Goal: Task Accomplishment & Management: Manage account settings

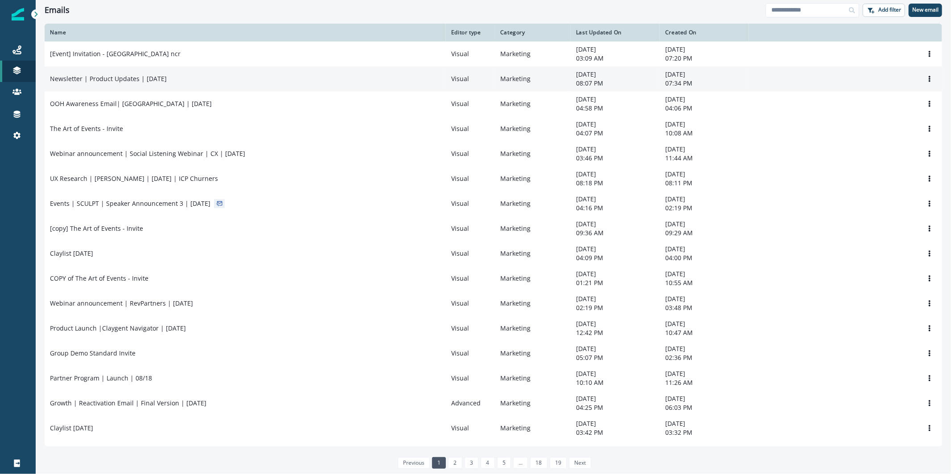
click at [383, 71] on td "Newsletter | Product Updates | [DATE]" at bounding box center [245, 78] width 401 height 25
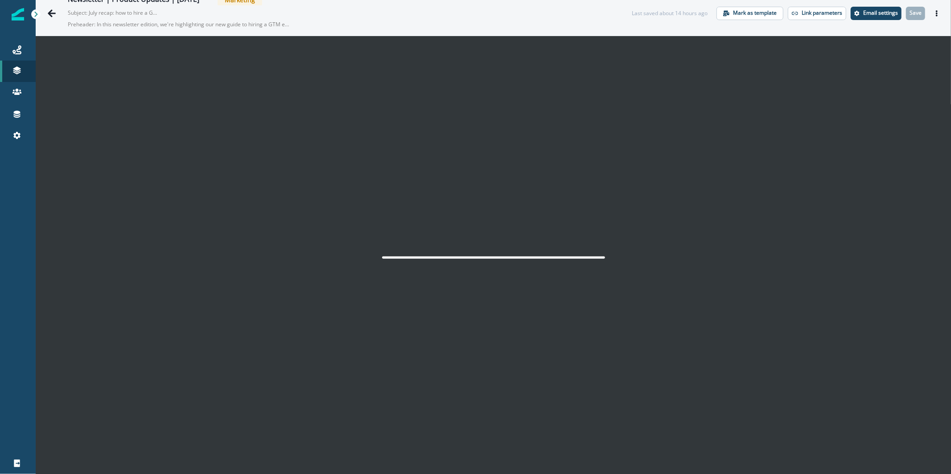
scroll to position [14, 0]
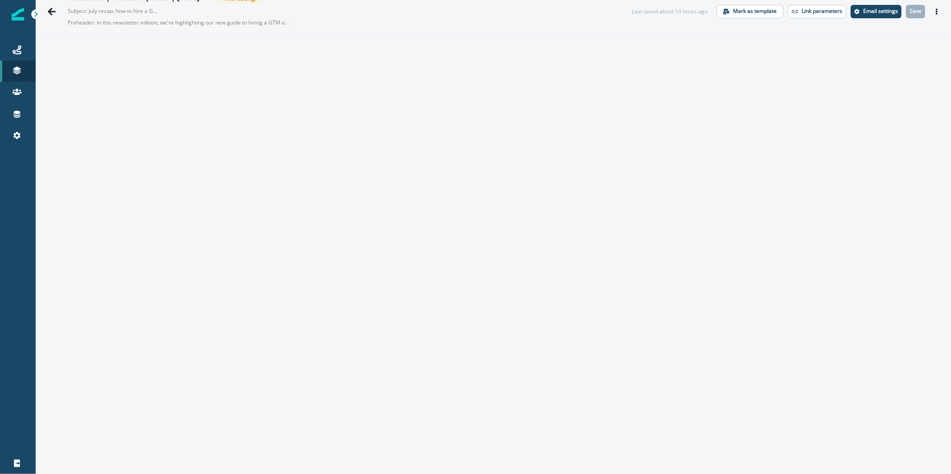
scroll to position [14, 0]
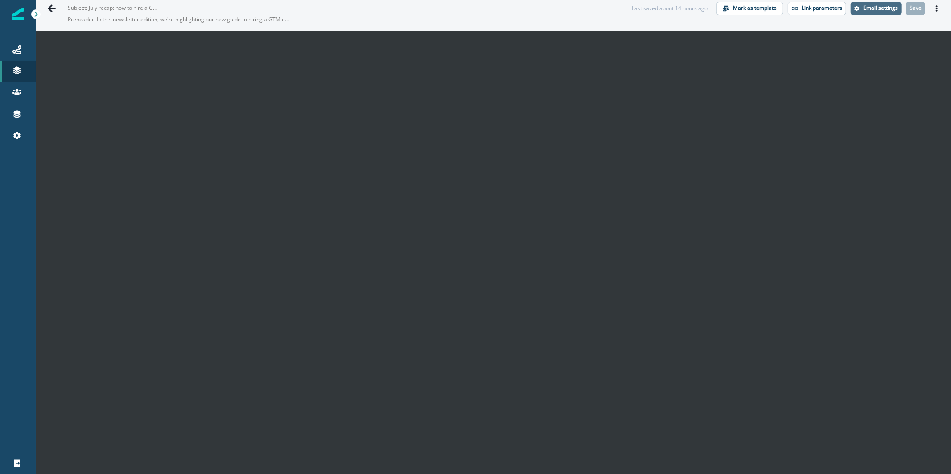
click at [868, 5] on p "Email settings" at bounding box center [880, 8] width 35 height 6
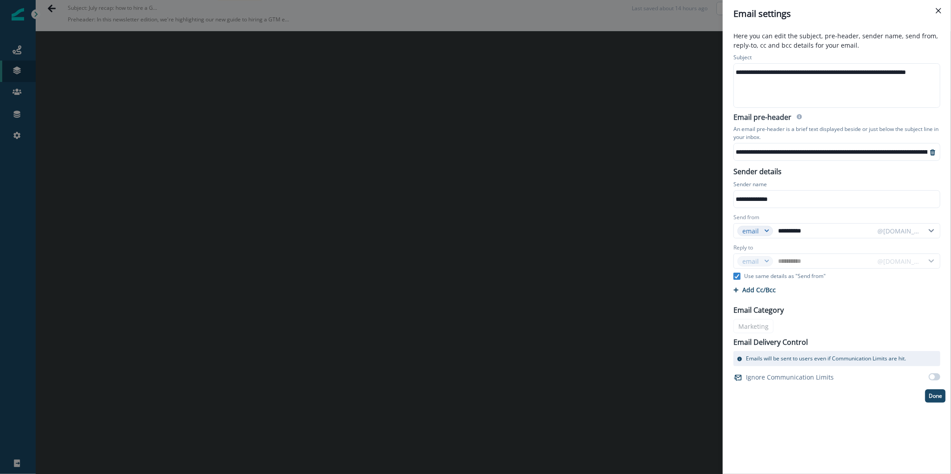
click at [745, 74] on div "**********" at bounding box center [850, 72] width 232 height 13
drag, startPoint x: 746, startPoint y: 74, endPoint x: 729, endPoint y: 72, distance: 17.0
click at [729, 72] on div "**********" at bounding box center [837, 81] width 218 height 58
drag, startPoint x: 776, startPoint y: 71, endPoint x: 860, endPoint y: 71, distance: 84.3
click at [860, 71] on div "**********" at bounding box center [855, 72] width 242 height 13
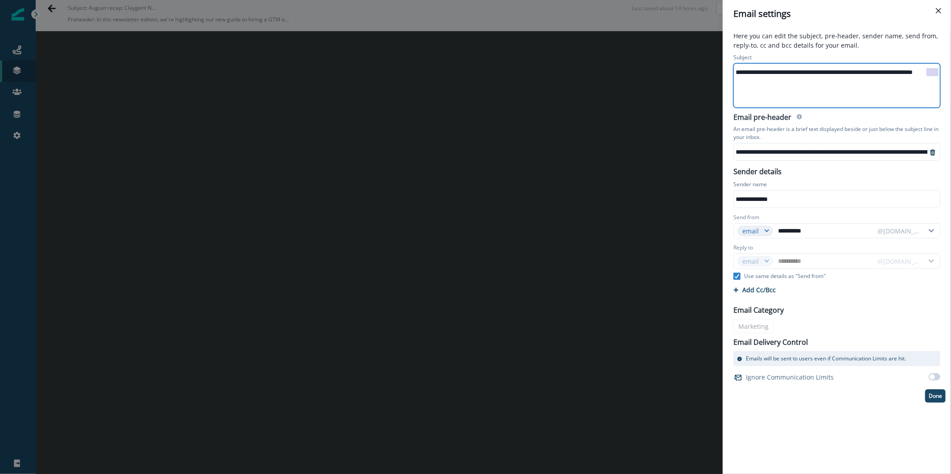
scroll to position [0, 40]
drag, startPoint x: 935, startPoint y: 73, endPoint x: 951, endPoint y: 74, distance: 16.1
click at [951, 74] on div "**********" at bounding box center [837, 251] width 228 height 447
click at [853, 70] on div "**********" at bounding box center [784, 72] width 310 height 13
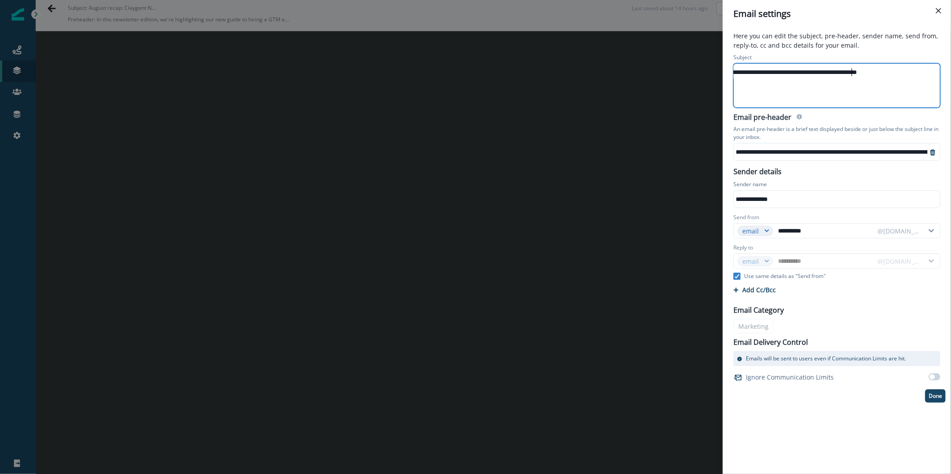
click at [853, 70] on div "**********" at bounding box center [784, 72] width 310 height 13
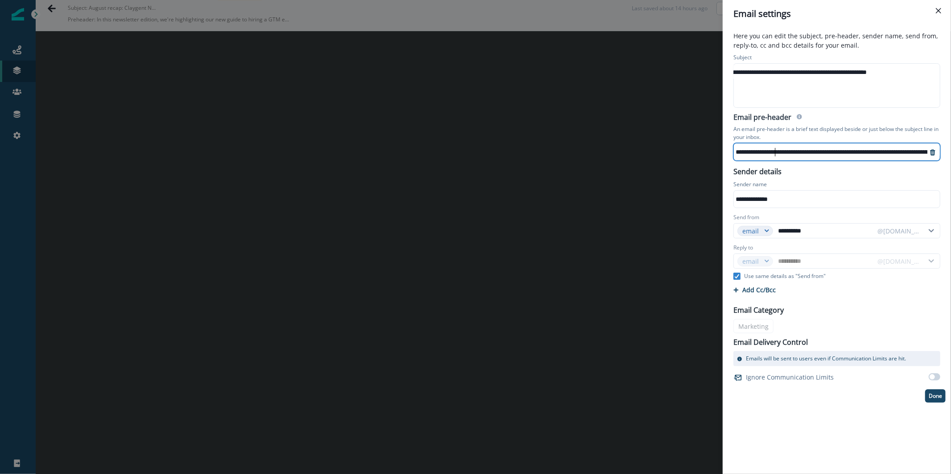
click at [932, 395] on p "Done" at bounding box center [935, 396] width 13 height 6
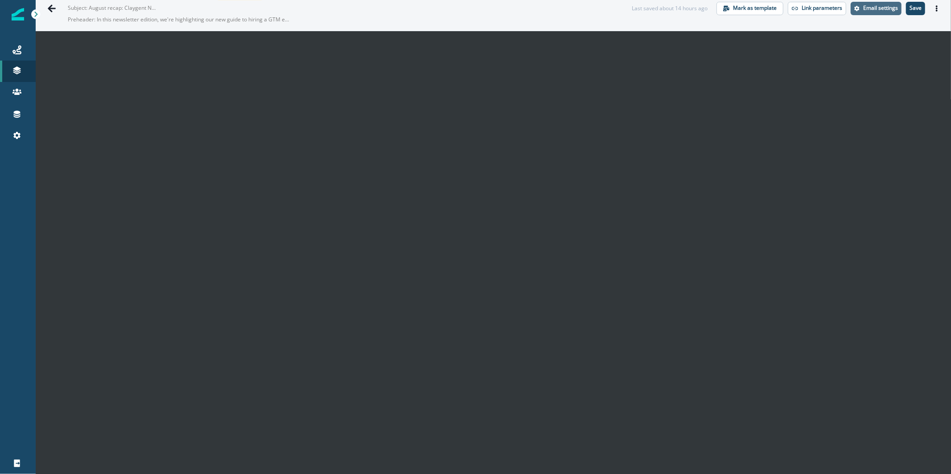
click at [880, 9] on p "Email settings" at bounding box center [880, 8] width 35 height 6
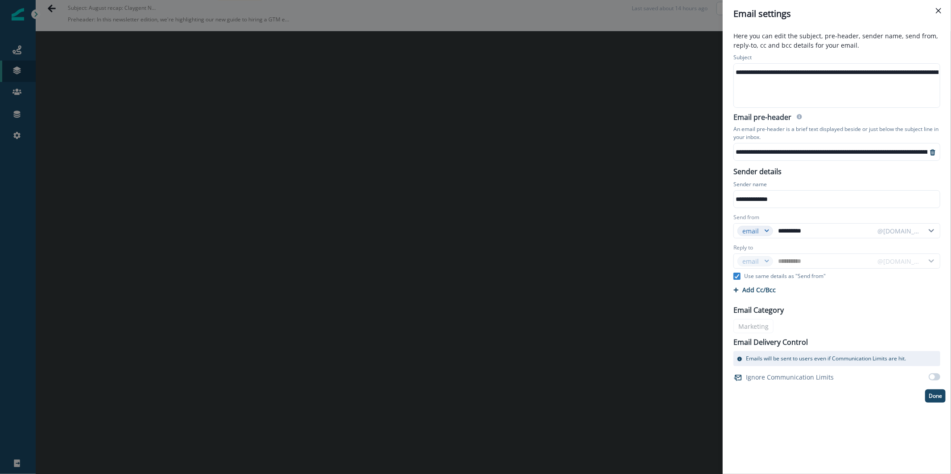
click at [792, 148] on div "**********" at bounding box center [613, 151] width 627 height 13
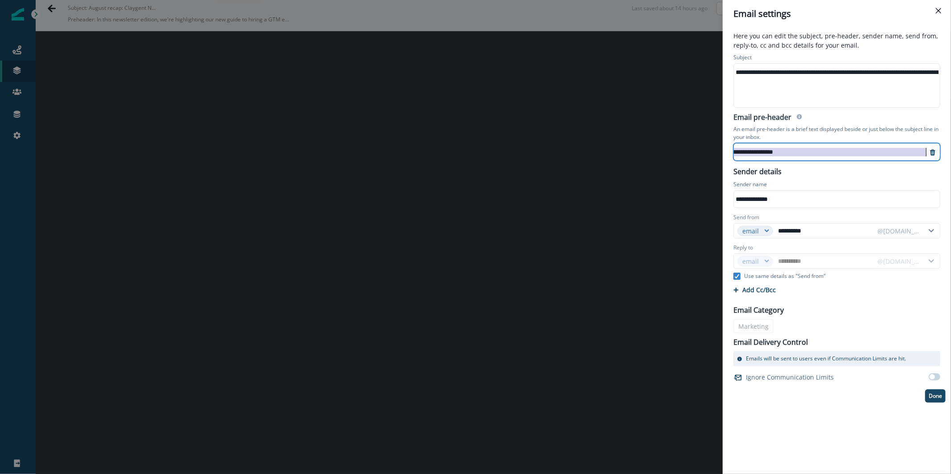
scroll to position [2, 454]
click at [936, 397] on p "Done" at bounding box center [935, 396] width 13 height 6
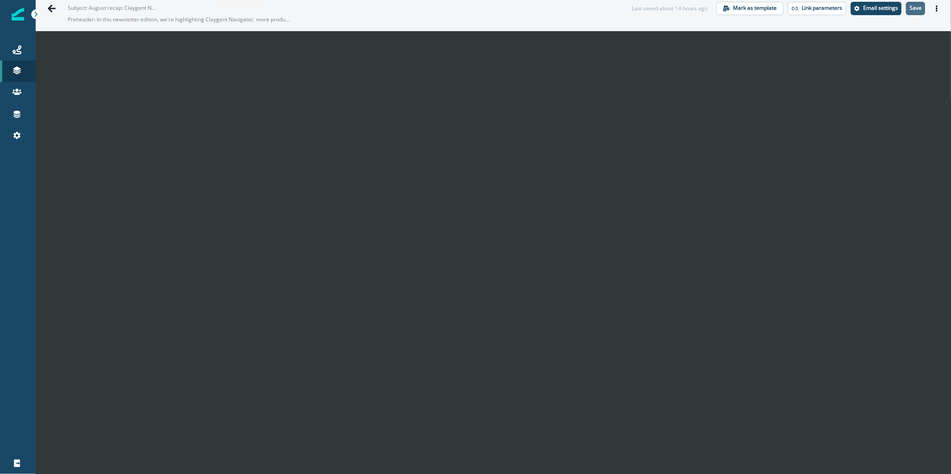
click at [911, 8] on p "Save" at bounding box center [916, 8] width 12 height 6
click at [912, 11] on button "Save" at bounding box center [915, 8] width 19 height 13
click at [934, 10] on icon "Actions" at bounding box center [937, 8] width 6 height 6
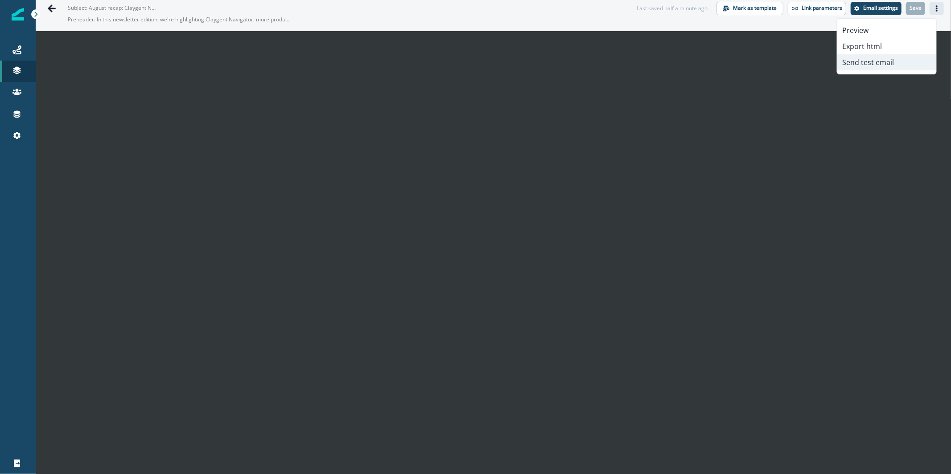
click at [898, 63] on button "Send test email" at bounding box center [886, 62] width 99 height 16
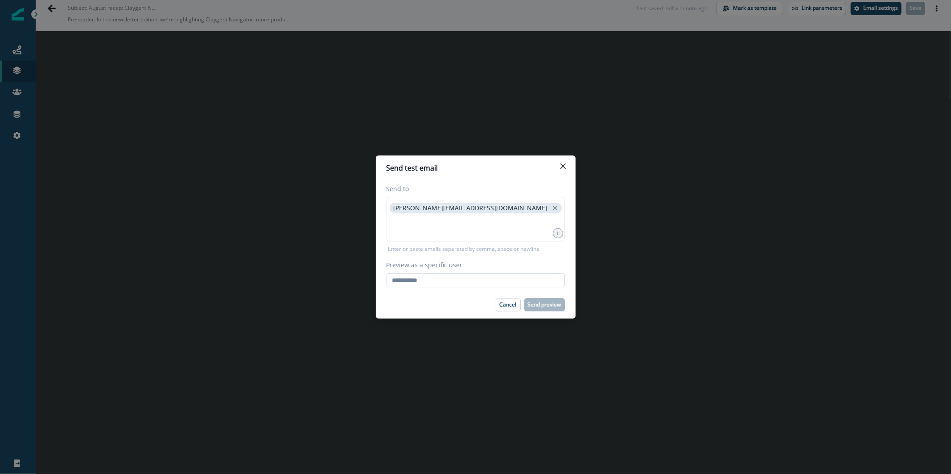
click at [407, 276] on input "Preview as a specific user" at bounding box center [476, 280] width 178 height 14
type input "**********"
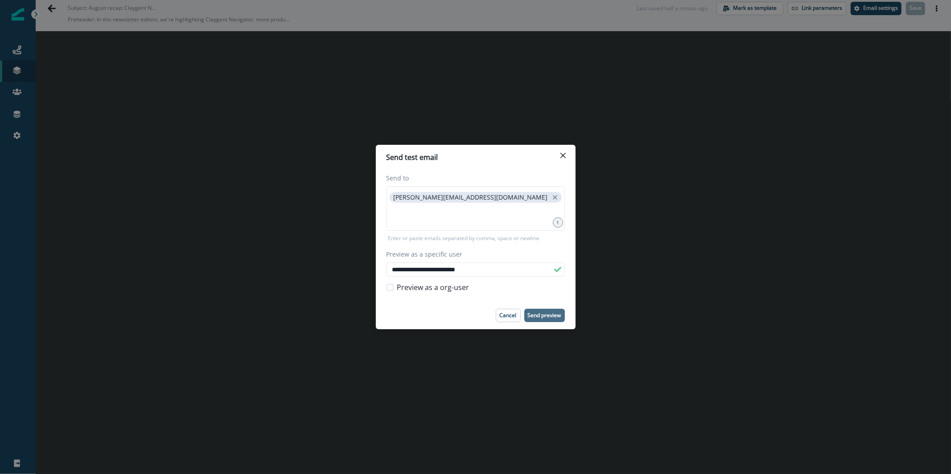
click at [537, 320] on button "Send preview" at bounding box center [544, 315] width 41 height 13
click at [567, 153] on button "Close" at bounding box center [563, 155] width 14 height 14
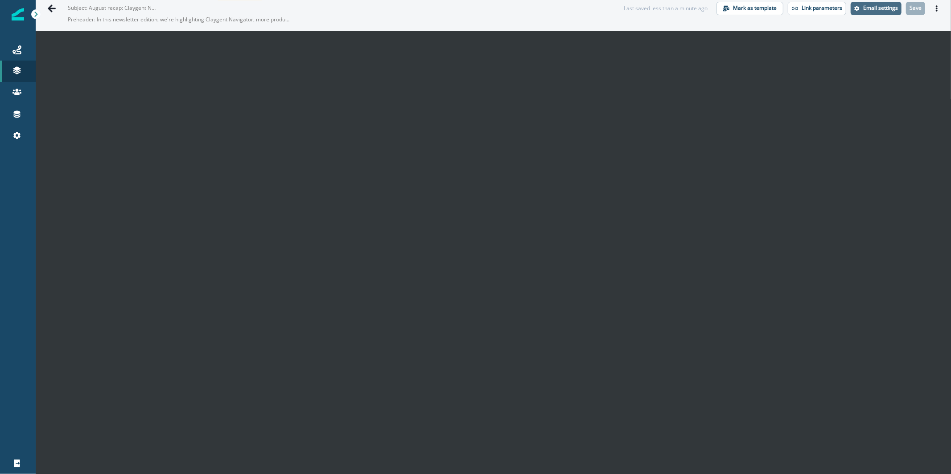
click at [868, 8] on p "Email settings" at bounding box center [880, 8] width 35 height 6
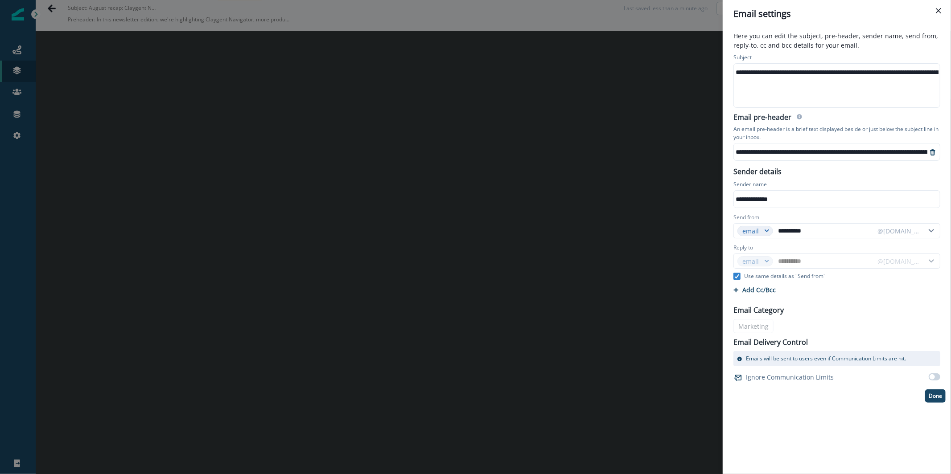
scroll to position [0, 97]
click at [859, 70] on div "**********" at bounding box center [788, 72] width 302 height 13
click at [937, 404] on div "**********" at bounding box center [837, 251] width 228 height 447
click at [935, 395] on p "Done" at bounding box center [935, 396] width 13 height 6
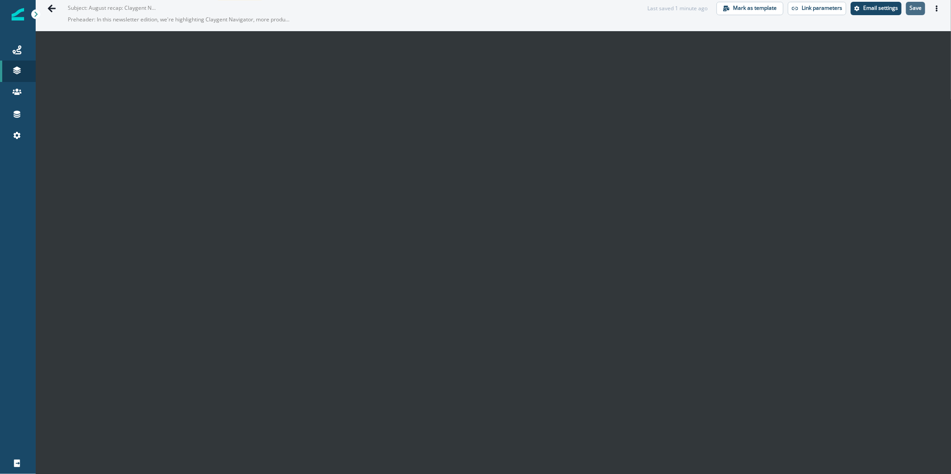
click at [910, 12] on button "Save" at bounding box center [915, 8] width 19 height 13
click at [870, 7] on p "Email settings" at bounding box center [880, 8] width 35 height 6
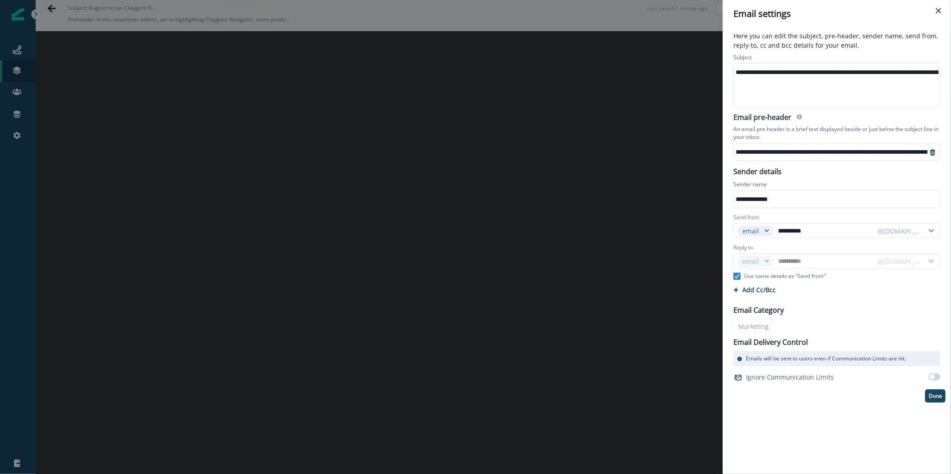
click at [605, 188] on div "**********" at bounding box center [475, 237] width 951 height 474
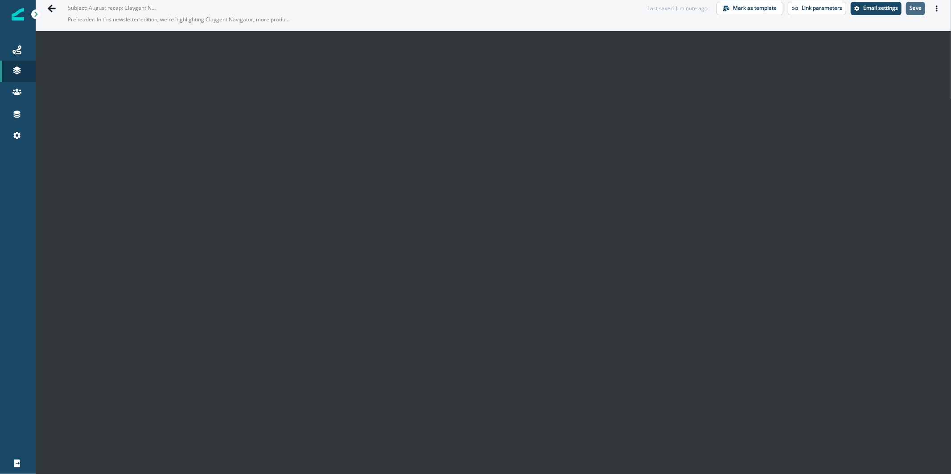
click at [910, 8] on p "Save" at bounding box center [916, 8] width 12 height 6
click at [932, 2] on button "Actions" at bounding box center [937, 8] width 14 height 13
click at [934, 6] on icon "Actions" at bounding box center [937, 8] width 6 height 6
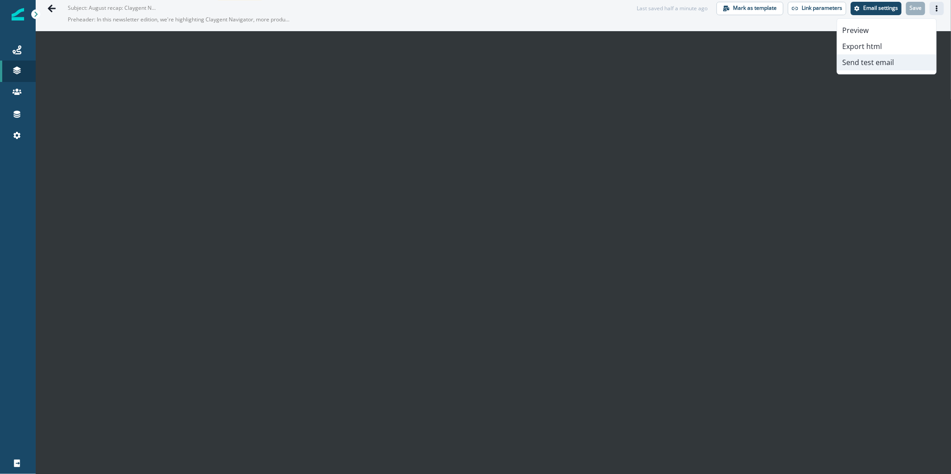
click at [901, 62] on button "Send test email" at bounding box center [886, 62] width 99 height 16
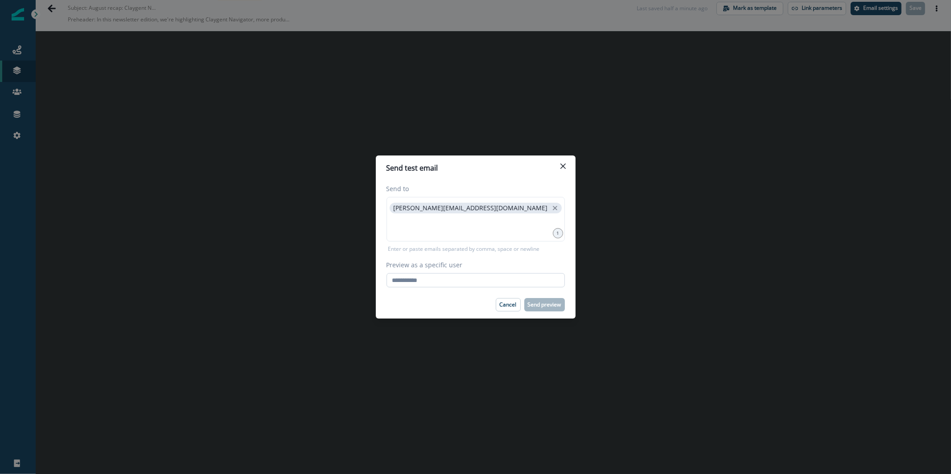
click at [500, 283] on input "Preview as a specific user" at bounding box center [476, 280] width 178 height 14
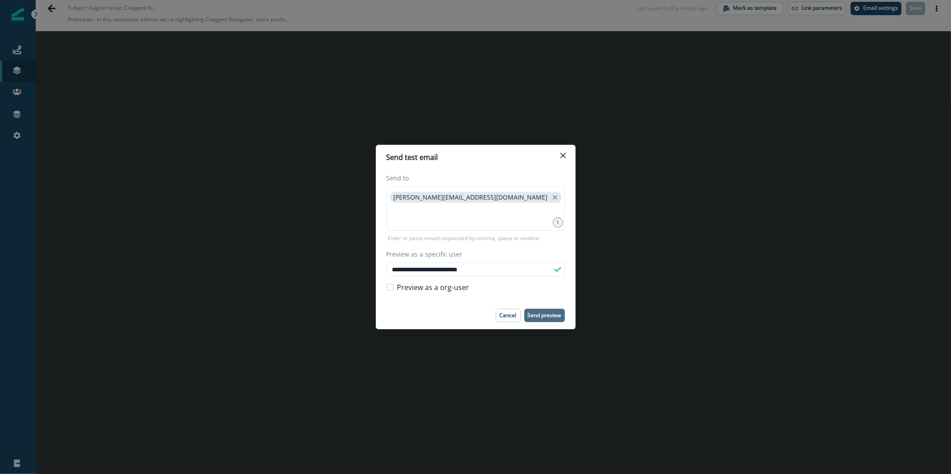
type input "**********"
click at [548, 314] on p "Send preview" at bounding box center [544, 316] width 33 height 6
click at [557, 156] on button "Close" at bounding box center [563, 155] width 14 height 14
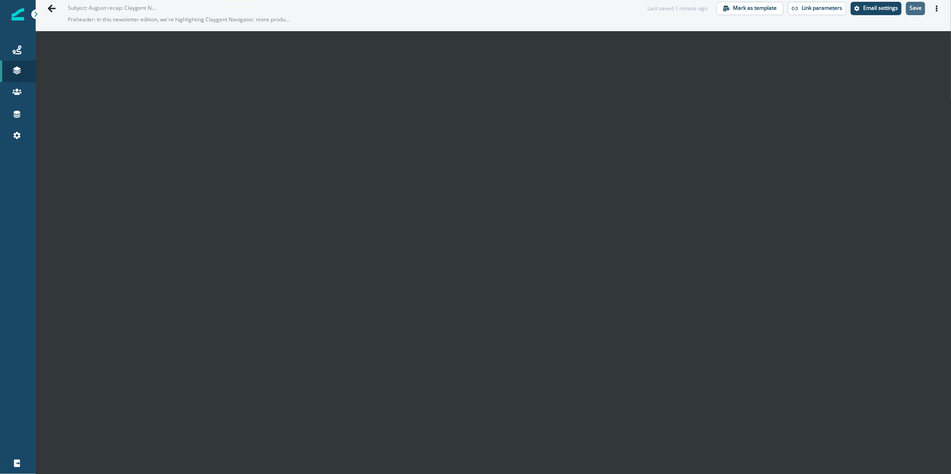
click at [911, 6] on p "Save" at bounding box center [916, 8] width 12 height 6
click at [880, 14] on button "Email settings" at bounding box center [876, 8] width 51 height 13
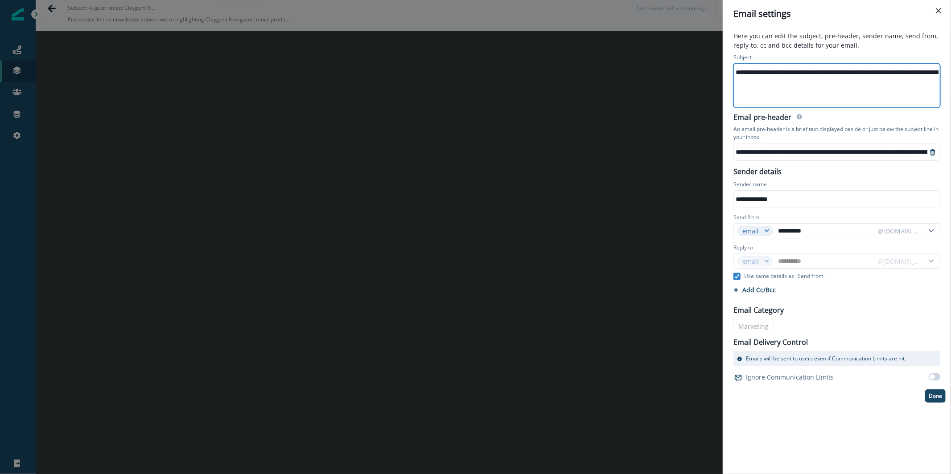
drag, startPoint x: 867, startPoint y: 91, endPoint x: 866, endPoint y: 98, distance: 6.7
click at [867, 91] on div "**********" at bounding box center [895, 86] width 323 height 44
click at [817, 73] on div "**********" at bounding box center [777, 72] width 323 height 13
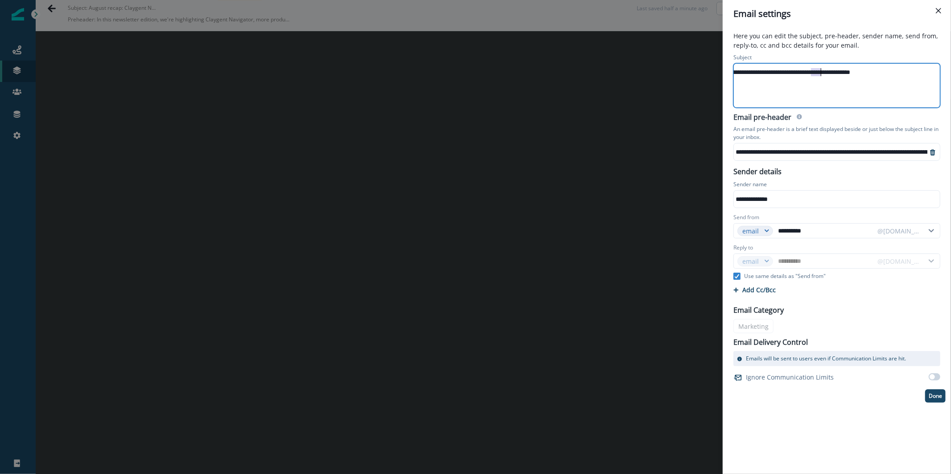
scroll to position [0, 111]
drag, startPoint x: 834, startPoint y: 72, endPoint x: 888, endPoint y: 73, distance: 53.5
click at [888, 73] on div "**********" at bounding box center [780, 72] width 316 height 13
click at [939, 69] on div "**********" at bounding box center [836, 85] width 207 height 45
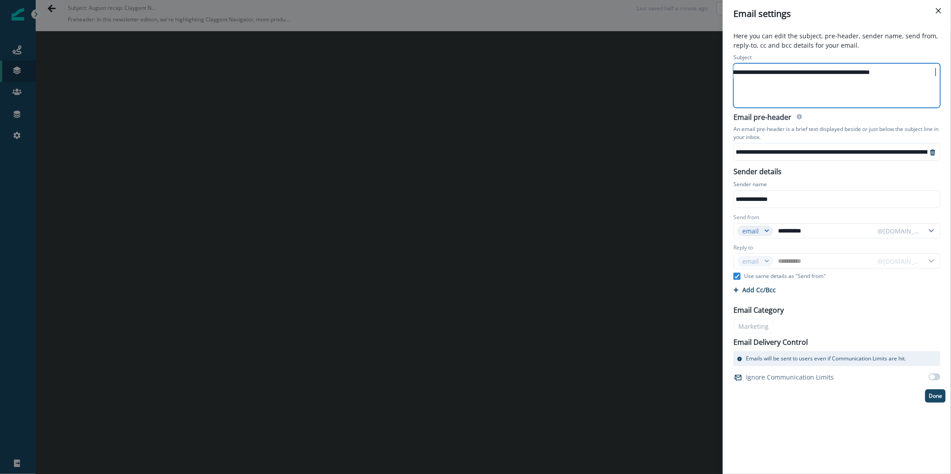
scroll to position [0, 60]
click at [937, 71] on div "**********" at bounding box center [806, 72] width 265 height 13
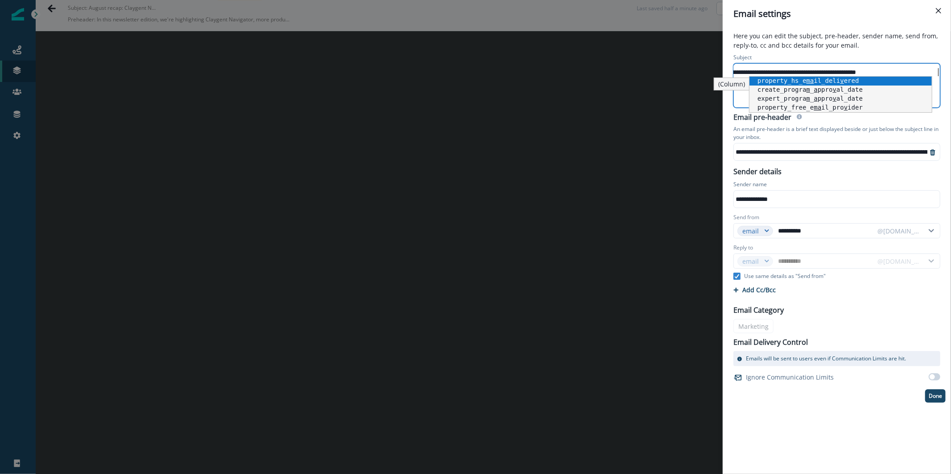
scroll to position [0, 111]
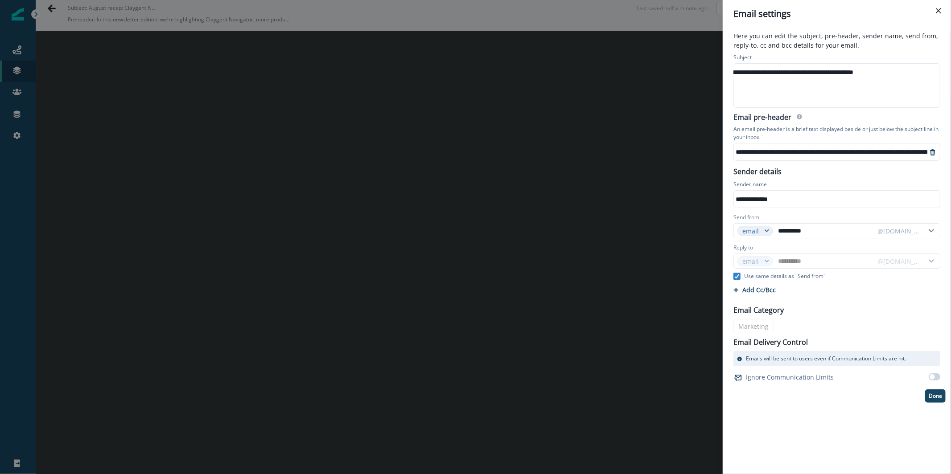
click at [903, 38] on p "Here you can edit the subject, pre-header, sender name, send from, reply-to, cc…" at bounding box center [837, 41] width 218 height 21
click at [930, 404] on div "**********" at bounding box center [837, 251] width 228 height 447
click at [930, 398] on p "Done" at bounding box center [935, 396] width 13 height 6
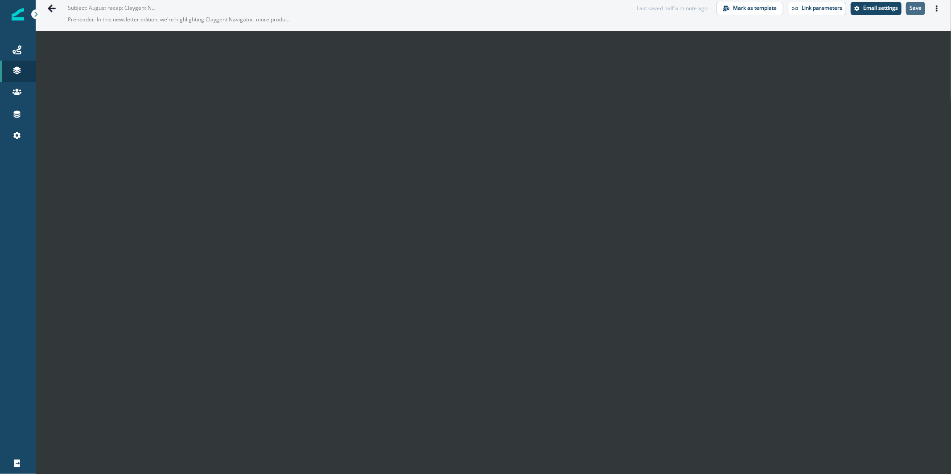
click at [910, 5] on p "Save" at bounding box center [916, 8] width 12 height 6
click at [934, 7] on icon "Actions" at bounding box center [937, 8] width 6 height 6
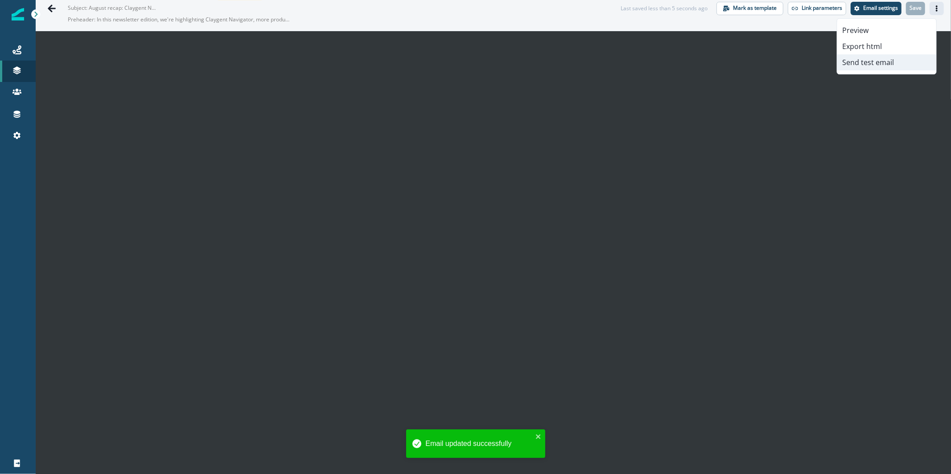
click at [910, 62] on button "Send test email" at bounding box center [886, 62] width 99 height 16
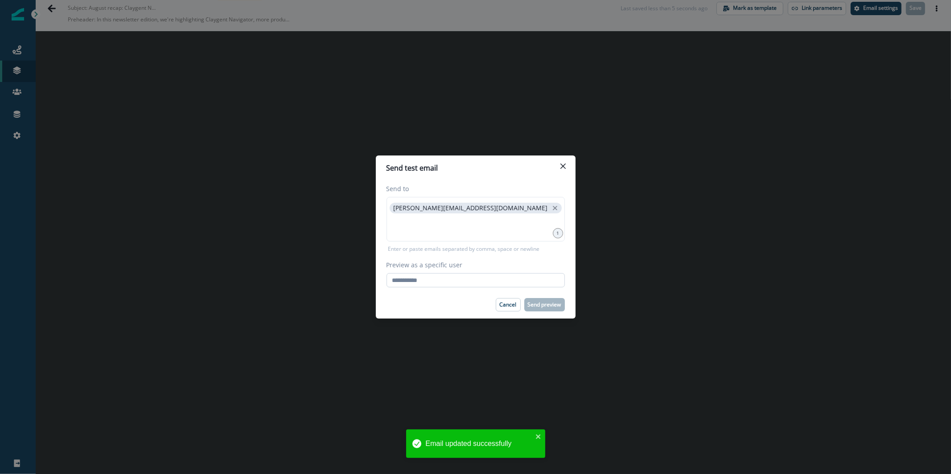
click at [478, 273] on input "Preview as a specific user" at bounding box center [476, 280] width 178 height 14
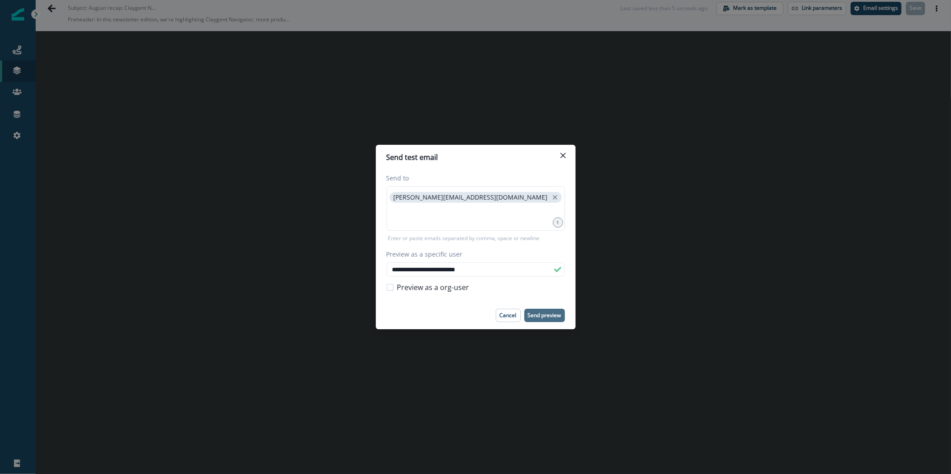
type input "**********"
click at [549, 318] on p "Send preview" at bounding box center [544, 316] width 33 height 6
click at [560, 158] on icon "Close" at bounding box center [562, 155] width 5 height 5
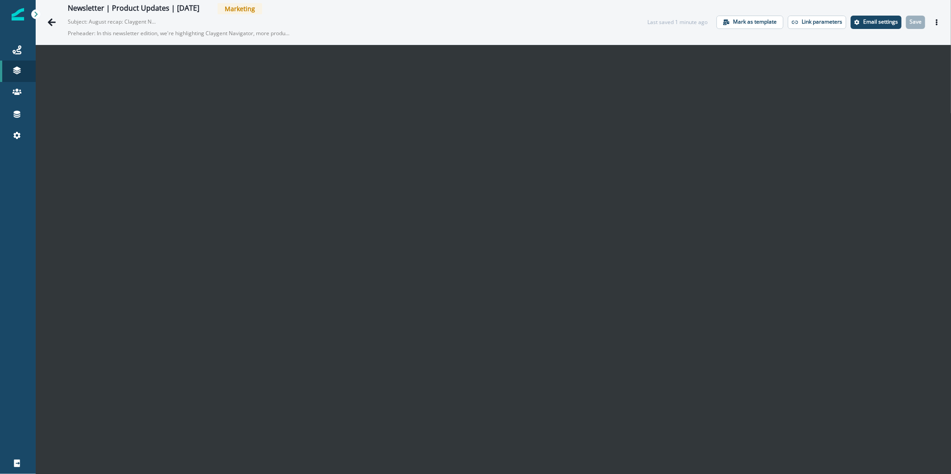
scroll to position [0, 0]
click at [910, 23] on p "Save" at bounding box center [916, 22] width 12 height 6
click at [901, 84] on button "Send test email" at bounding box center [886, 77] width 99 height 16
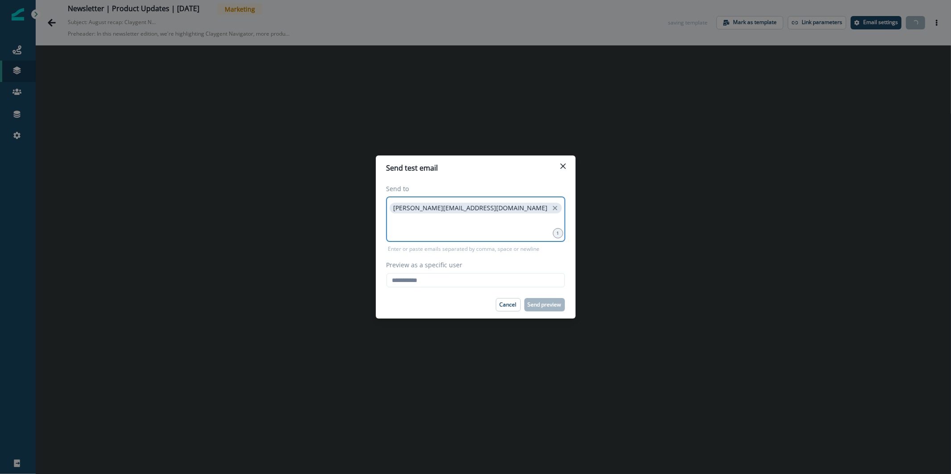
click at [495, 230] on input at bounding box center [476, 227] width 176 height 18
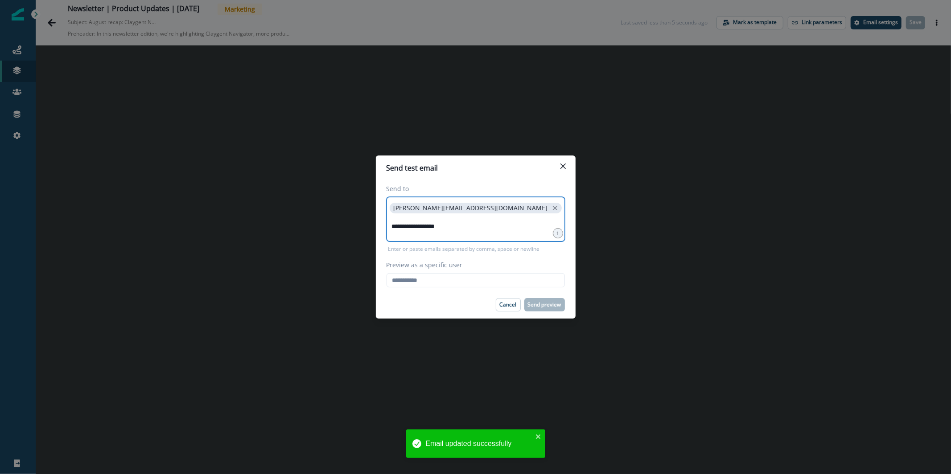
type input "**********"
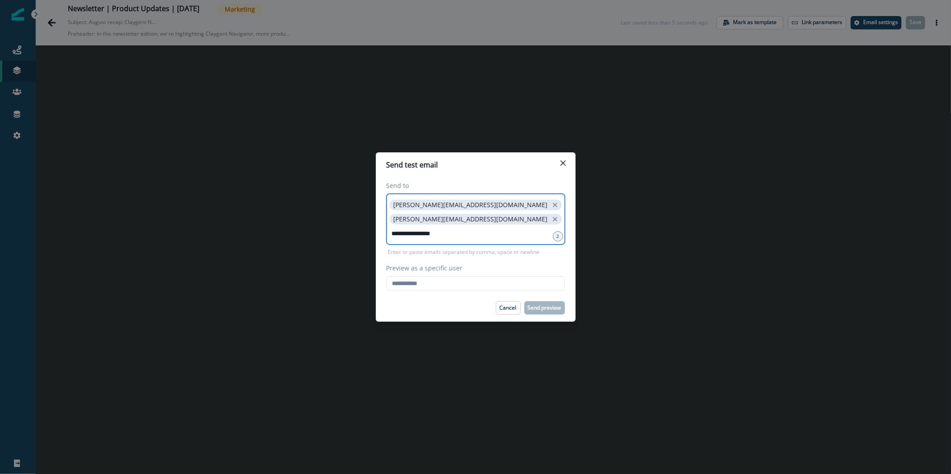
type input "**********"
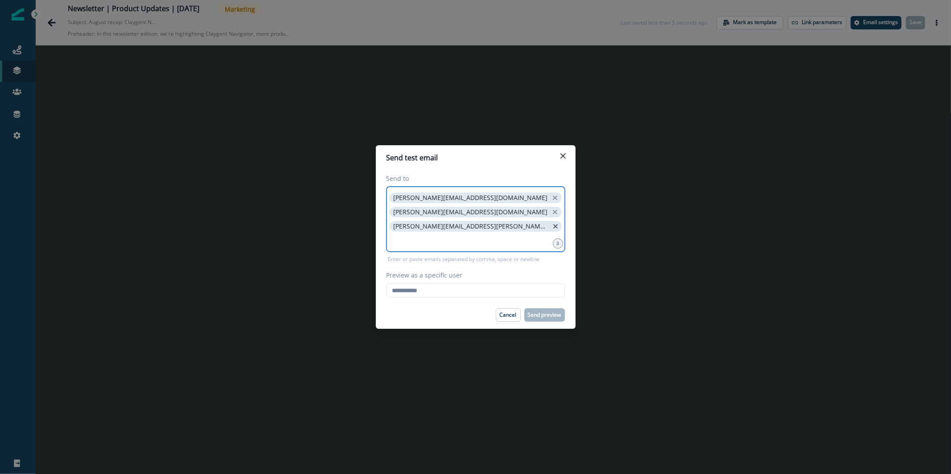
click at [553, 224] on icon "close" at bounding box center [555, 226] width 4 height 4
paste input "*"
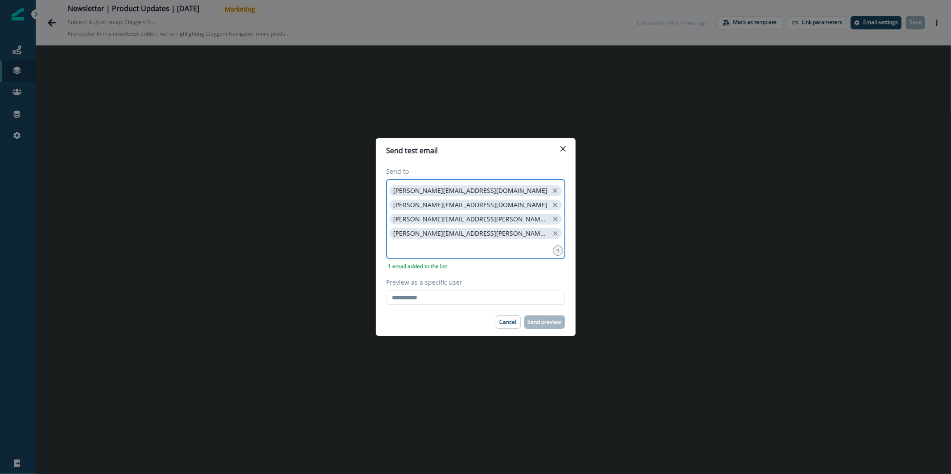
type input "*"
click at [504, 296] on input "Preview as a specific user" at bounding box center [476, 298] width 178 height 14
type input "**********"
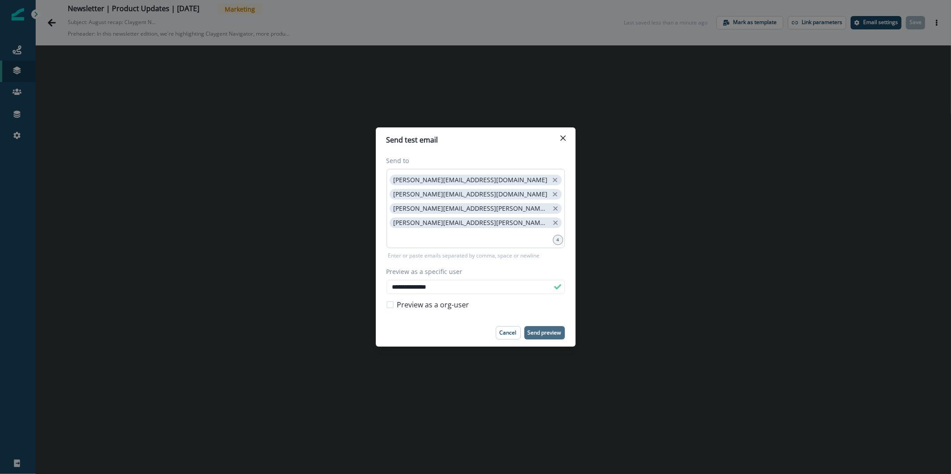
click at [545, 330] on p "Send preview" at bounding box center [544, 333] width 33 height 6
click at [569, 143] on button "Close" at bounding box center [563, 138] width 14 height 14
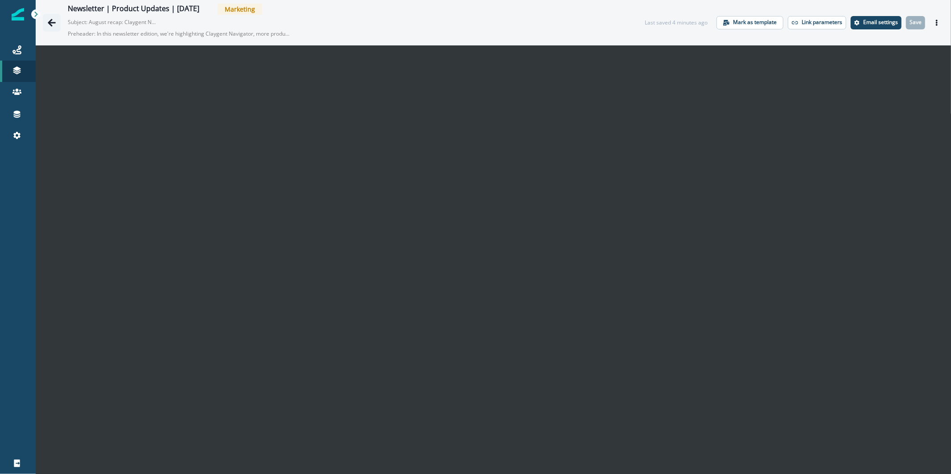
click at [44, 21] on button "Go back" at bounding box center [52, 23] width 18 height 18
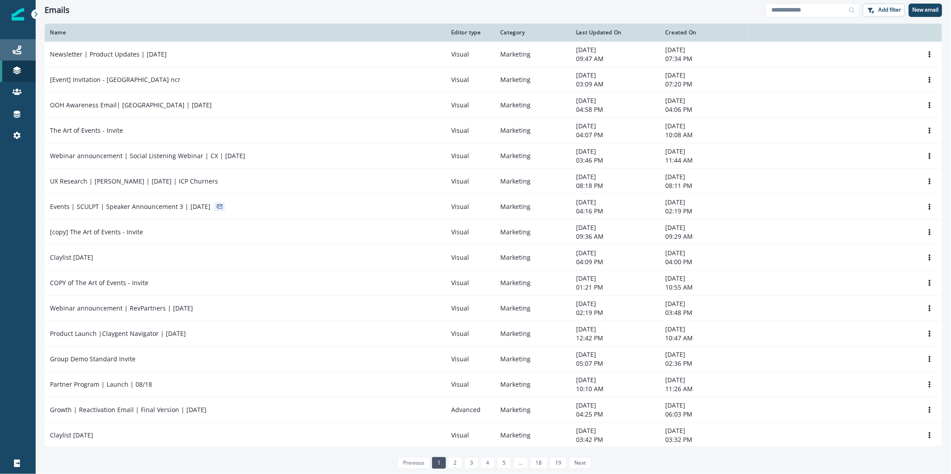
click at [25, 51] on div "Journeys" at bounding box center [18, 50] width 29 height 11
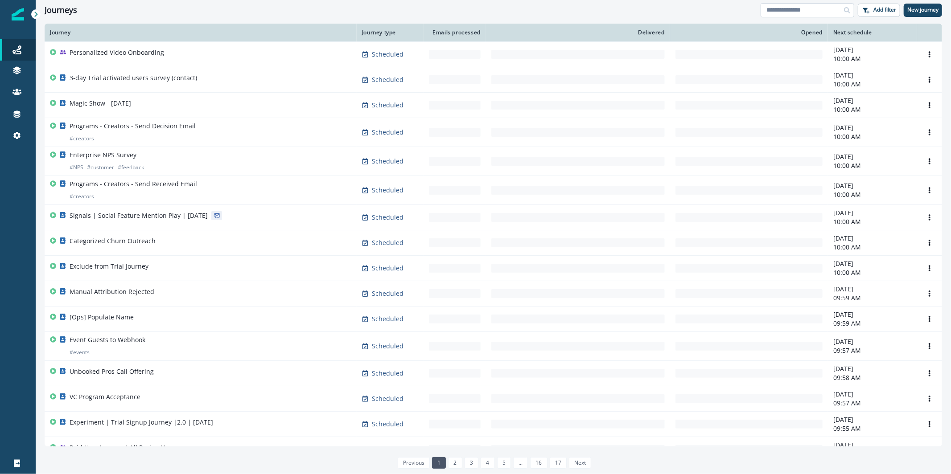
click at [770, 10] on input at bounding box center [808, 10] width 94 height 14
type input "*******"
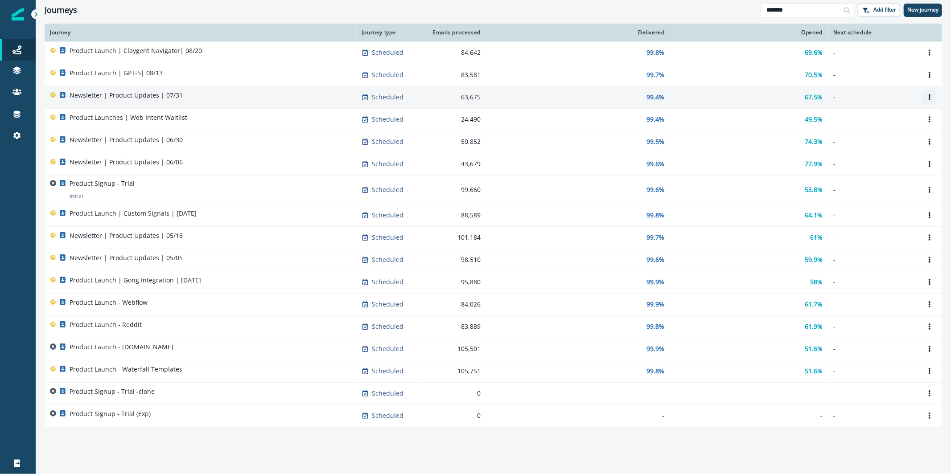
click at [932, 95] on icon "Options" at bounding box center [930, 97] width 6 height 6
click at [905, 119] on button "Clone" at bounding box center [887, 118] width 99 height 14
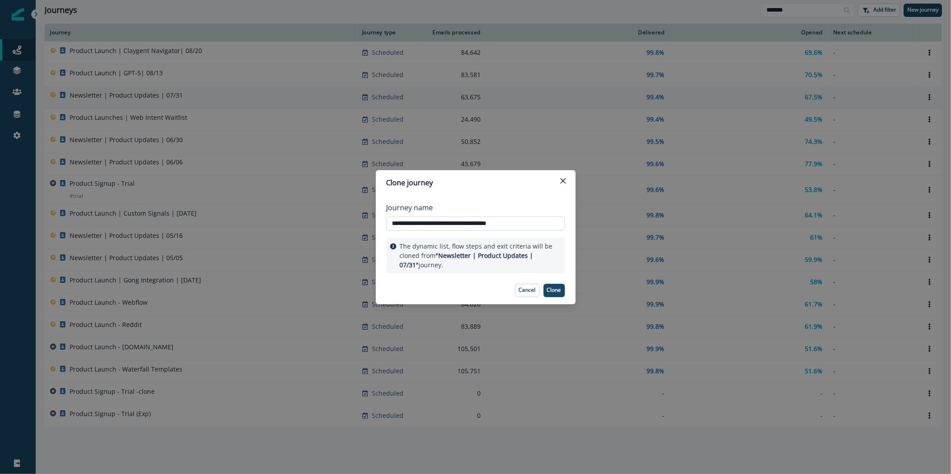
drag, startPoint x: 531, startPoint y: 225, endPoint x: 490, endPoint y: 225, distance: 41.5
click at [490, 225] on input "**********" at bounding box center [476, 224] width 178 height 14
type input "**********"
click at [552, 288] on p "Clone" at bounding box center [554, 290] width 14 height 6
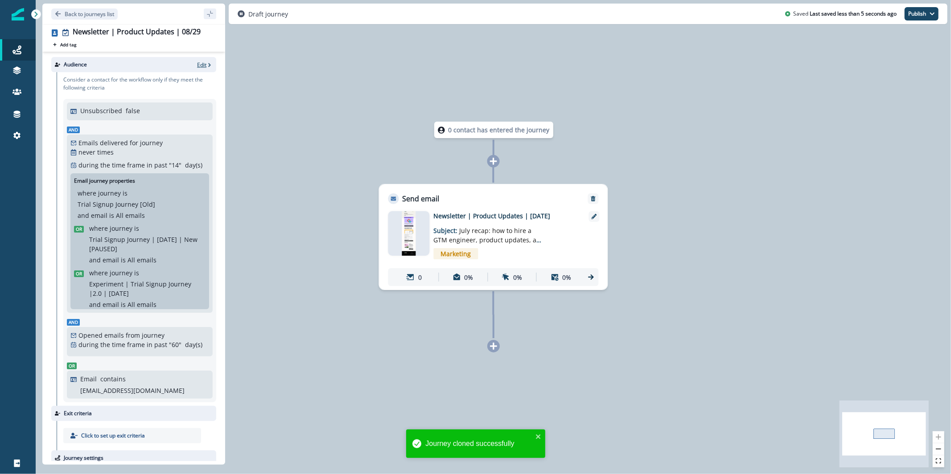
click at [206, 65] on icon "button" at bounding box center [209, 65] width 6 height 6
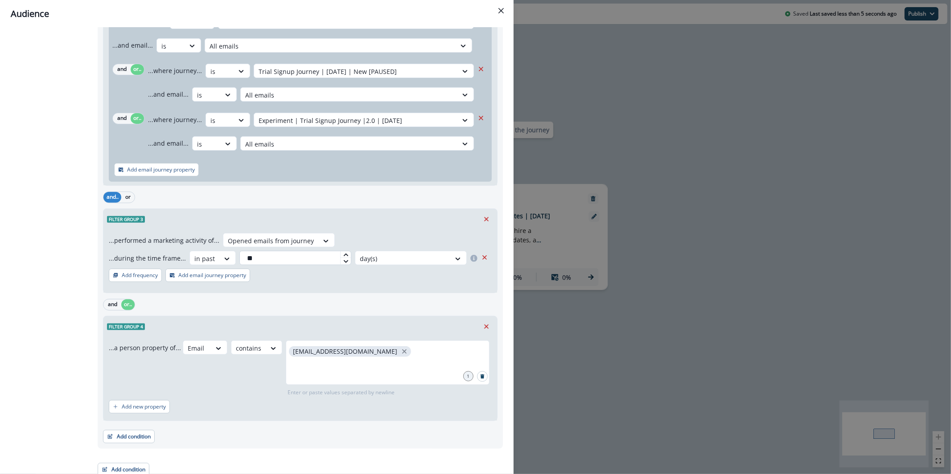
scroll to position [259, 0]
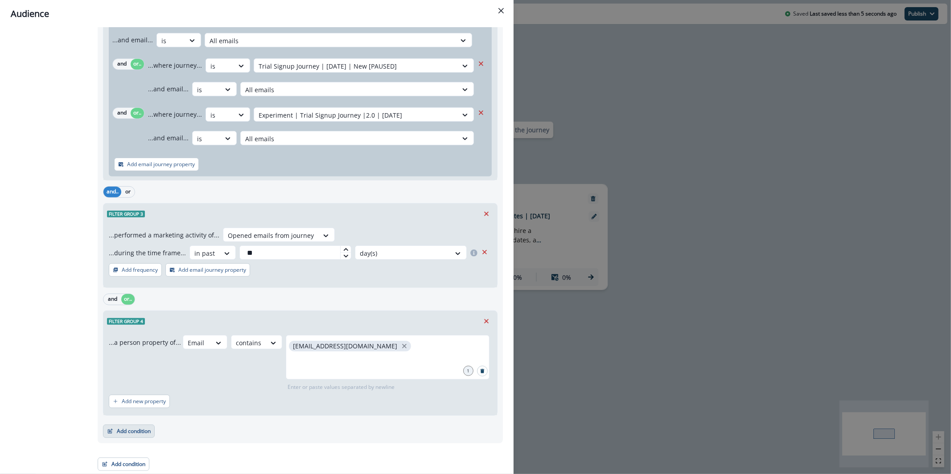
click at [145, 425] on button "Add condition" at bounding box center [129, 431] width 52 height 13
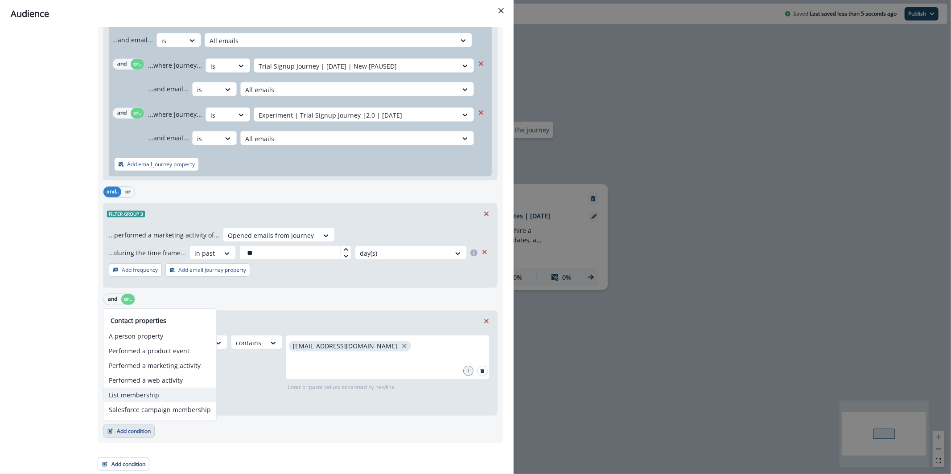
click at [162, 391] on button "List membership" at bounding box center [159, 395] width 113 height 15
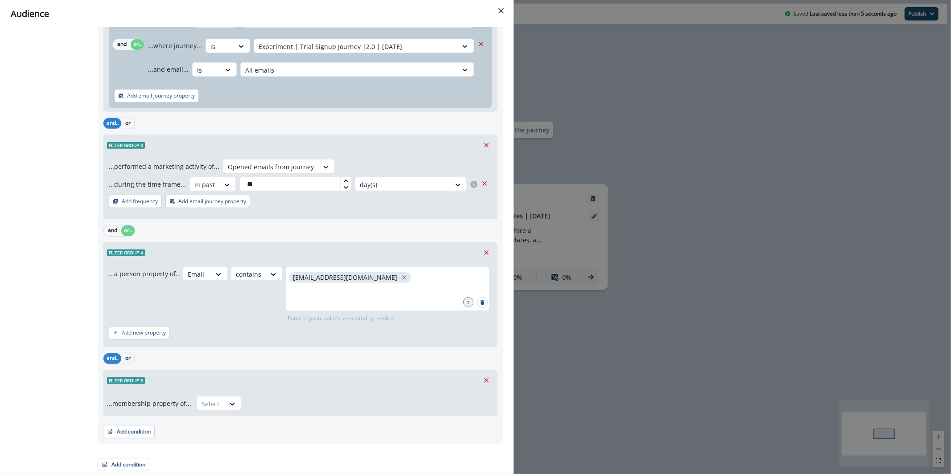
scroll to position [328, 0]
click at [213, 402] on div at bounding box center [211, 403] width 19 height 11
click at [226, 426] on div "in" at bounding box center [216, 423] width 45 height 16
click at [282, 406] on div at bounding box center [361, 403] width 221 height 11
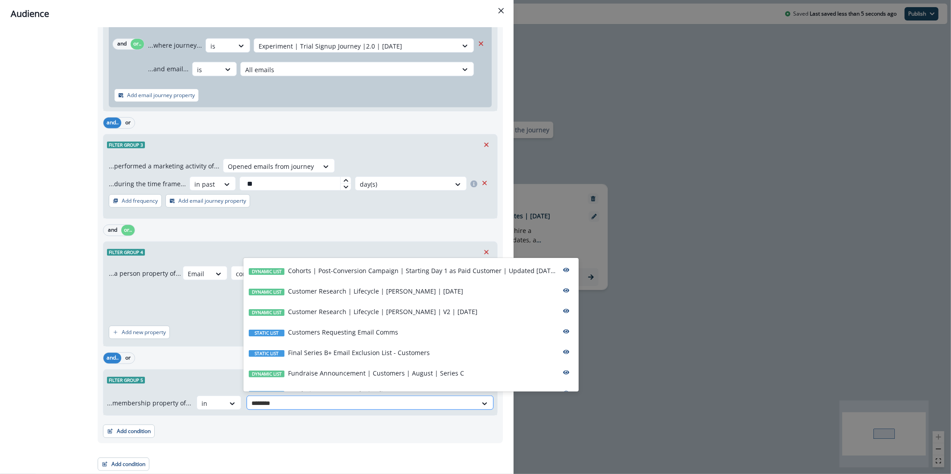
type input "*********"
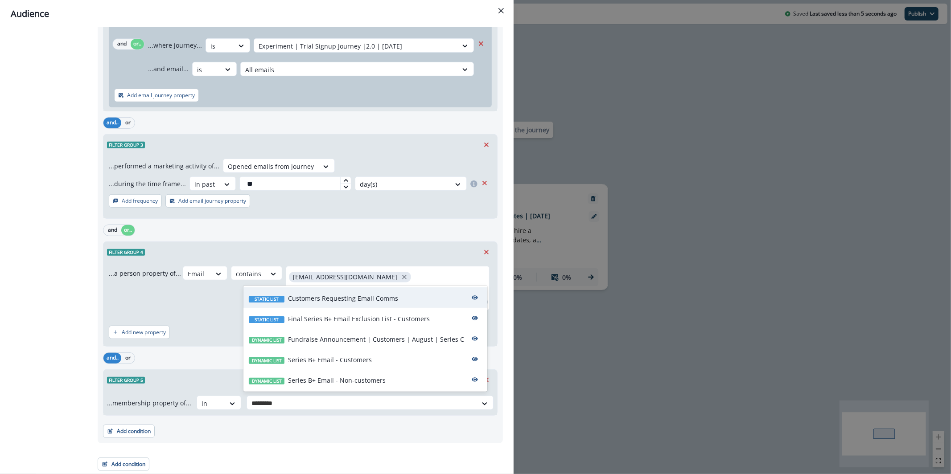
click at [334, 298] on p "Customers Requesting Email Comms" at bounding box center [343, 298] width 110 height 9
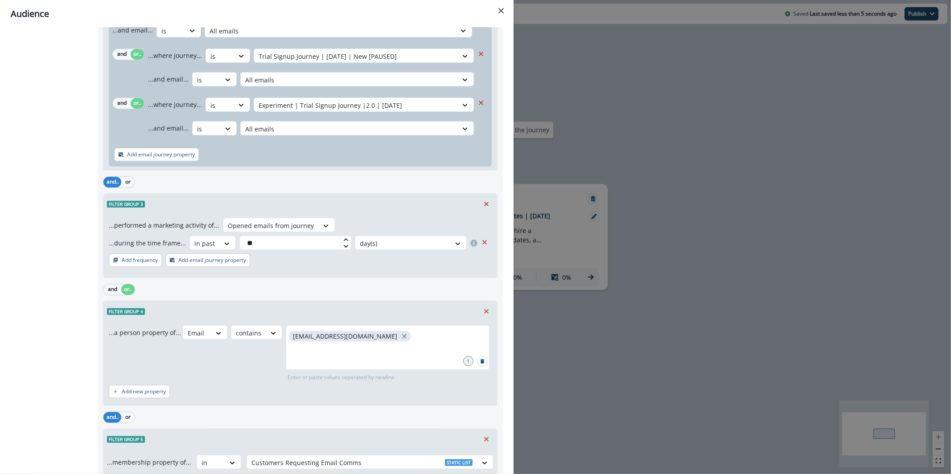
scroll to position [0, 0]
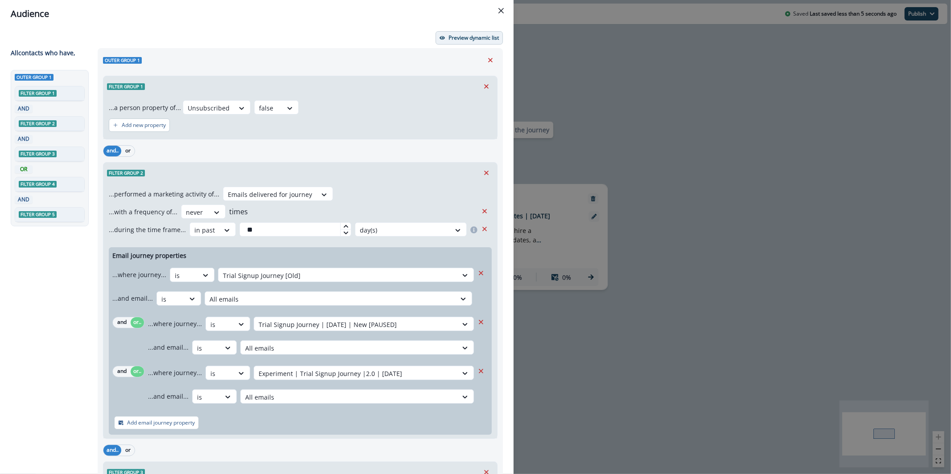
click at [458, 37] on p "Preview dynamic list" at bounding box center [474, 38] width 50 height 6
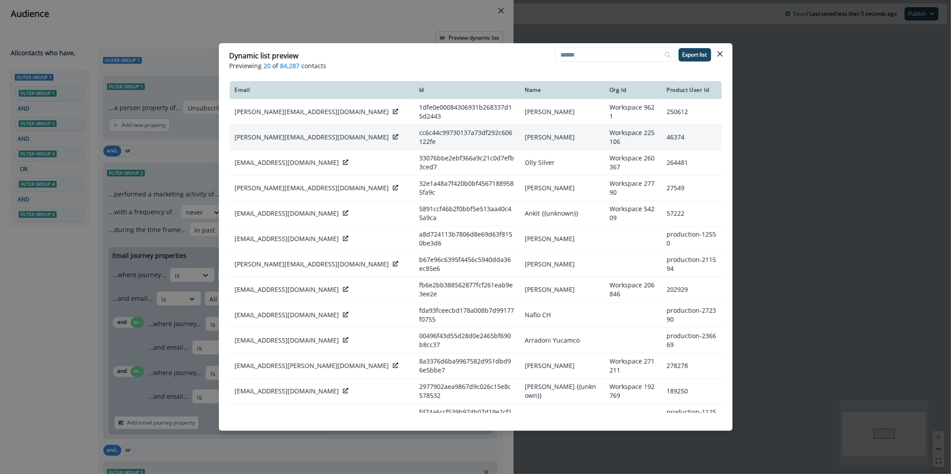
click at [393, 134] on icon at bounding box center [395, 136] width 5 height 5
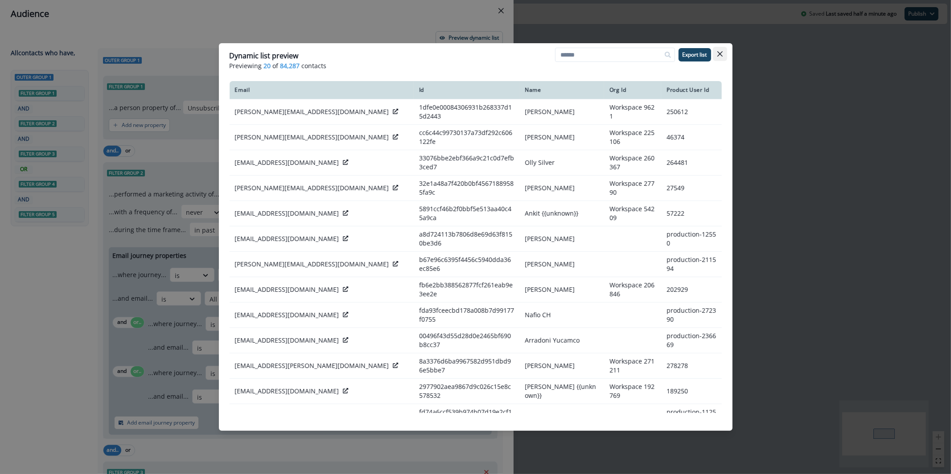
click at [716, 57] on button "Close" at bounding box center [720, 54] width 14 height 14
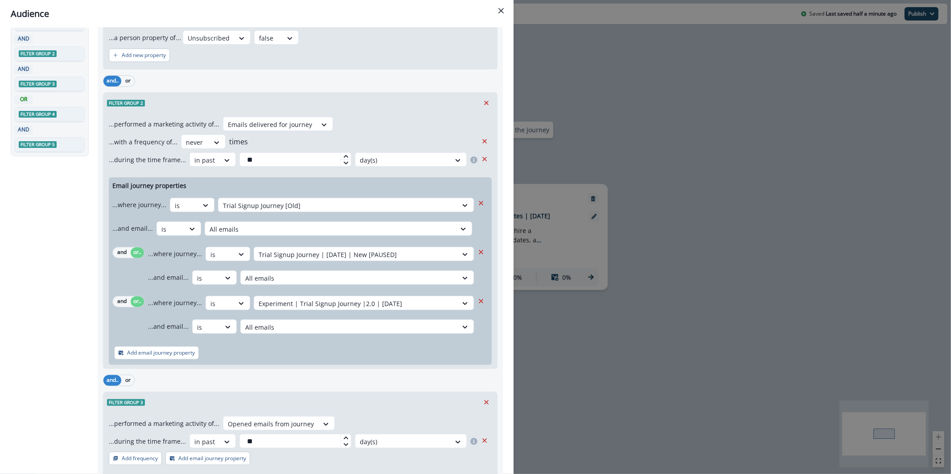
scroll to position [70, 0]
click at [495, 6] on button "Close" at bounding box center [501, 11] width 14 height 14
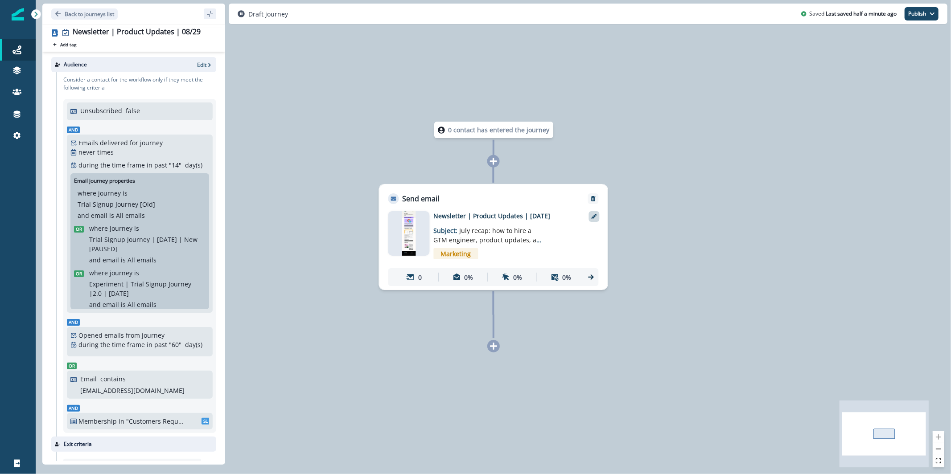
click at [597, 220] on div at bounding box center [594, 216] width 11 height 11
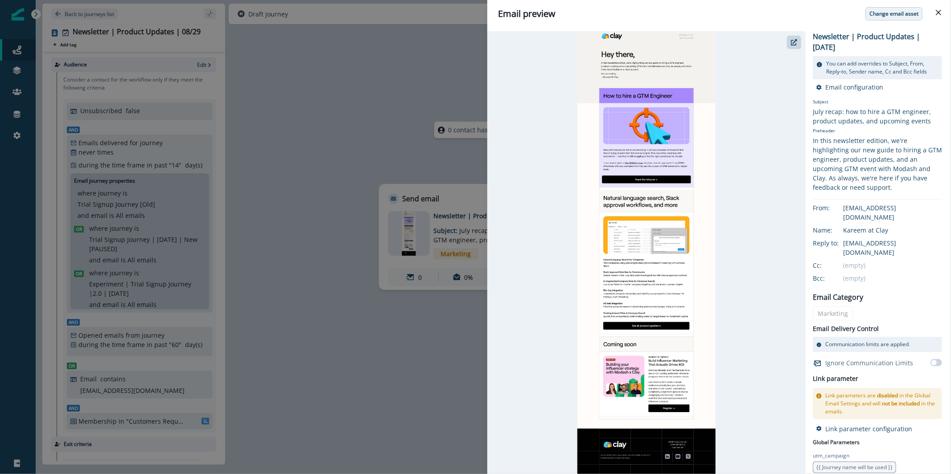
click at [873, 13] on p "Change email asset" at bounding box center [893, 14] width 49 height 6
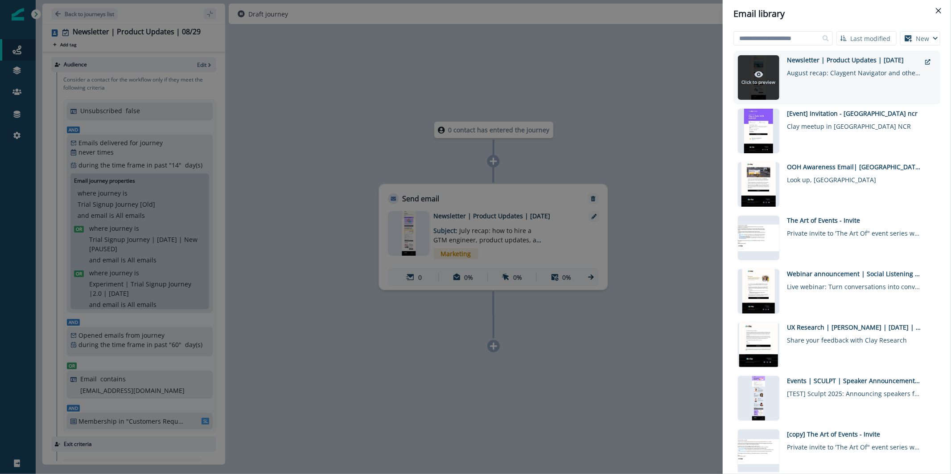
click at [752, 74] on div "Click to preview" at bounding box center [759, 78] width 34 height 16
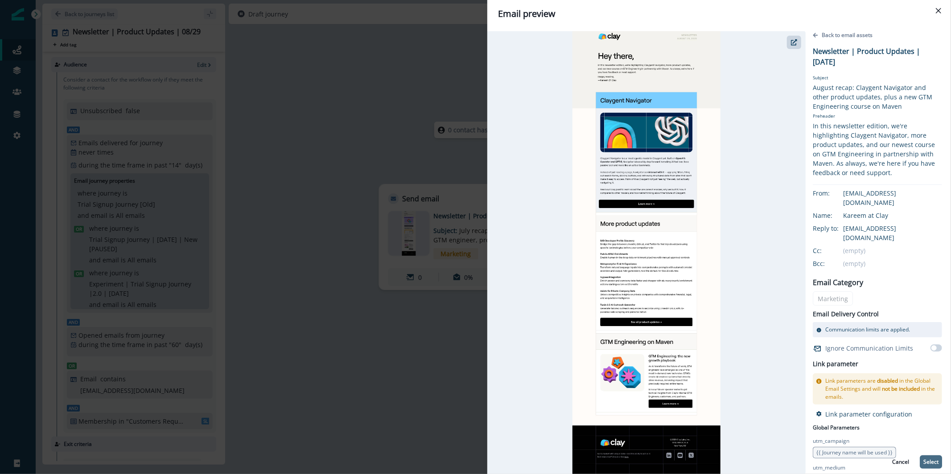
click at [923, 460] on p "Select" at bounding box center [930, 462] width 15 height 6
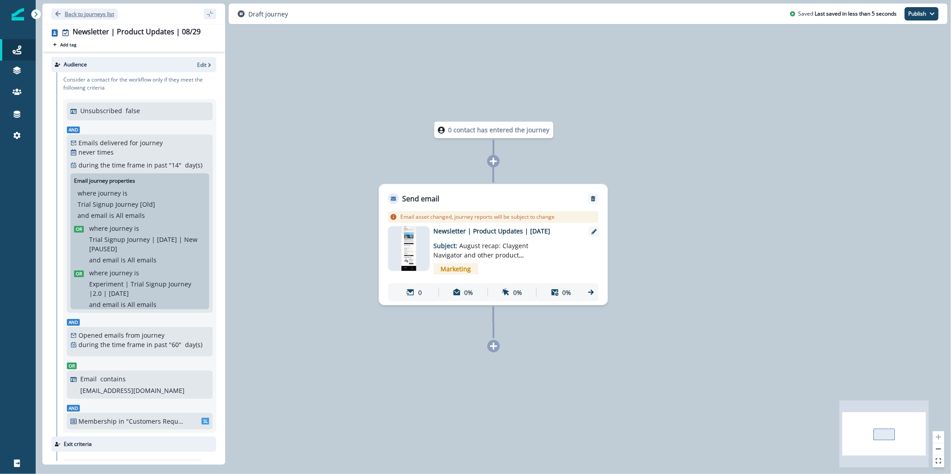
click at [73, 12] on p "Back to journeys list" at bounding box center [89, 14] width 49 height 8
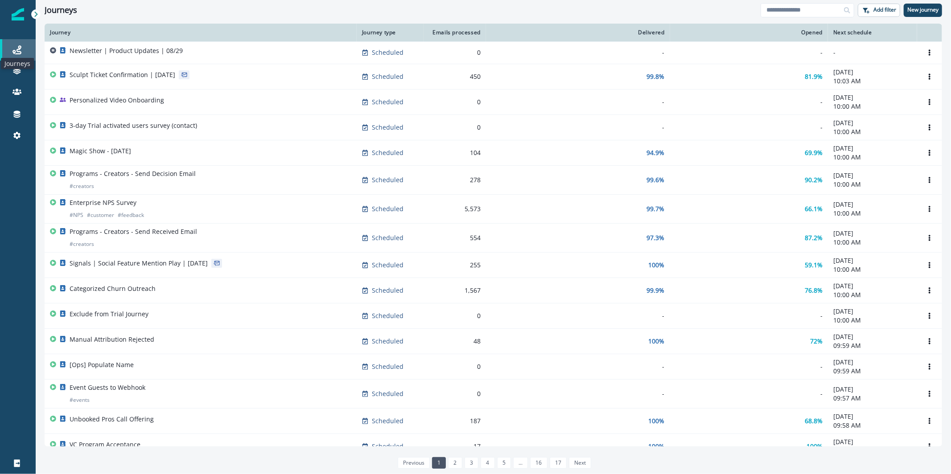
click at [17, 53] on icon at bounding box center [16, 49] width 9 height 9
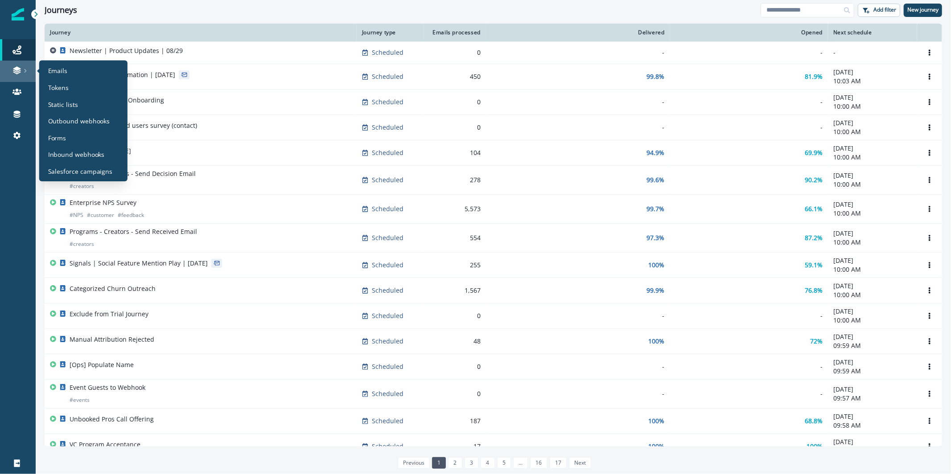
click at [16, 65] on link at bounding box center [18, 71] width 36 height 21
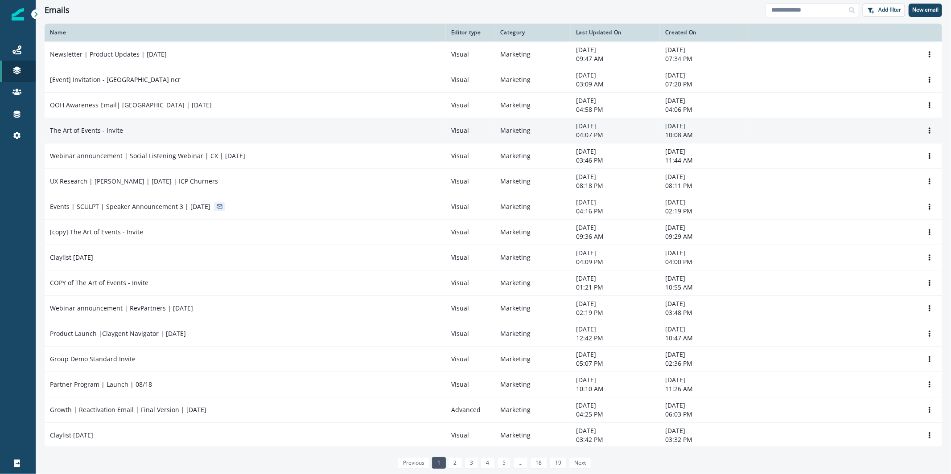
click at [203, 133] on div "The Art of Events - Invite" at bounding box center [245, 130] width 391 height 9
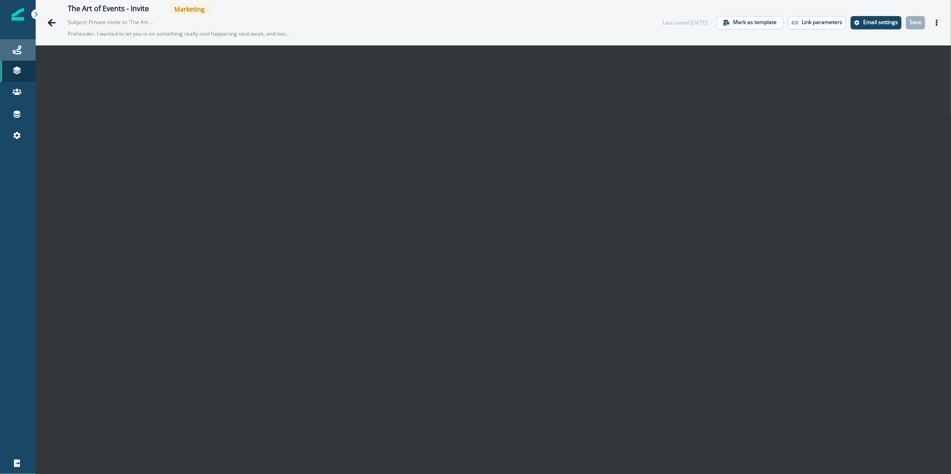
click at [21, 50] on div "Journeys" at bounding box center [18, 50] width 29 height 11
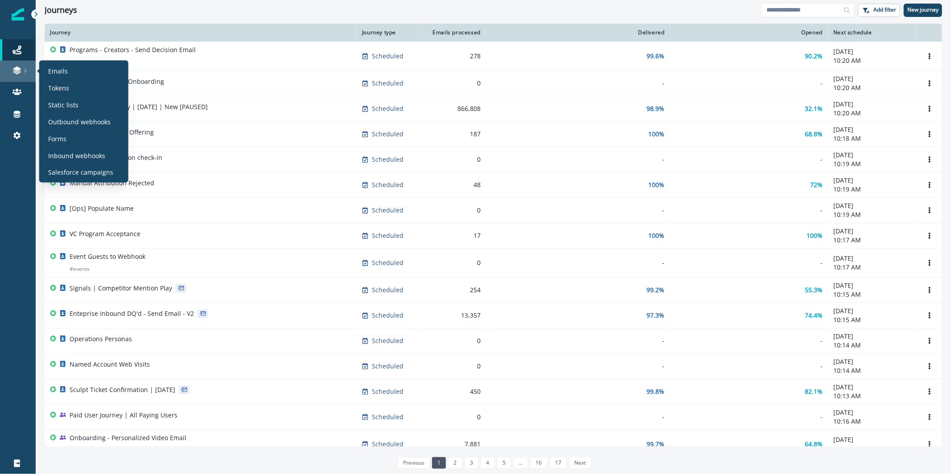
click at [22, 68] on div at bounding box center [18, 70] width 29 height 9
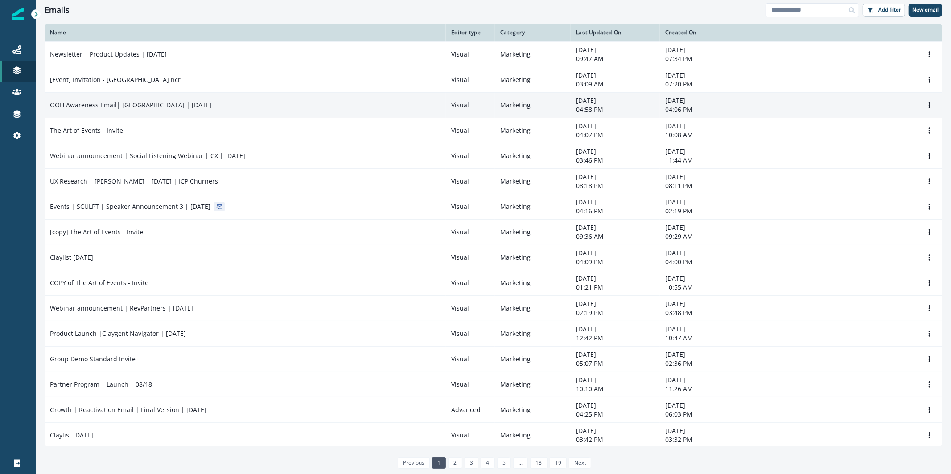
click at [145, 106] on p "OOH Awareness Email| [GEOGRAPHIC_DATA] | [DATE]" at bounding box center [131, 105] width 162 height 9
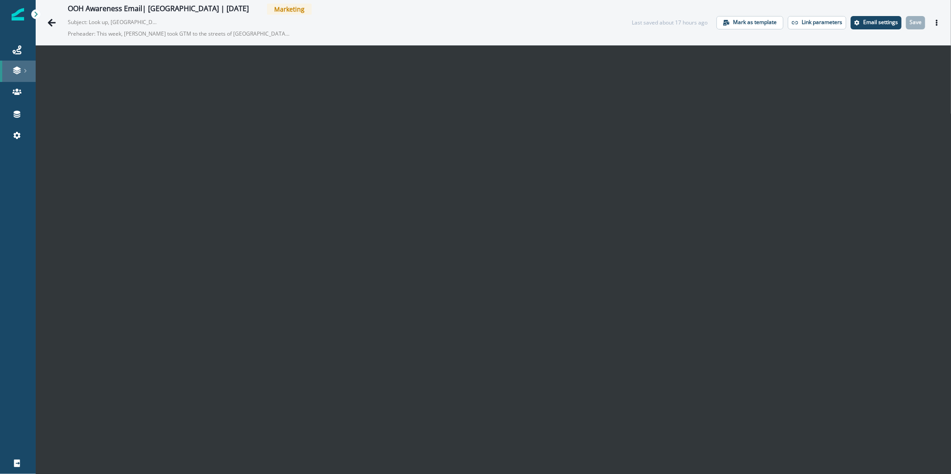
click at [23, 63] on link at bounding box center [18, 71] width 36 height 21
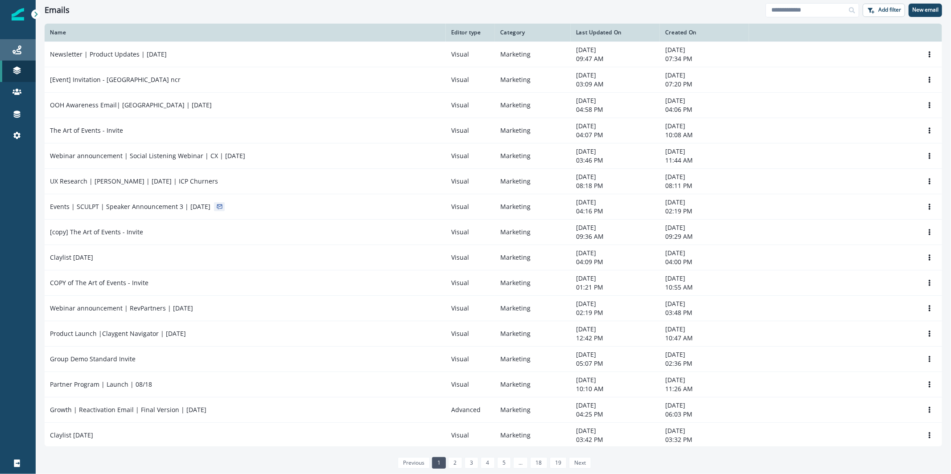
click at [21, 55] on link "Journeys" at bounding box center [18, 49] width 36 height 21
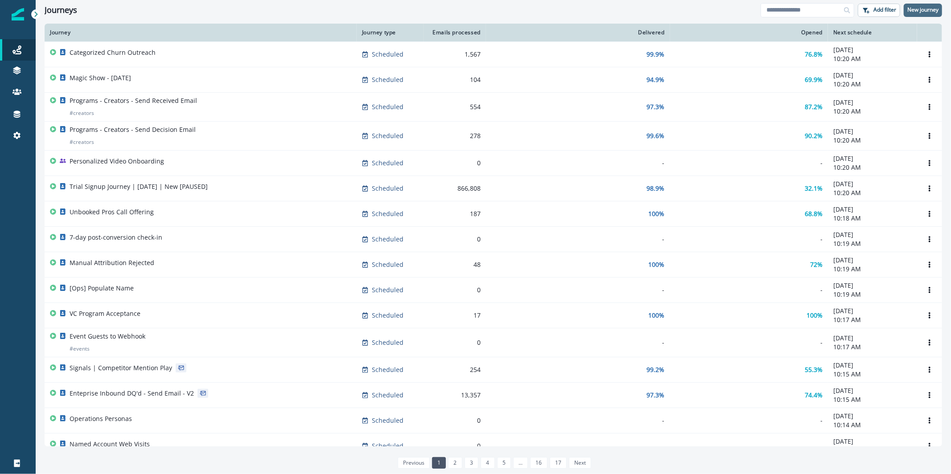
click at [918, 11] on p "New journey" at bounding box center [922, 10] width 31 height 6
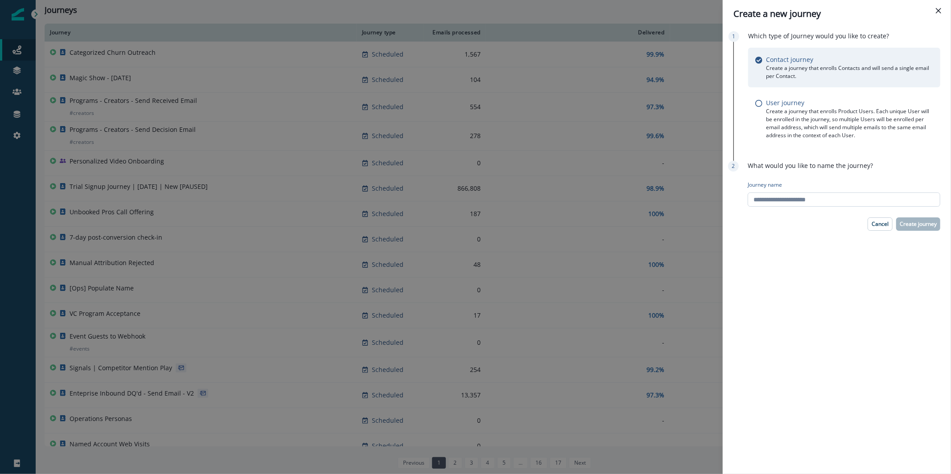
click at [824, 194] on input "Journey name" at bounding box center [844, 200] width 193 height 14
type input "**********"
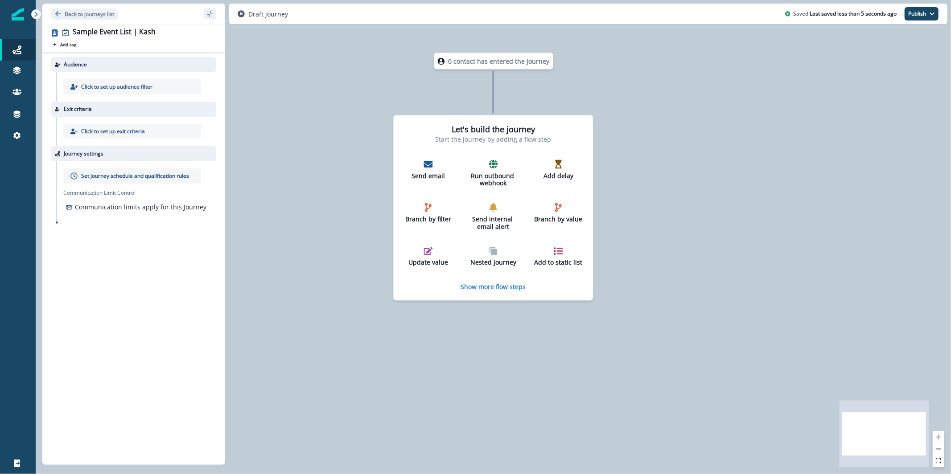
click at [140, 90] on p "Click to set up audience filter" at bounding box center [116, 87] width 71 height 8
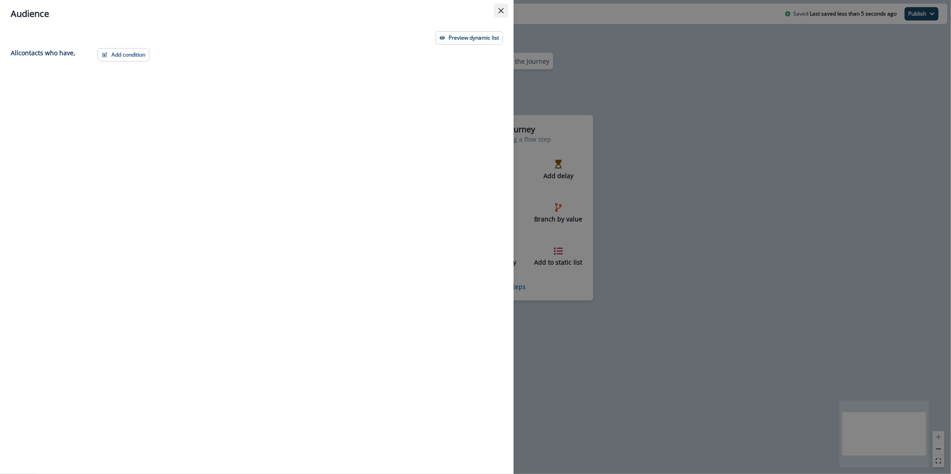
click at [500, 12] on icon "Close" at bounding box center [500, 10] width 5 height 5
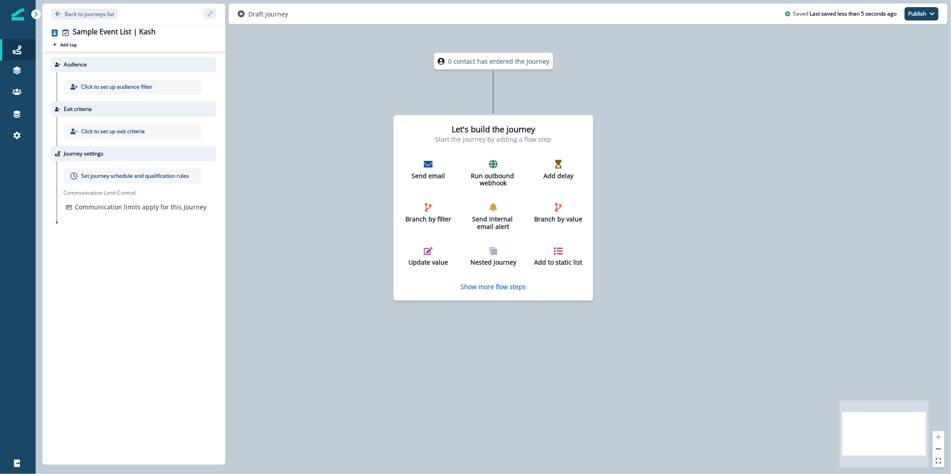
click at [142, 86] on p "Click to set up audience filter" at bounding box center [116, 87] width 71 height 8
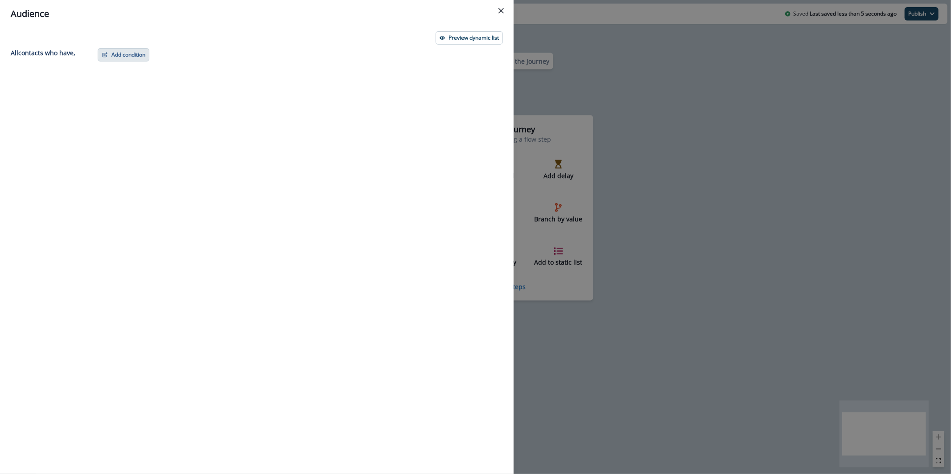
click at [135, 60] on button "Add condition" at bounding box center [124, 54] width 52 height 13
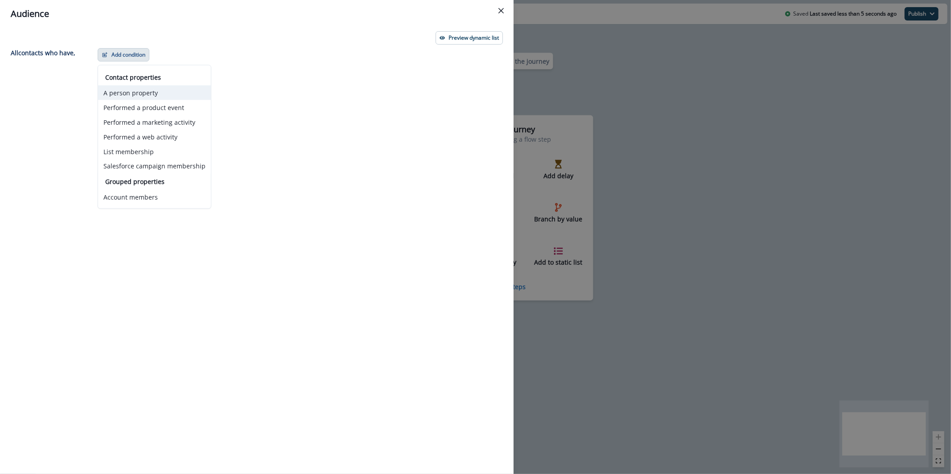
click at [194, 87] on button "A person property" at bounding box center [154, 93] width 113 height 15
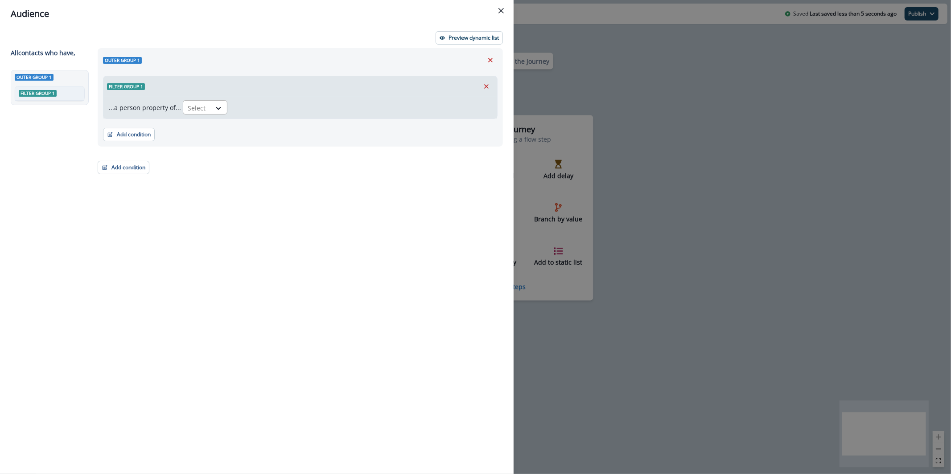
click at [195, 108] on div at bounding box center [197, 108] width 19 height 11
type input "*"
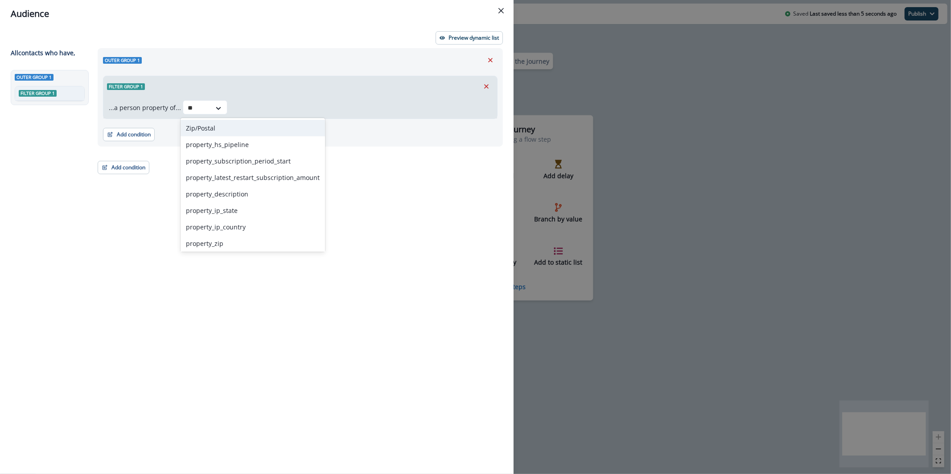
type input "**"
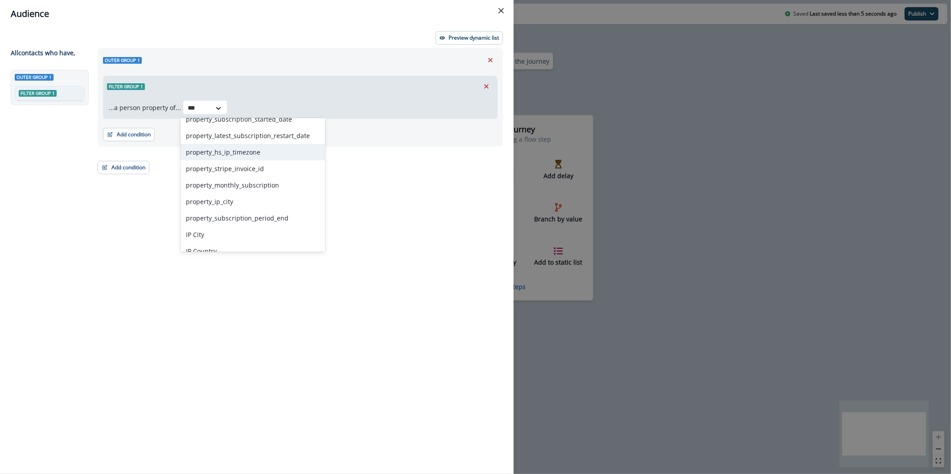
scroll to position [246, 0]
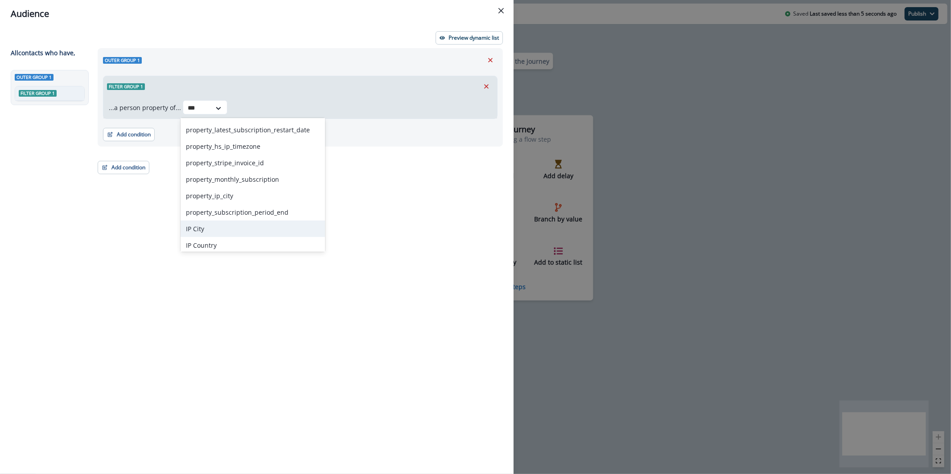
click at [243, 225] on div "IP City" at bounding box center [253, 229] width 144 height 16
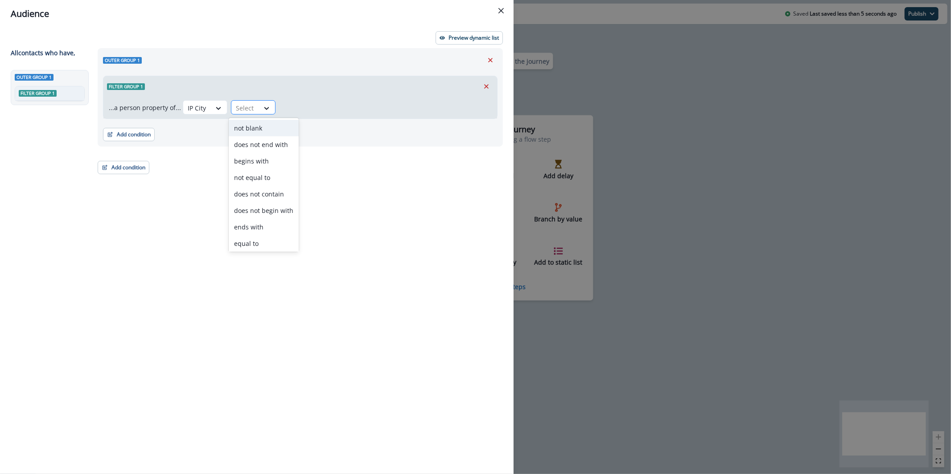
click at [236, 109] on input "text" at bounding box center [237, 107] width 2 height 9
click at [267, 225] on div "contains" at bounding box center [264, 226] width 70 height 16
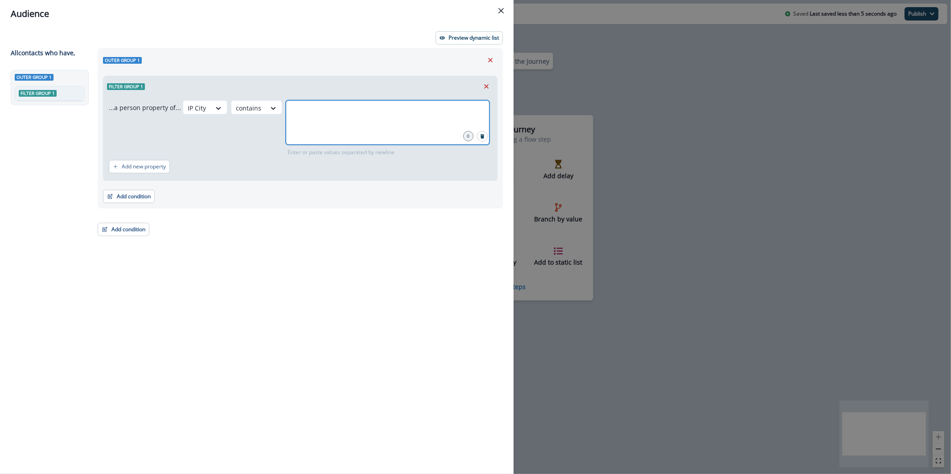
click at [321, 115] on input "text" at bounding box center [387, 112] width 201 height 18
type input "**********"
click at [482, 37] on p "Preview dynamic list" at bounding box center [474, 38] width 50 height 6
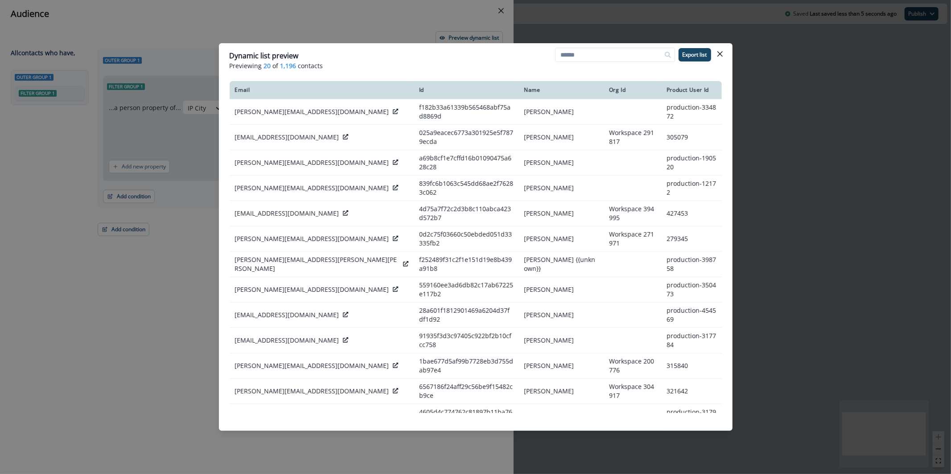
click at [173, 63] on div "Dynamic list preview Previewing 20 of 1,196 contacts Export list Email Id Name …" at bounding box center [475, 237] width 951 height 474
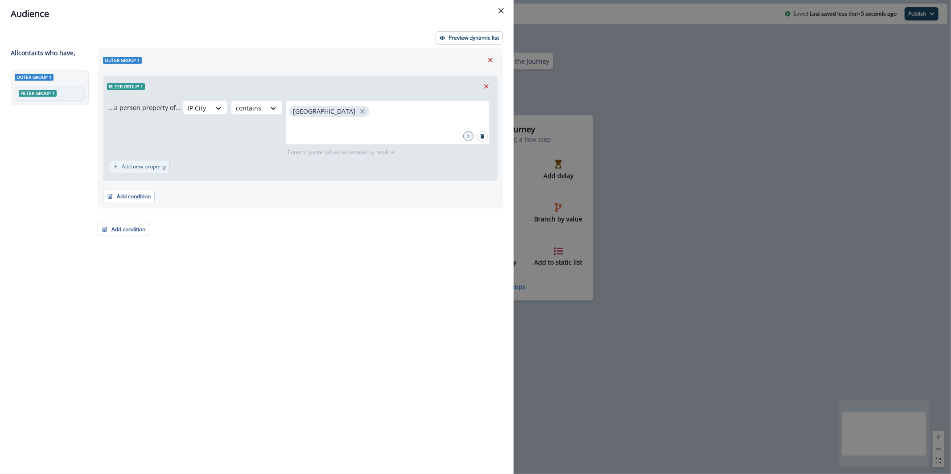
click at [151, 166] on p "Add new property" at bounding box center [144, 167] width 44 height 6
click at [170, 164] on div "Select" at bounding box center [165, 171] width 45 height 14
type input "****"
click at [136, 176] on button "or" at bounding box center [133, 171] width 13 height 11
click at [211, 115] on div "Select" at bounding box center [197, 108] width 28 height 15
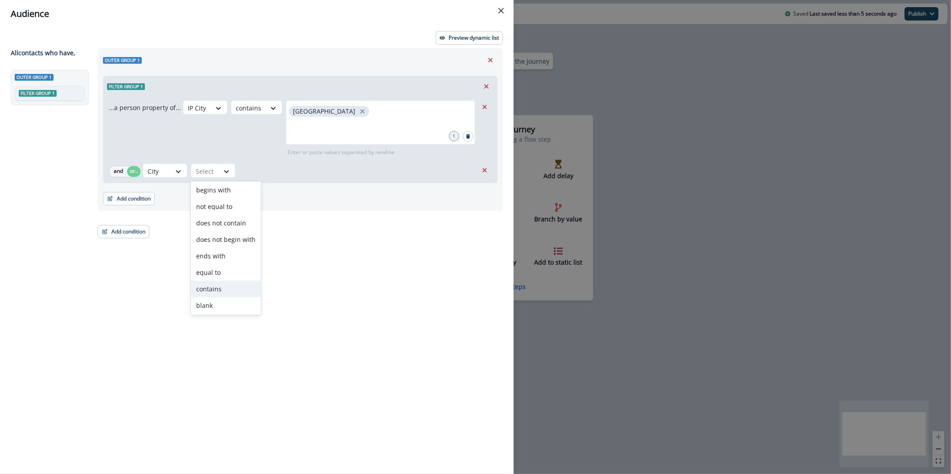
click at [217, 286] on div "contains" at bounding box center [226, 289] width 70 height 16
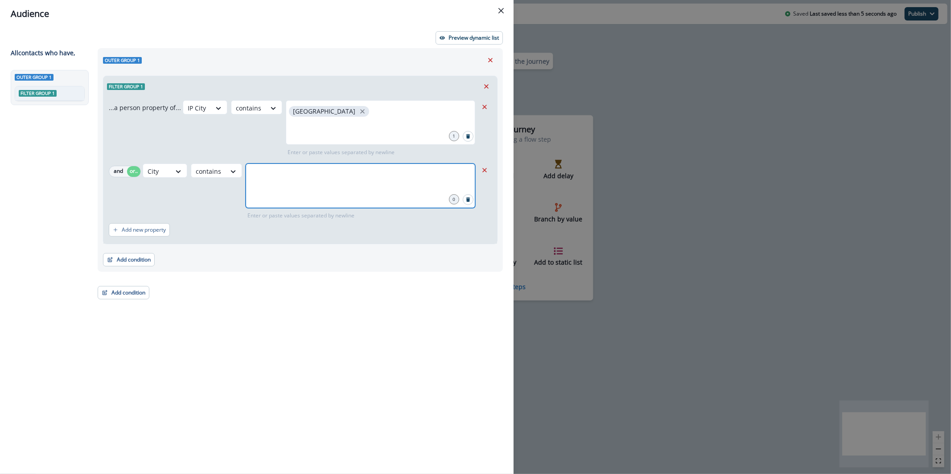
click at [275, 173] on input "text" at bounding box center [360, 175] width 227 height 18
type input "**********"
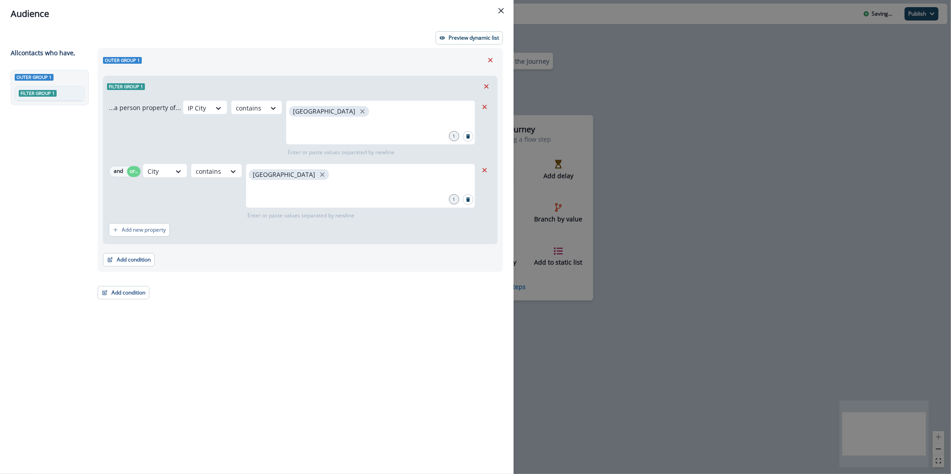
click at [132, 237] on div "Add new property" at bounding box center [300, 230] width 383 height 21
click at [143, 234] on button "Add new property" at bounding box center [139, 229] width 61 height 13
click at [181, 244] on div "...a person property of... IP City contains san francisco 1 Enter or paste valu…" at bounding box center [300, 171] width 394 height 149
click at [214, 113] on icon at bounding box center [218, 108] width 8 height 9
type input "****"
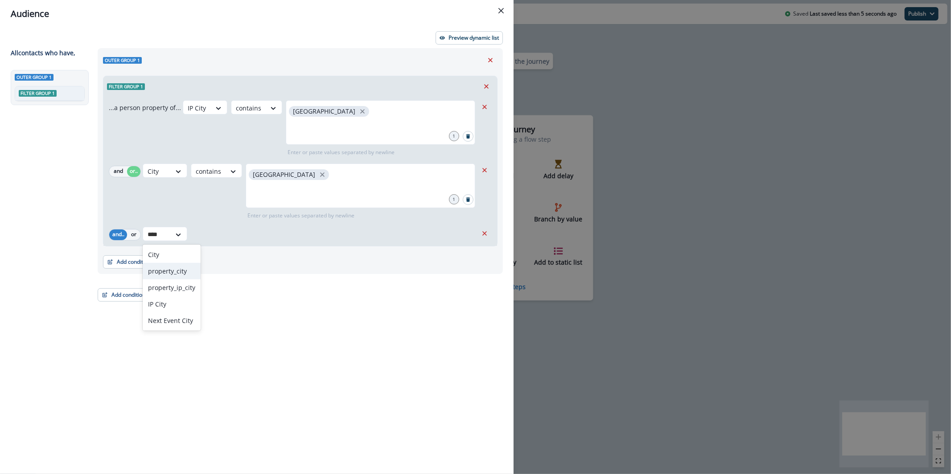
click at [177, 271] on div "property_city" at bounding box center [172, 271] width 58 height 16
click at [132, 237] on button "or" at bounding box center [133, 235] width 13 height 11
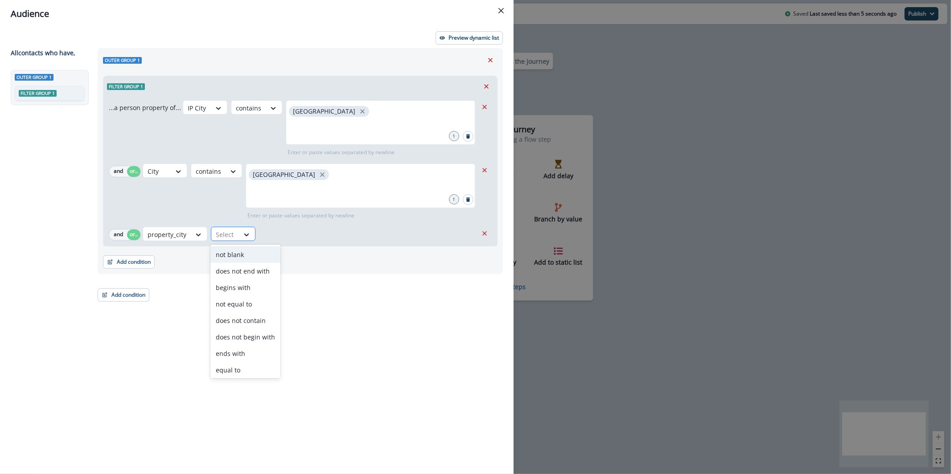
click at [220, 237] on div at bounding box center [225, 234] width 19 height 11
click at [243, 351] on div "contains" at bounding box center [245, 352] width 70 height 16
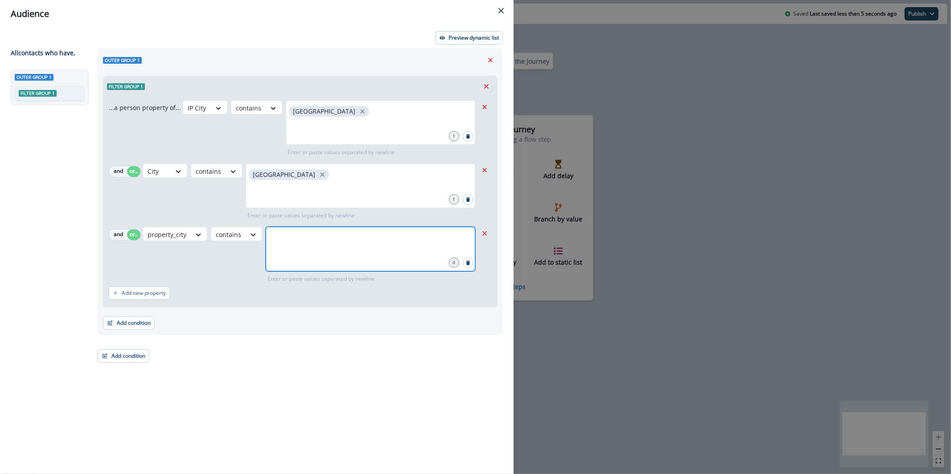
click at [277, 241] on input "text" at bounding box center [370, 238] width 207 height 18
type input "**********"
click at [151, 292] on p "Add new property" at bounding box center [144, 293] width 44 height 6
click at [137, 298] on button "or" at bounding box center [133, 298] width 13 height 11
click at [211, 113] on div at bounding box center [218, 108] width 15 height 9
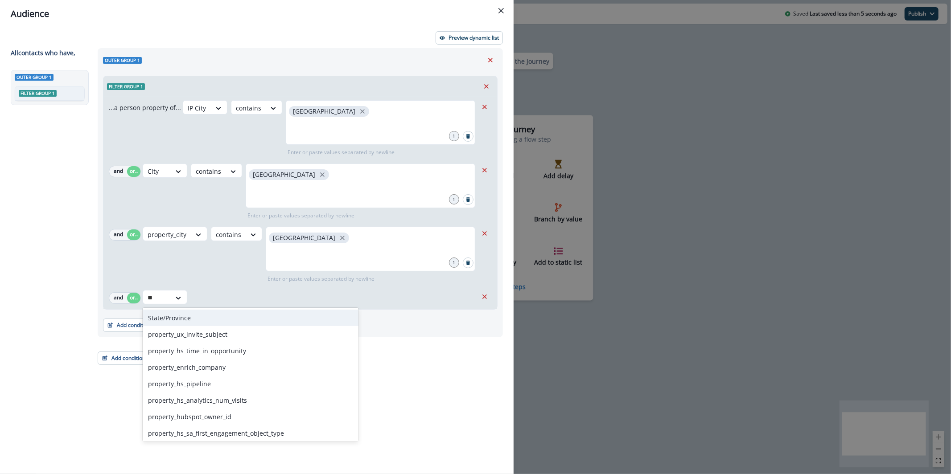
type input "*"
type input "****"
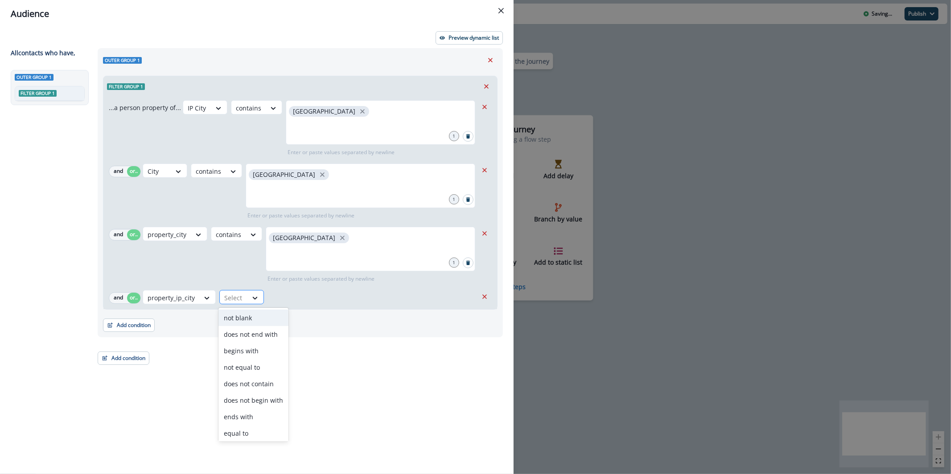
click at [240, 300] on div at bounding box center [233, 297] width 19 height 11
click at [269, 426] on div "contains" at bounding box center [253, 429] width 70 height 16
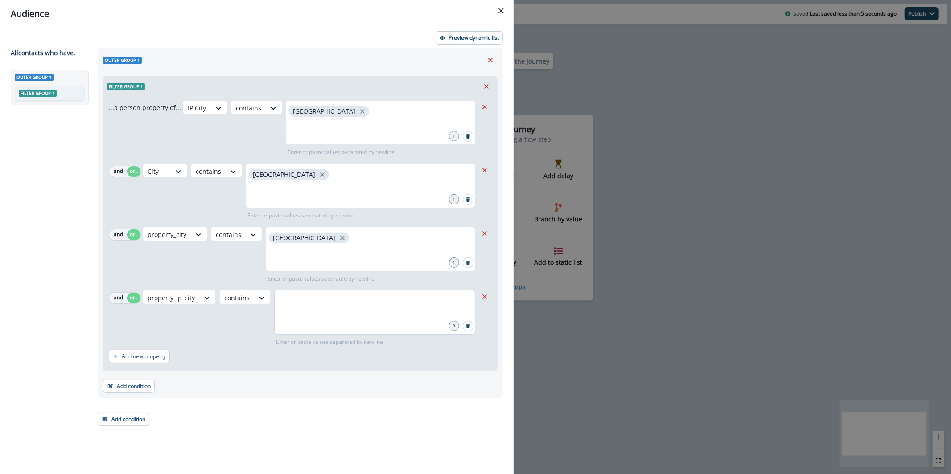
click at [315, 312] on div at bounding box center [374, 312] width 201 height 45
type input "**********"
click at [325, 301] on icon "close" at bounding box center [325, 301] width 8 height 8
type input "**********"
click at [470, 31] on button "Preview dynamic list" at bounding box center [469, 37] width 67 height 13
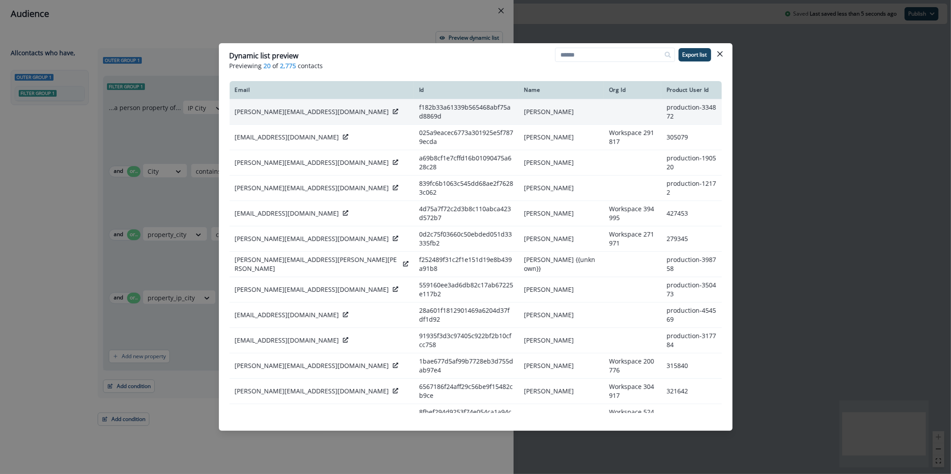
click at [393, 110] on icon at bounding box center [395, 111] width 5 height 5
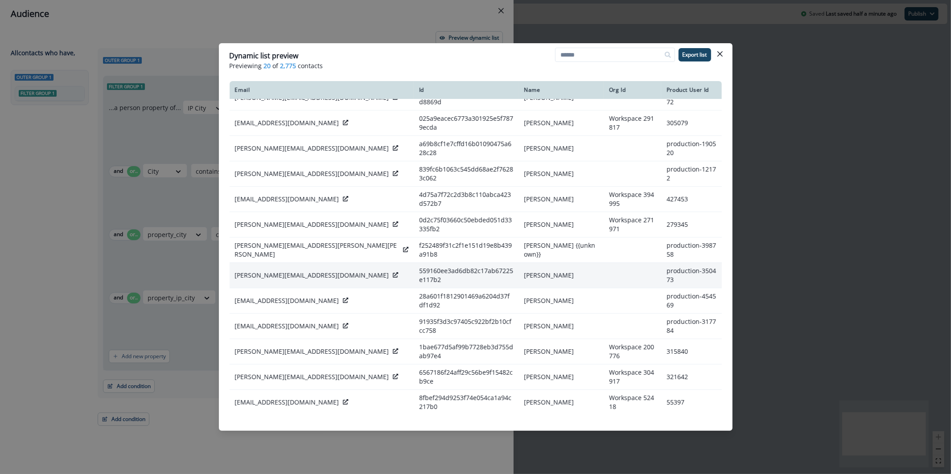
scroll to position [66, 0]
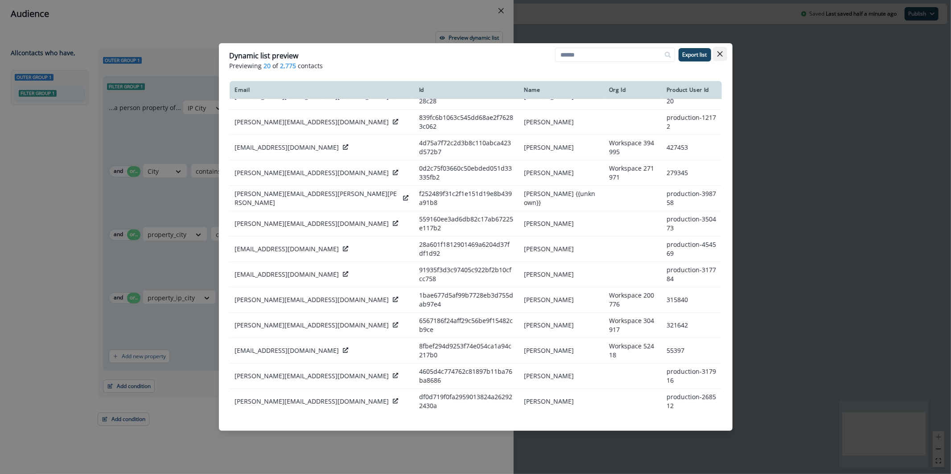
click at [728, 56] on header "Dynamic list preview Previewing 20 of 2,775 contacts Export list" at bounding box center [476, 60] width 514 height 34
click at [724, 56] on button "Close" at bounding box center [720, 54] width 14 height 14
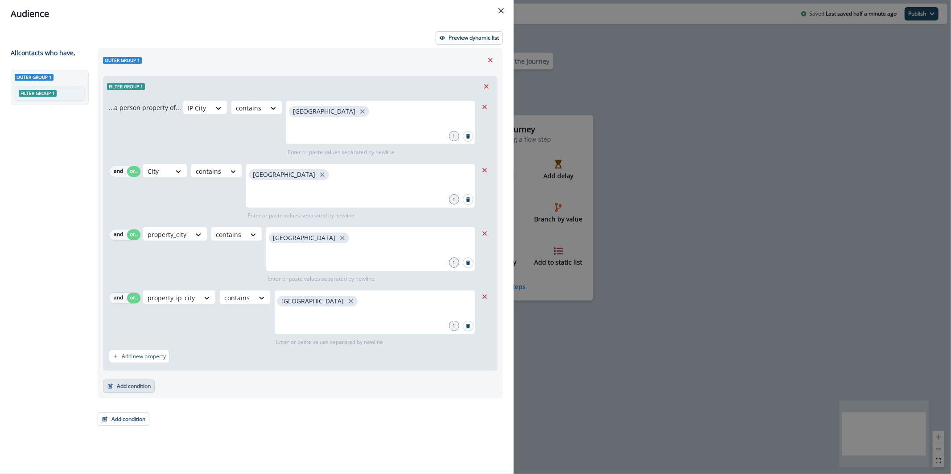
click at [128, 391] on button "Add condition" at bounding box center [129, 386] width 52 height 13
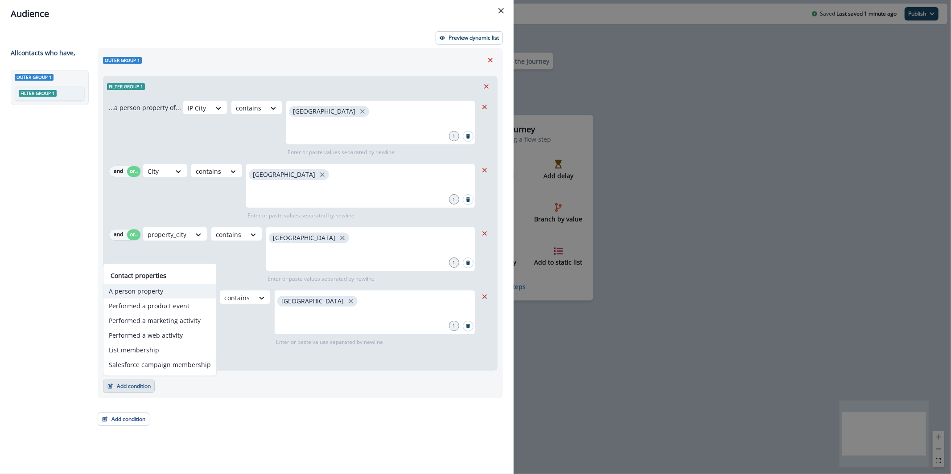
click at [170, 294] on button "A person property" at bounding box center [159, 291] width 113 height 15
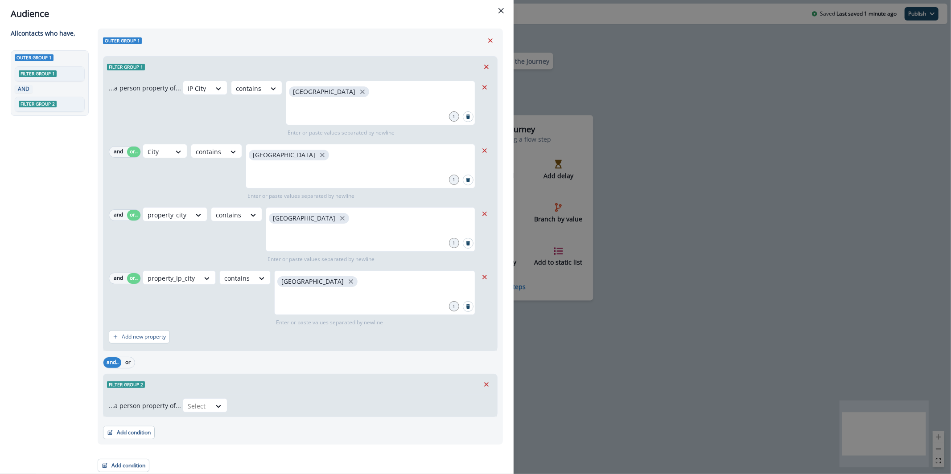
scroll to position [21, 0]
click at [484, 387] on button "Remove" at bounding box center [486, 383] width 14 height 13
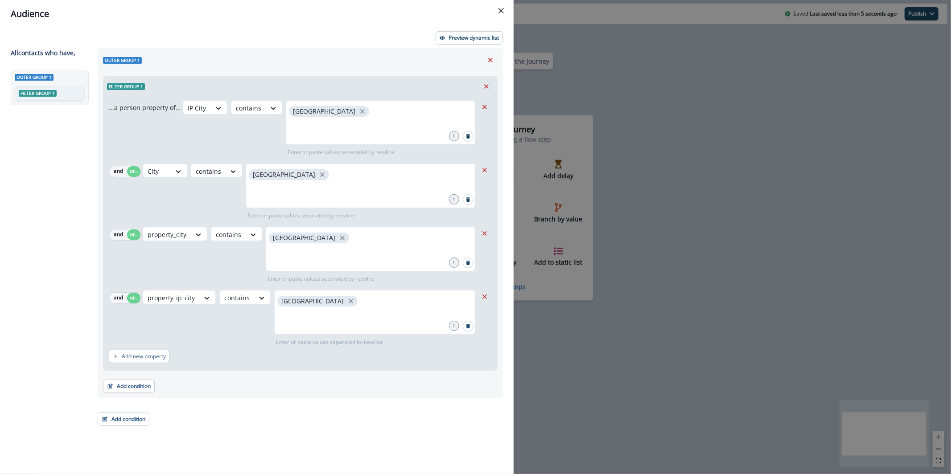
scroll to position [0, 0]
click at [151, 362] on button "Add new property" at bounding box center [139, 356] width 61 height 13
click at [482, 363] on icon "Remove" at bounding box center [485, 360] width 8 height 8
click at [108, 387] on icon "button" at bounding box center [110, 386] width 6 height 6
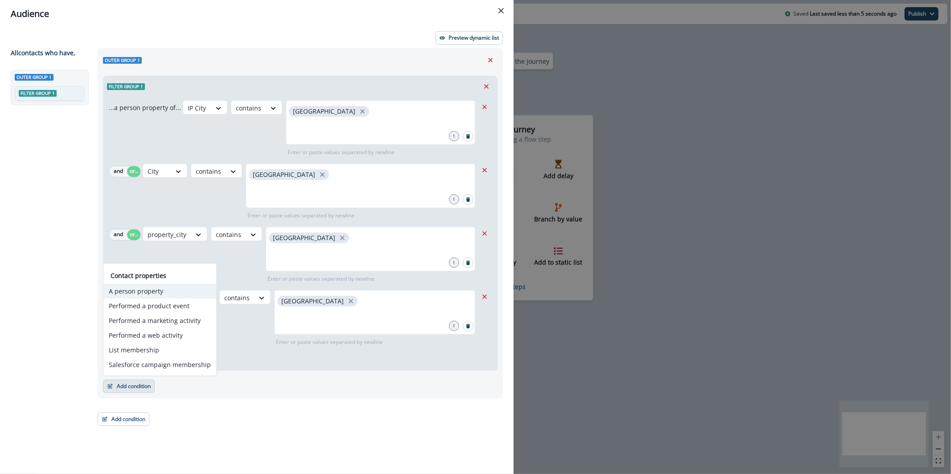
click at [179, 288] on button "A person property" at bounding box center [159, 291] width 113 height 15
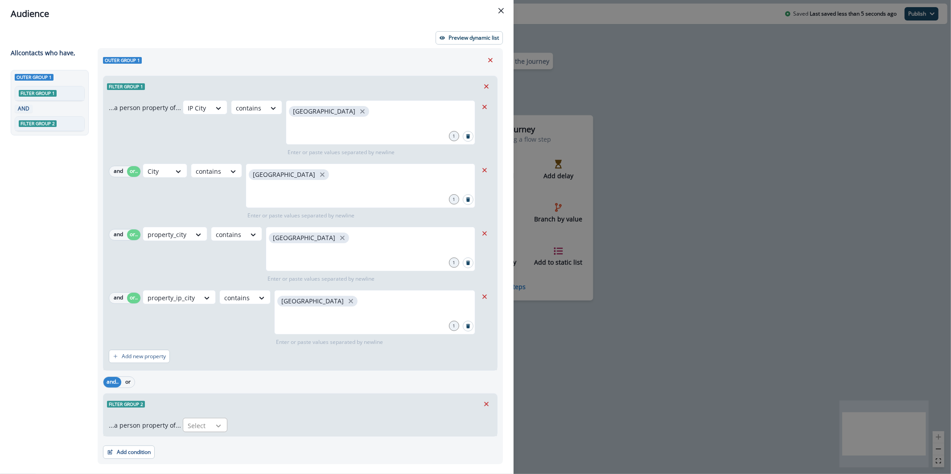
click at [211, 424] on div at bounding box center [218, 426] width 15 height 9
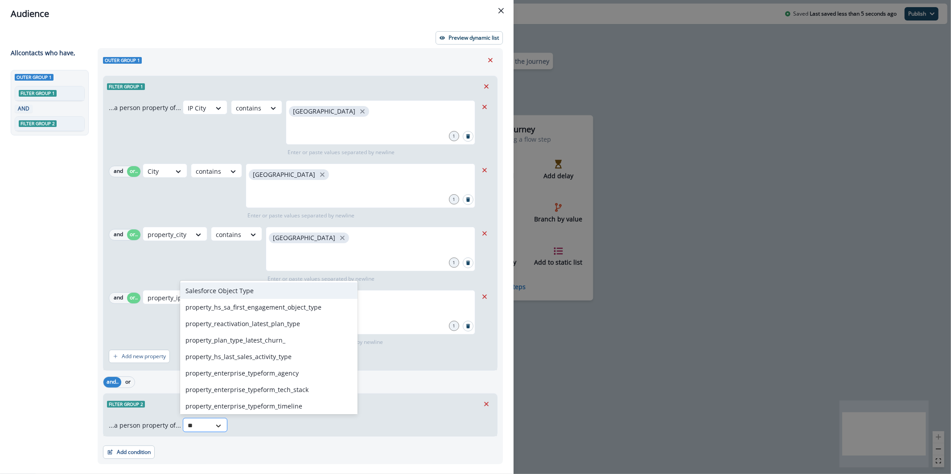
type input "*"
type input "****"
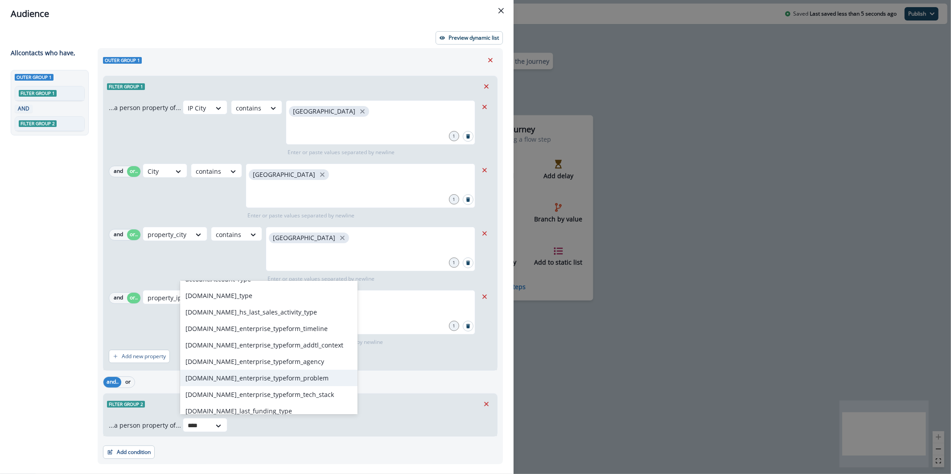
scroll to position [380, 0]
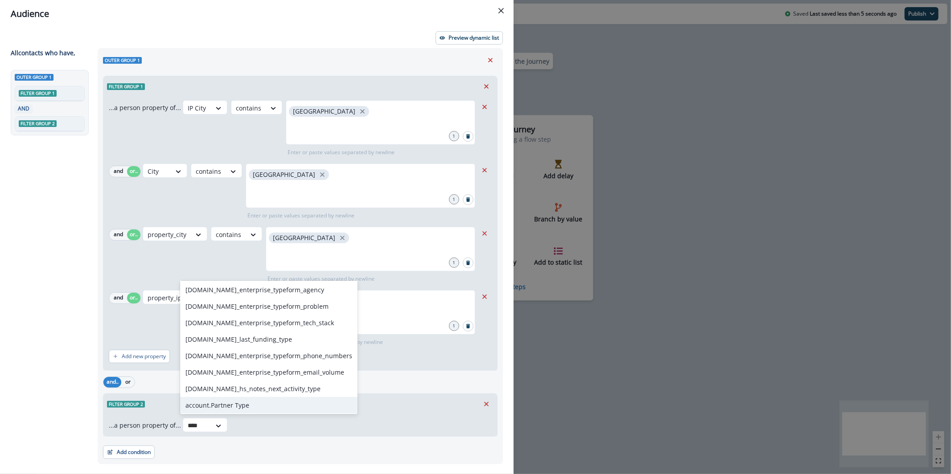
click at [238, 404] on div "account.Partner Type" at bounding box center [268, 405] width 177 height 16
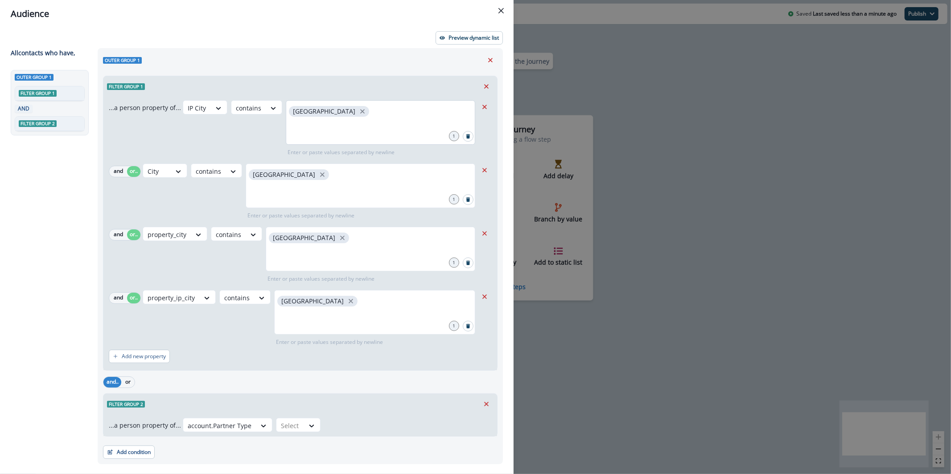
scroll to position [21, 0]
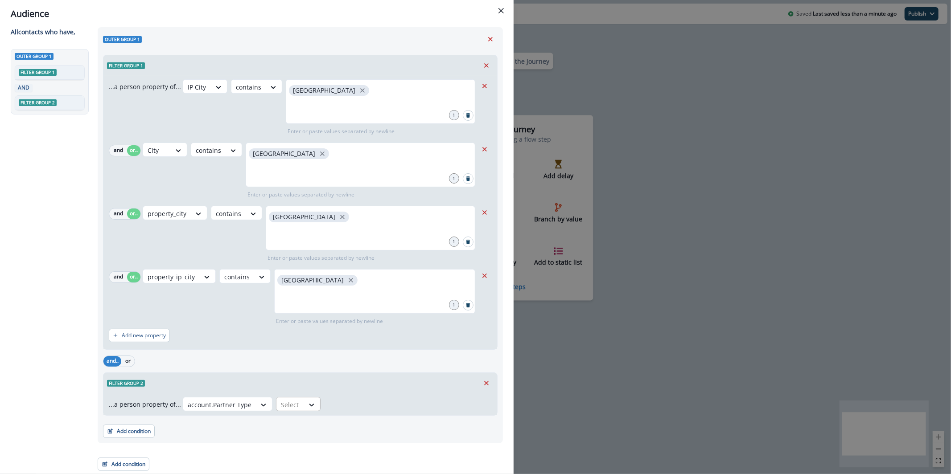
click at [284, 409] on div at bounding box center [290, 404] width 19 height 11
click at [228, 409] on div at bounding box center [220, 404] width 64 height 11
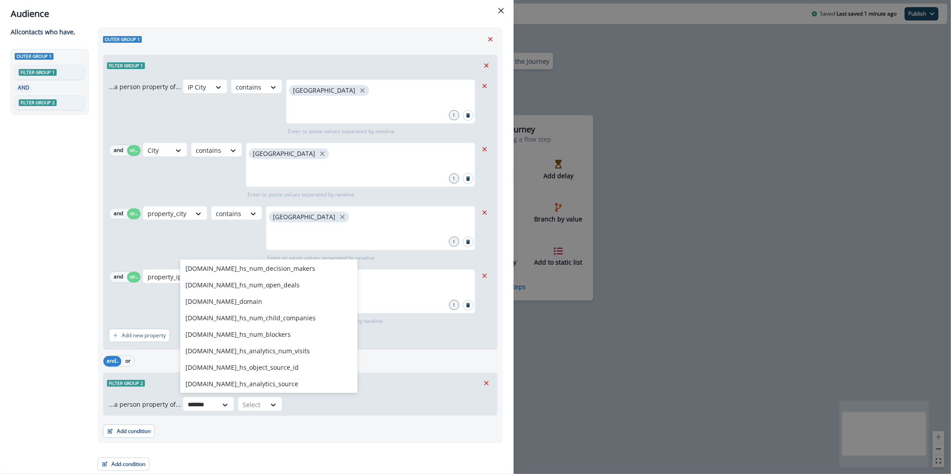
scroll to position [647, 0]
type input "*******"
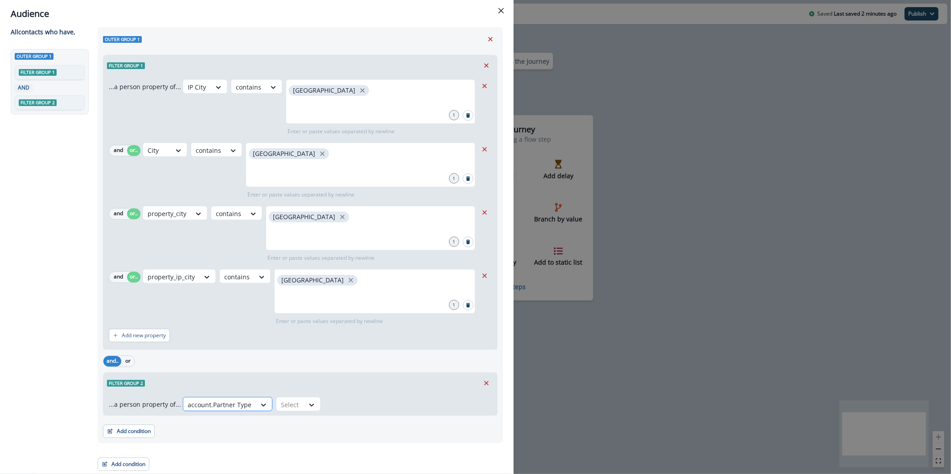
click at [214, 398] on div "account.Partner Type" at bounding box center [219, 405] width 73 height 15
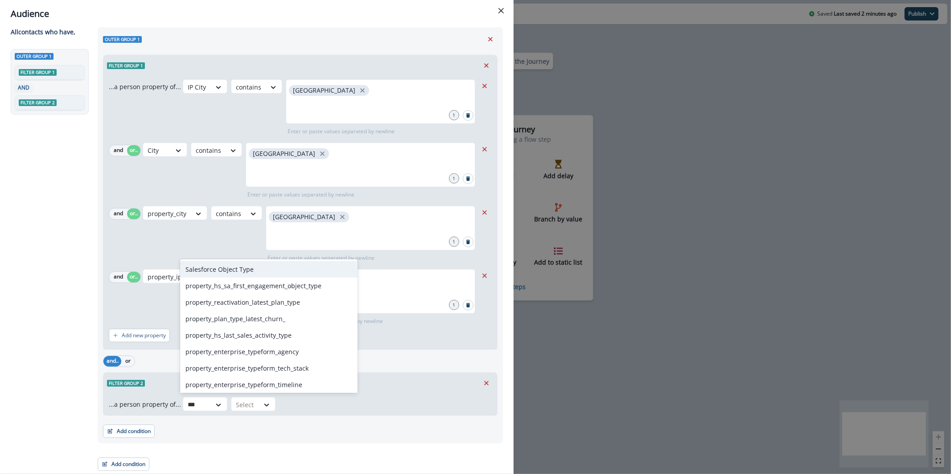
type input "****"
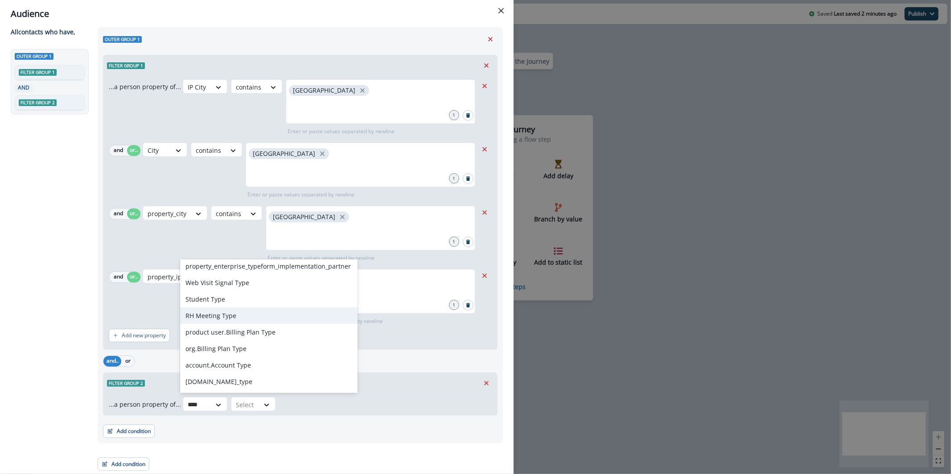
scroll to position [201, 0]
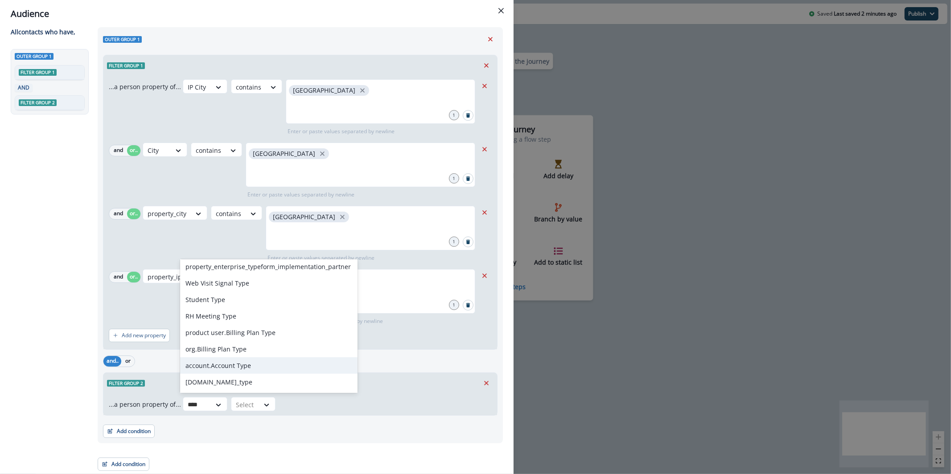
click at [271, 370] on div "account.Account Type" at bounding box center [268, 366] width 177 height 16
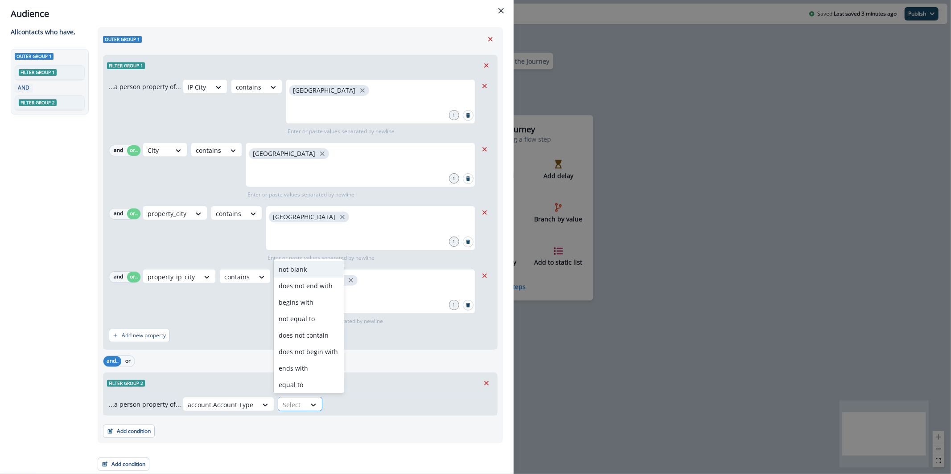
click at [301, 407] on div "Select" at bounding box center [292, 405] width 28 height 15
drag, startPoint x: 309, startPoint y: 366, endPoint x: 332, endPoint y: 387, distance: 30.6
click at [309, 366] on div "contains" at bounding box center [309, 367] width 70 height 16
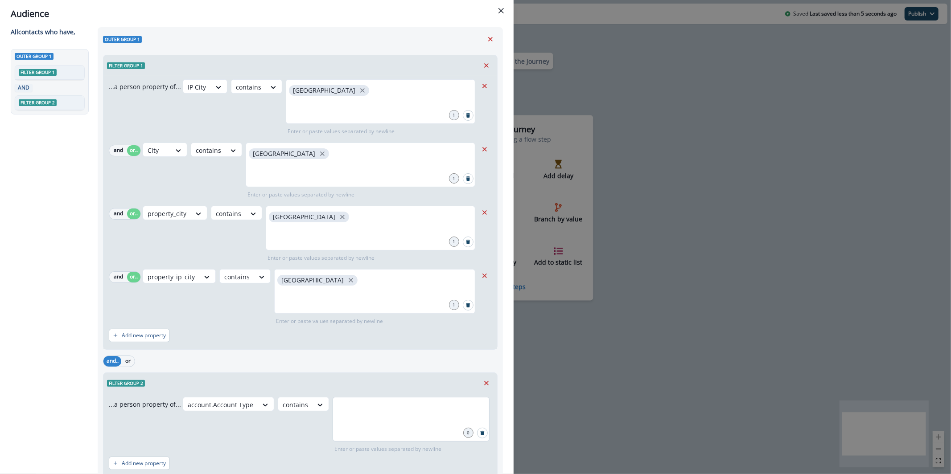
click at [352, 424] on div at bounding box center [411, 419] width 157 height 45
type input "********"
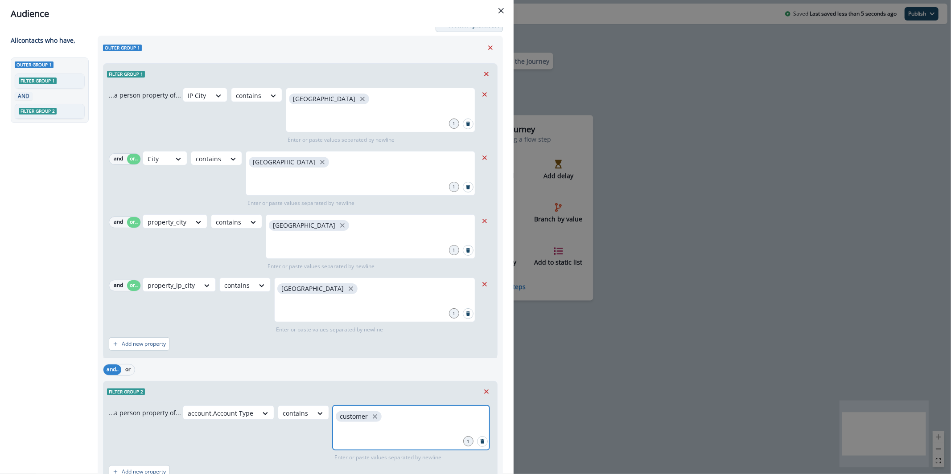
scroll to position [0, 0]
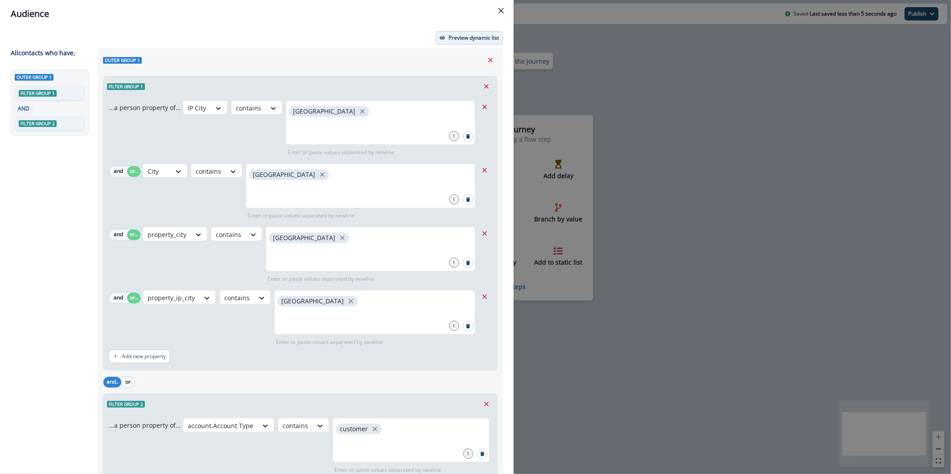
click at [490, 32] on button "Preview dynamic list" at bounding box center [469, 37] width 67 height 13
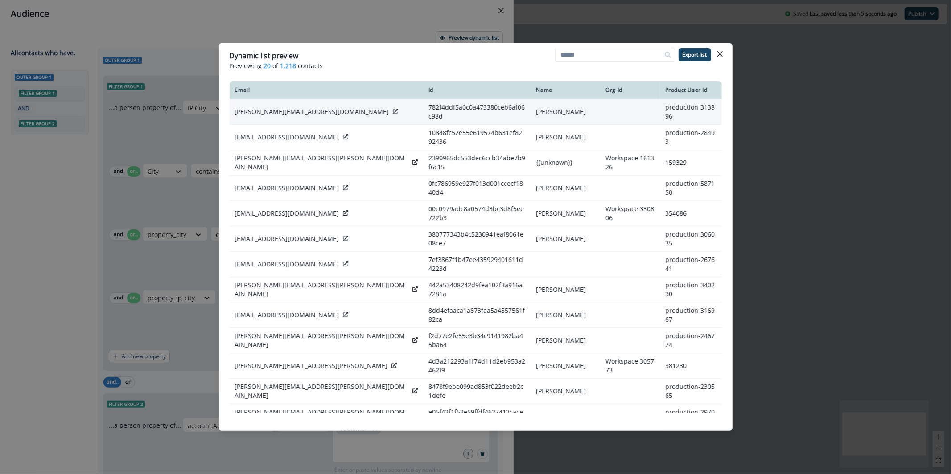
click at [393, 109] on icon at bounding box center [395, 111] width 5 height 5
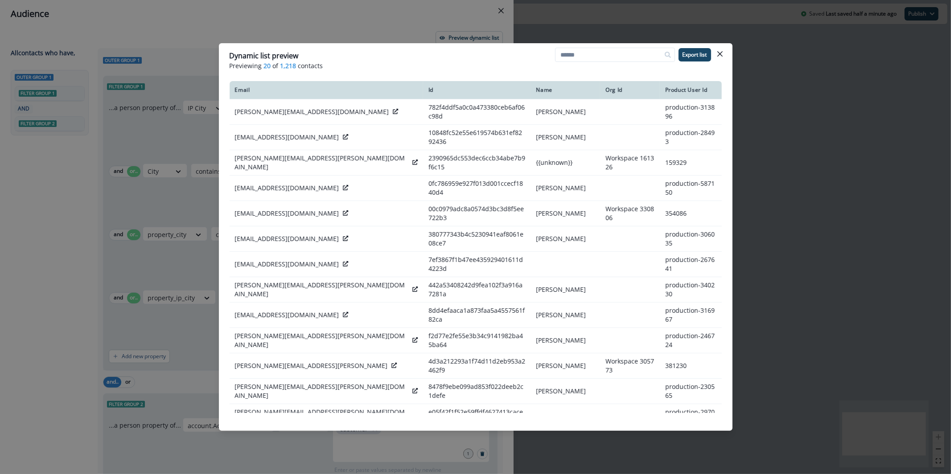
click at [153, 137] on div "Dynamic list preview Previewing 20 of 1,218 contacts Export list Email Id Name …" at bounding box center [475, 237] width 951 height 474
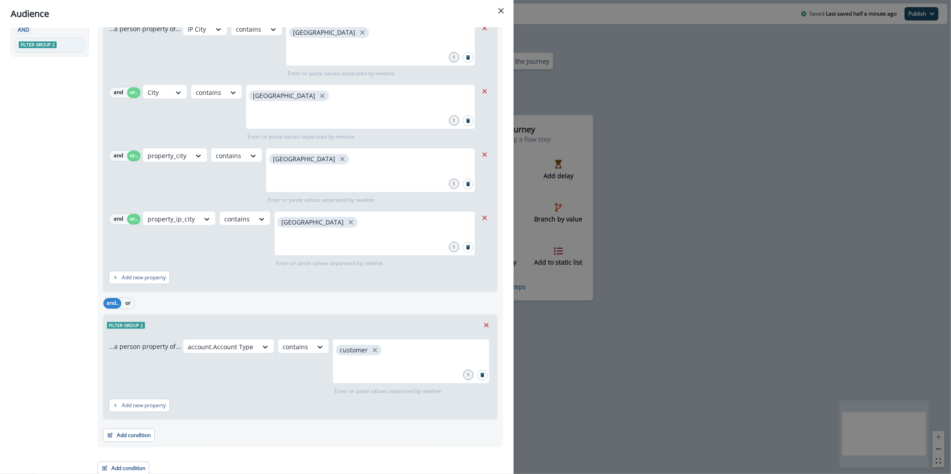
scroll to position [83, 0]
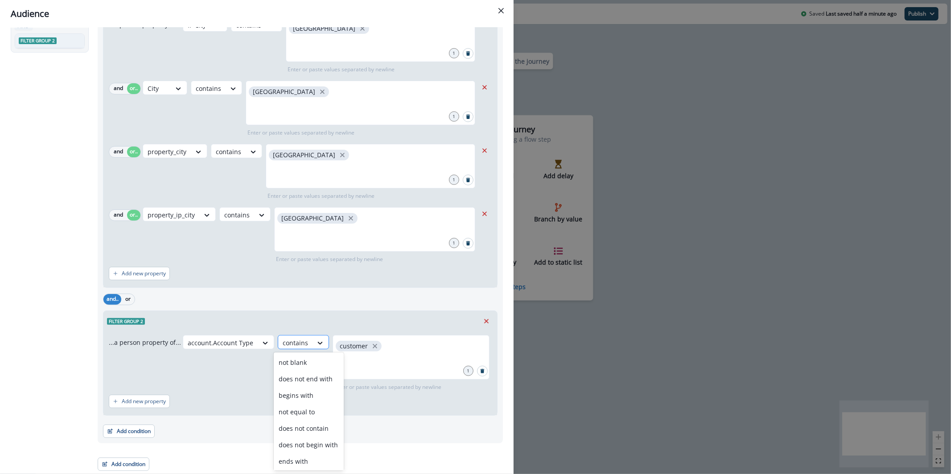
click at [303, 343] on div "contains" at bounding box center [295, 343] width 34 height 15
click at [314, 384] on div "does not contain" at bounding box center [309, 378] width 70 height 16
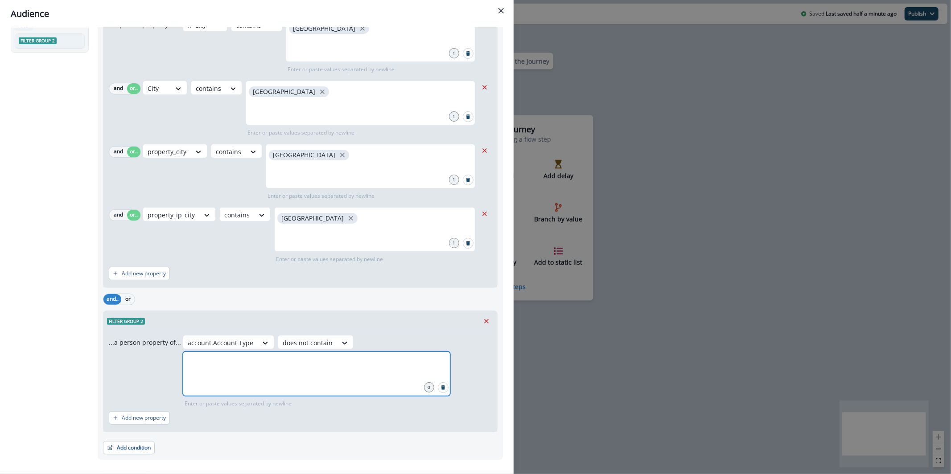
click at [348, 355] on input "text" at bounding box center [316, 363] width 265 height 18
type input "********"
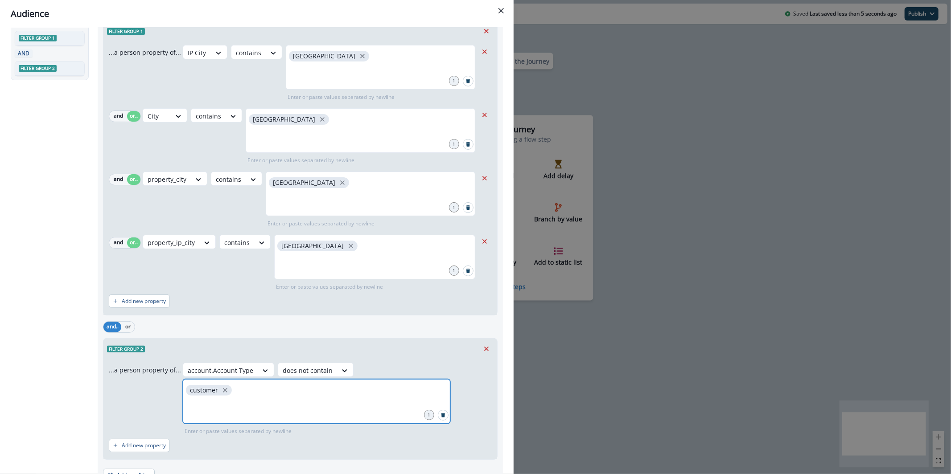
scroll to position [0, 0]
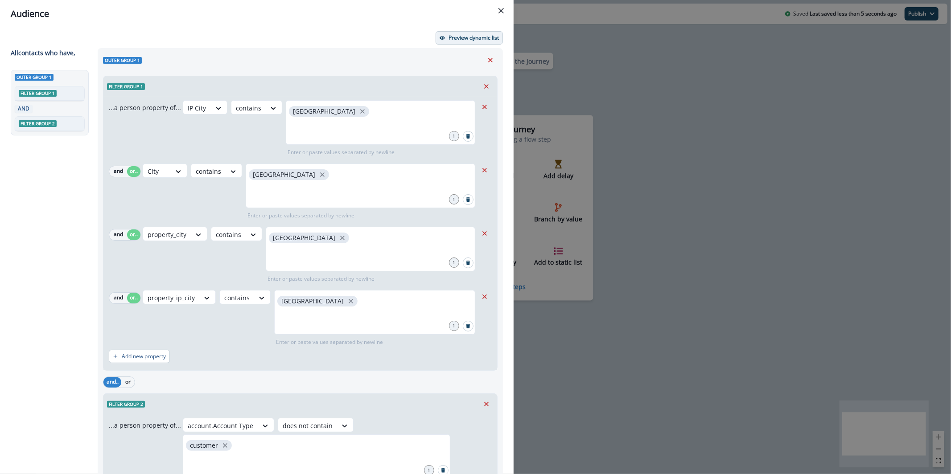
click at [449, 44] on button "Preview dynamic list" at bounding box center [469, 37] width 67 height 13
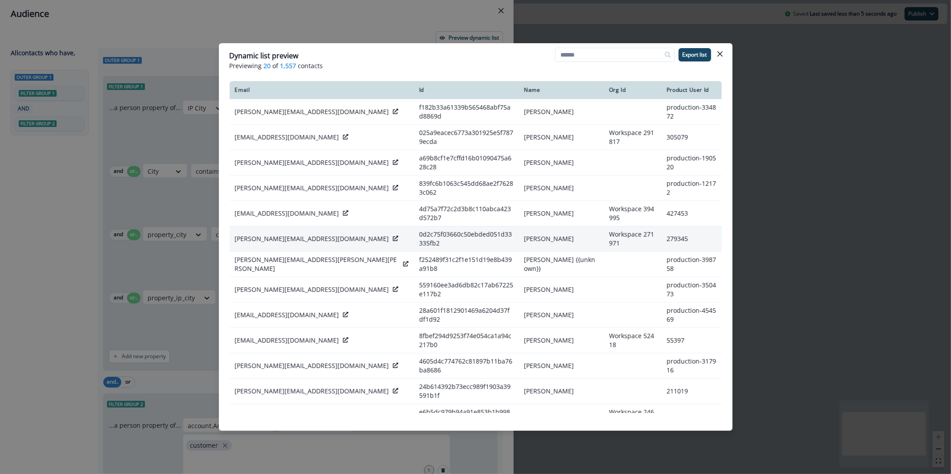
click at [393, 236] on icon at bounding box center [395, 238] width 5 height 5
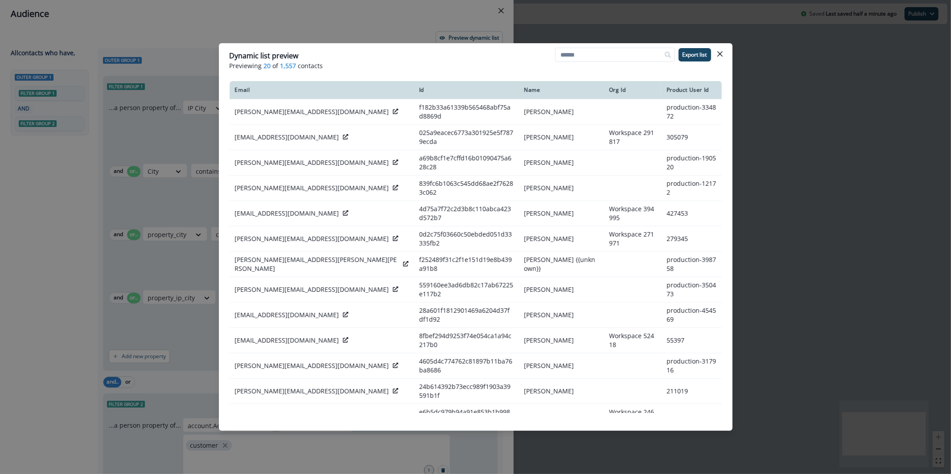
click at [228, 154] on div "Email Id Name Org Id Product User Id tony@tera.earth f182b33a61339b565468abf75a…" at bounding box center [476, 247] width 514 height 339
click at [721, 52] on icon "Close" at bounding box center [719, 53] width 5 height 5
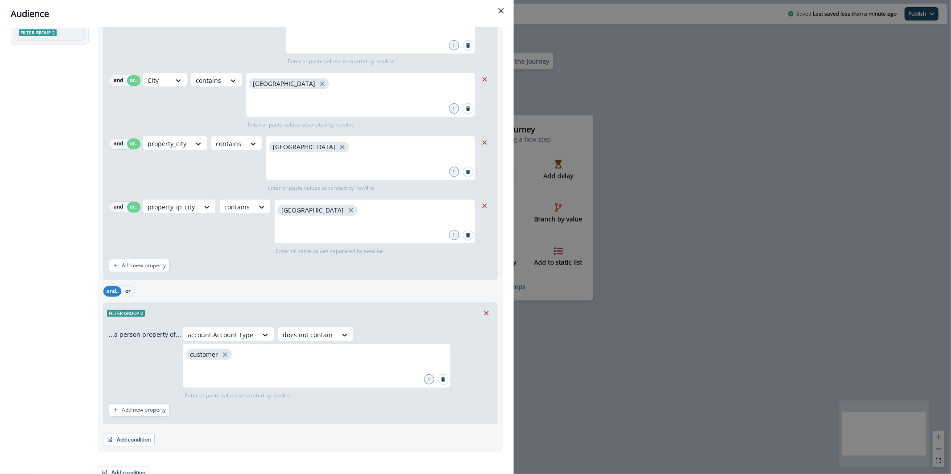
scroll to position [99, 0]
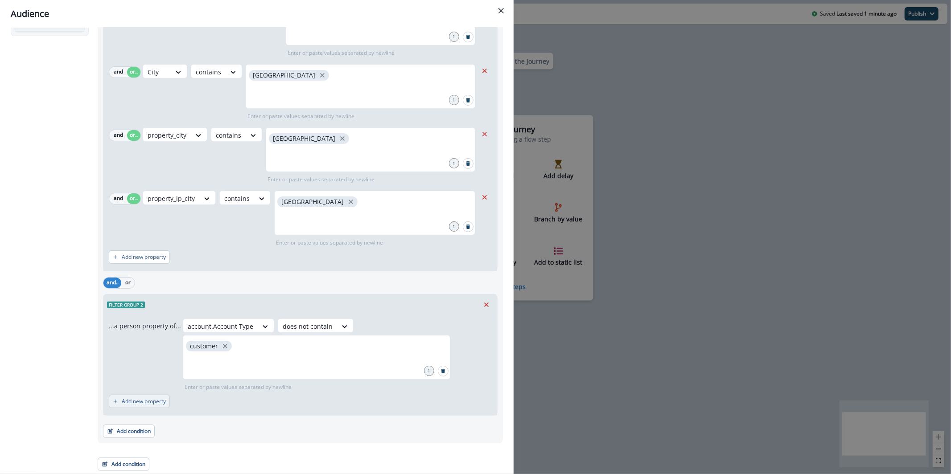
click at [133, 408] on button "Add new property" at bounding box center [139, 401] width 61 height 13
click at [133, 407] on button "or" at bounding box center [133, 406] width 13 height 11
click at [183, 334] on div "Select" at bounding box center [220, 326] width 74 height 15
type input "****"
click at [249, 332] on div at bounding box center [221, 326] width 66 height 11
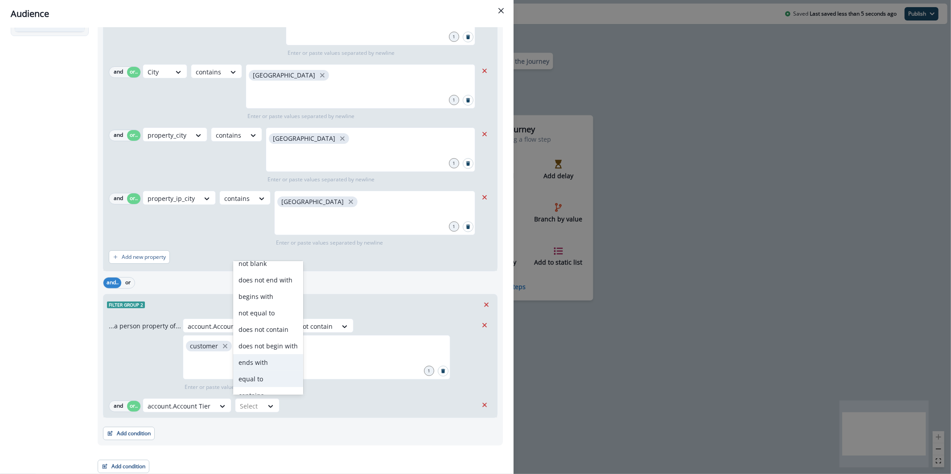
scroll to position [34, 0]
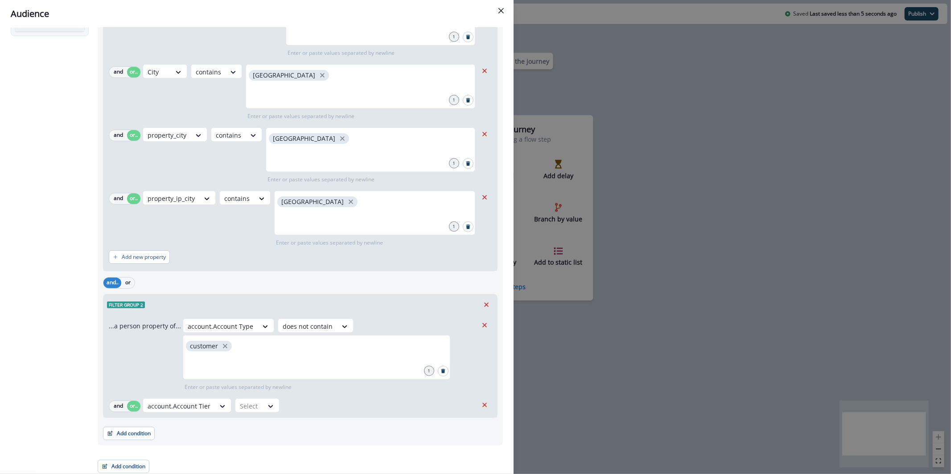
click at [361, 401] on div "account.Account Tier Select" at bounding box center [310, 406] width 335 height 14
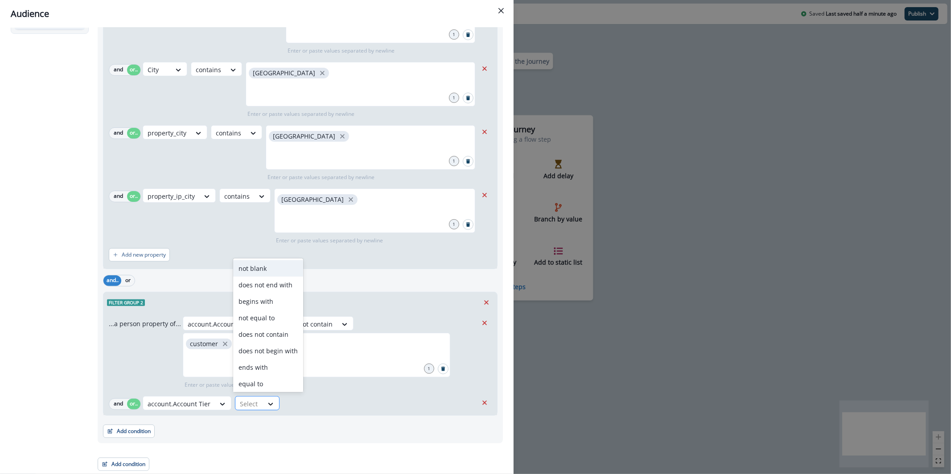
click at [259, 402] on div "Select" at bounding box center [249, 404] width 28 height 15
click at [275, 369] on div "contains" at bounding box center [268, 366] width 70 height 16
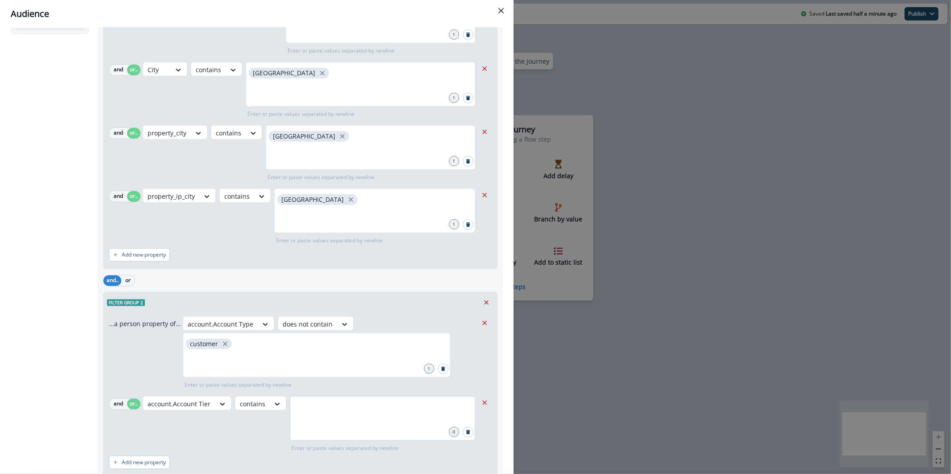
click at [352, 422] on div at bounding box center [382, 418] width 185 height 45
type input "*"
type input "******"
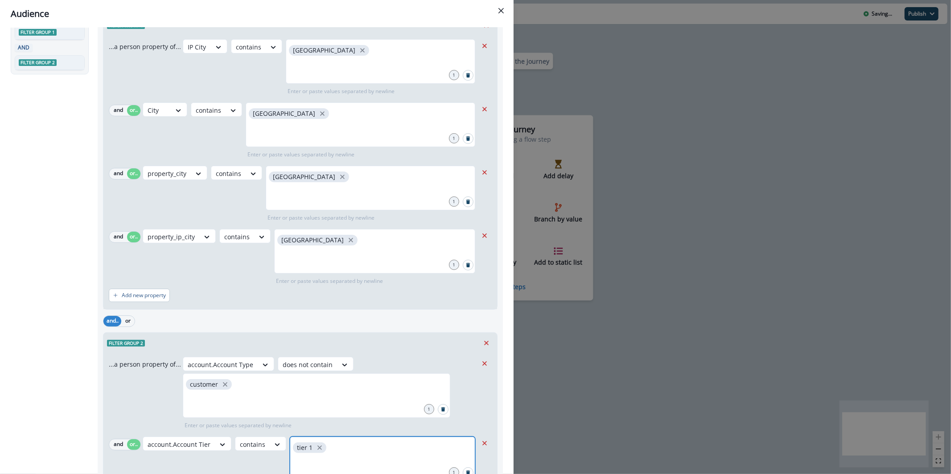
scroll to position [0, 0]
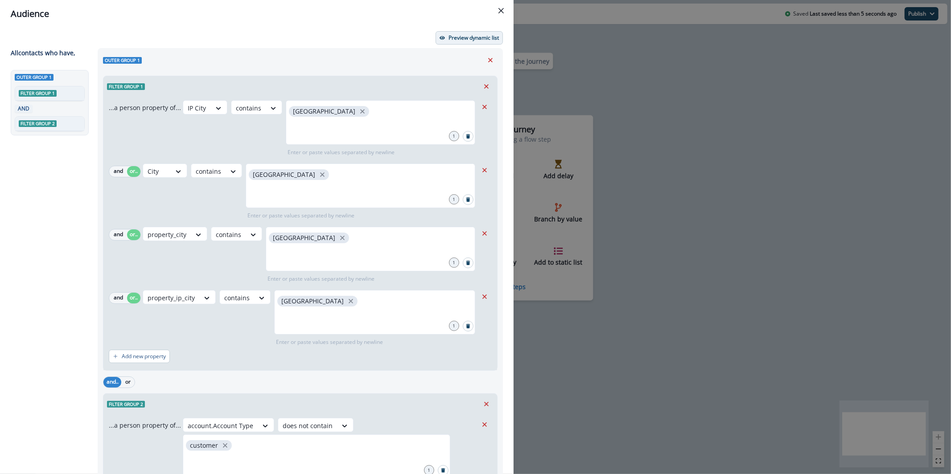
click at [459, 35] on p "Preview dynamic list" at bounding box center [474, 38] width 50 height 6
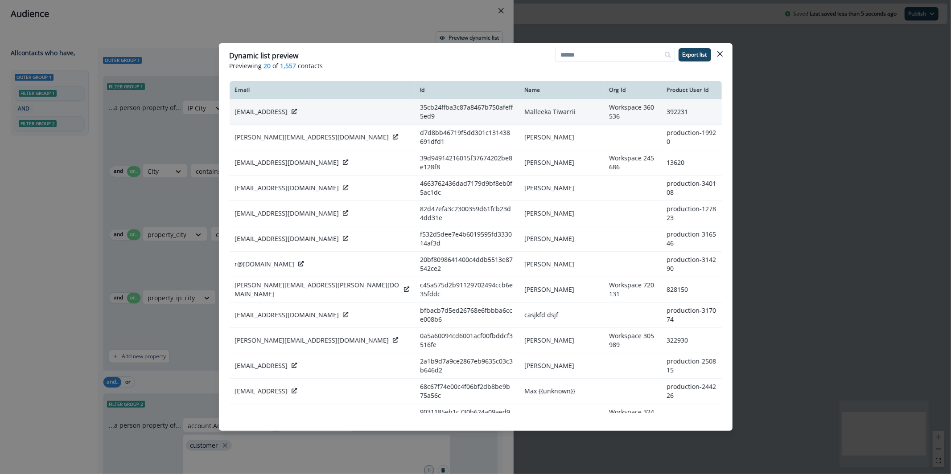
click at [292, 111] on icon at bounding box center [294, 111] width 5 height 5
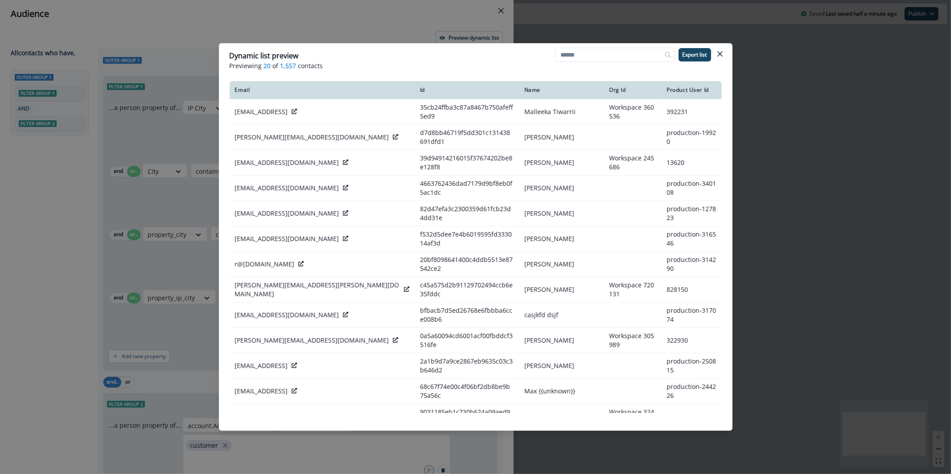
click at [136, 214] on div "Dynamic list preview Previewing 20 of 1,557 contacts Export list Email Id Name …" at bounding box center [475, 237] width 951 height 474
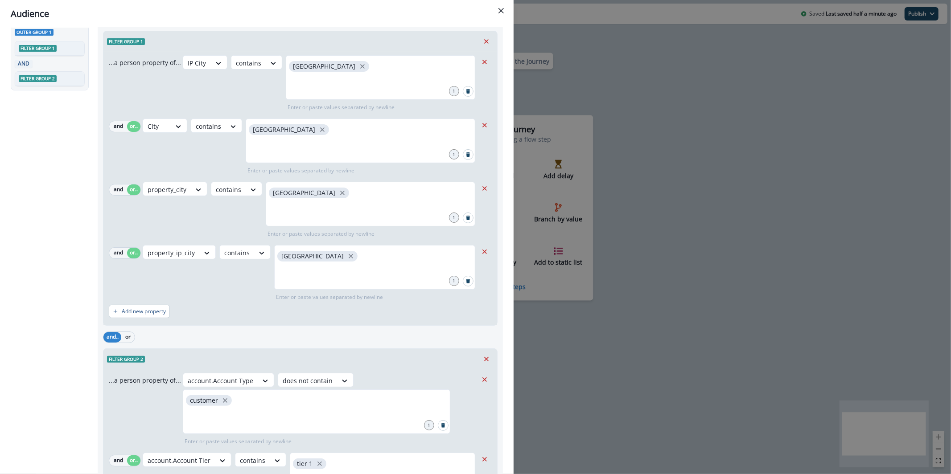
scroll to position [163, 0]
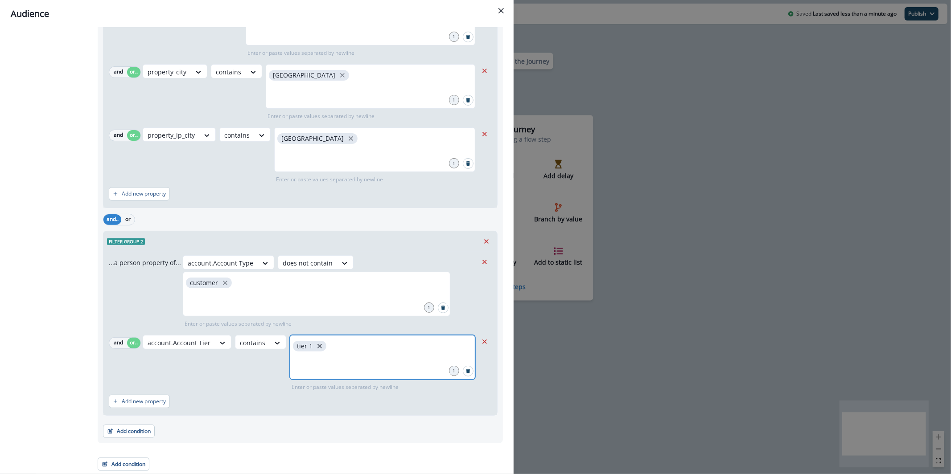
click at [317, 346] on icon "close" at bounding box center [320, 346] width 8 height 8
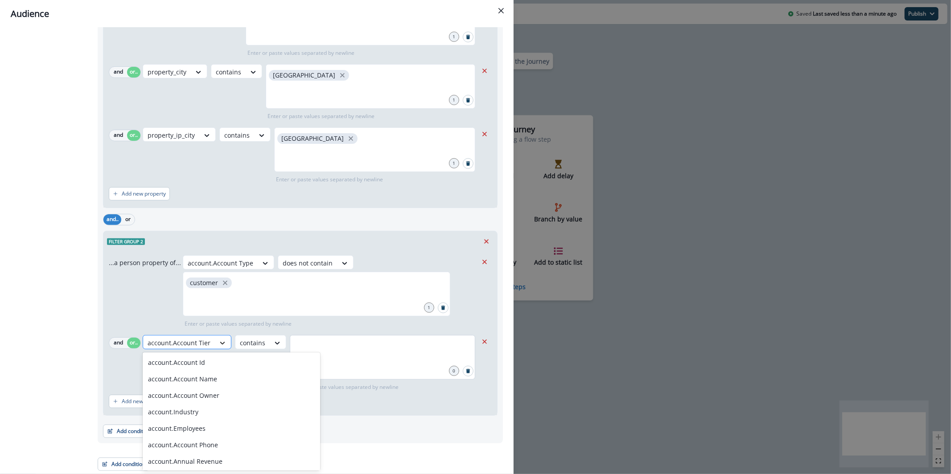
click at [218, 343] on icon at bounding box center [222, 343] width 8 height 9
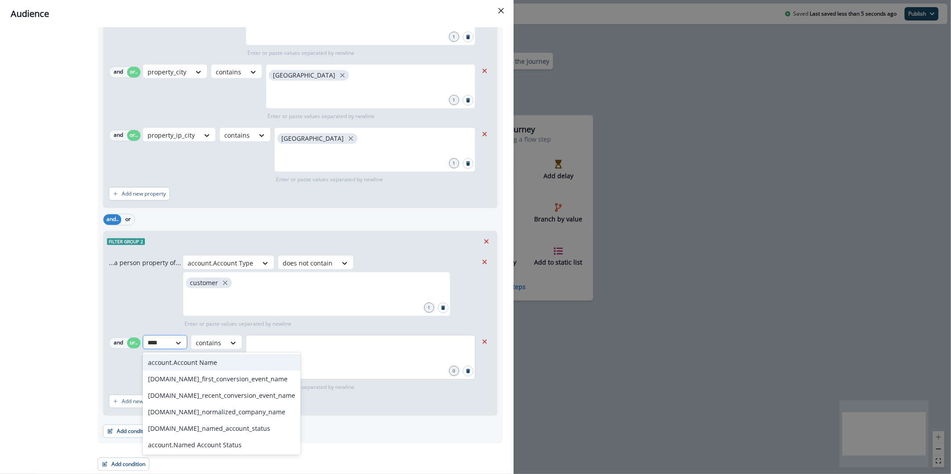
type input "*****"
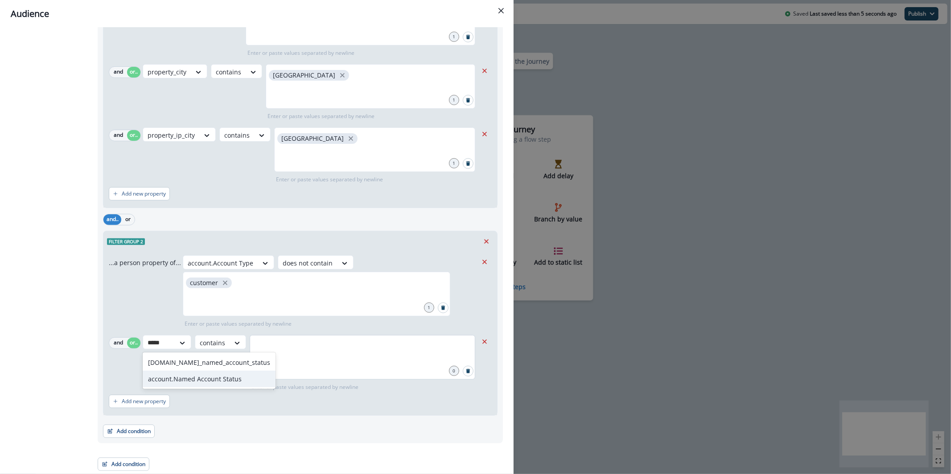
click at [226, 385] on div "account.Named Account Status" at bounding box center [209, 379] width 133 height 16
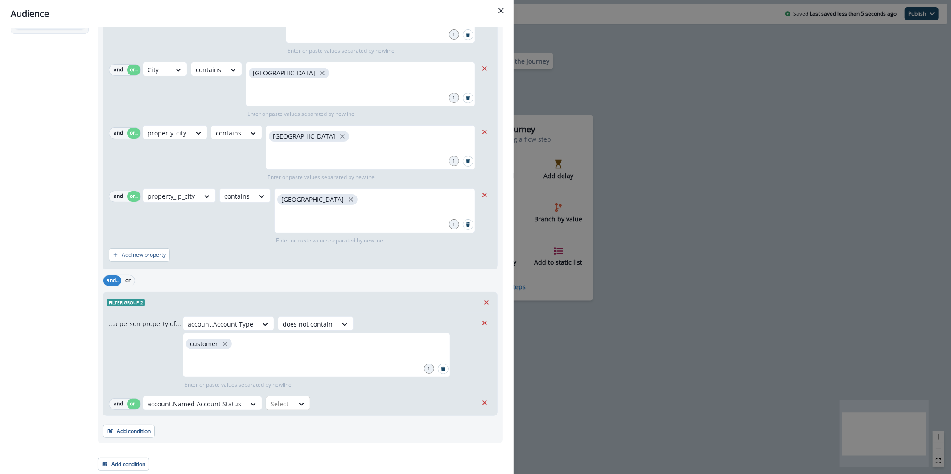
click at [253, 330] on div at bounding box center [221, 324] width 66 height 11
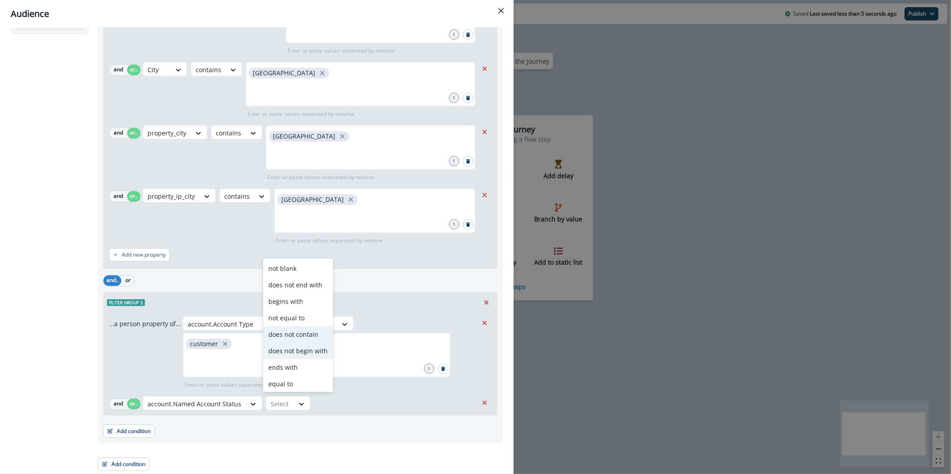
scroll to position [34, 0]
click at [309, 358] on div "contains" at bounding box center [298, 366] width 70 height 16
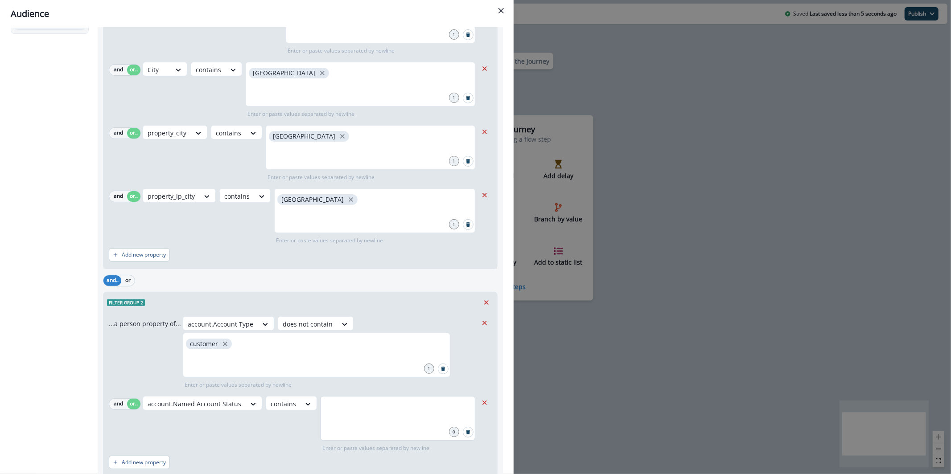
scroll to position [117, 0]
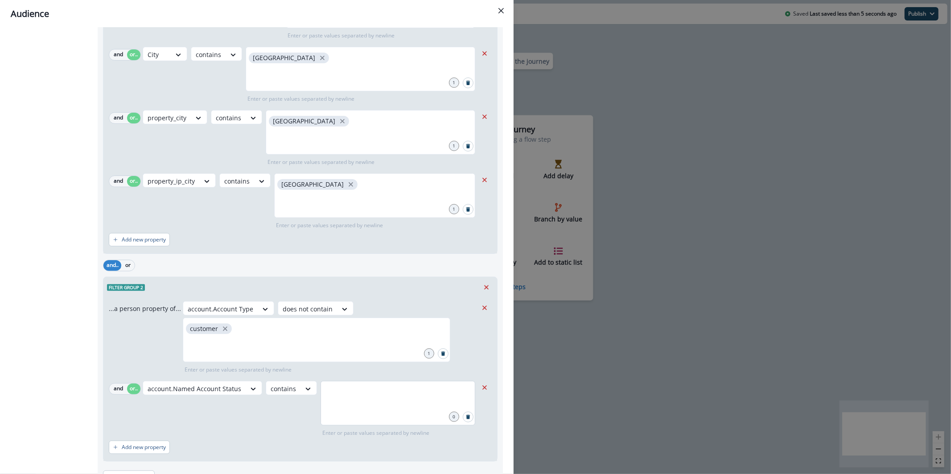
click at [346, 407] on div at bounding box center [398, 403] width 155 height 45
type input "******"
type input "*"
click at [346, 394] on icon "close" at bounding box center [350, 392] width 8 height 8
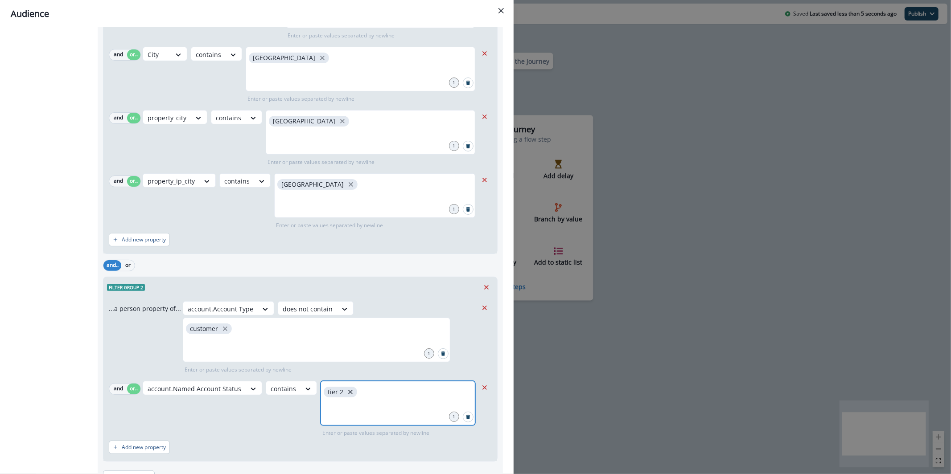
click at [346, 394] on icon "close" at bounding box center [350, 392] width 8 height 8
click at [343, 394] on input "text" at bounding box center [398, 392] width 152 height 18
type input "******"
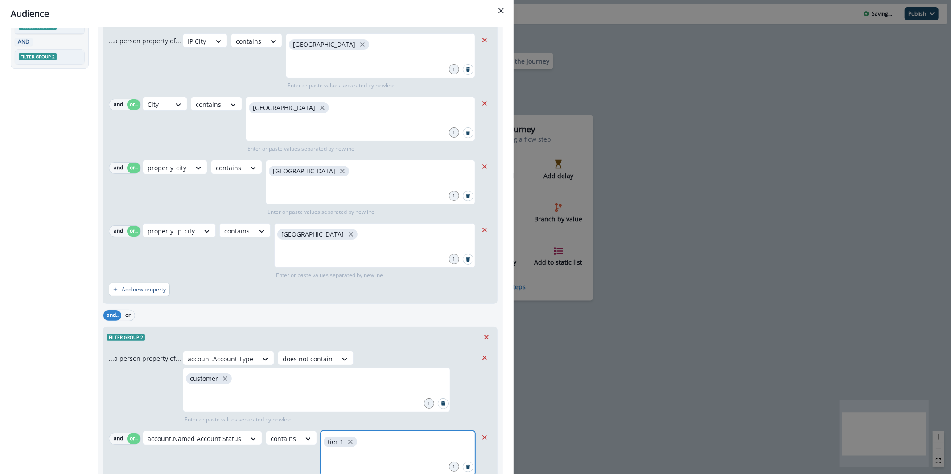
scroll to position [0, 0]
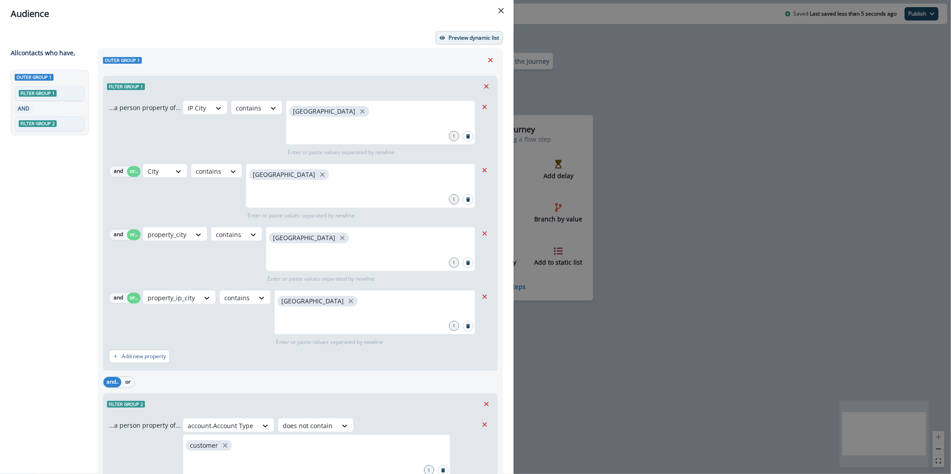
click at [449, 35] on p "Preview dynamic list" at bounding box center [474, 38] width 50 height 6
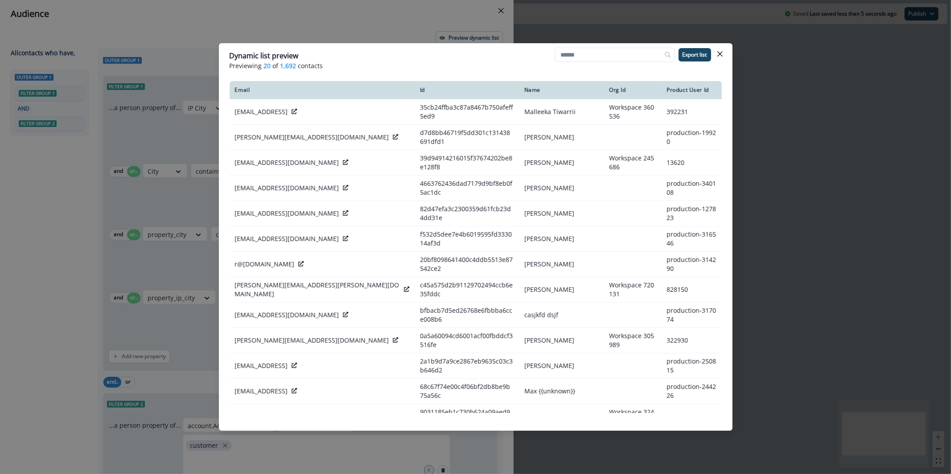
click at [415, 31] on div "Dynamic list preview Previewing 20 of 1,692 contacts Export list Email Id Name …" at bounding box center [475, 237] width 951 height 474
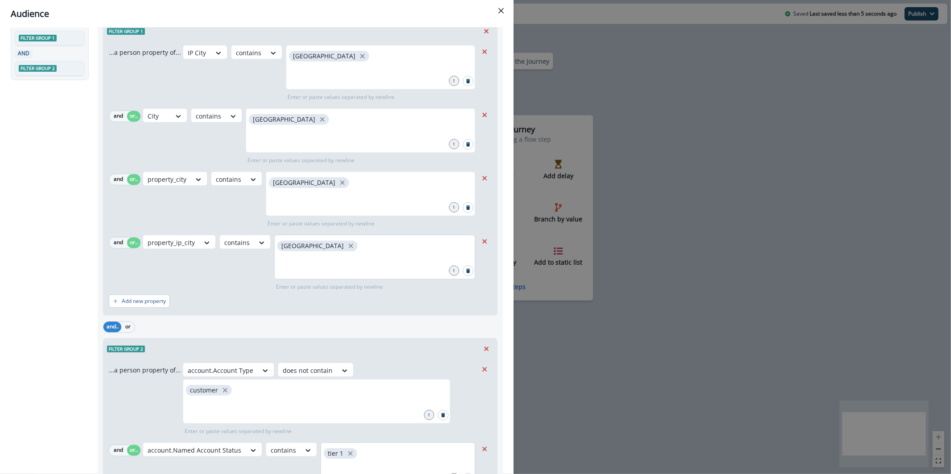
scroll to position [163, 0]
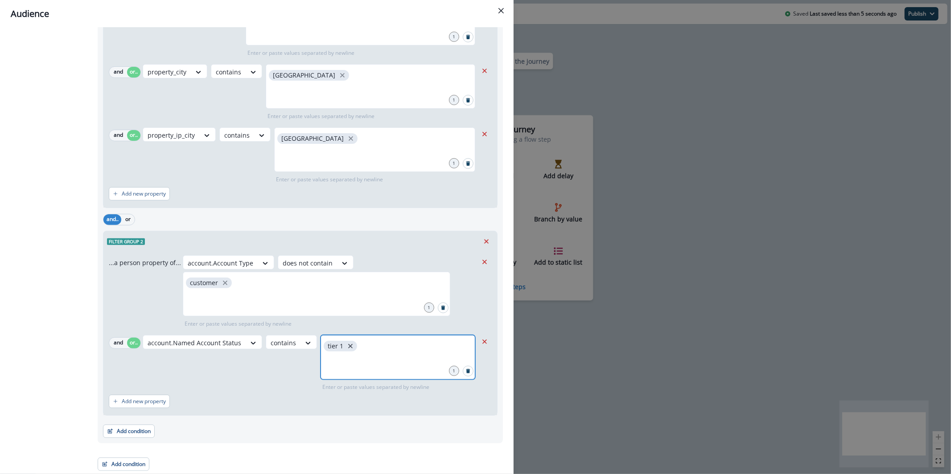
click at [346, 347] on icon "close" at bounding box center [350, 346] width 8 height 8
click at [360, 350] on input "text" at bounding box center [398, 347] width 152 height 18
type input "******"
click at [115, 346] on button "and" at bounding box center [118, 343] width 18 height 11
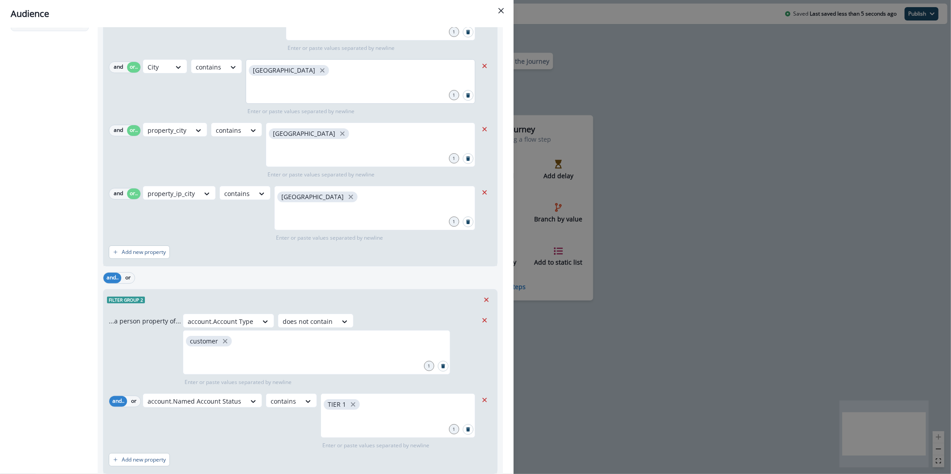
scroll to position [0, 0]
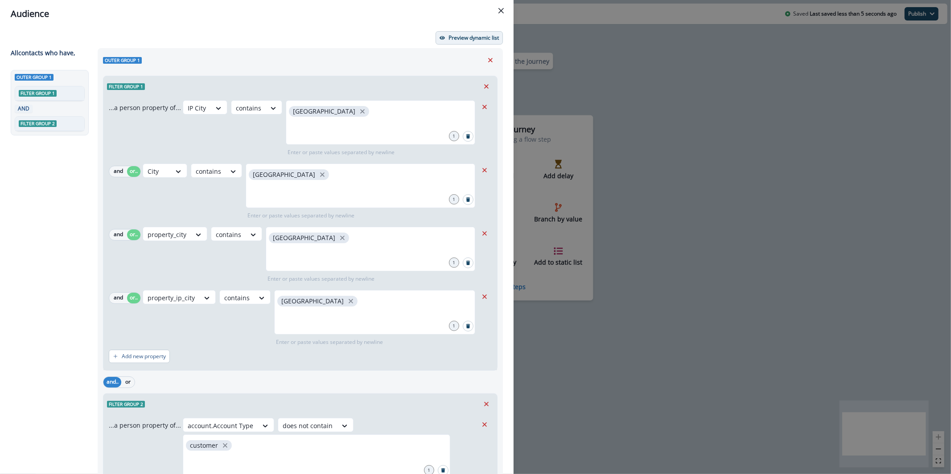
click at [480, 39] on p "Preview dynamic list" at bounding box center [474, 38] width 50 height 6
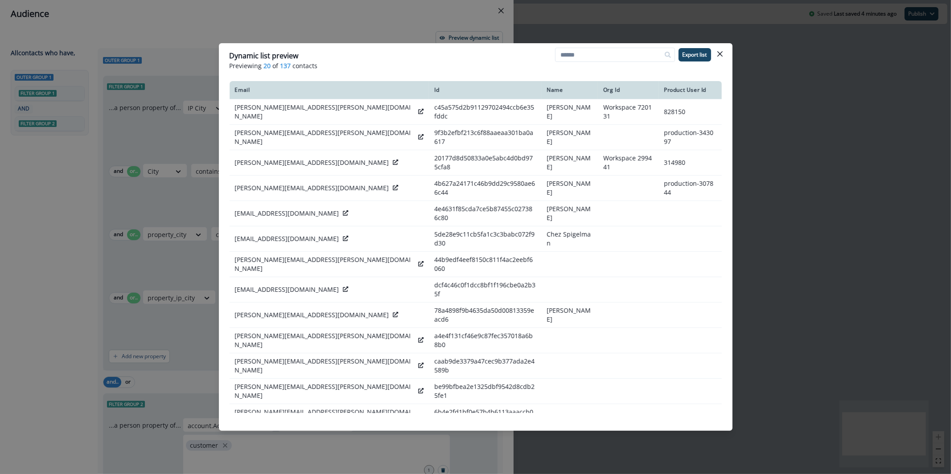
click at [169, 131] on div "Dynamic list preview Previewing 20 of 137 contacts Export list Email Id Name Or…" at bounding box center [475, 237] width 951 height 474
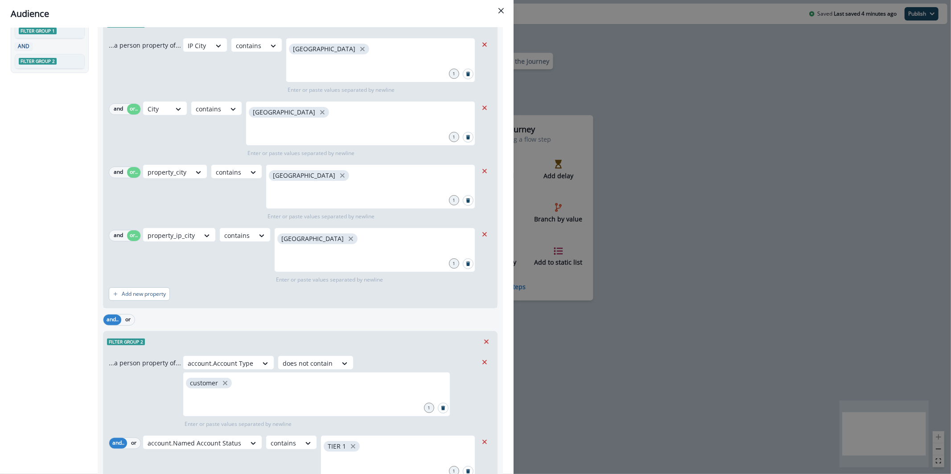
scroll to position [163, 0]
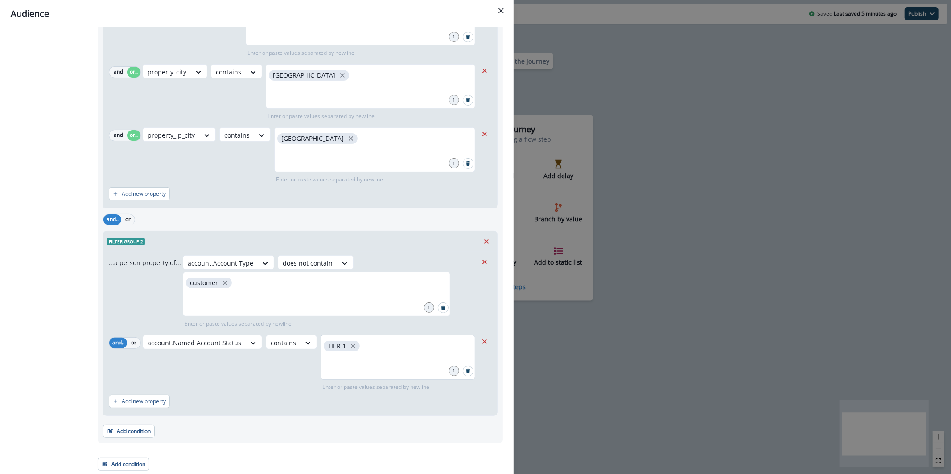
drag, startPoint x: 413, startPoint y: 326, endPoint x: 397, endPoint y: 347, distance: 26.1
click at [412, 329] on div "...a person property of... account.Account Type does not contain customer 1 Ent…" at bounding box center [300, 334] width 394 height 164
click at [397, 347] on div "TIER 1" at bounding box center [398, 357] width 155 height 45
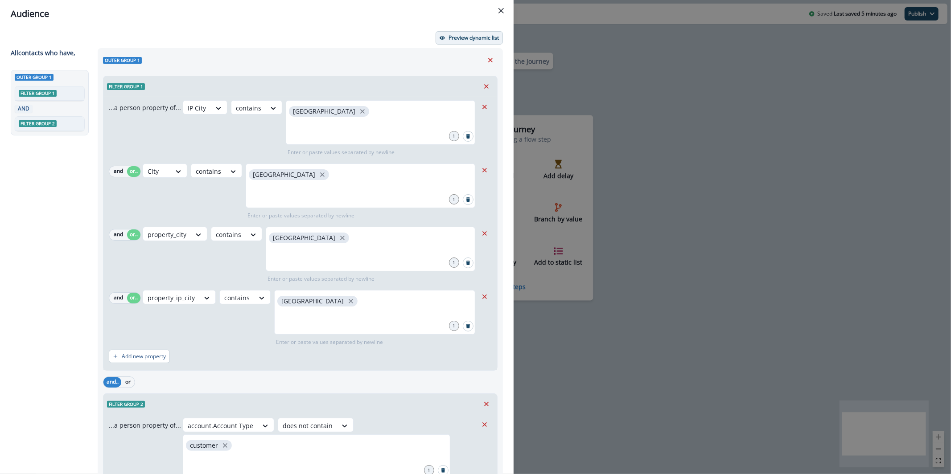
click at [458, 37] on p "Preview dynamic list" at bounding box center [474, 38] width 50 height 6
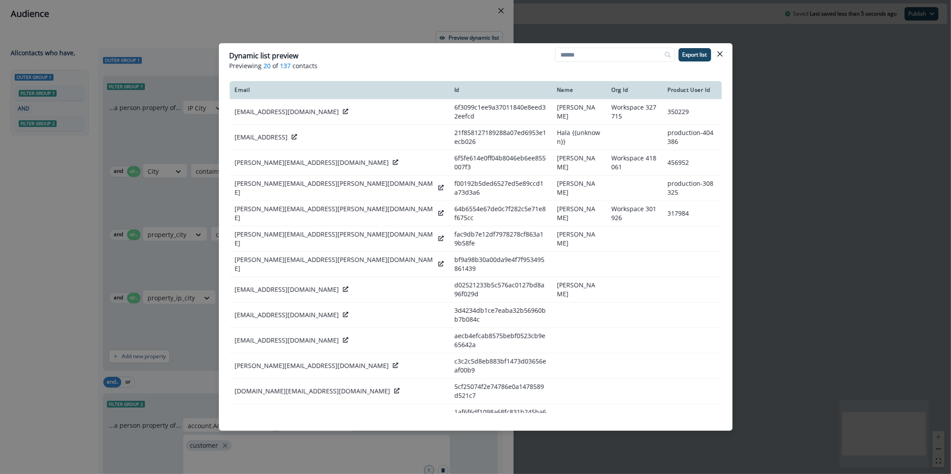
click at [334, 34] on div "Dynamic list preview Previewing 20 of 137 contacts Export list Email Id Name Or…" at bounding box center [475, 237] width 951 height 474
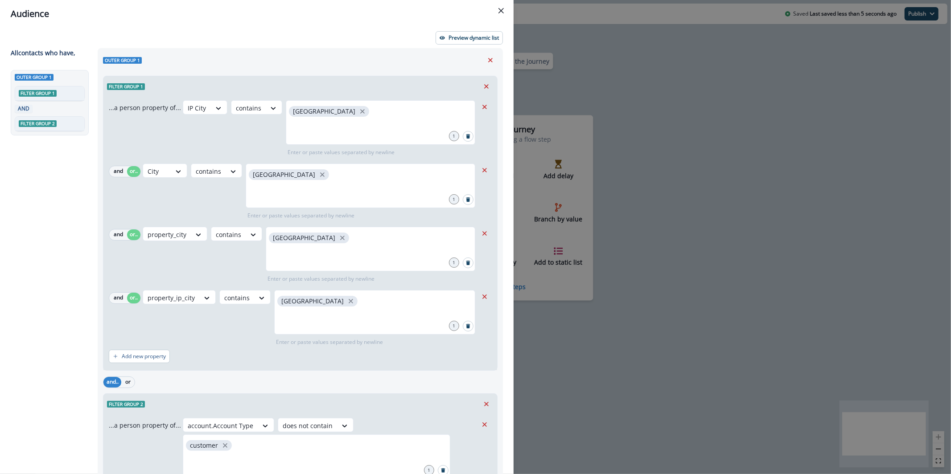
scroll to position [163, 0]
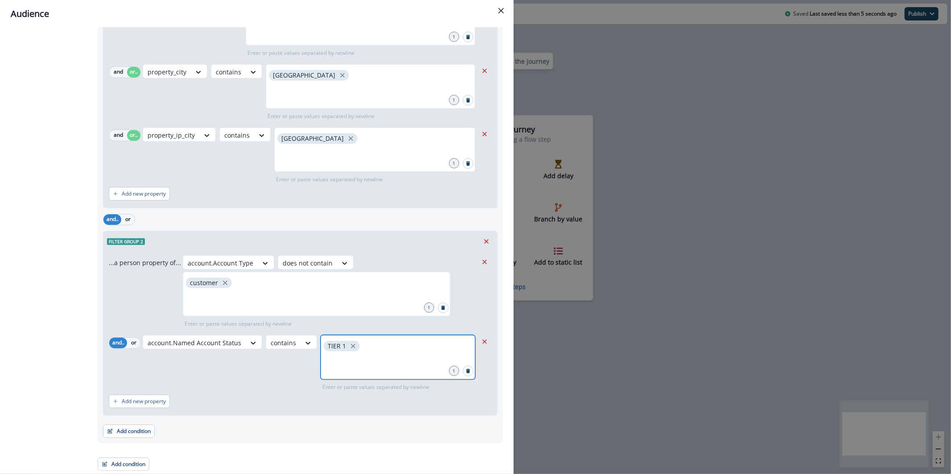
click at [432, 356] on input "text" at bounding box center [398, 365] width 152 height 18
type input "******"
type input "*"
click at [386, 346] on icon "close" at bounding box center [390, 346] width 8 height 8
click at [385, 348] on div "TIER 1" at bounding box center [398, 357] width 155 height 45
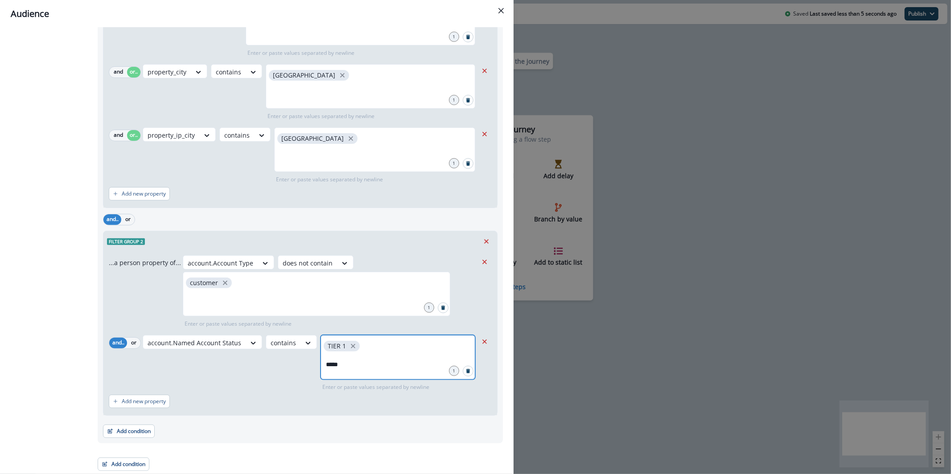
type input "******"
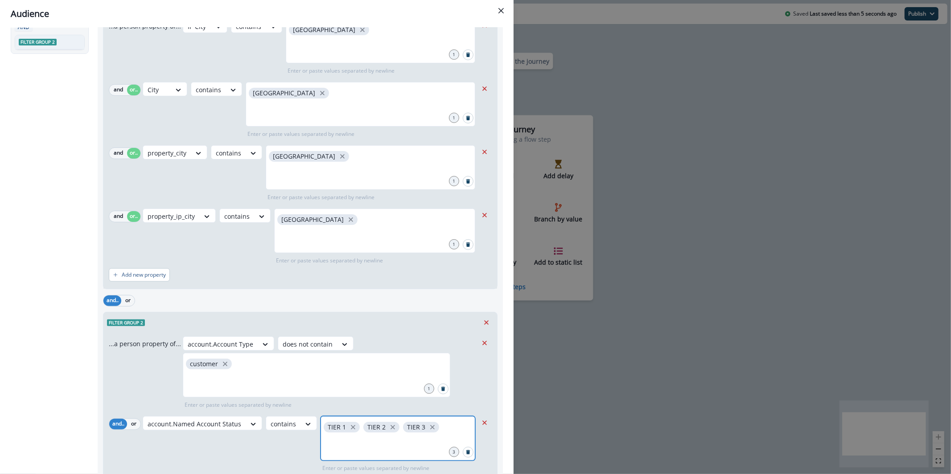
scroll to position [0, 0]
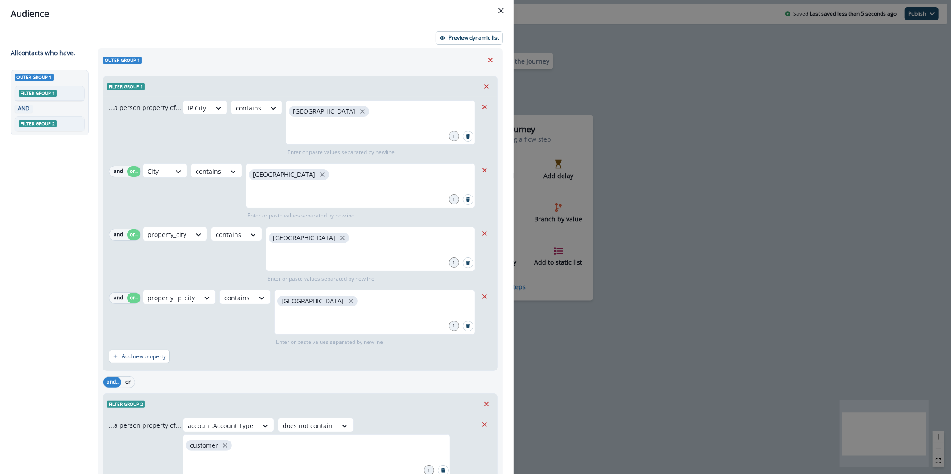
click at [458, 45] on div "Preview dynamic list All contact s who have, Outer group 1 Filter group 1 AND F…" at bounding box center [257, 251] width 514 height 447
click at [458, 41] on p "Preview dynamic list" at bounding box center [474, 38] width 50 height 6
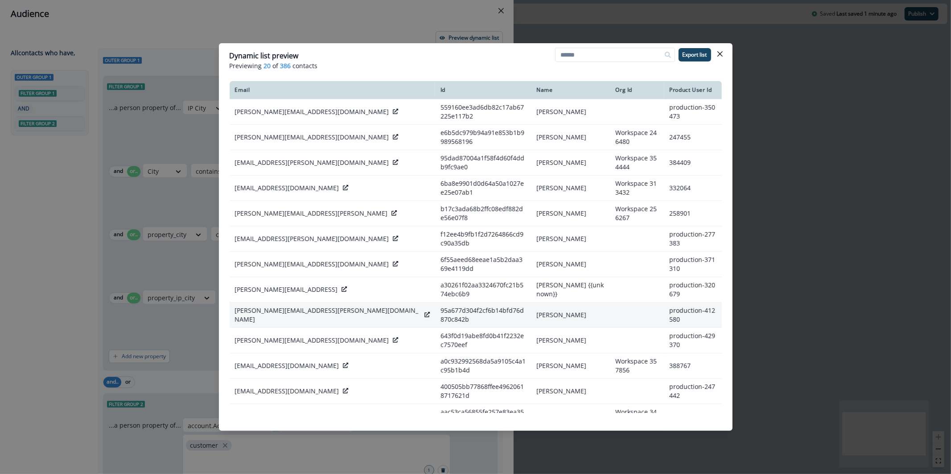
click at [424, 312] on icon at bounding box center [426, 314] width 5 height 5
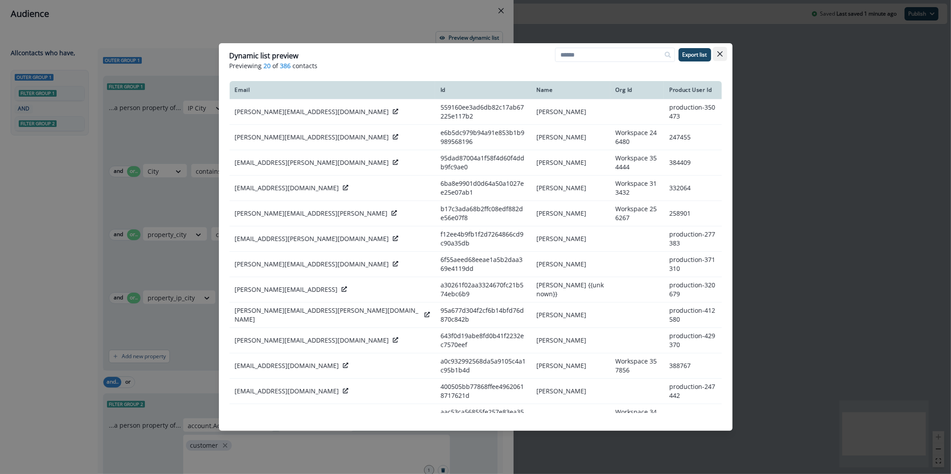
click at [723, 57] on button "Close" at bounding box center [720, 54] width 14 height 14
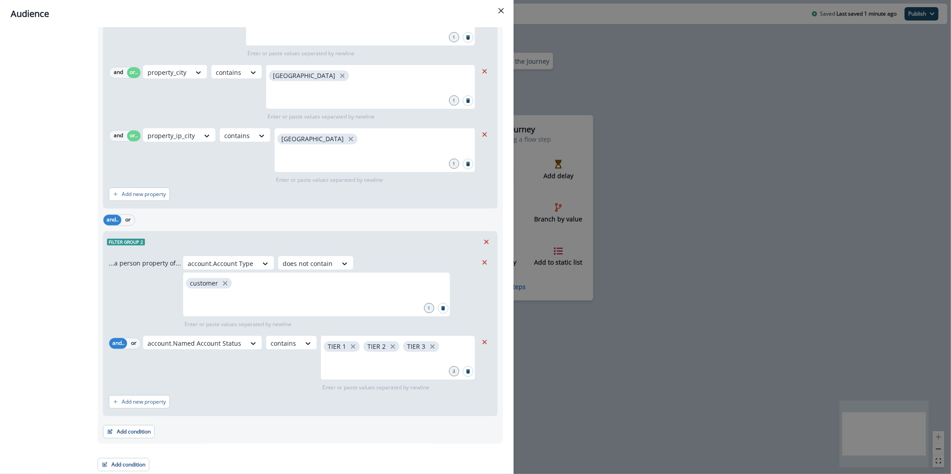
scroll to position [163, 0]
click at [136, 437] on button "Add condition" at bounding box center [129, 431] width 52 height 13
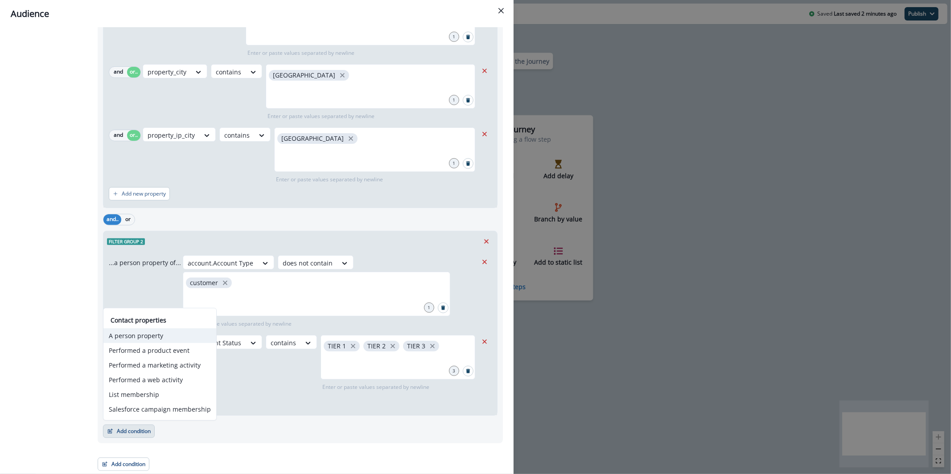
click at [173, 339] on button "A person property" at bounding box center [159, 336] width 113 height 15
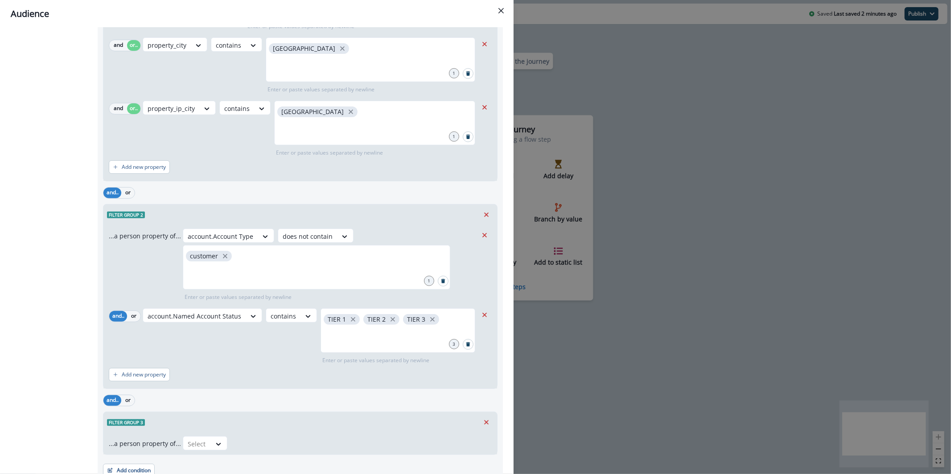
scroll to position [229, 0]
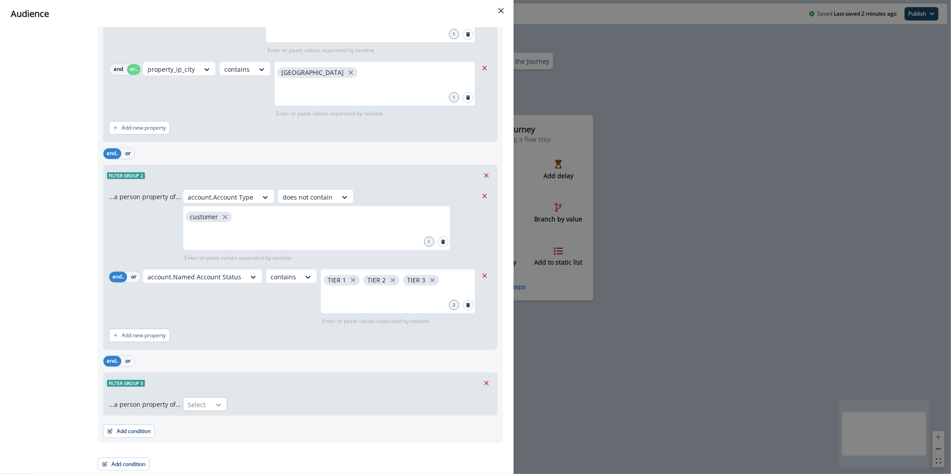
click at [211, 401] on div at bounding box center [218, 405] width 15 height 9
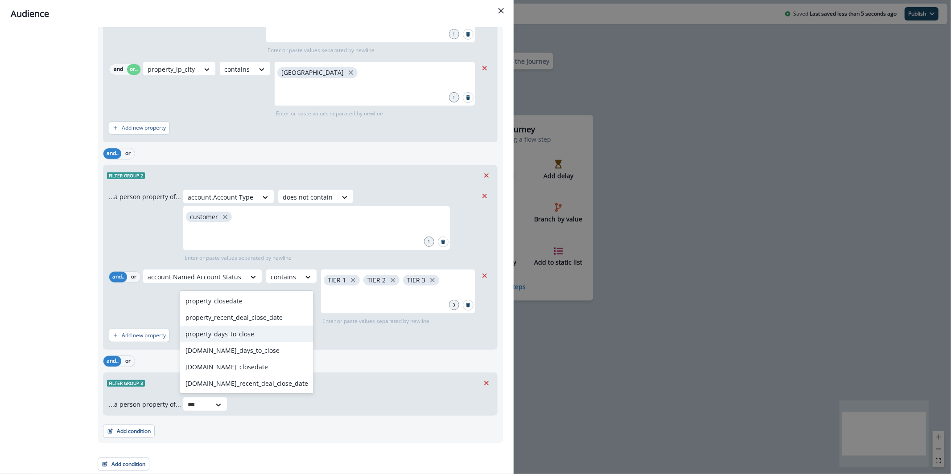
type input "***"
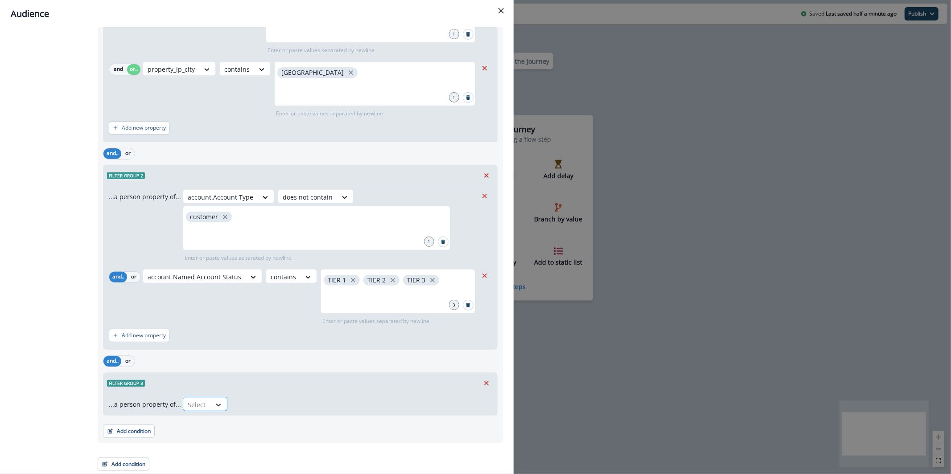
click at [211, 401] on div at bounding box center [218, 405] width 15 height 9
type input "**********"
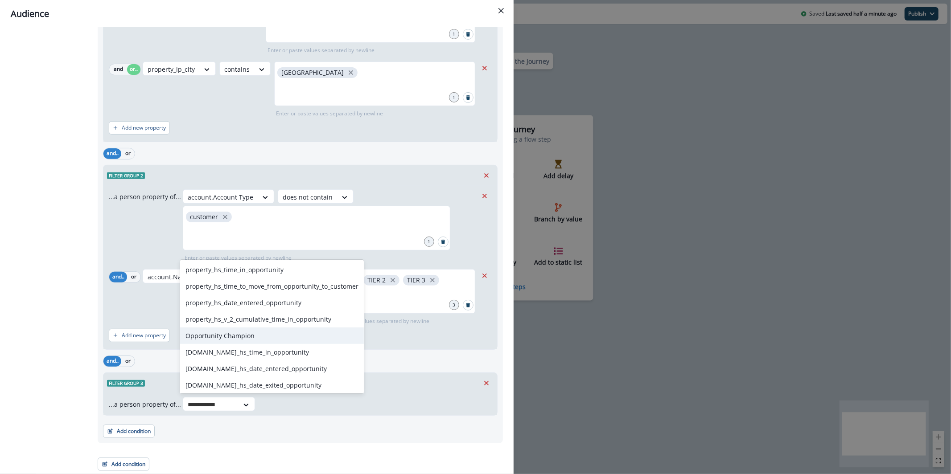
scroll to position [1, 0]
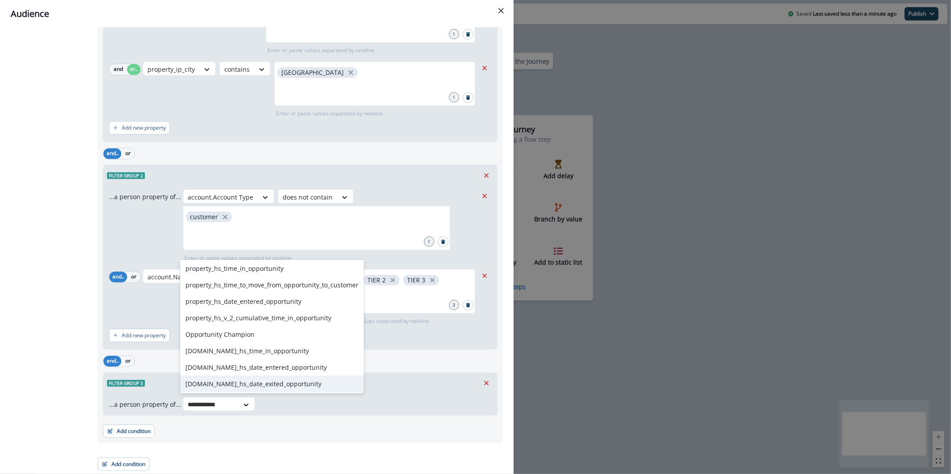
click at [306, 385] on div "account.property_hs_date_exited_opportunity" at bounding box center [272, 384] width 184 height 16
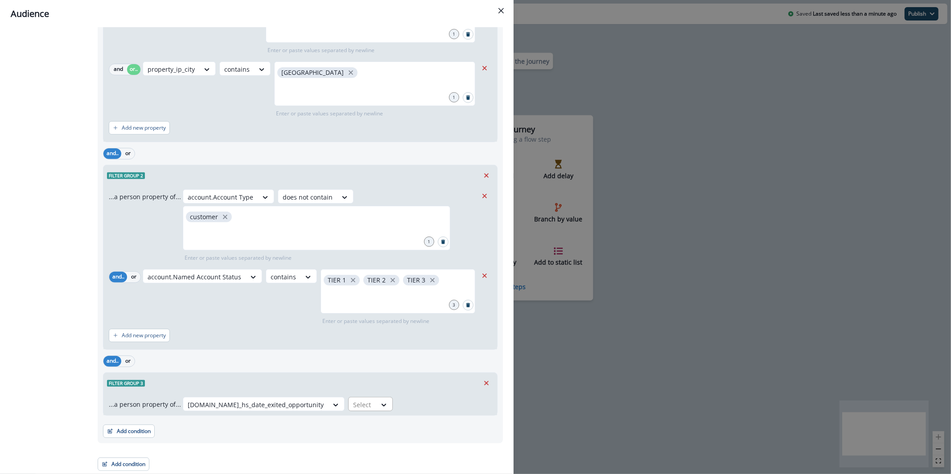
click at [368, 411] on div "Select" at bounding box center [363, 405] width 28 height 15
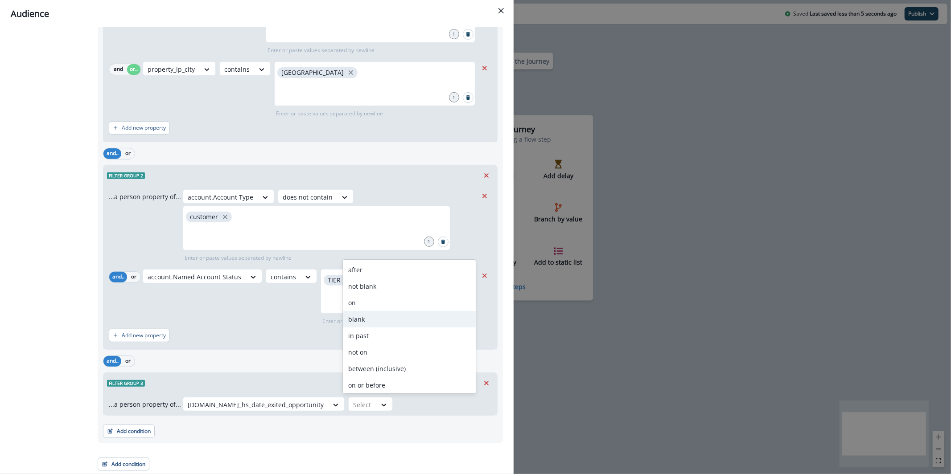
click at [297, 362] on div "and.. or" at bounding box center [300, 362] width 395 height 16
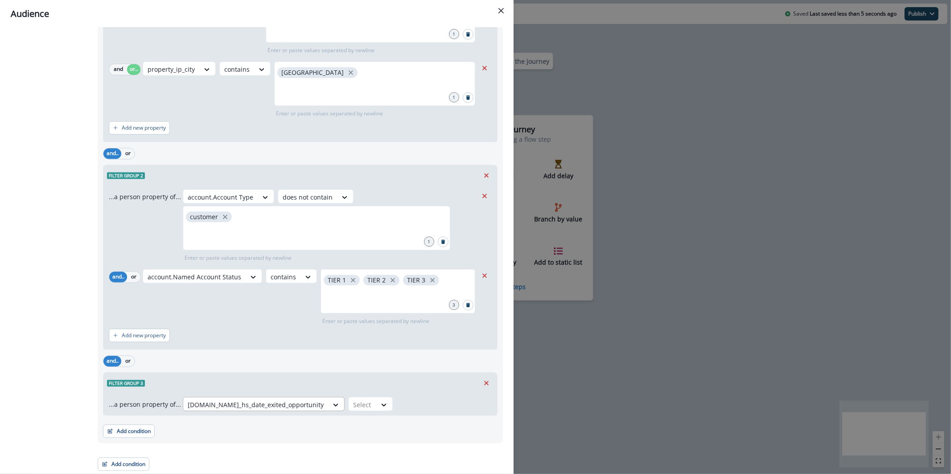
click at [297, 402] on div at bounding box center [256, 404] width 136 height 11
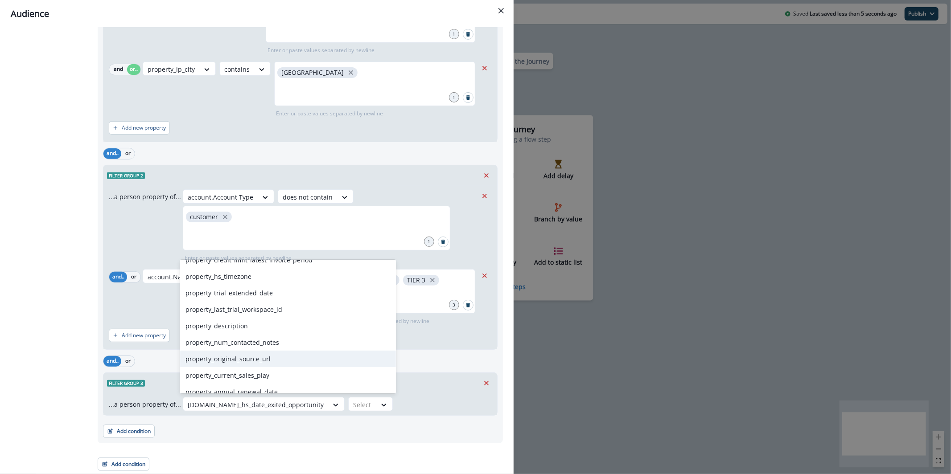
scroll to position [1050, 0]
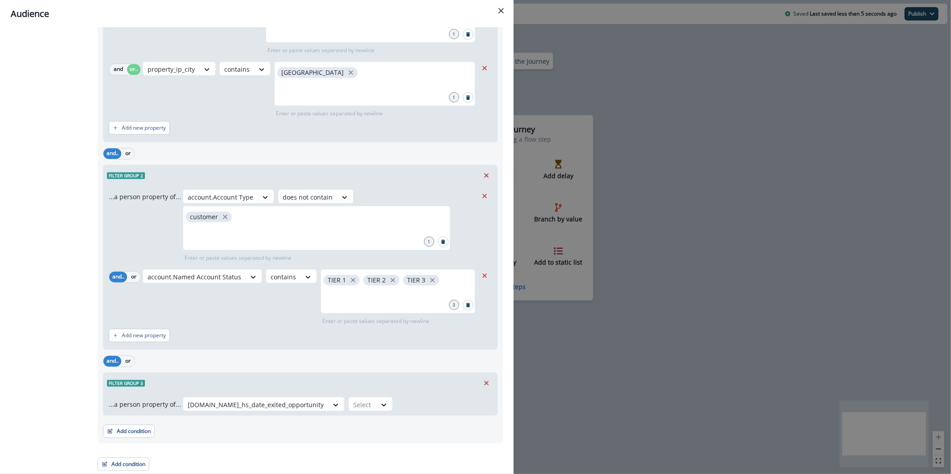
click at [464, 349] on div "Filter group 2 ...a person property of... account.Account Type does not contain…" at bounding box center [300, 257] width 395 height 185
click at [324, 408] on div at bounding box center [256, 404] width 136 height 11
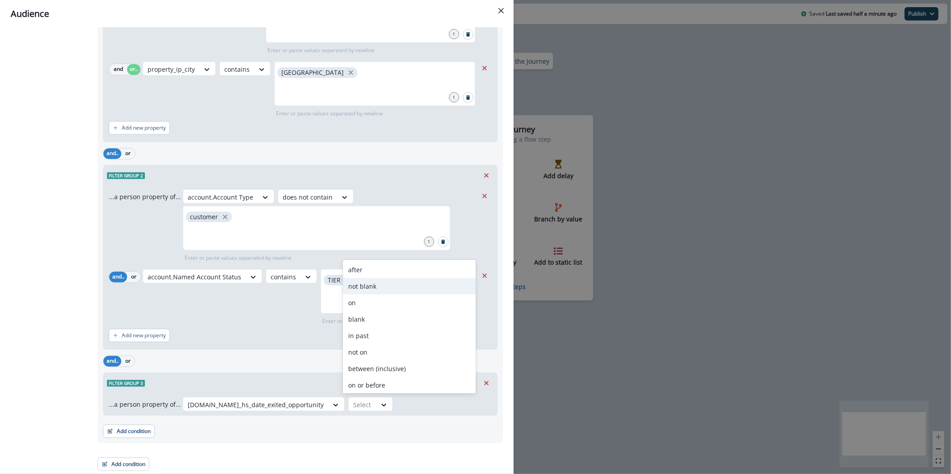
click at [202, 361] on div "and.. or" at bounding box center [300, 362] width 395 height 16
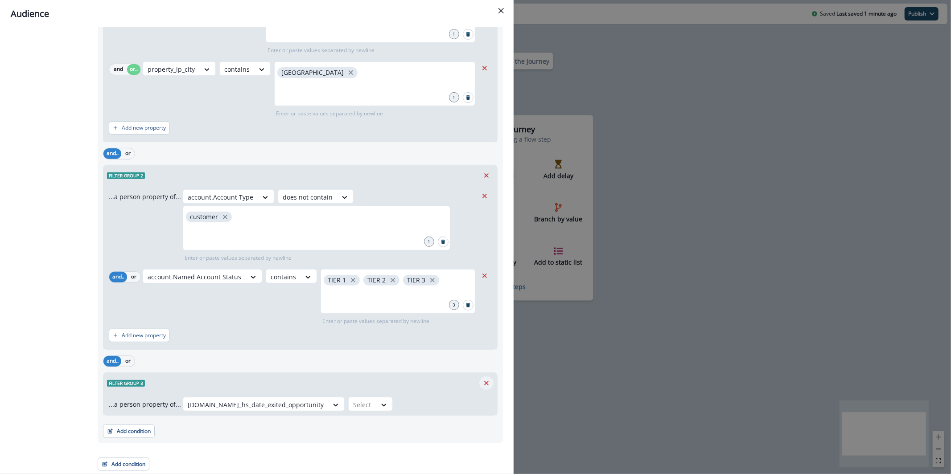
click at [482, 381] on icon "Remove" at bounding box center [486, 383] width 8 height 8
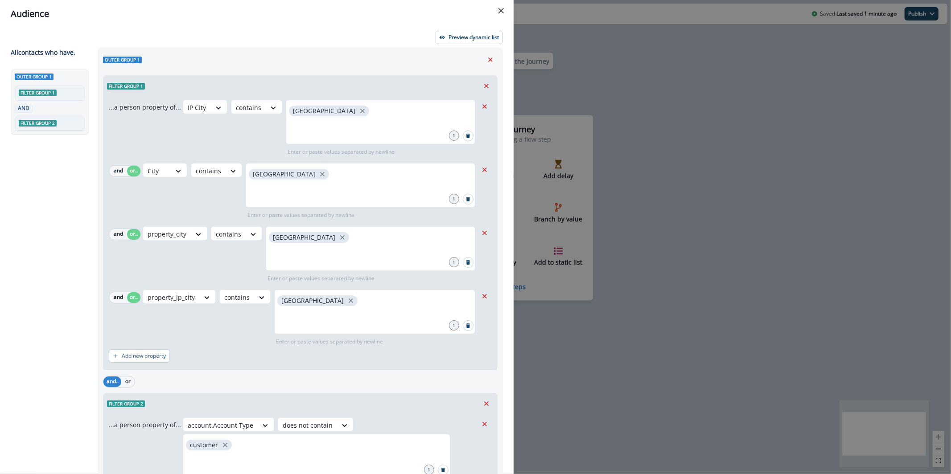
scroll to position [0, 0]
click at [468, 35] on p "Preview dynamic list" at bounding box center [474, 38] width 50 height 6
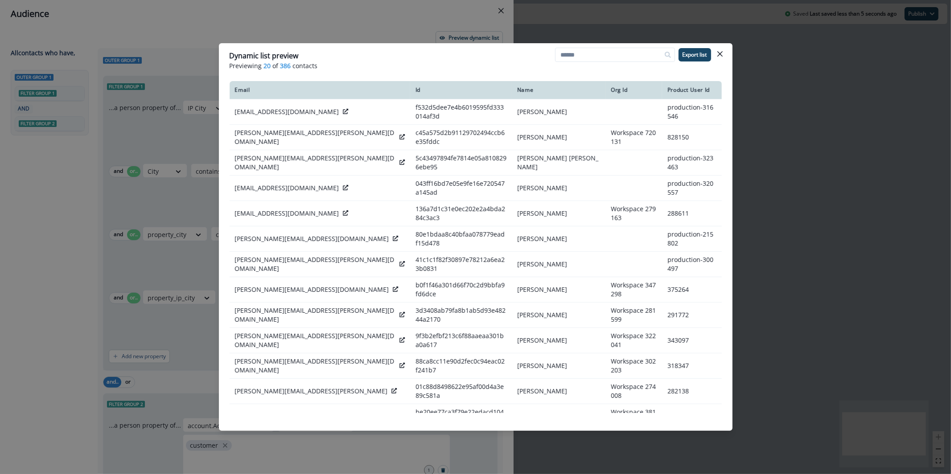
click at [358, 19] on div "Dynamic list preview Previewing 20 of 386 contacts Export list Email Id Name Or…" at bounding box center [475, 237] width 951 height 474
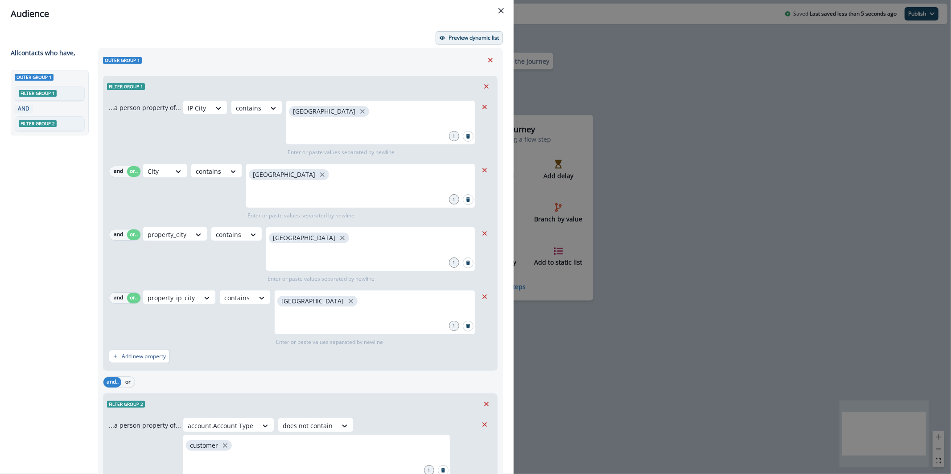
click at [480, 41] on button "Preview dynamic list" at bounding box center [469, 37] width 67 height 13
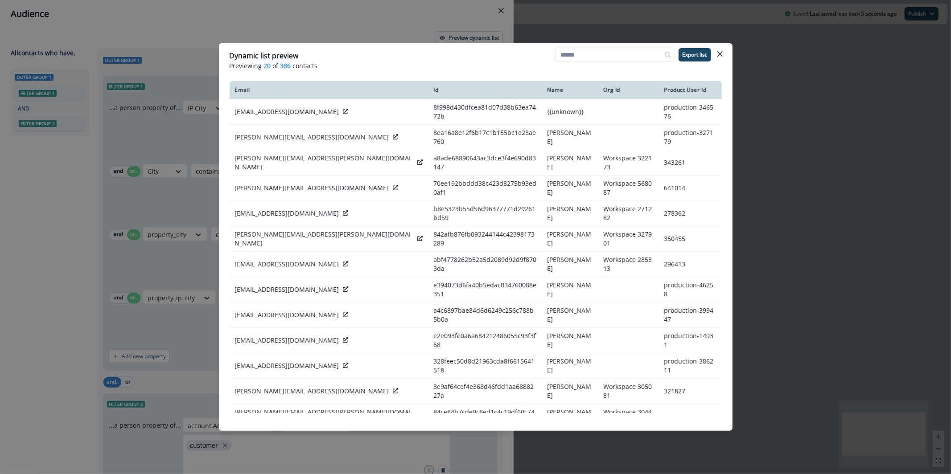
click at [389, 25] on div "Dynamic list preview Previewing 20 of 386 contacts Export list Email Id Name Or…" at bounding box center [475, 237] width 951 height 474
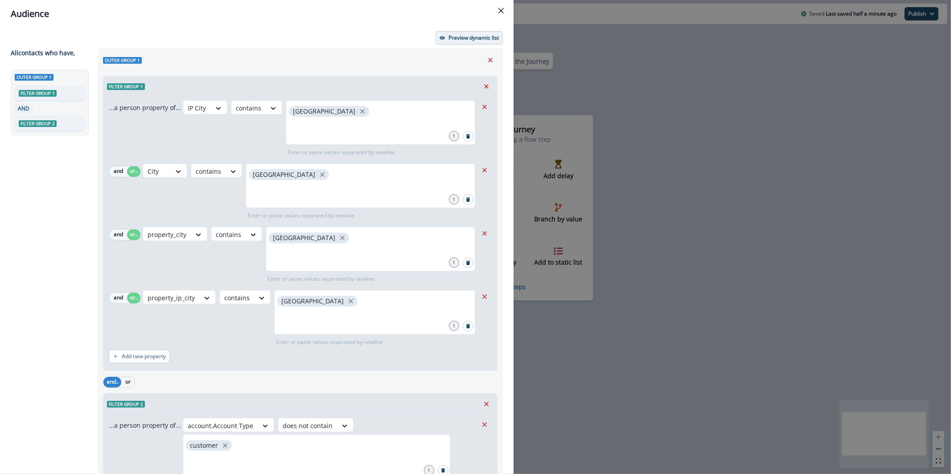
click at [457, 37] on p "Preview dynamic list" at bounding box center [474, 38] width 50 height 6
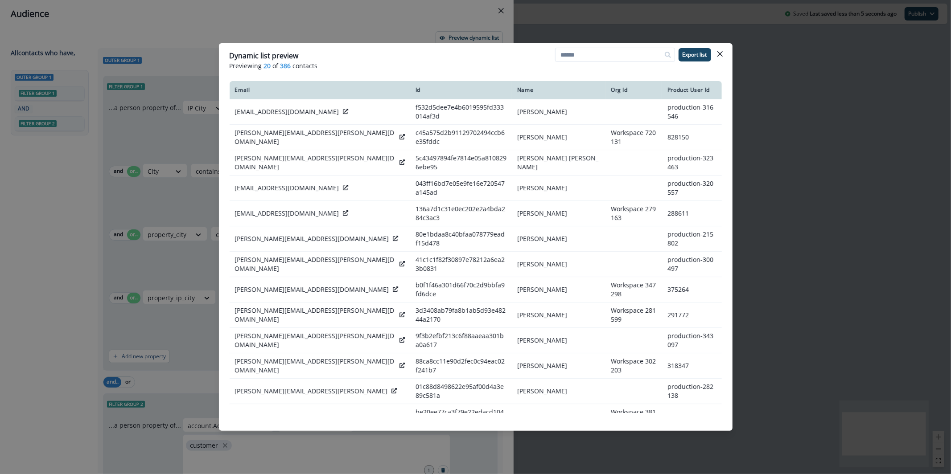
click at [362, 30] on div "Dynamic list preview Previewing 20 of 386 contacts Export list Email Id Name Or…" at bounding box center [475, 237] width 951 height 474
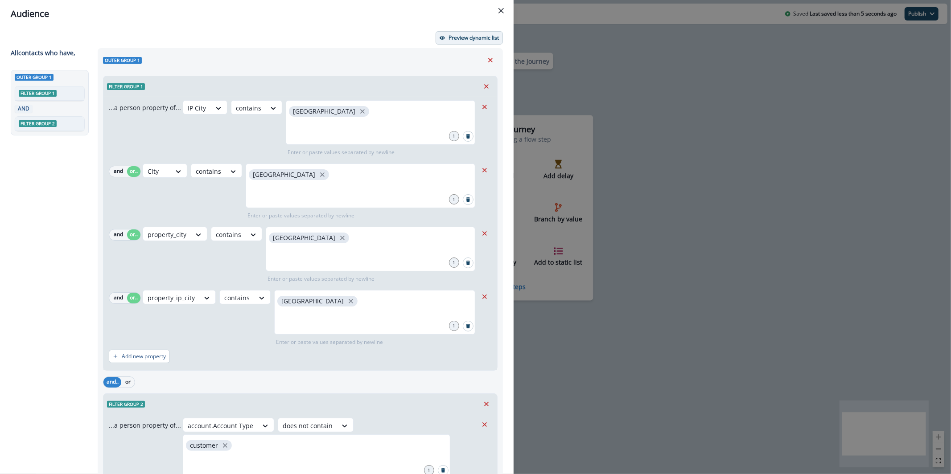
click at [471, 38] on p "Preview dynamic list" at bounding box center [474, 38] width 50 height 6
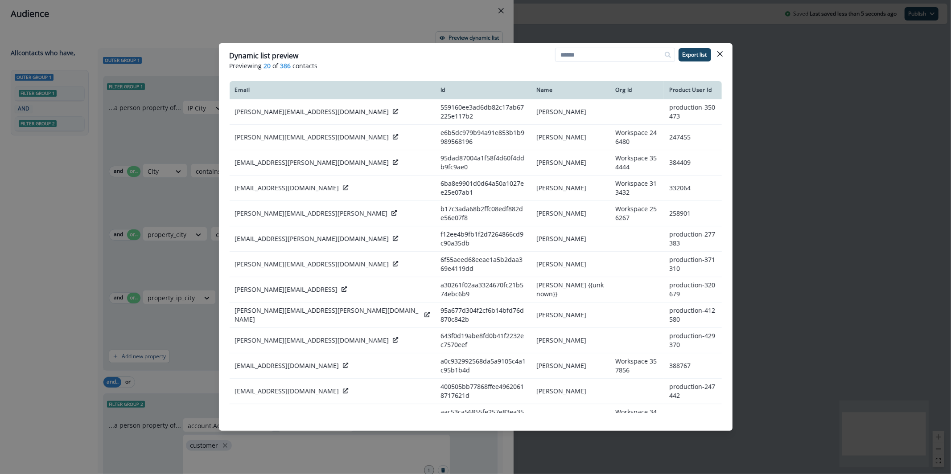
click at [351, 16] on div "Dynamic list preview Previewing 20 of 386 contacts Export list Email Id Name Or…" at bounding box center [475, 237] width 951 height 474
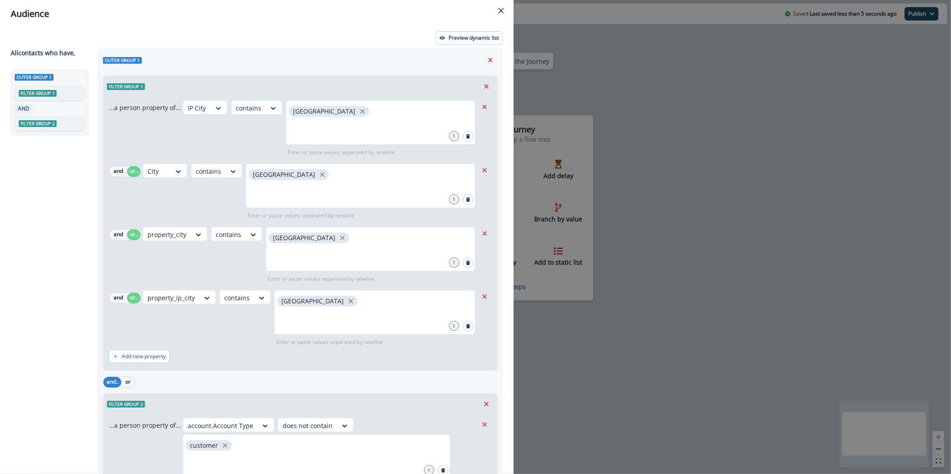
click at [500, 4] on button "Close" at bounding box center [501, 11] width 14 height 14
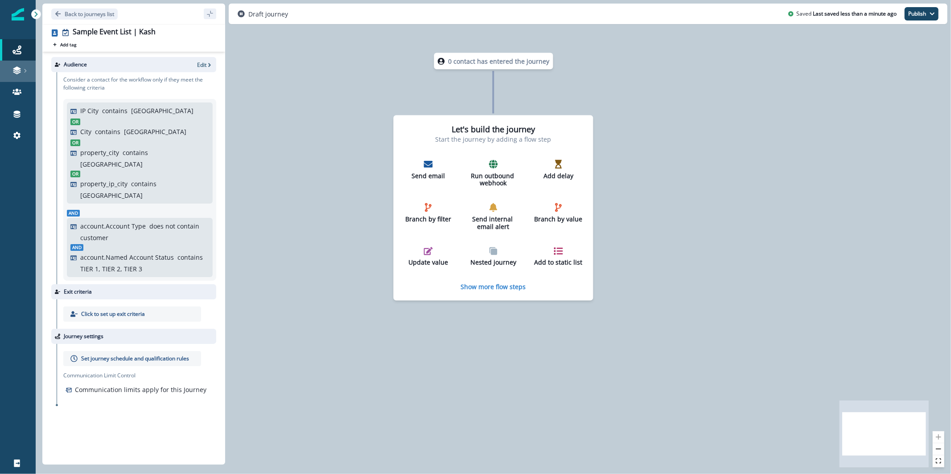
click at [8, 62] on link at bounding box center [18, 71] width 36 height 21
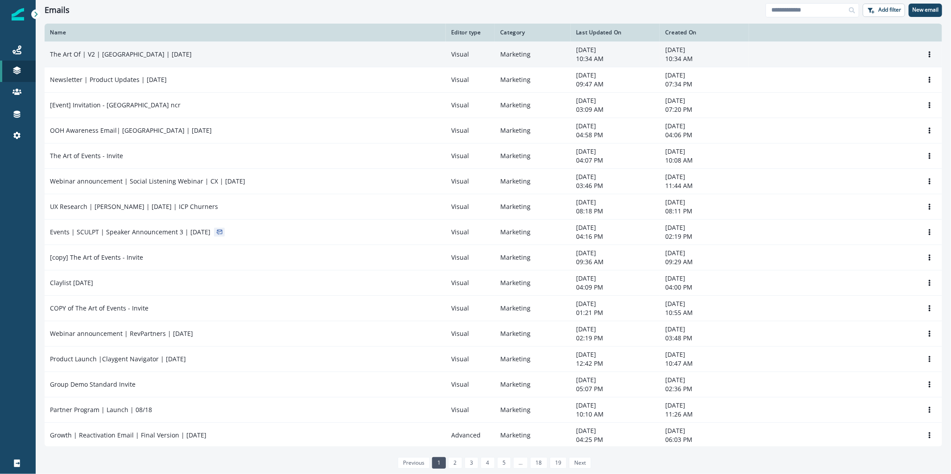
click at [126, 54] on p "The Art Of | V2 | [GEOGRAPHIC_DATA] | [DATE]" at bounding box center [121, 54] width 142 height 9
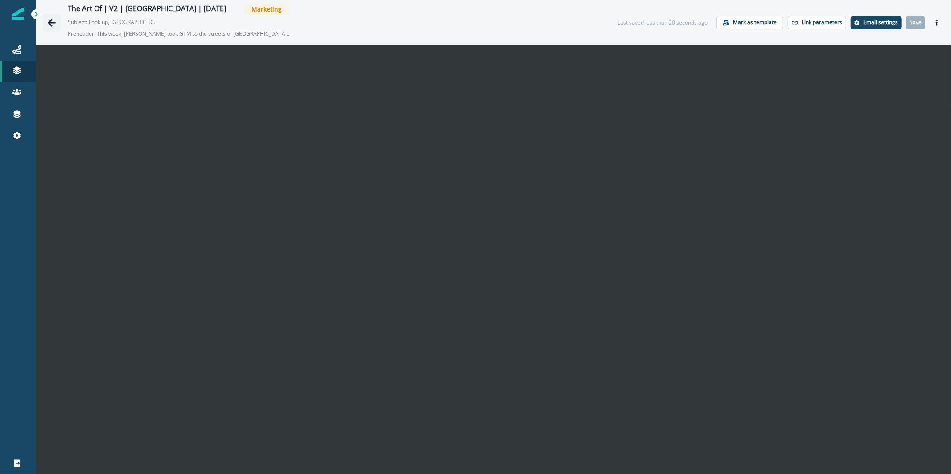
click at [57, 24] on button "Go back" at bounding box center [52, 23] width 18 height 18
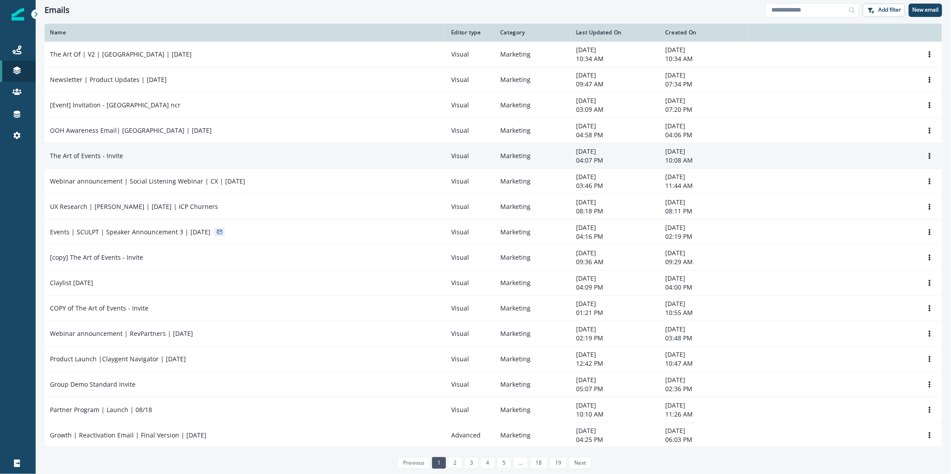
click at [121, 152] on div "The Art of Events - Invite" at bounding box center [245, 156] width 391 height 9
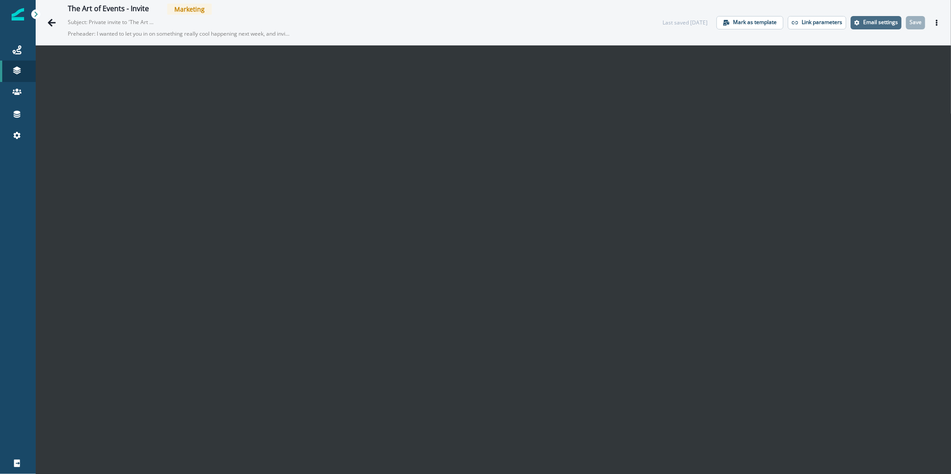
click at [871, 29] on button "Email settings" at bounding box center [876, 22] width 51 height 13
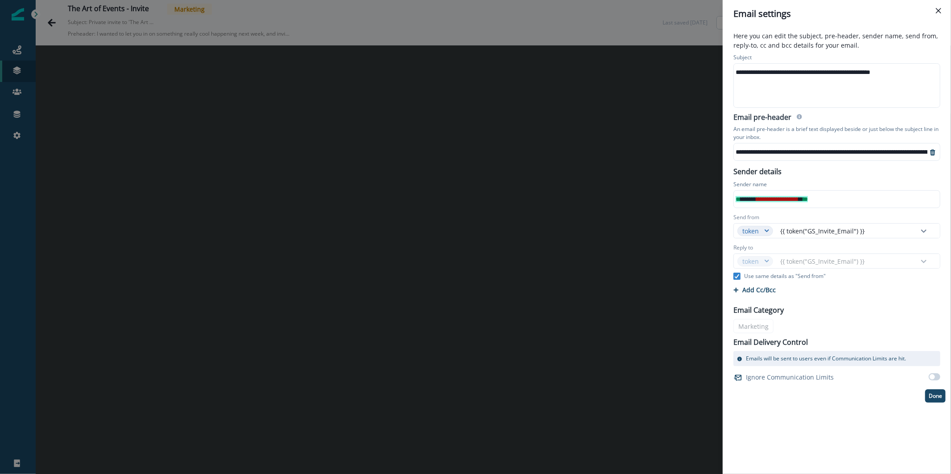
click at [801, 74] on div "**********" at bounding box center [836, 72] width 205 height 13
click at [811, 152] on div "**********" at bounding box center [940, 151] width 413 height 13
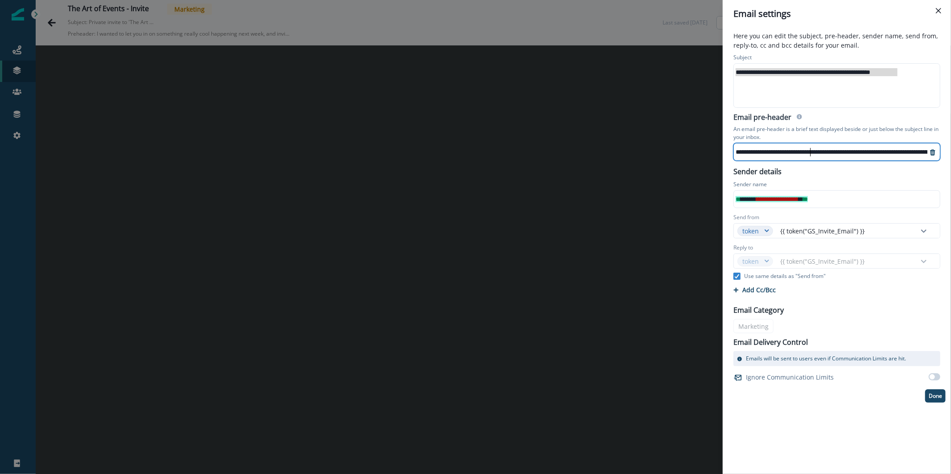
click at [811, 152] on div "**********" at bounding box center [940, 151] width 413 height 13
click at [811, 152] on div "**********" at bounding box center [721, 151] width 413 height 13
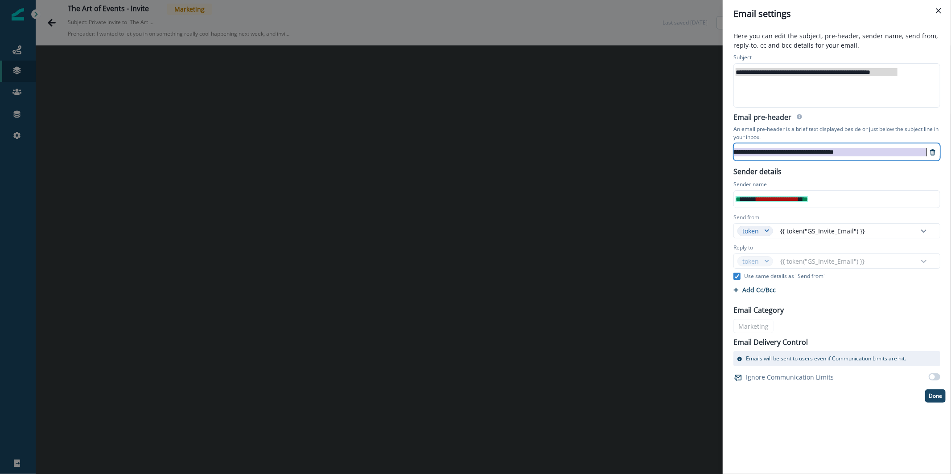
click at [818, 206] on div "** ****** * * * * * * * * * * * * * * * * * * * * **" at bounding box center [836, 199] width 205 height 17
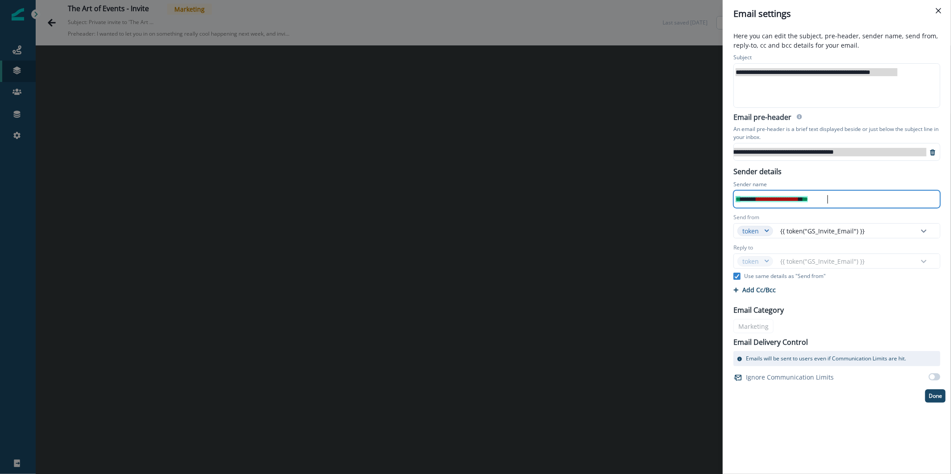
click at [348, 29] on div "**********" at bounding box center [475, 237] width 951 height 474
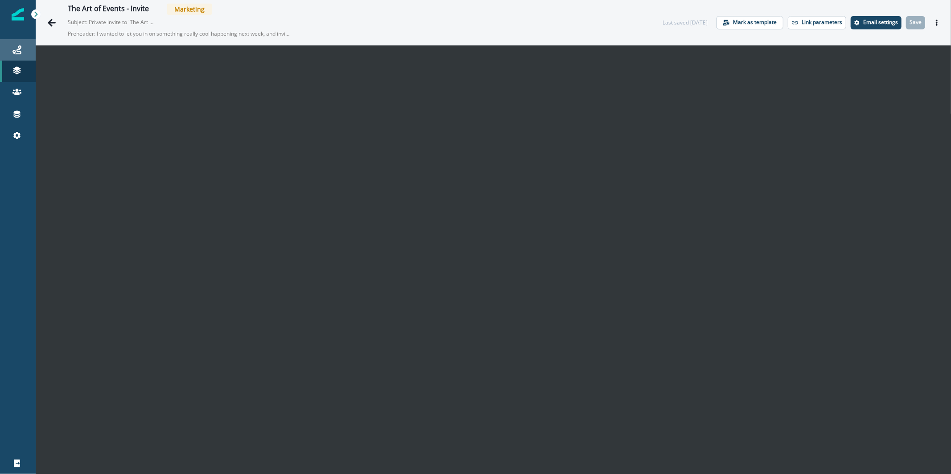
click at [24, 45] on div "Journeys" at bounding box center [18, 50] width 29 height 11
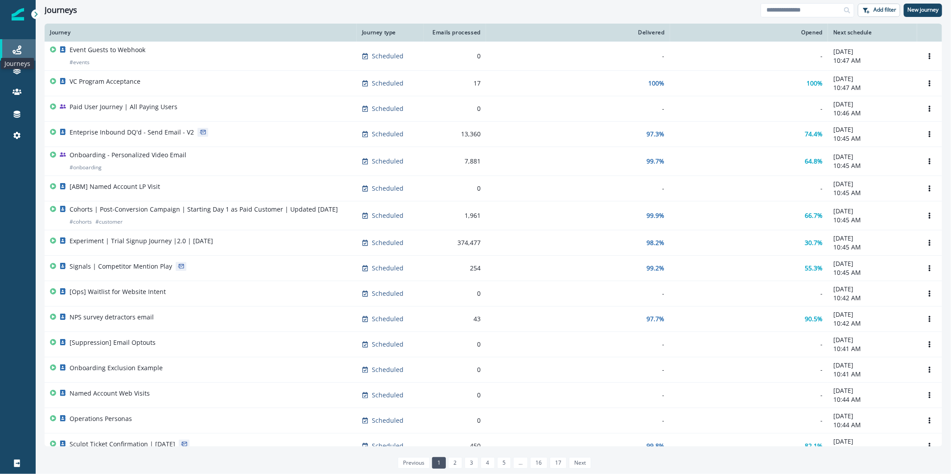
click at [16, 47] on icon at bounding box center [16, 49] width 9 height 9
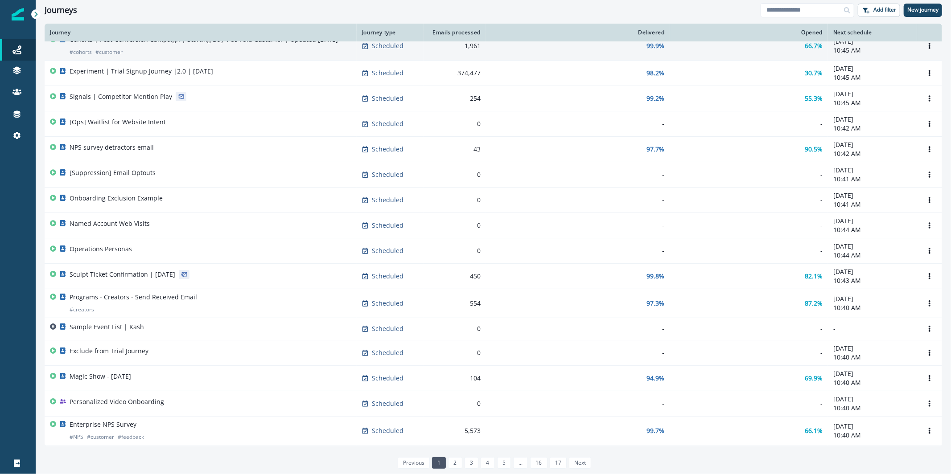
scroll to position [173, 0]
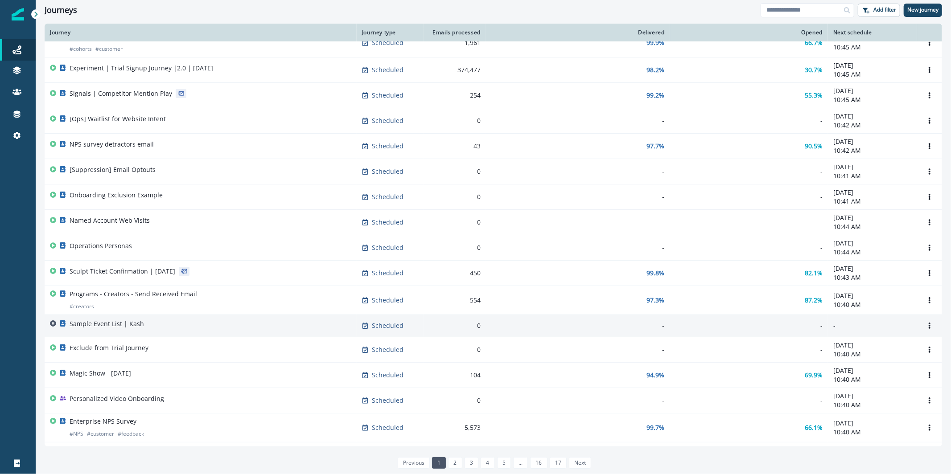
click at [202, 334] on td "Sample Event List | Kash" at bounding box center [201, 326] width 312 height 22
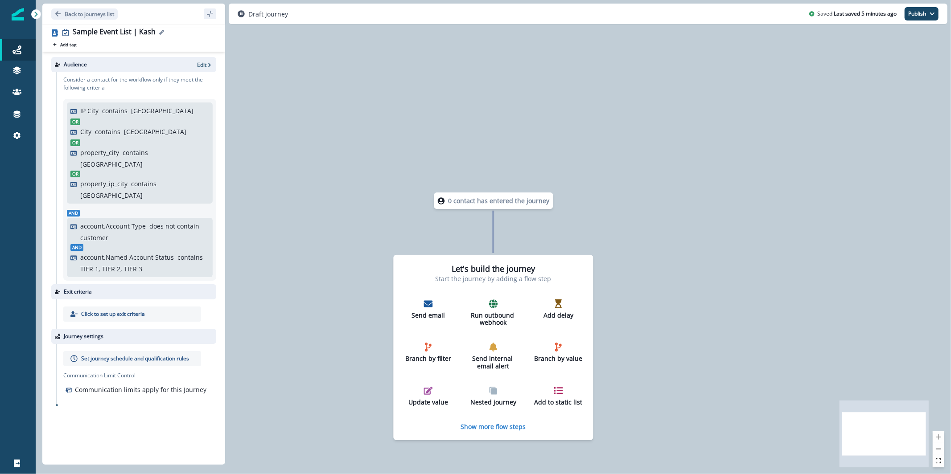
click at [161, 32] on icon "Edit name" at bounding box center [161, 32] width 5 height 5
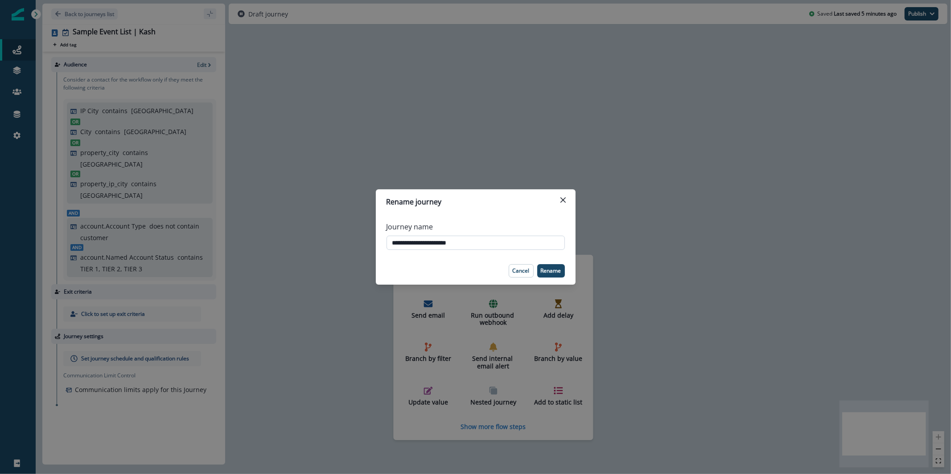
click at [442, 239] on input "**********" at bounding box center [476, 243] width 178 height 14
drag, startPoint x: 414, startPoint y: 244, endPoint x: 368, endPoint y: 237, distance: 46.0
click at [368, 237] on div "**********" at bounding box center [475, 237] width 951 height 474
drag, startPoint x: 458, startPoint y: 245, endPoint x: 510, endPoint y: 250, distance: 52.4
click at [510, 250] on div "**********" at bounding box center [476, 236] width 178 height 36
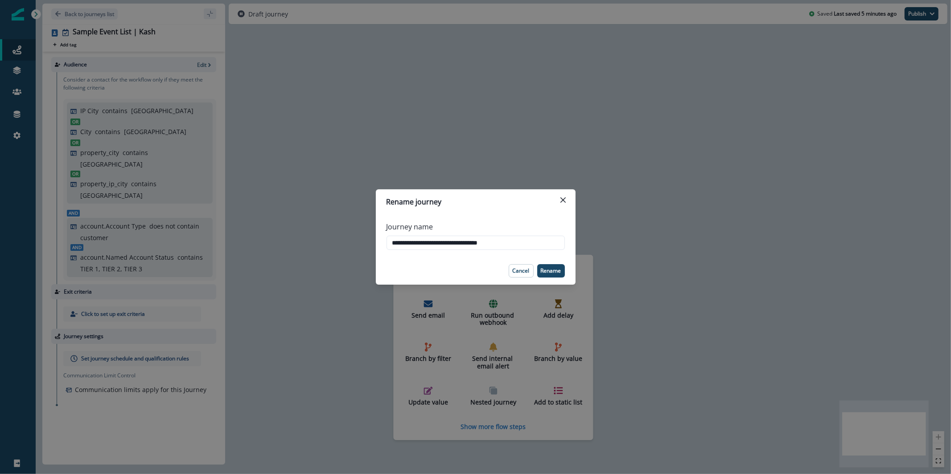
type input "**********"
click at [548, 263] on footer "Cancel Rename" at bounding box center [476, 271] width 200 height 28
click at [551, 266] on button "Rename" at bounding box center [551, 270] width 28 height 13
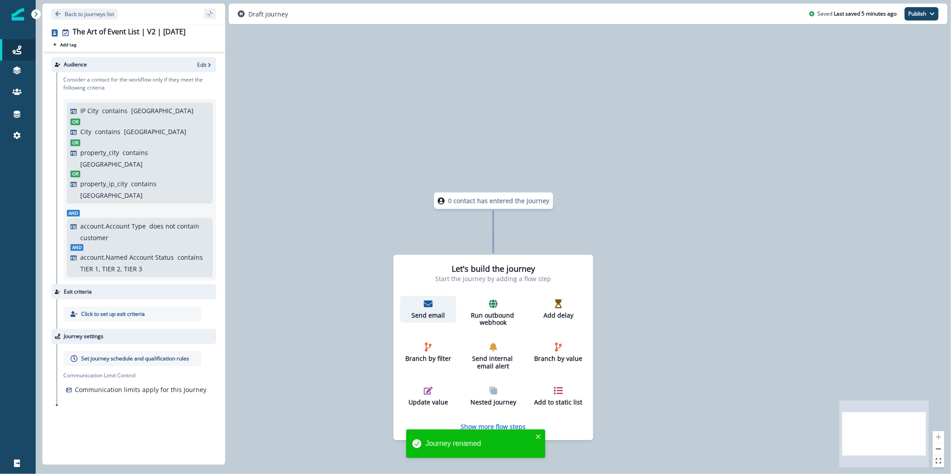
click at [428, 303] on icon "button" at bounding box center [428, 304] width 9 height 7
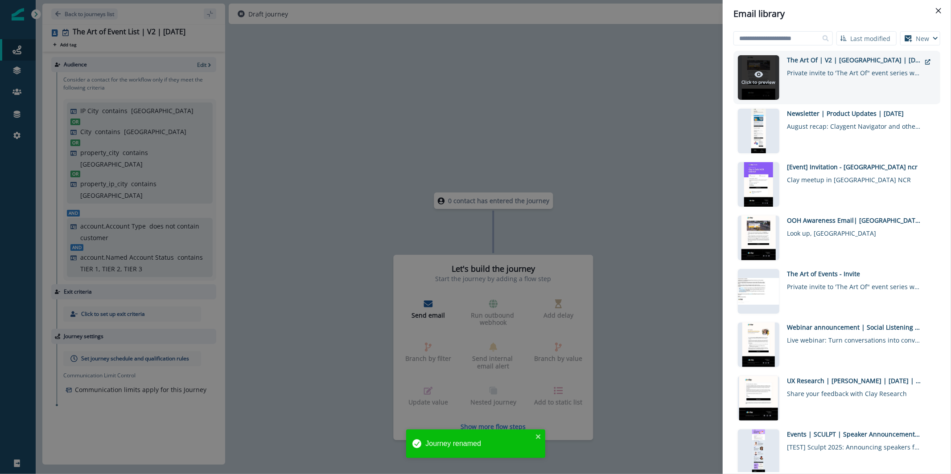
click at [776, 62] on div at bounding box center [758, 77] width 41 height 45
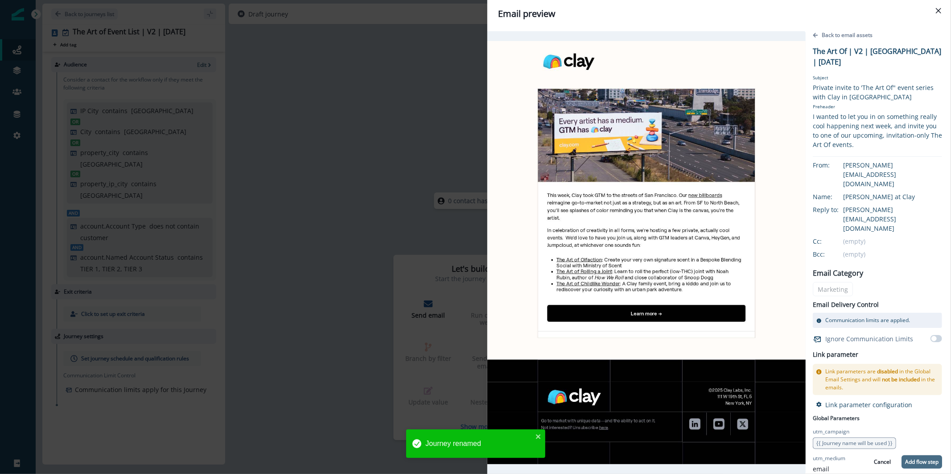
click at [906, 460] on p "Add flow step" at bounding box center [921, 462] width 33 height 6
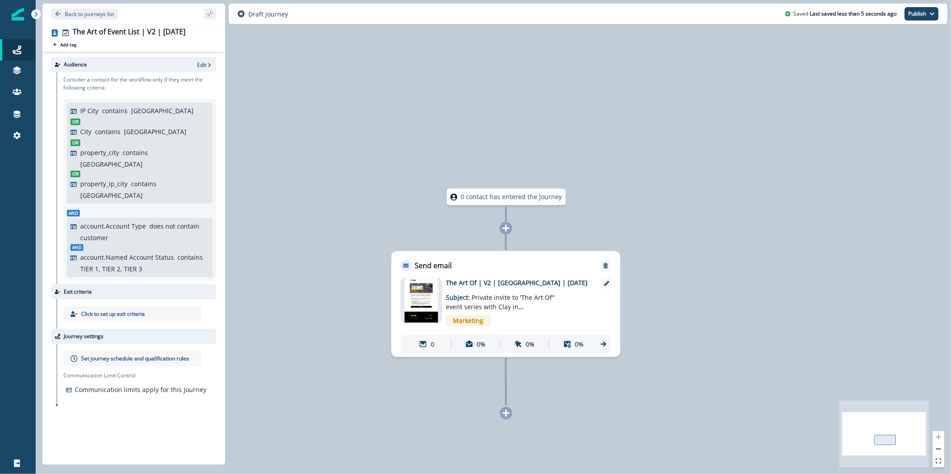
click at [104, 355] on p "Set journey schedule and qualification rules" at bounding box center [135, 359] width 108 height 8
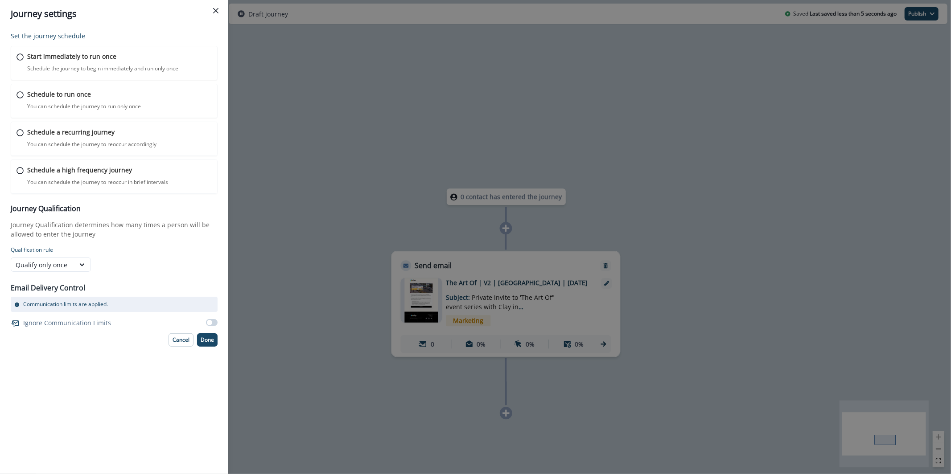
click at [346, 150] on div "Journey settings Set the journey schedule Start immediately to run once Schedul…" at bounding box center [475, 237] width 951 height 474
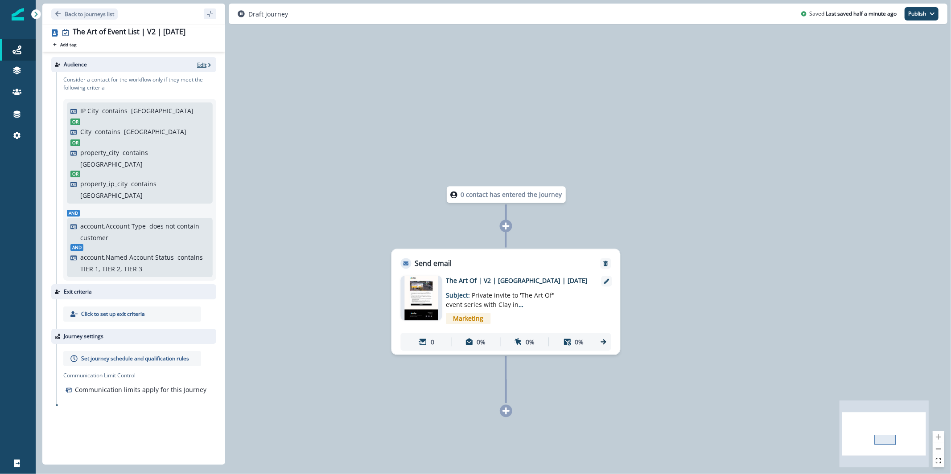
click at [206, 67] on p "Edit" at bounding box center [201, 65] width 9 height 8
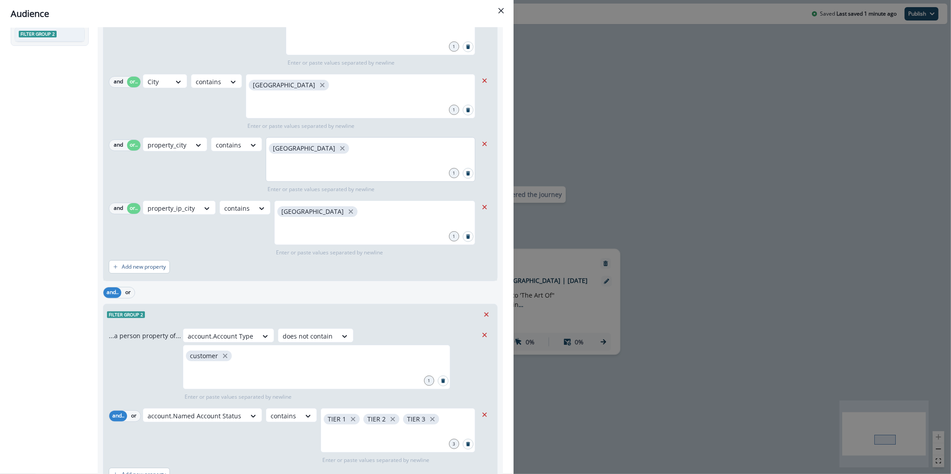
scroll to position [163, 0]
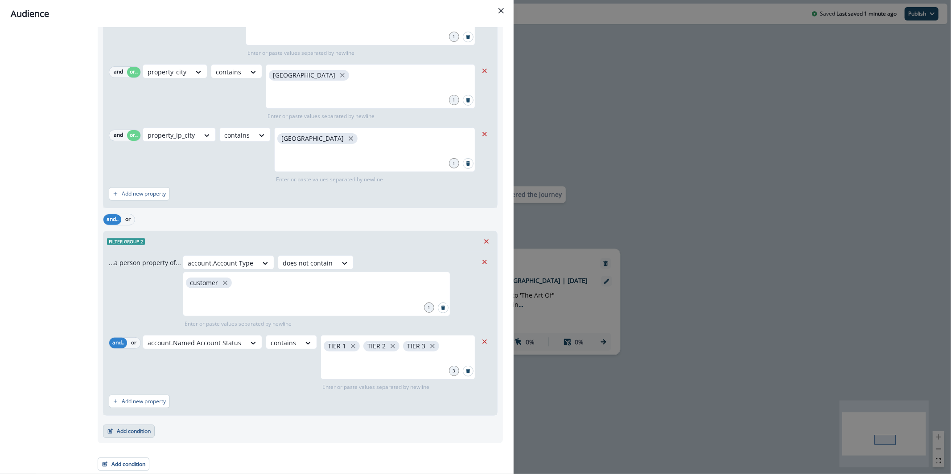
click at [123, 433] on button "Add condition" at bounding box center [129, 431] width 52 height 13
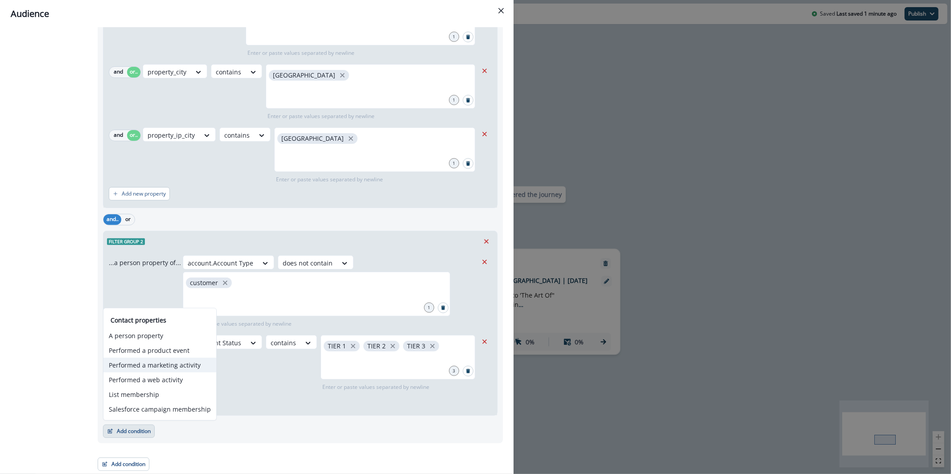
click at [189, 363] on button "Performed a marketing activity" at bounding box center [159, 365] width 113 height 15
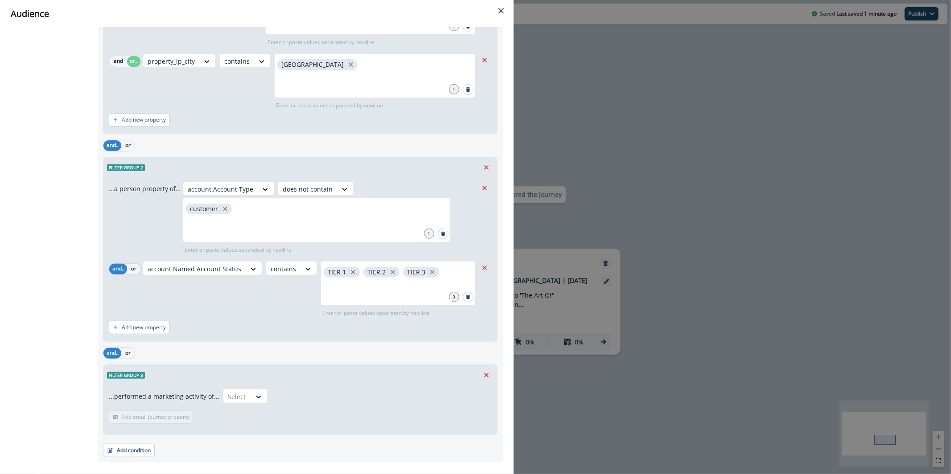
scroll to position [256, 0]
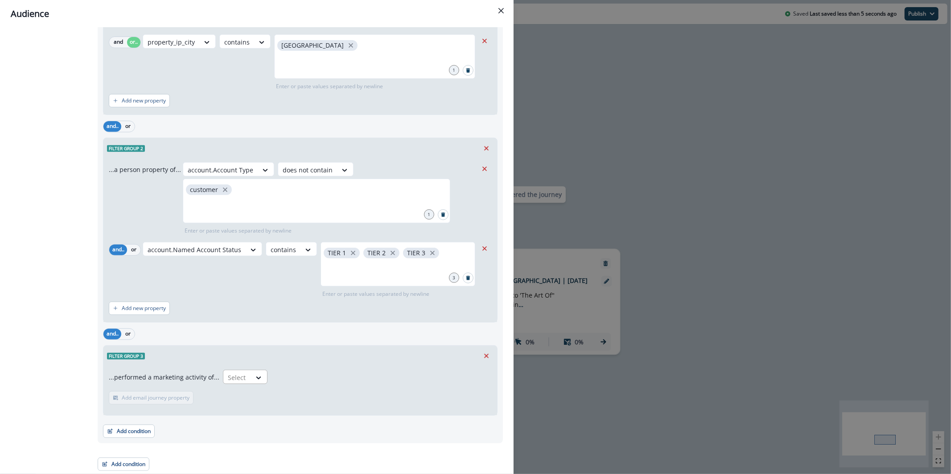
click at [234, 376] on div at bounding box center [237, 377] width 19 height 11
click at [313, 406] on div "Emails delivered for journey" at bounding box center [282, 414] width 126 height 16
click at [150, 399] on p "Add frequency" at bounding box center [140, 398] width 36 height 6
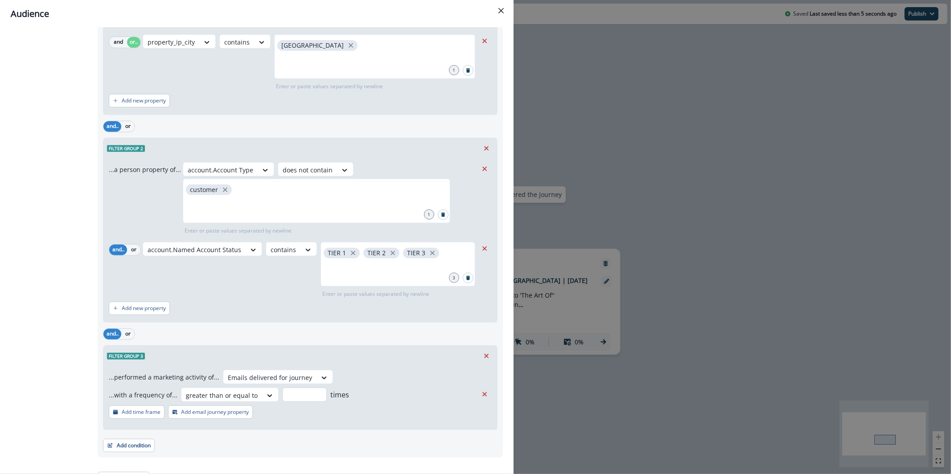
click at [300, 398] on input "number" at bounding box center [304, 395] width 45 height 14
click at [235, 395] on div at bounding box center [222, 395] width 72 height 11
click at [227, 459] on div "never" at bounding box center [225, 461] width 95 height 16
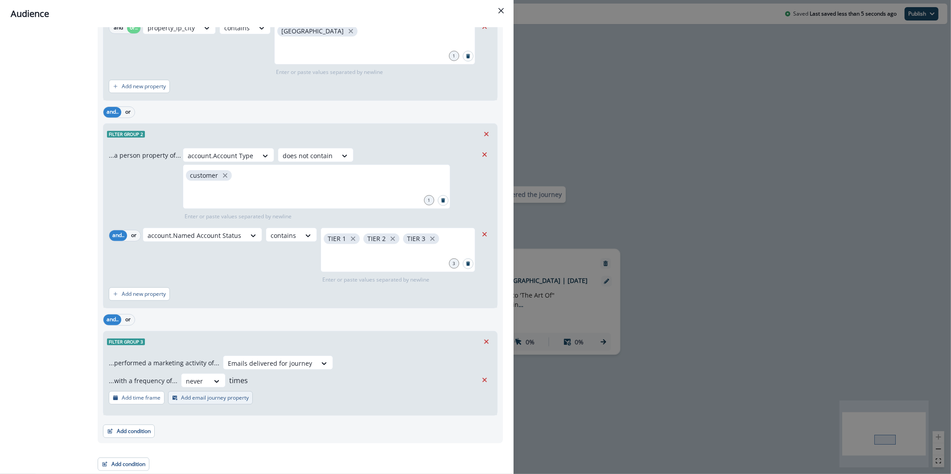
click at [213, 401] on button "Add email journey property" at bounding box center [210, 397] width 85 height 13
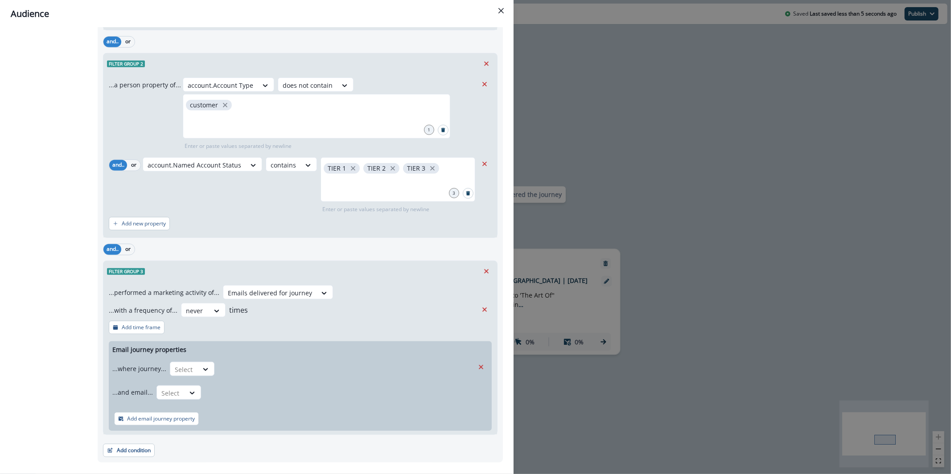
scroll to position [346, 0]
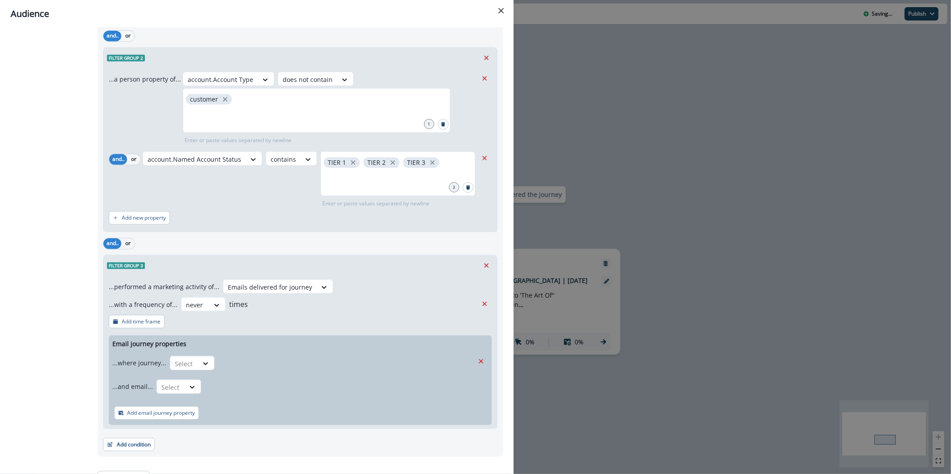
click at [181, 350] on div "Email journey properties ...where journey... Select ...and email... Select Add …" at bounding box center [300, 381] width 383 height 90
click at [193, 369] on div "Select" at bounding box center [184, 364] width 28 height 15
click at [206, 416] on div "is" at bounding box center [209, 416] width 83 height 16
click at [255, 362] on div at bounding box center [338, 363] width 230 height 11
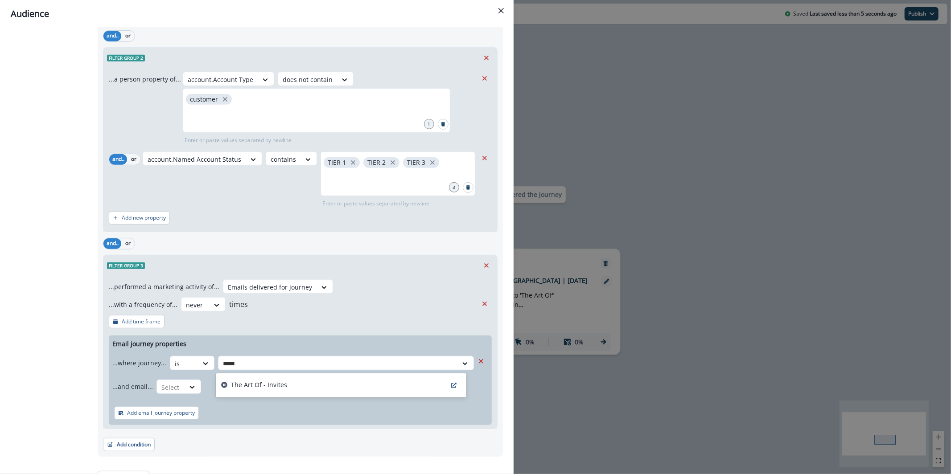
type input "******"
click at [288, 394] on div "The Art Of - Invites" at bounding box center [341, 385] width 251 height 21
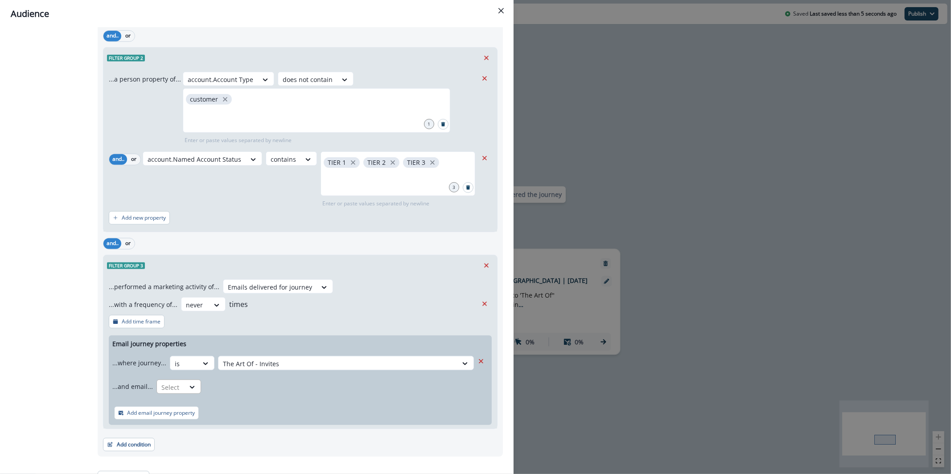
click at [142, 393] on div "...and email..." at bounding box center [132, 386] width 41 height 15
click at [180, 371] on div "Select" at bounding box center [184, 364] width 28 height 15
click at [194, 438] on div "is" at bounding box center [195, 440] width 83 height 16
click at [239, 394] on div "...and email... is Select" at bounding box center [293, 387] width 362 height 22
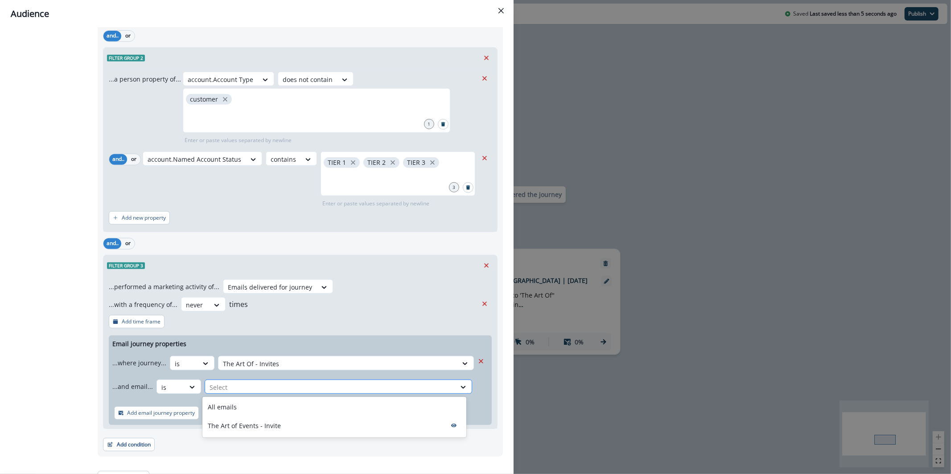
click at [241, 385] on div at bounding box center [331, 387] width 242 height 11
click at [243, 401] on div "All emails" at bounding box center [334, 407] width 264 height 16
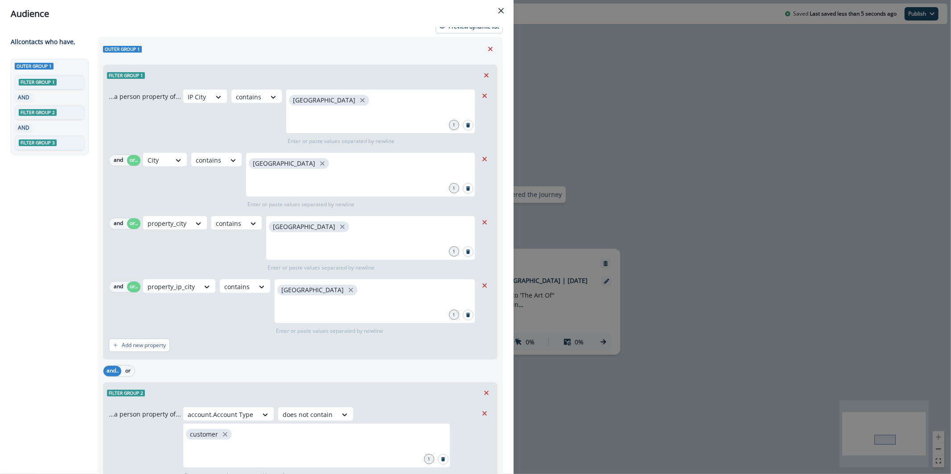
scroll to position [0, 0]
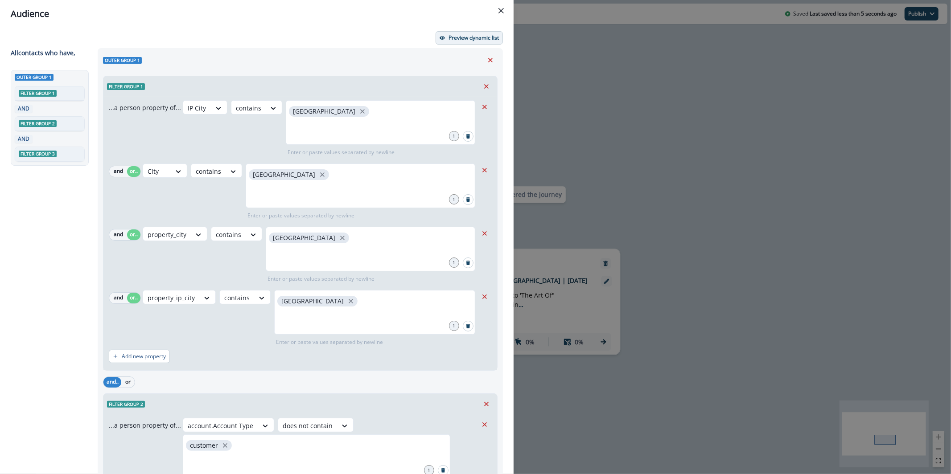
click at [461, 40] on p "Preview dynamic list" at bounding box center [474, 38] width 50 height 6
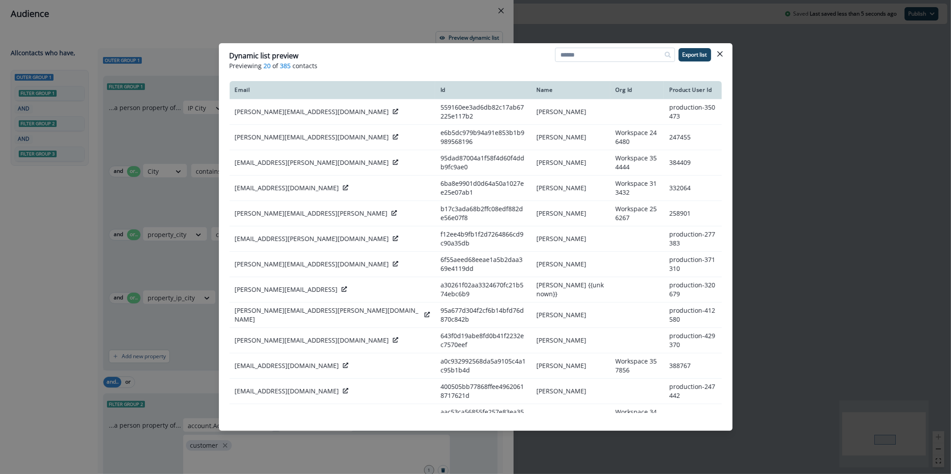
click at [592, 57] on input at bounding box center [615, 55] width 120 height 14
paste input "**********"
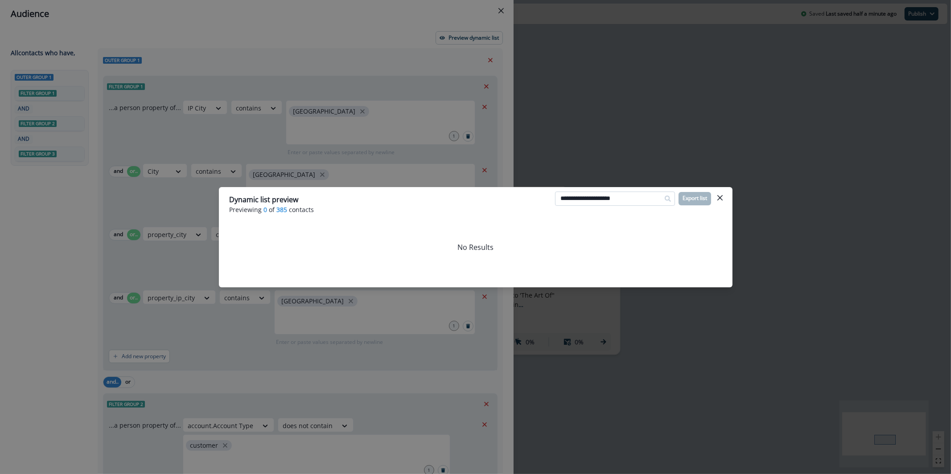
click at [642, 198] on input "**********" at bounding box center [615, 199] width 120 height 14
paste input "****"
click at [638, 195] on input "**********" at bounding box center [615, 199] width 120 height 14
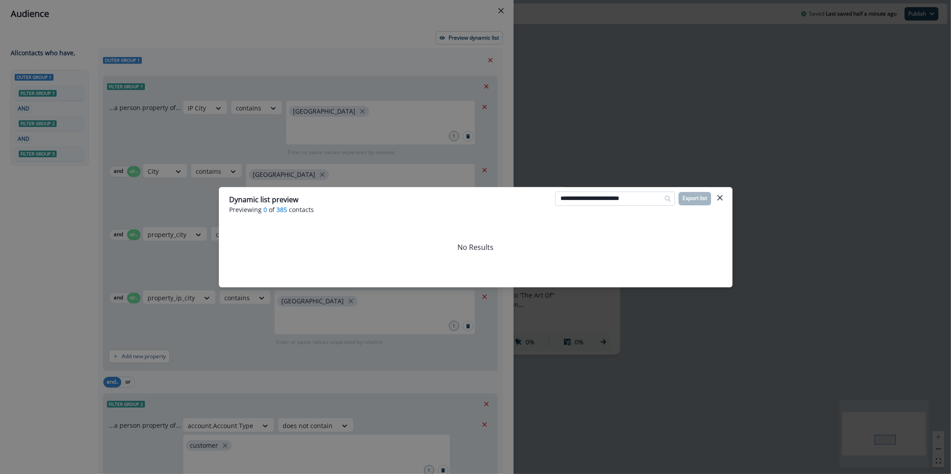
click at [638, 195] on input "**********" at bounding box center [615, 199] width 120 height 14
paste input
click at [646, 200] on input "**********" at bounding box center [615, 199] width 120 height 14
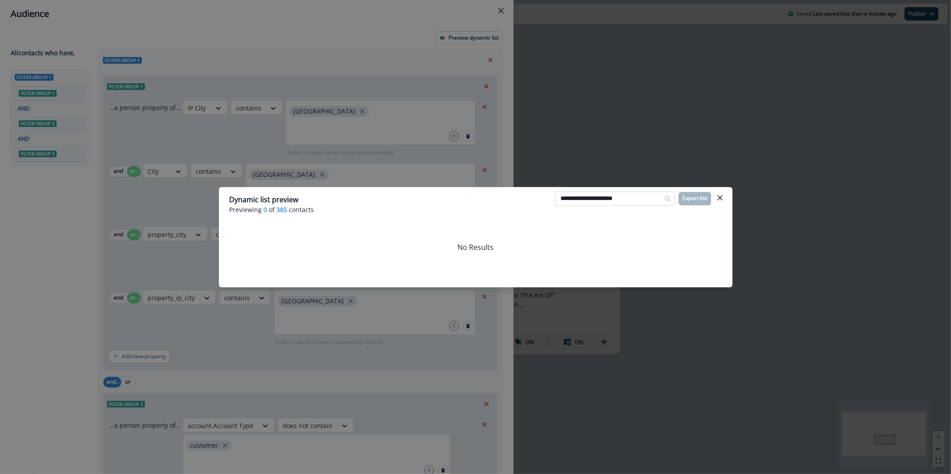
click at [646, 200] on input "**********" at bounding box center [615, 199] width 120 height 14
paste input
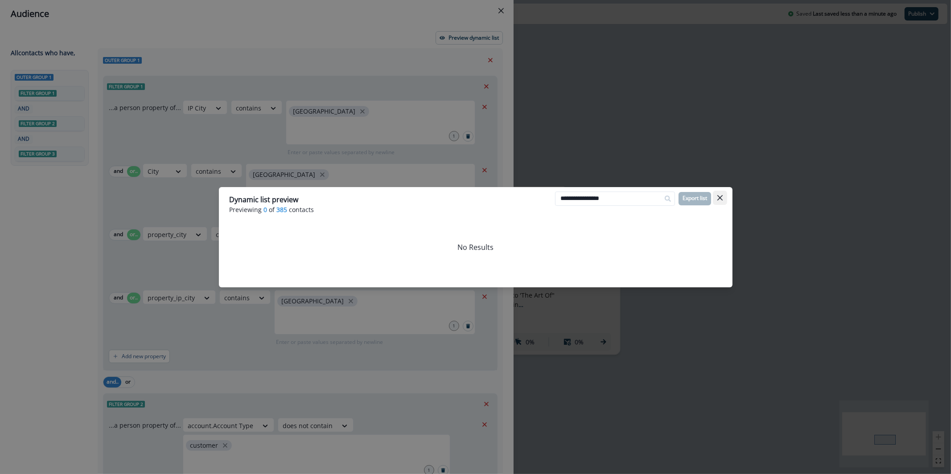
type input "**********"
click at [717, 202] on button "Close" at bounding box center [720, 198] width 14 height 14
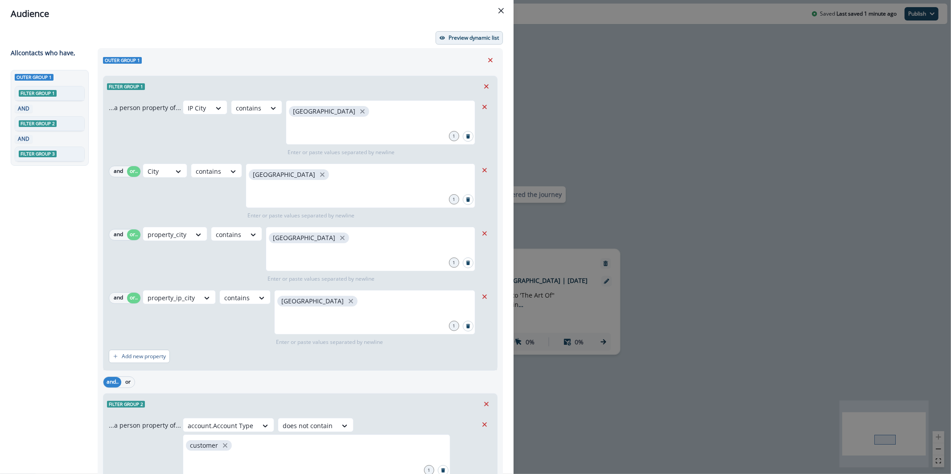
click at [485, 37] on p "Preview dynamic list" at bounding box center [474, 38] width 50 height 6
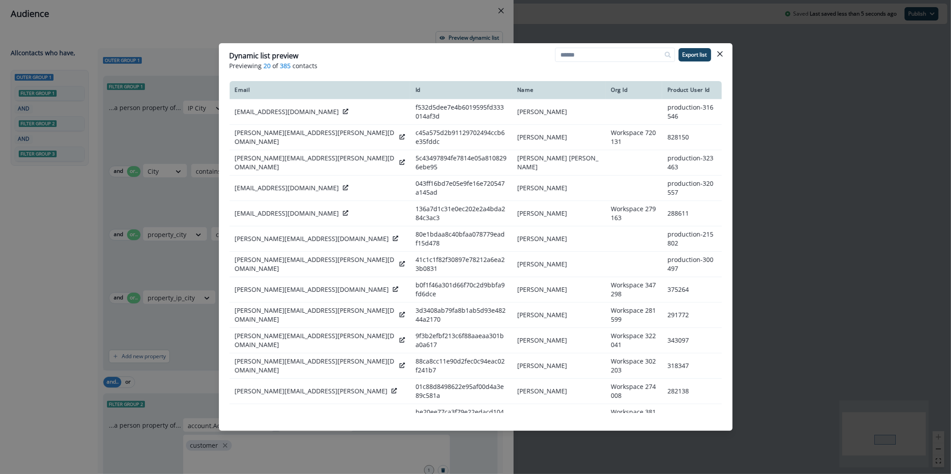
click at [389, 17] on div "Dynamic list preview Previewing 20 of 385 contacts Export list Email Id Name Or…" at bounding box center [475, 237] width 951 height 474
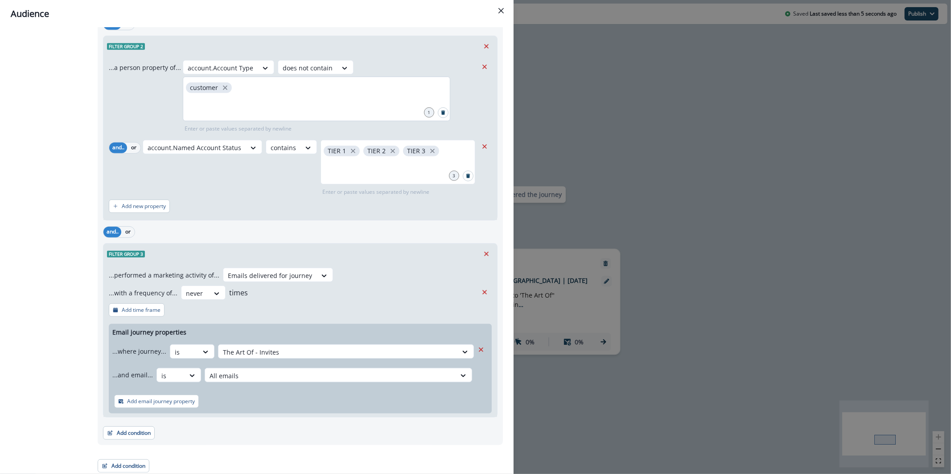
scroll to position [360, 0]
click at [126, 434] on button "Add condition" at bounding box center [129, 431] width 52 height 13
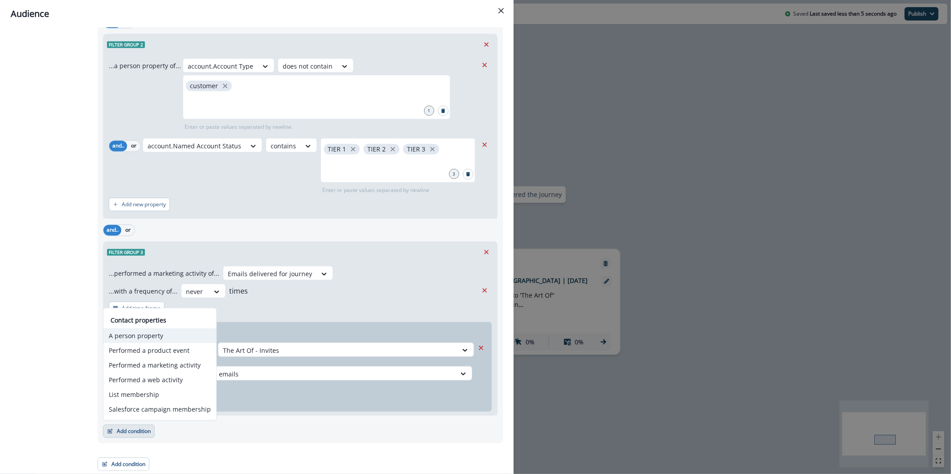
click at [157, 336] on button "A person property" at bounding box center [159, 336] width 113 height 15
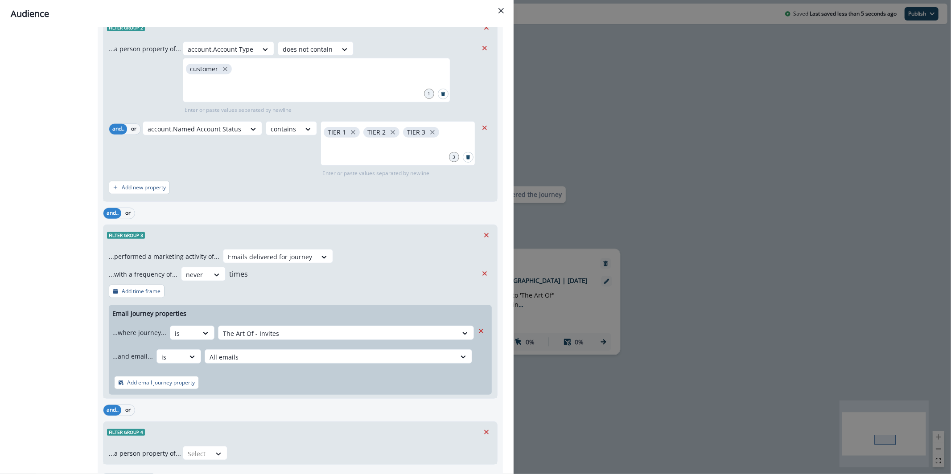
scroll to position [426, 0]
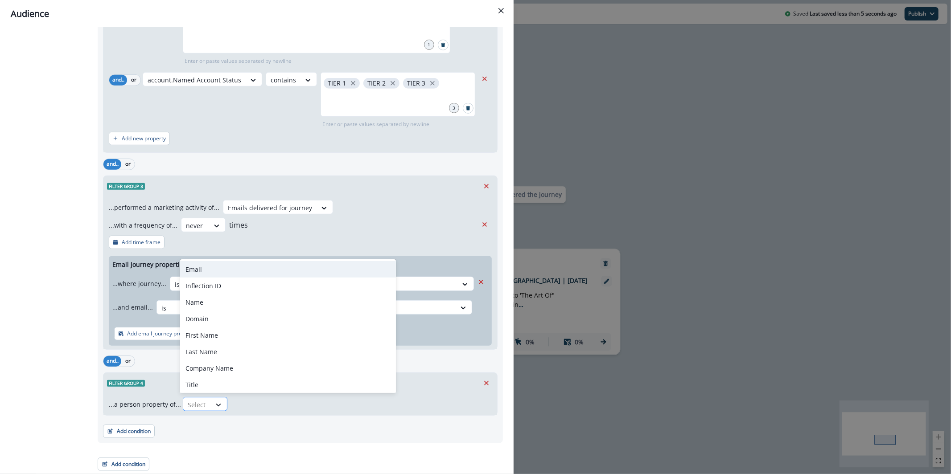
click at [183, 401] on div "Select" at bounding box center [205, 404] width 45 height 14
click at [243, 267] on div "Email" at bounding box center [288, 269] width 216 height 16
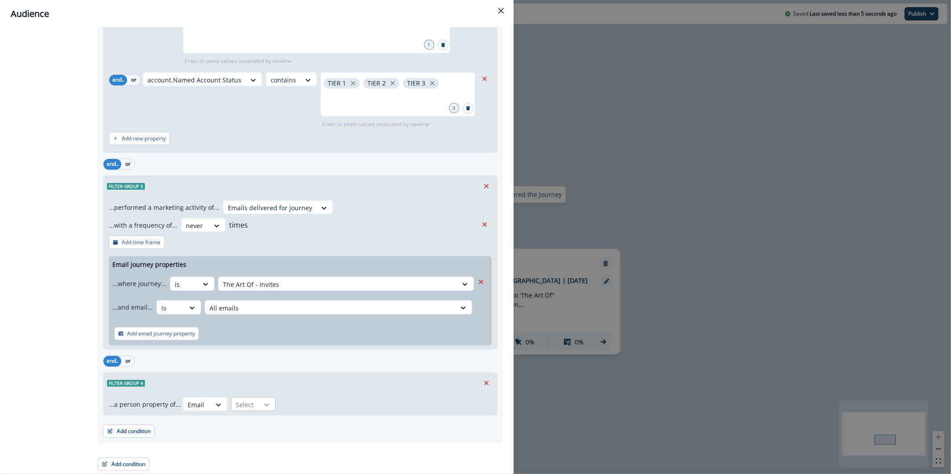
click at [269, 408] on div at bounding box center [266, 405] width 15 height 9
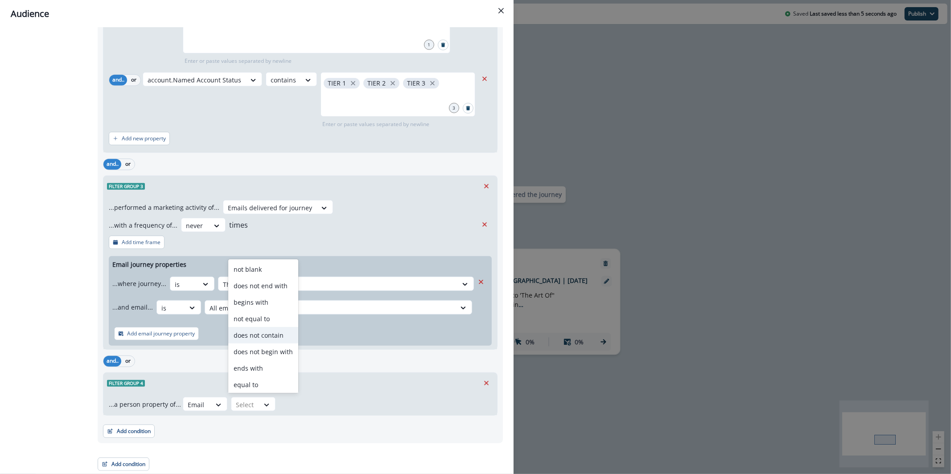
click at [268, 338] on div "does not contain" at bounding box center [263, 335] width 70 height 16
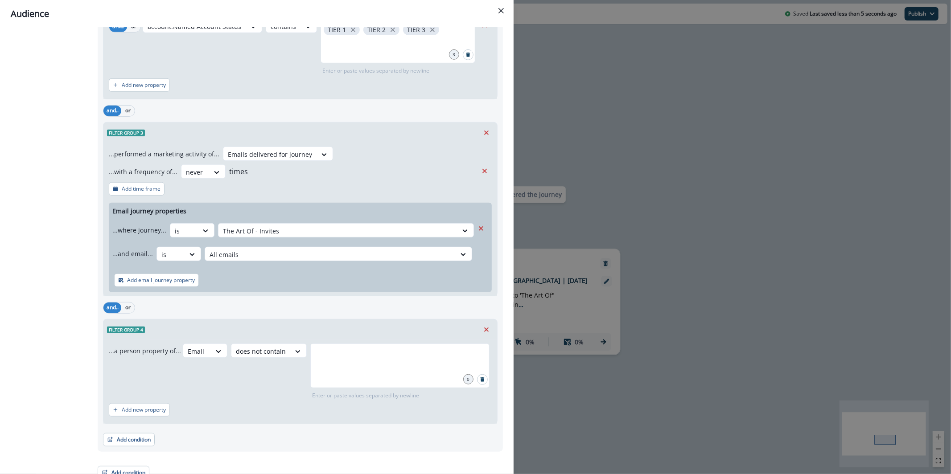
scroll to position [488, 0]
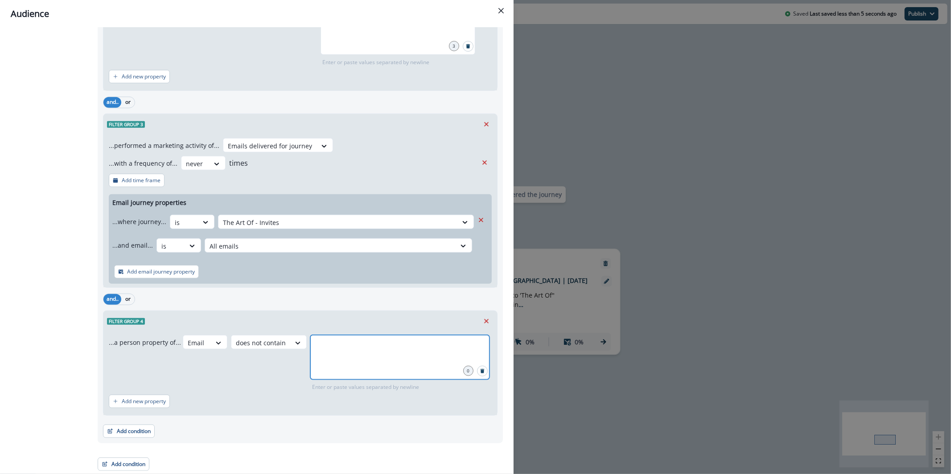
click at [383, 348] on input "text" at bounding box center [400, 347] width 177 height 18
type input "**********"
click at [132, 402] on p "Add new property" at bounding box center [144, 402] width 44 height 6
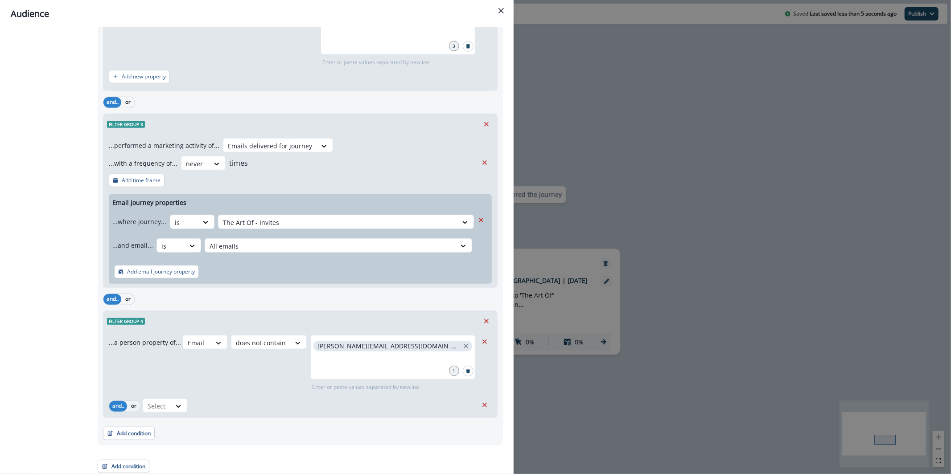
click at [130, 409] on button "or" at bounding box center [133, 406] width 13 height 11
click at [183, 350] on div "Select" at bounding box center [197, 343] width 28 height 15
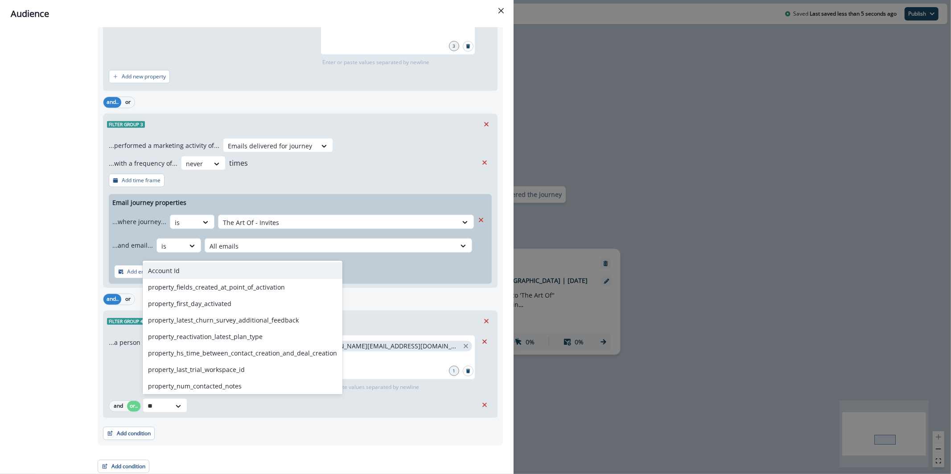
type input "*"
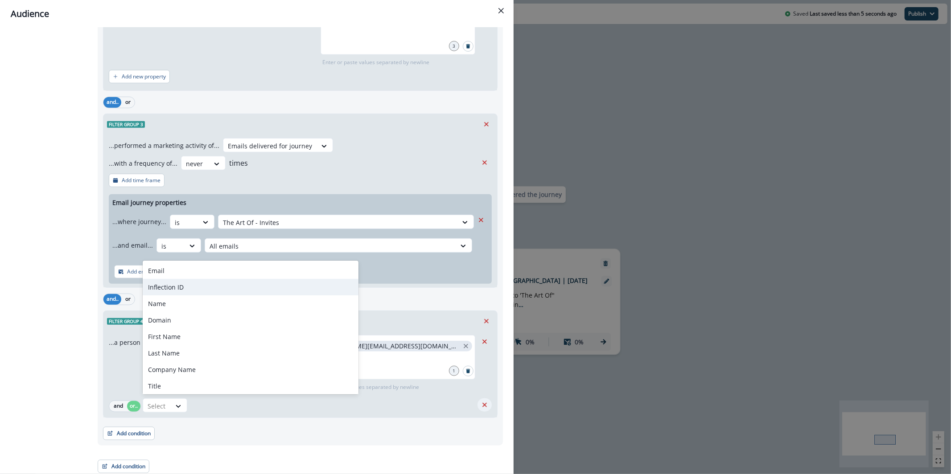
click at [481, 407] on button "Remove" at bounding box center [485, 405] width 14 height 13
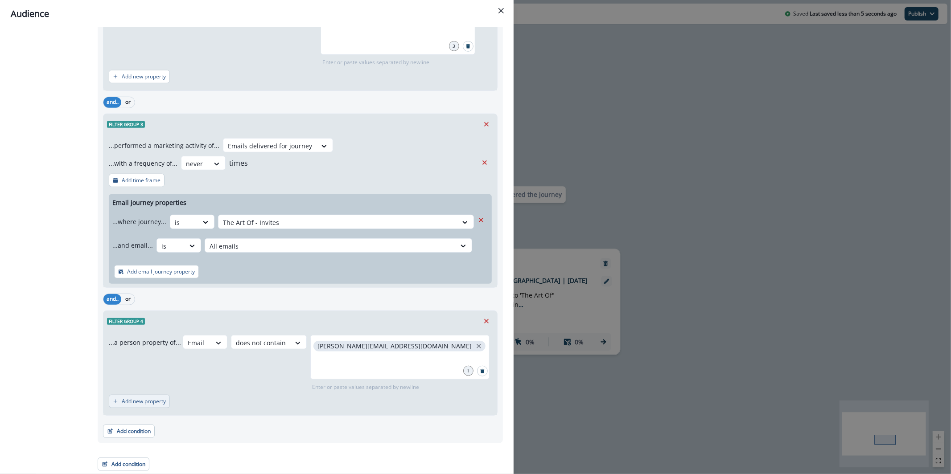
click at [136, 407] on button "Add new property" at bounding box center [139, 401] width 61 height 13
click at [133, 408] on button "or" at bounding box center [133, 406] width 13 height 11
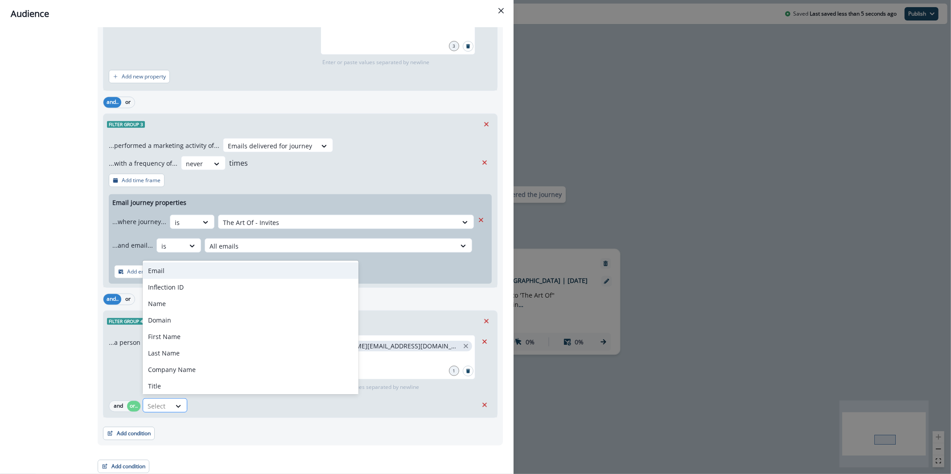
click at [156, 406] on div at bounding box center [157, 406] width 19 height 11
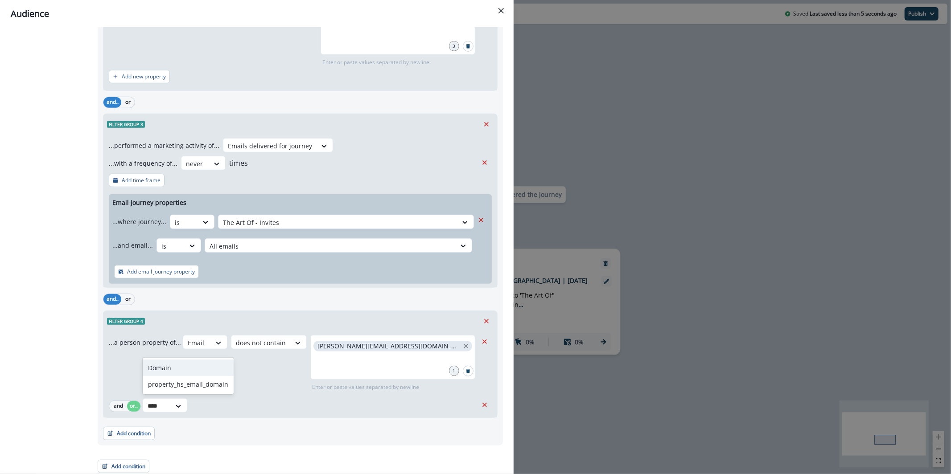
type input "*****"
click at [222, 348] on icon at bounding box center [218, 343] width 8 height 9
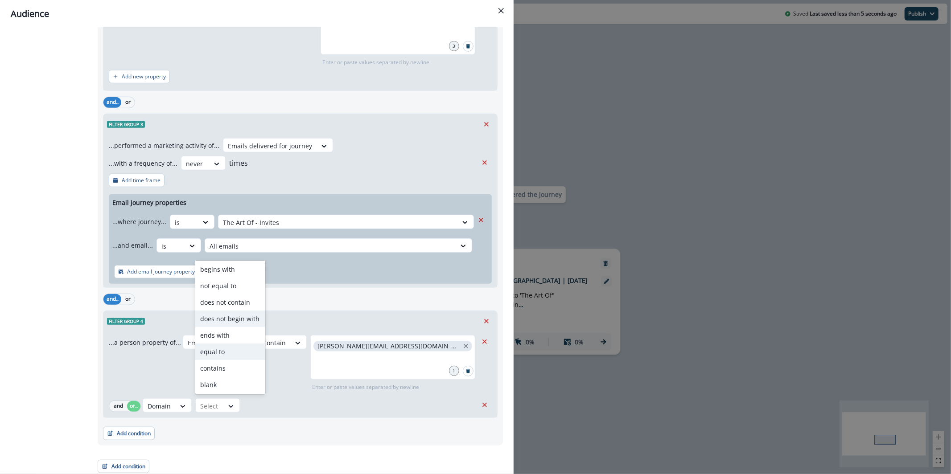
scroll to position [0, 0]
drag, startPoint x: 234, startPoint y: 337, endPoint x: 238, endPoint y: 341, distance: 5.7
click at [234, 337] on div "does not contain" at bounding box center [230, 337] width 70 height 16
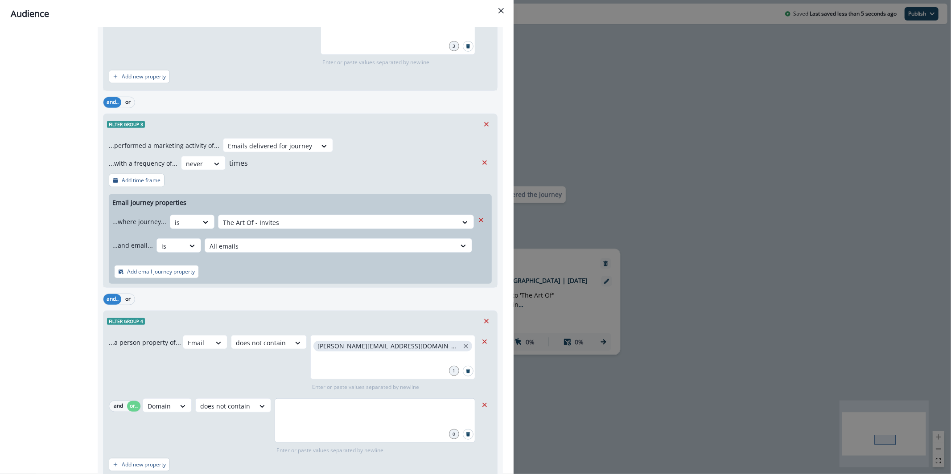
click at [309, 420] on div at bounding box center [375, 421] width 201 height 45
type input "******"
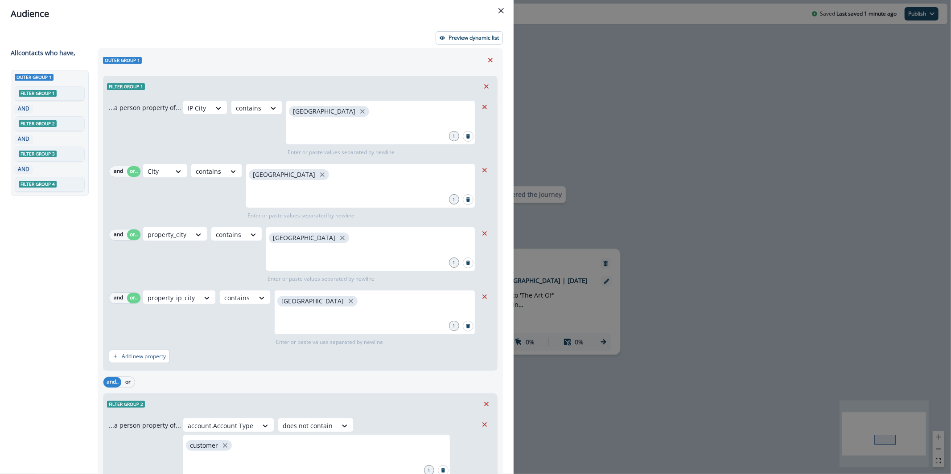
click at [466, 22] on header "Audience" at bounding box center [257, 14] width 514 height 28
click at [465, 38] on p "Preview dynamic list" at bounding box center [474, 38] width 50 height 6
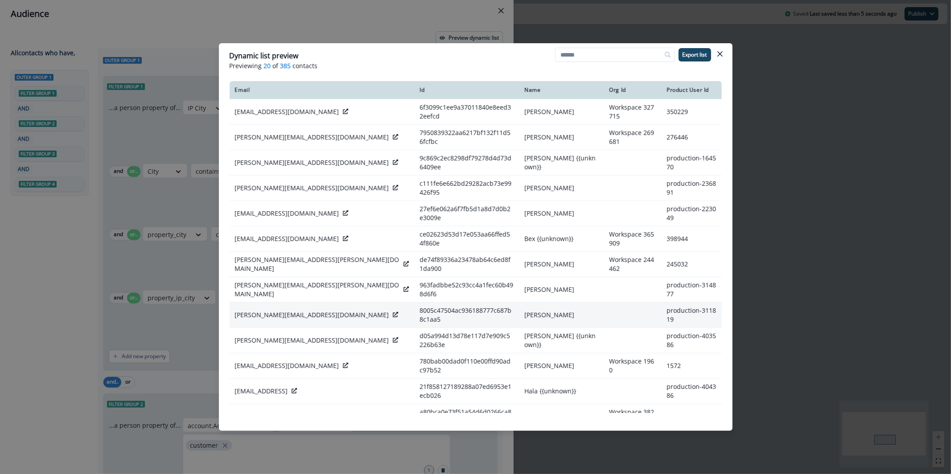
click at [253, 302] on td "jacob@parafin.com" at bounding box center [322, 314] width 185 height 25
click at [253, 311] on p "jacob@parafin.com" at bounding box center [312, 315] width 154 height 9
copy div "jacob@parafin.com"
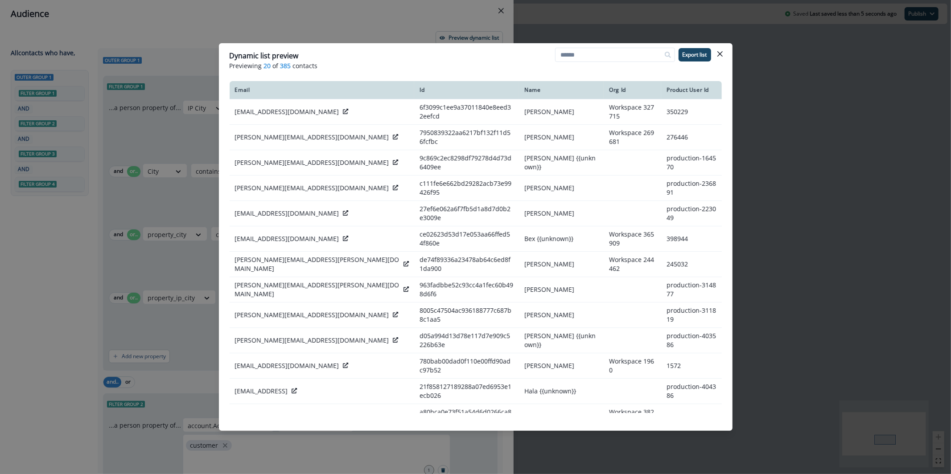
click at [171, 202] on div "Dynamic list preview Previewing 20 of 385 contacts Export list Email Id Name Or…" at bounding box center [475, 237] width 951 height 474
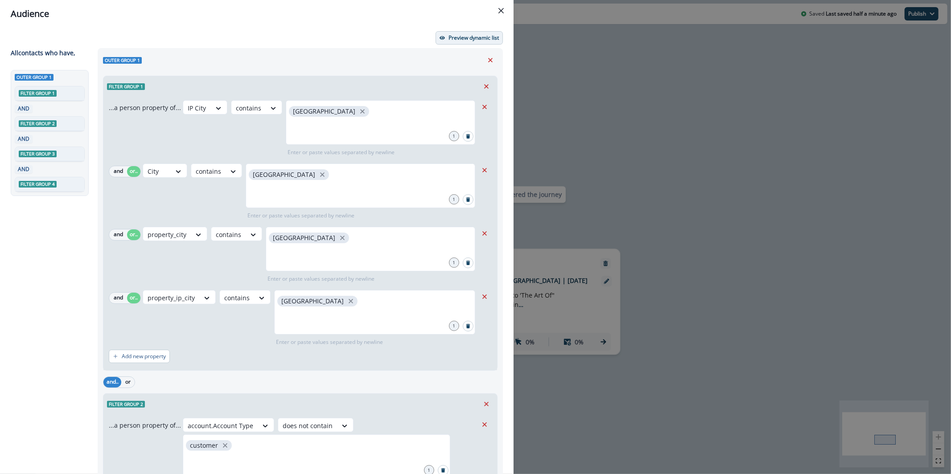
click at [461, 37] on p "Preview dynamic list" at bounding box center [474, 38] width 50 height 6
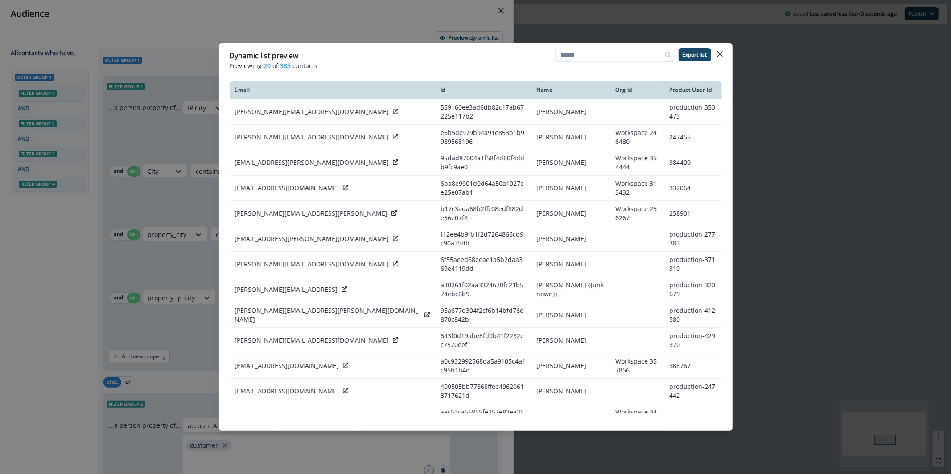
click at [335, 12] on div "Dynamic list preview Previewing 20 of 385 contacts Export list Email Id Name Or…" at bounding box center [475, 237] width 951 height 474
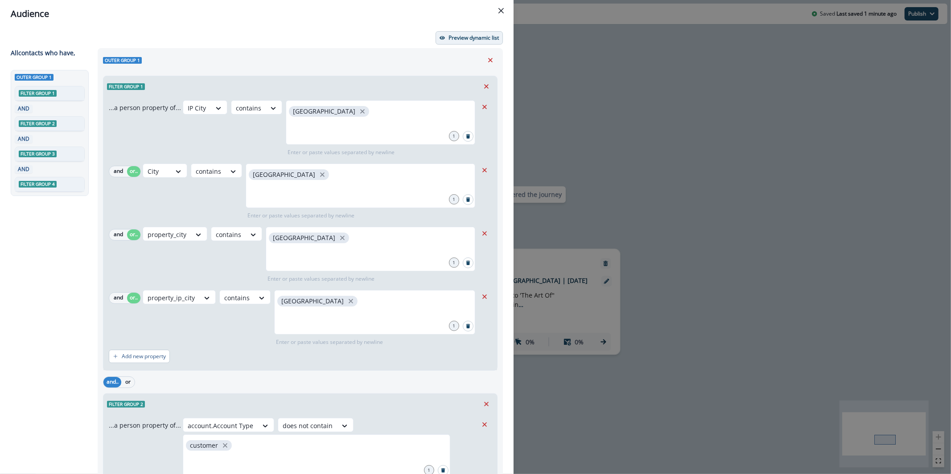
click at [459, 37] on p "Preview dynamic list" at bounding box center [474, 38] width 50 height 6
click at [655, 108] on div "Audience Preview dynamic list All contact s who have, Outer group 1 Filter grou…" at bounding box center [475, 237] width 951 height 474
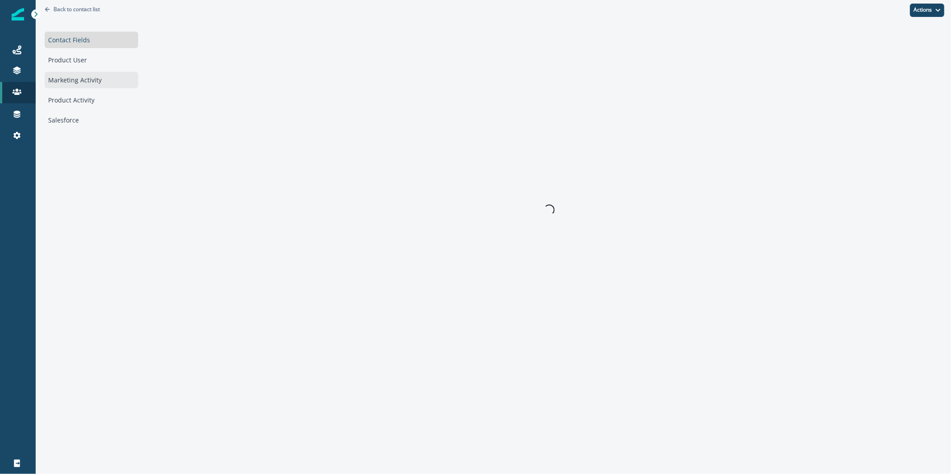
click at [60, 80] on div "Marketing Activity" at bounding box center [92, 80] width 94 height 16
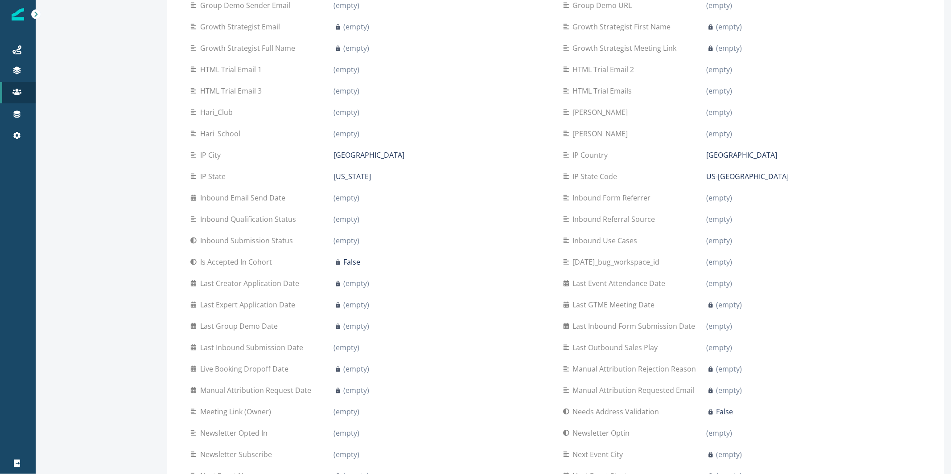
scroll to position [749, 0]
click at [17, 49] on icon at bounding box center [16, 49] width 9 height 9
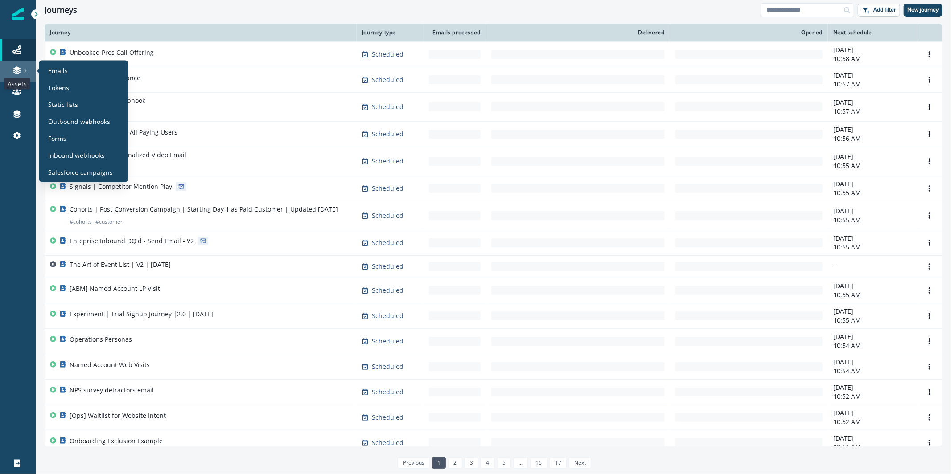
click at [19, 68] on icon at bounding box center [17, 68] width 8 height 4
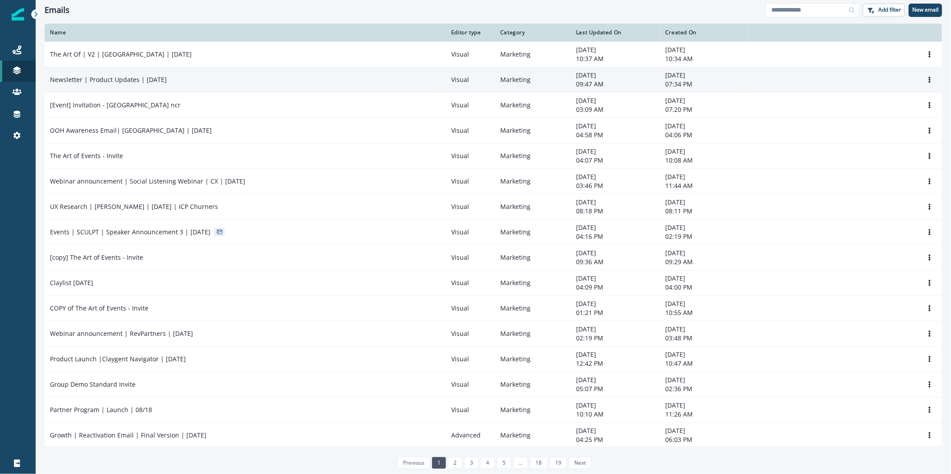
click at [138, 74] on td "Newsletter | Product Updates | [DATE]" at bounding box center [245, 79] width 401 height 25
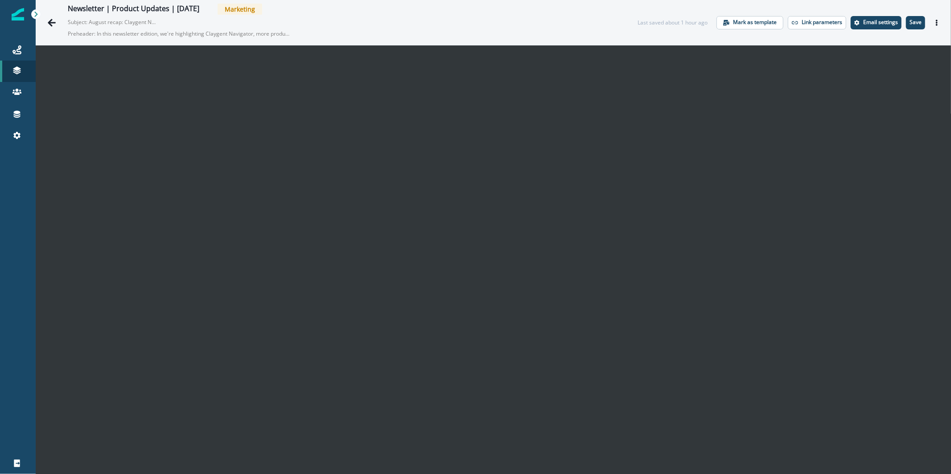
click at [919, 21] on div "Last saved about 1 hour ago Mark as template Link parameters Email settings Sav…" at bounding box center [791, 22] width 306 height 13
click at [914, 21] on button "Save" at bounding box center [915, 22] width 19 height 13
click at [50, 25] on icon "Go back" at bounding box center [51, 22] width 9 height 9
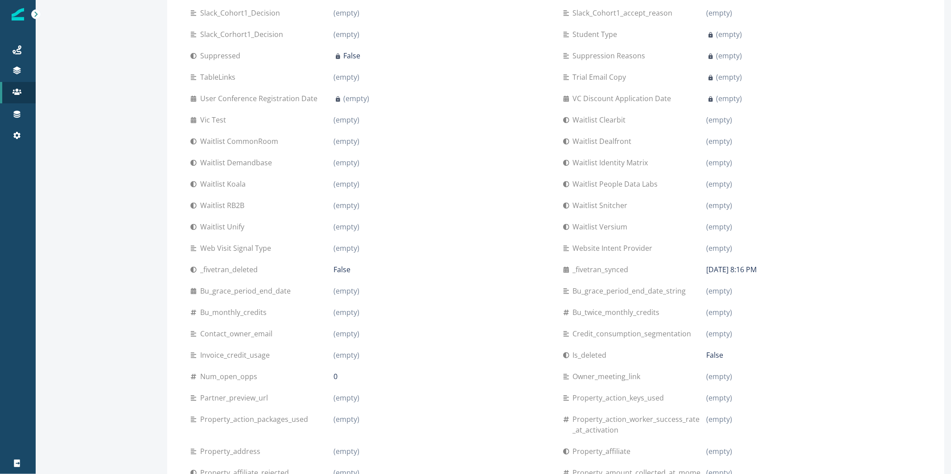
scroll to position [1555, 0]
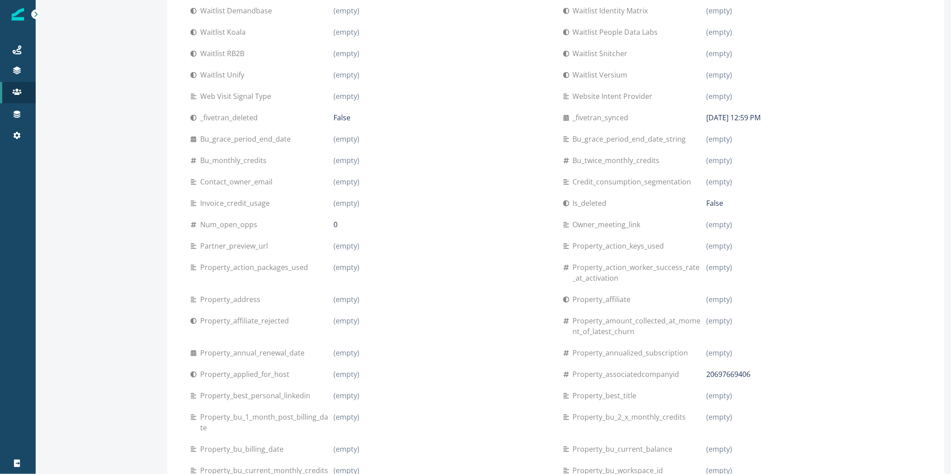
scroll to position [1707, 0]
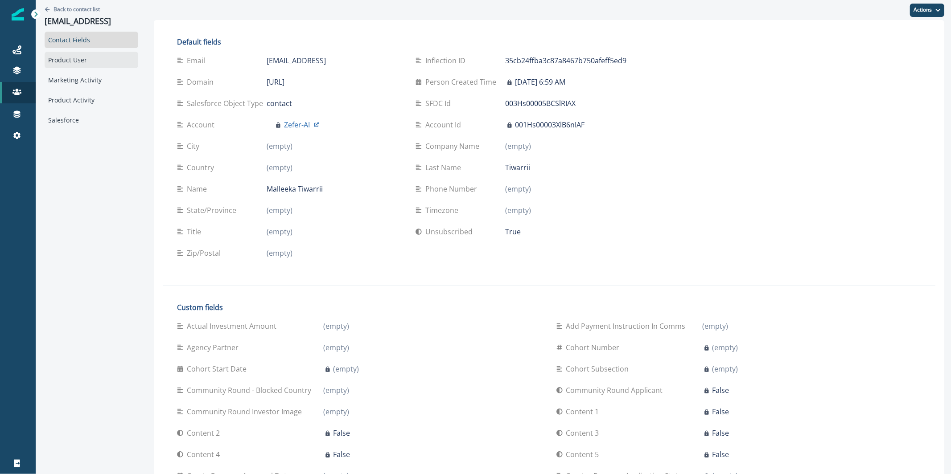
click at [92, 56] on div "Product User" at bounding box center [92, 60] width 94 height 16
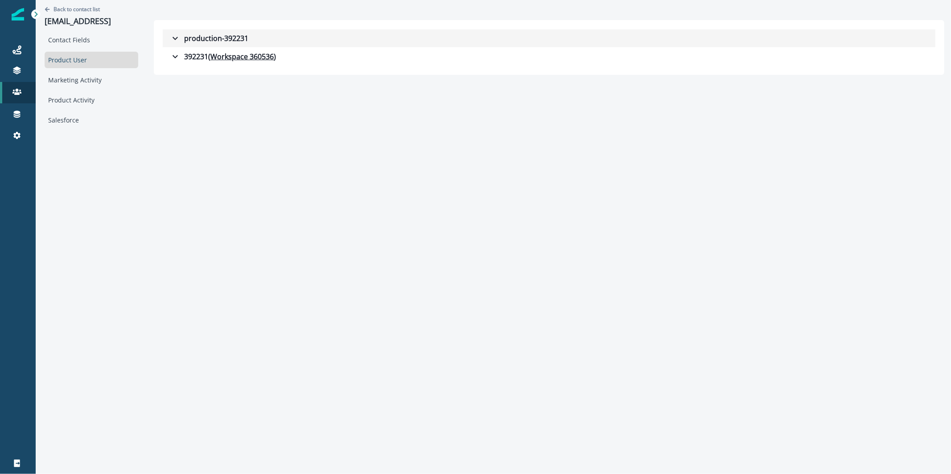
click at [220, 35] on div "production-392231" at bounding box center [209, 38] width 78 height 11
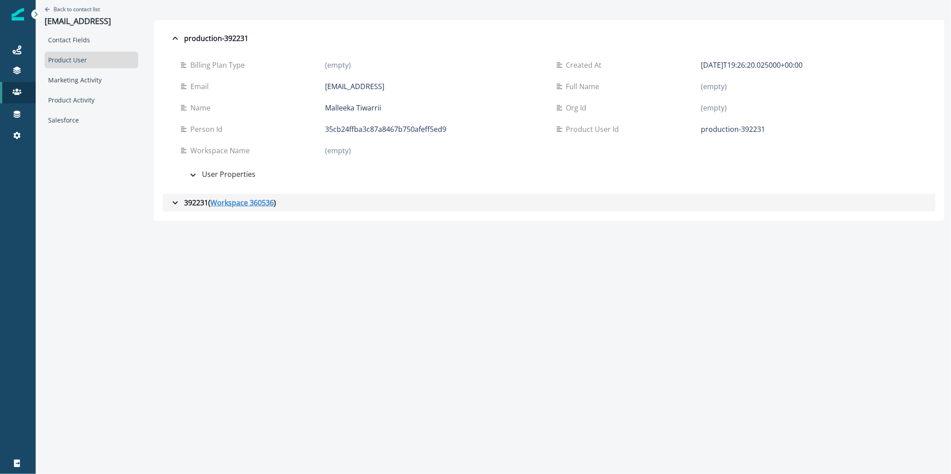
click at [231, 203] on u "Workspace 360536" at bounding box center [241, 203] width 63 height 11
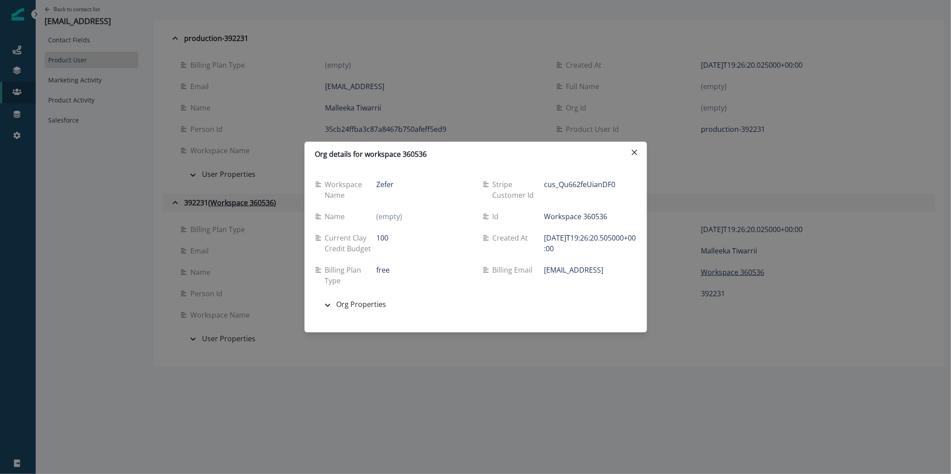
click at [189, 196] on div "Org details for workspace 360536 Workspace name Zefer Stripe customer id cus_Qu…" at bounding box center [475, 237] width 951 height 474
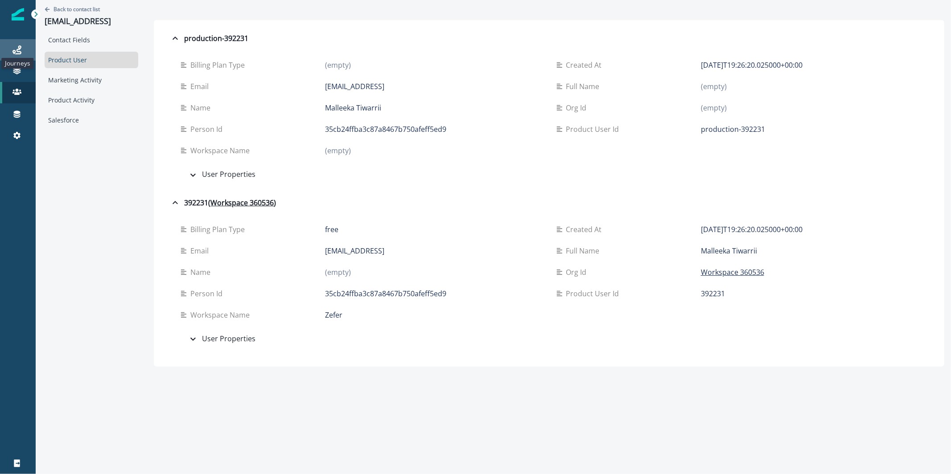
click at [16, 49] on icon at bounding box center [16, 49] width 9 height 9
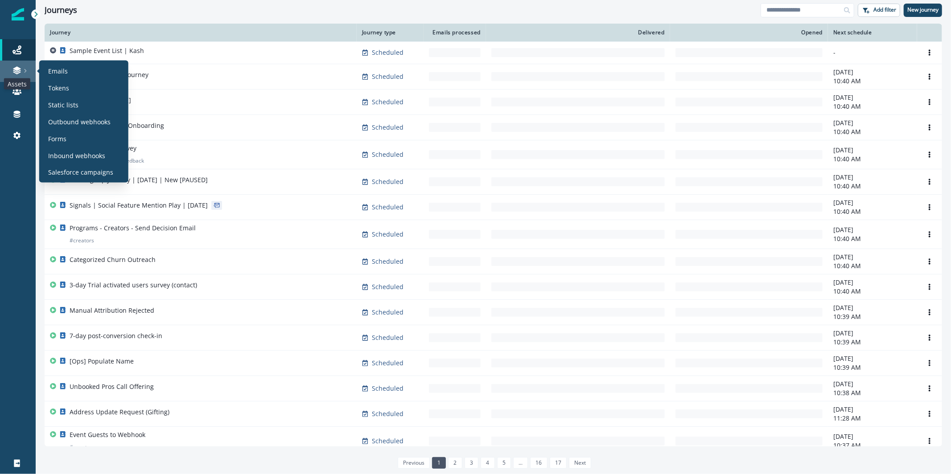
click at [18, 68] on icon at bounding box center [17, 68] width 8 height 4
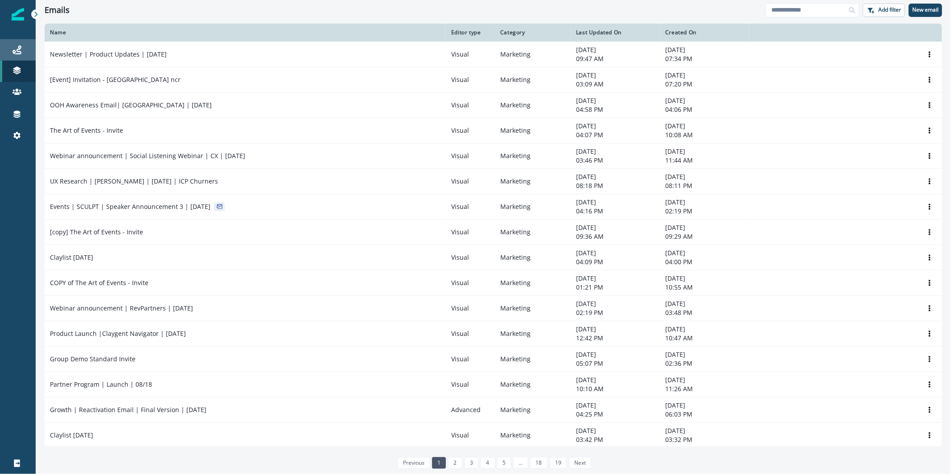
click at [24, 53] on div "Journeys" at bounding box center [18, 50] width 29 height 11
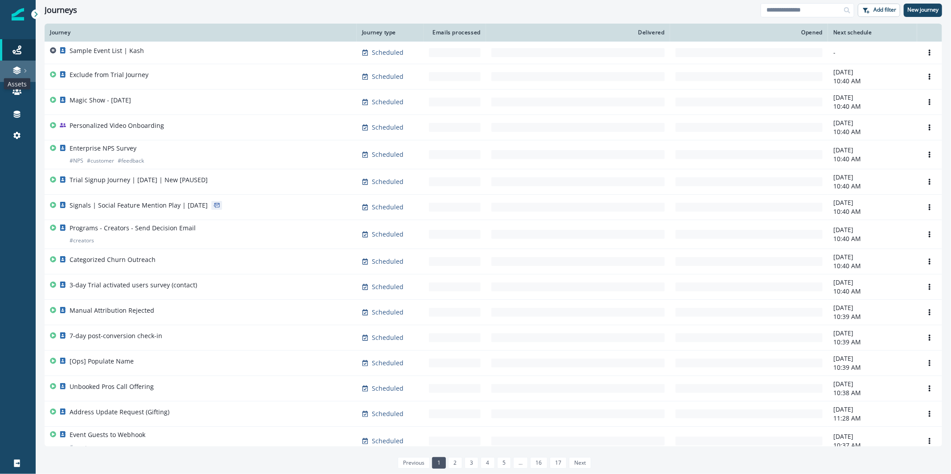
click at [14, 70] on icon at bounding box center [17, 71] width 8 height 3
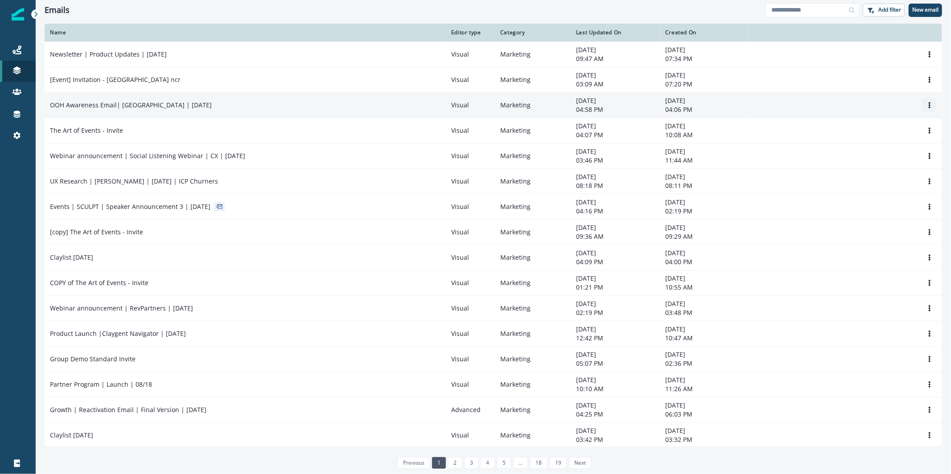
click at [926, 106] on button "Options" at bounding box center [929, 105] width 14 height 13
click at [880, 129] on button "Clone" at bounding box center [879, 126] width 99 height 14
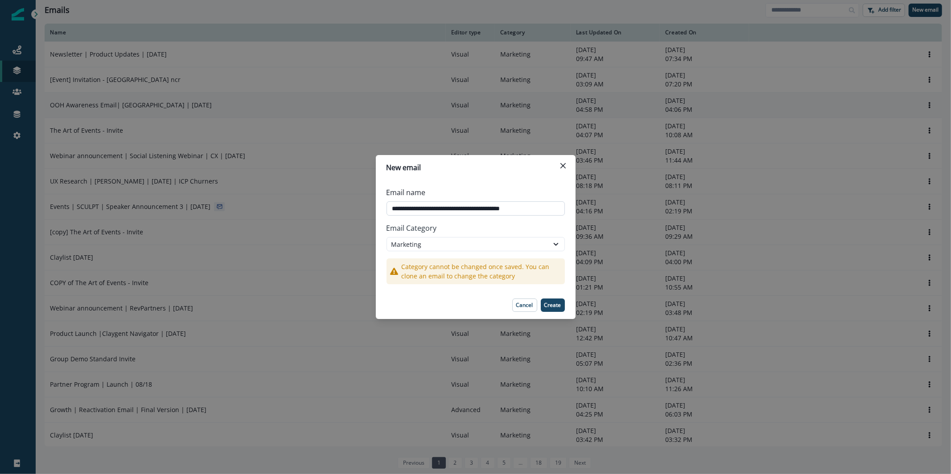
click at [450, 206] on input "**********" at bounding box center [476, 209] width 178 height 14
click at [416, 205] on input "**********" at bounding box center [476, 209] width 178 height 14
drag, startPoint x: 394, startPoint y: 210, endPoint x: 457, endPoint y: 211, distance: 62.9
click at [457, 211] on input "**********" at bounding box center [476, 209] width 178 height 14
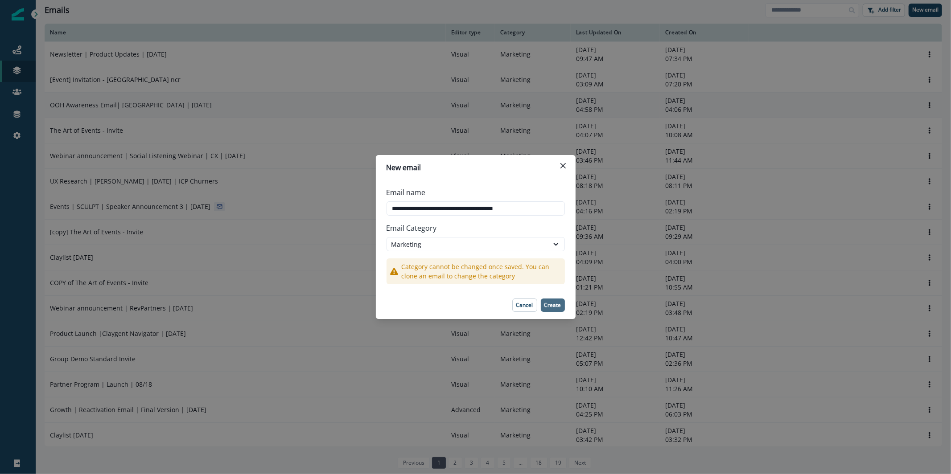
type input "**********"
click at [557, 305] on p "Create" at bounding box center [552, 305] width 17 height 6
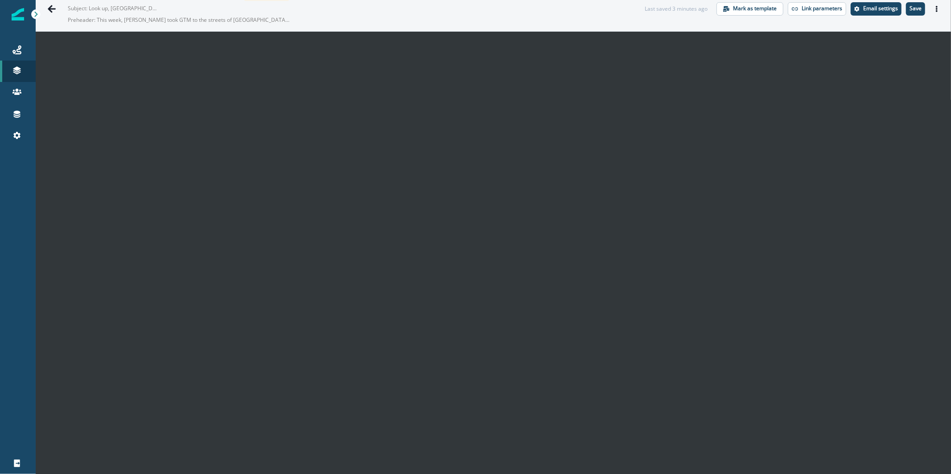
scroll to position [14, 0]
click at [910, 5] on p "Save" at bounding box center [916, 8] width 12 height 6
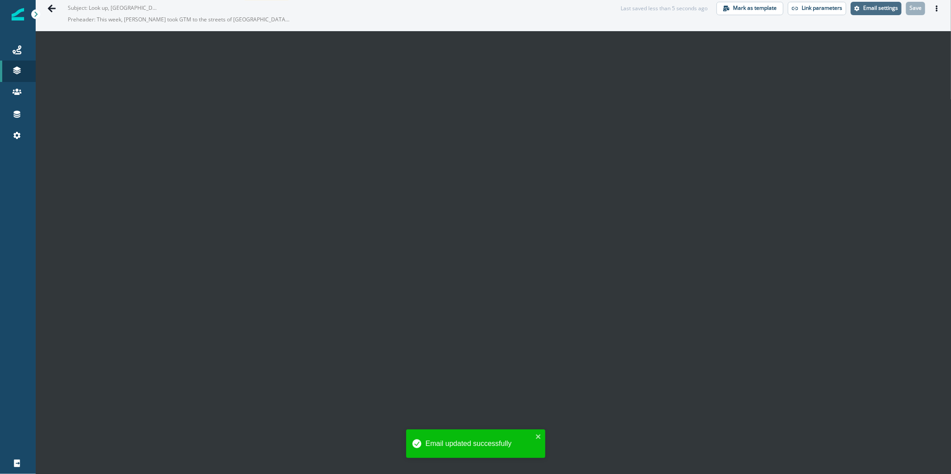
click at [874, 5] on p "Email settings" at bounding box center [880, 8] width 35 height 6
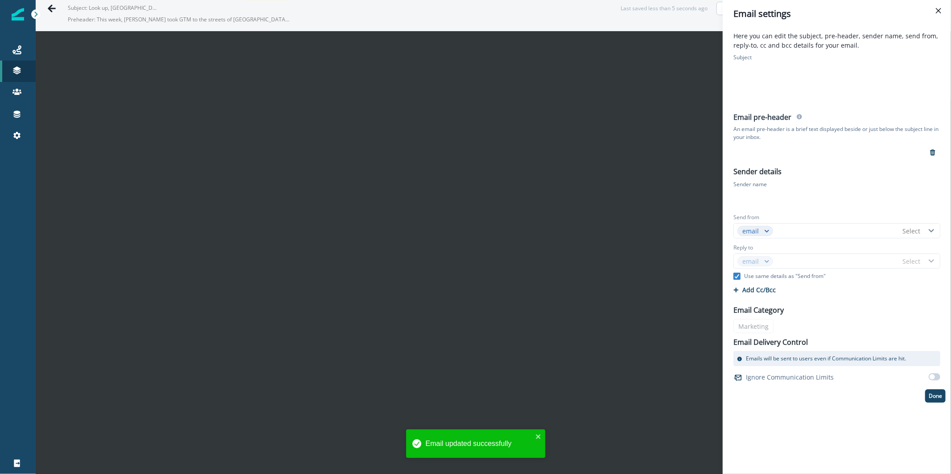
type input "*******"
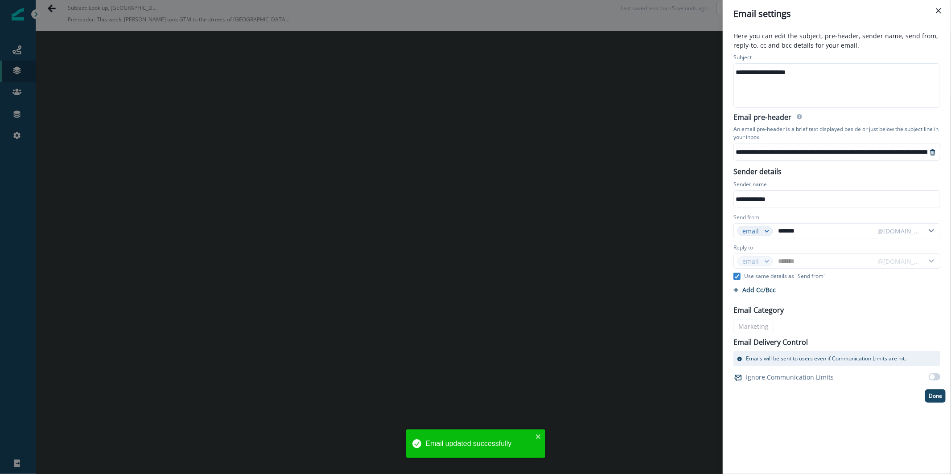
click at [844, 69] on div "**********" at bounding box center [836, 72] width 205 height 13
click at [840, 74] on div "**********" at bounding box center [836, 72] width 205 height 13
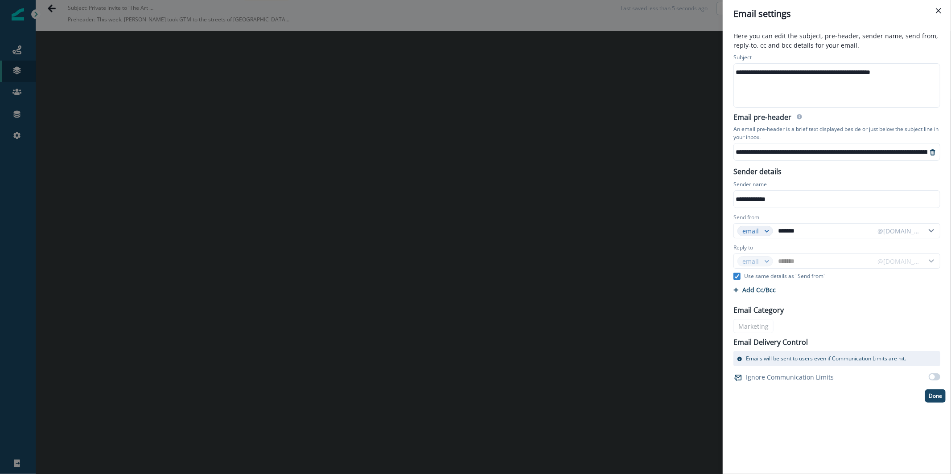
click at [486, 237] on div "**********" at bounding box center [475, 237] width 951 height 474
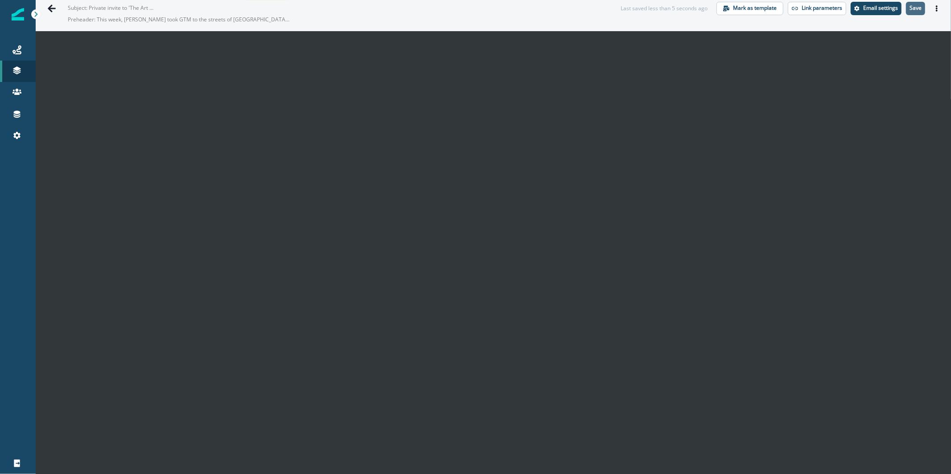
click at [910, 10] on p "Save" at bounding box center [916, 8] width 12 height 6
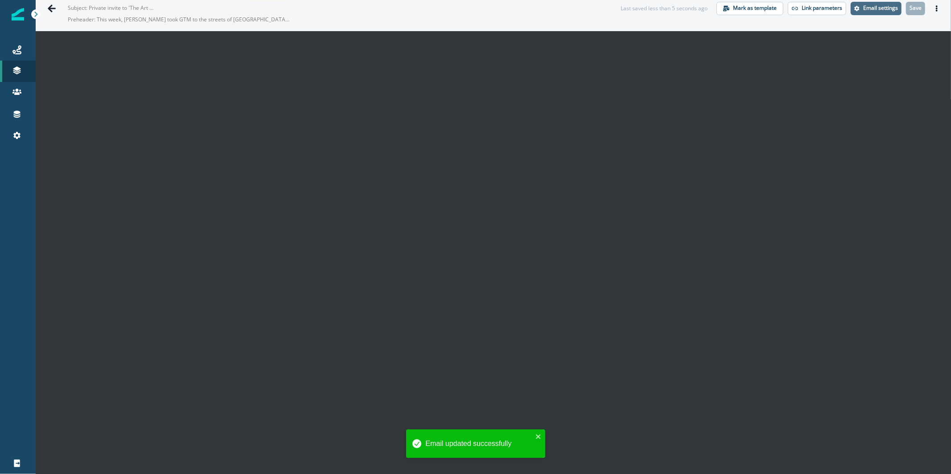
click at [874, 11] on button "Email settings" at bounding box center [876, 8] width 51 height 13
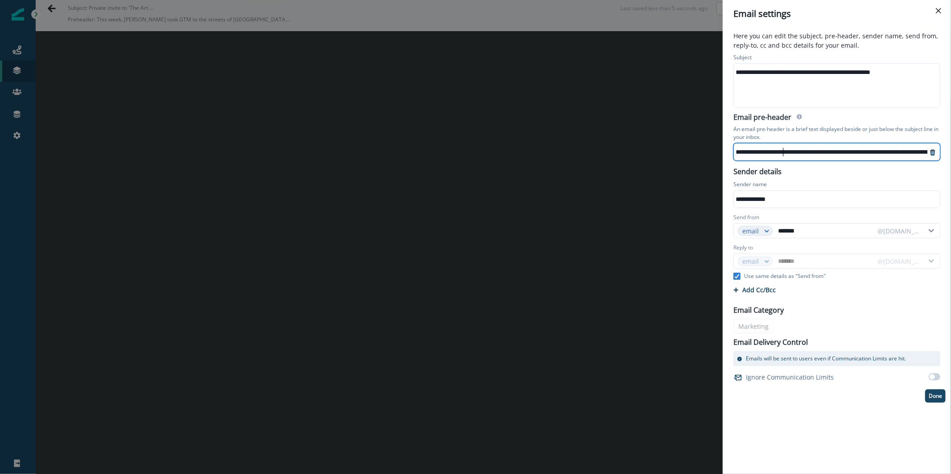
click at [784, 149] on div "**********" at bounding box center [551, 151] width 753 height 13
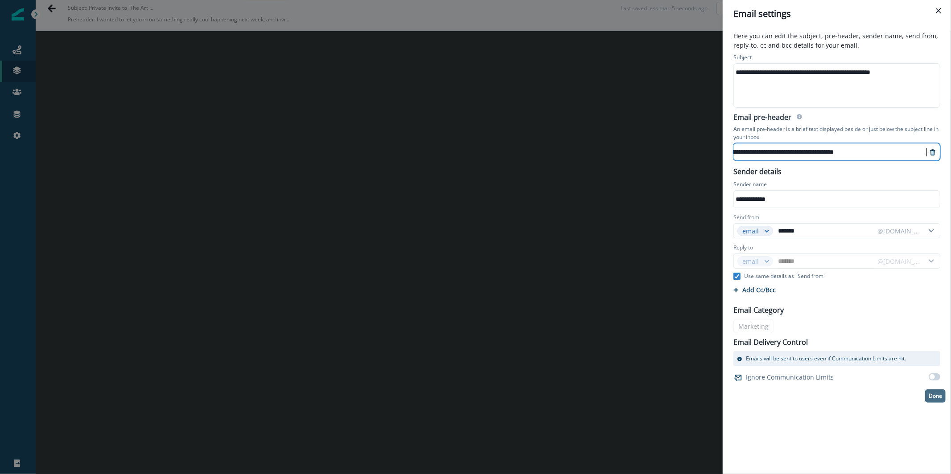
click at [935, 393] on p "Done" at bounding box center [935, 396] width 13 height 6
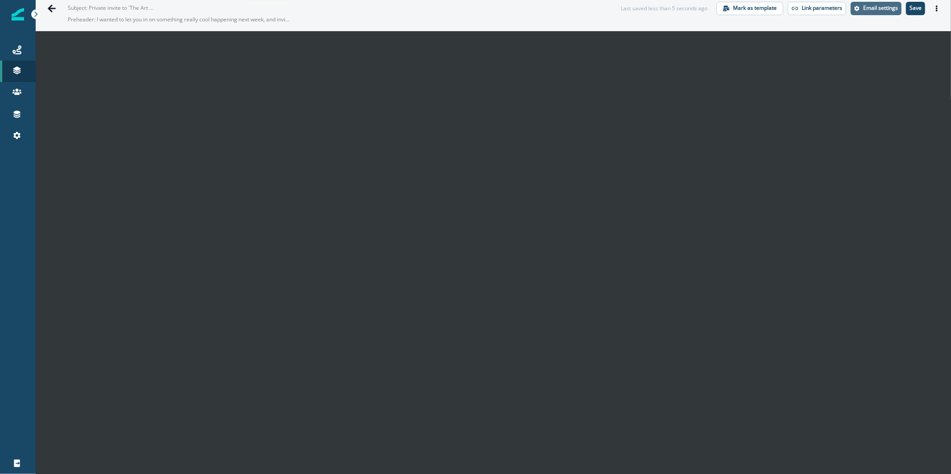
click at [873, 8] on p "Email settings" at bounding box center [880, 8] width 35 height 6
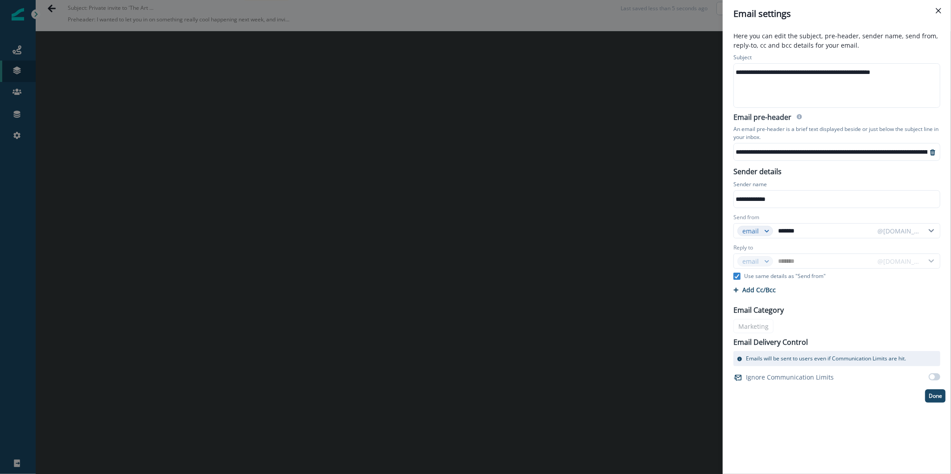
click at [820, 204] on div "**********" at bounding box center [836, 199] width 205 height 13
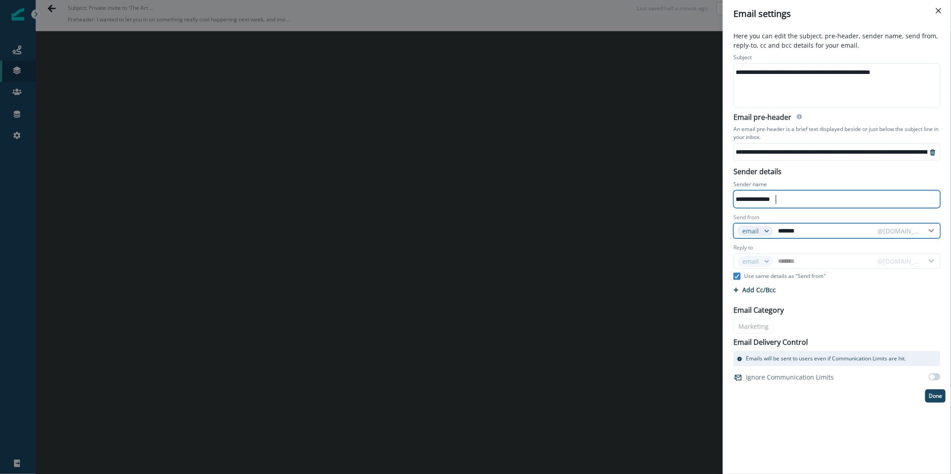
click at [814, 234] on input "*******" at bounding box center [824, 231] width 97 height 14
type input "*"
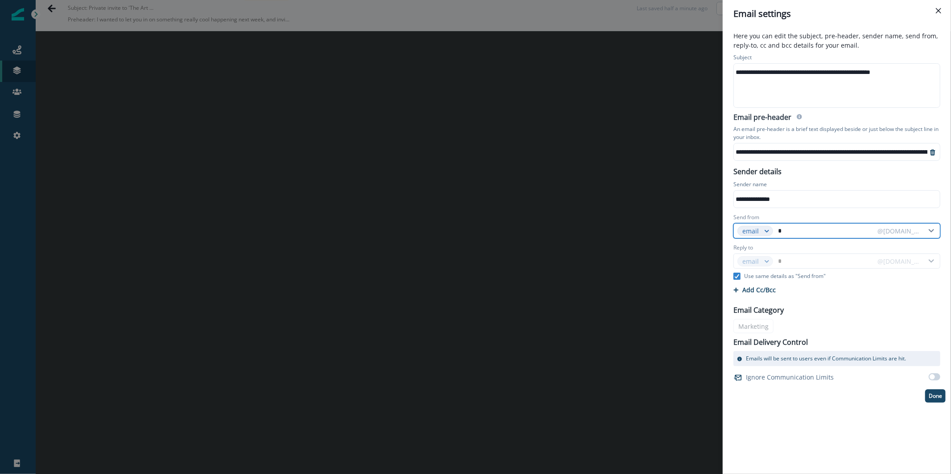
type input "**"
type input "***"
type input "****"
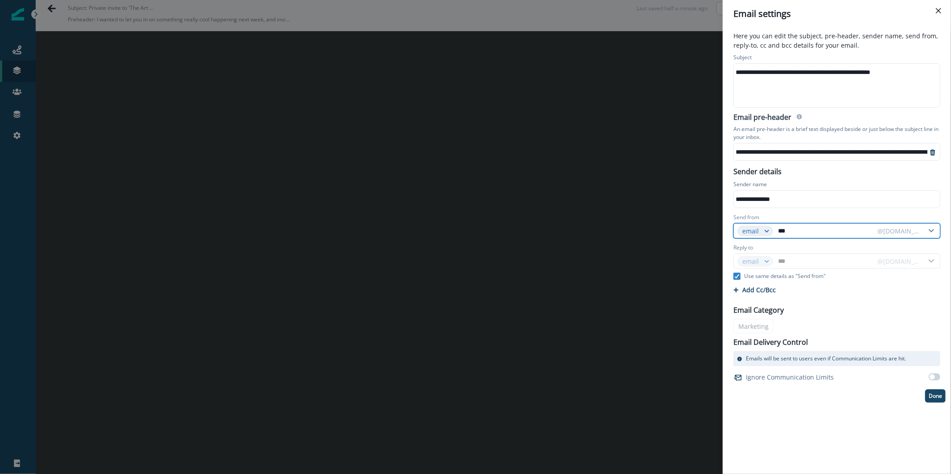
type input "****"
type input "*****"
type input "******"
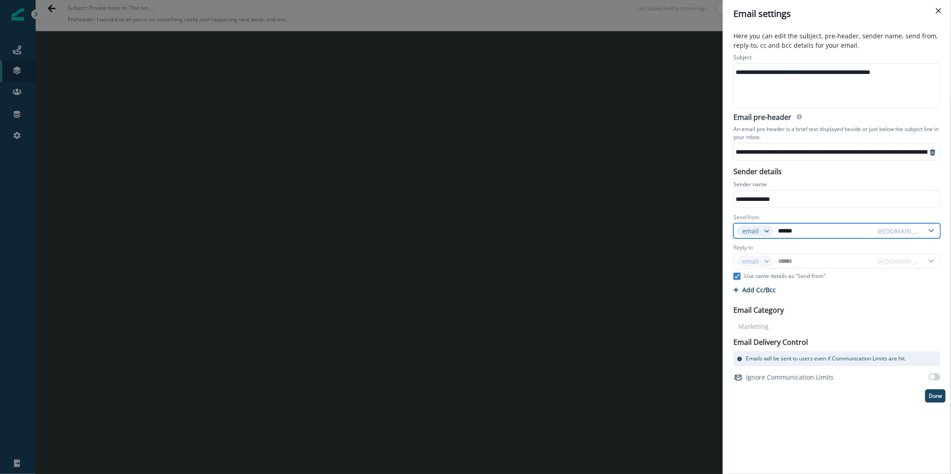
type input "*******"
type input "********"
type input "*********"
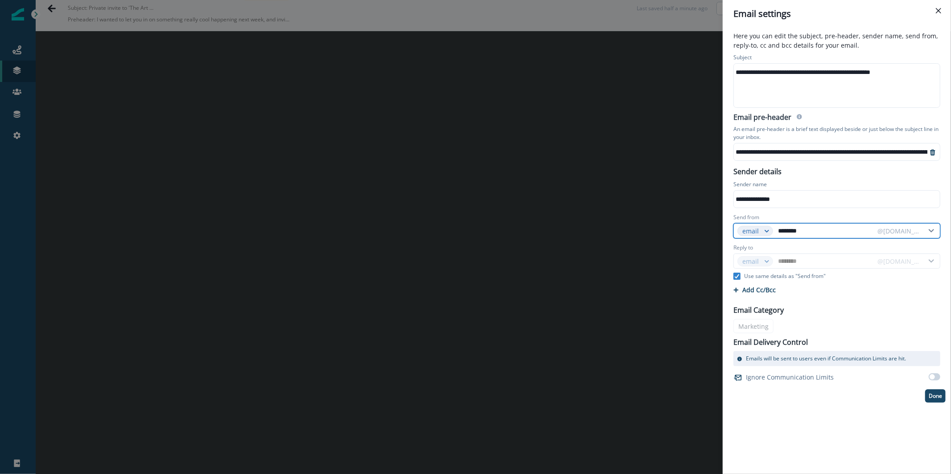
type input "*********"
type input "**********"
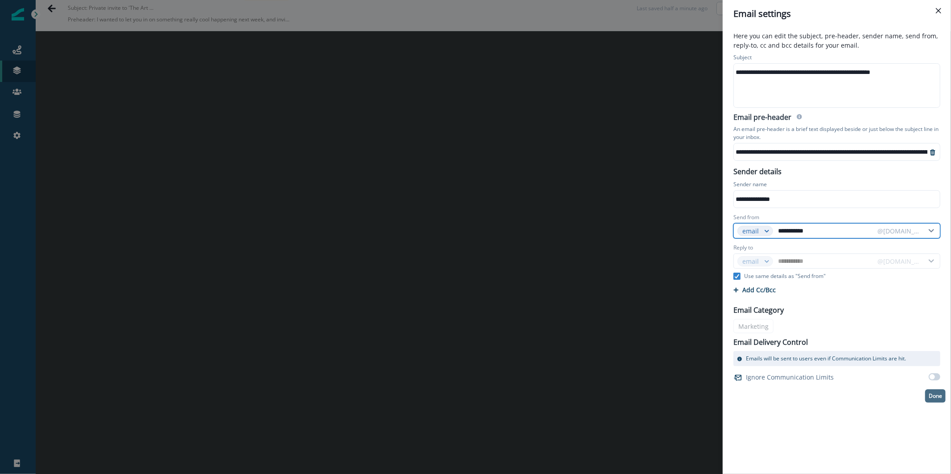
type input "**********"
click at [932, 397] on p "Done" at bounding box center [935, 396] width 13 height 6
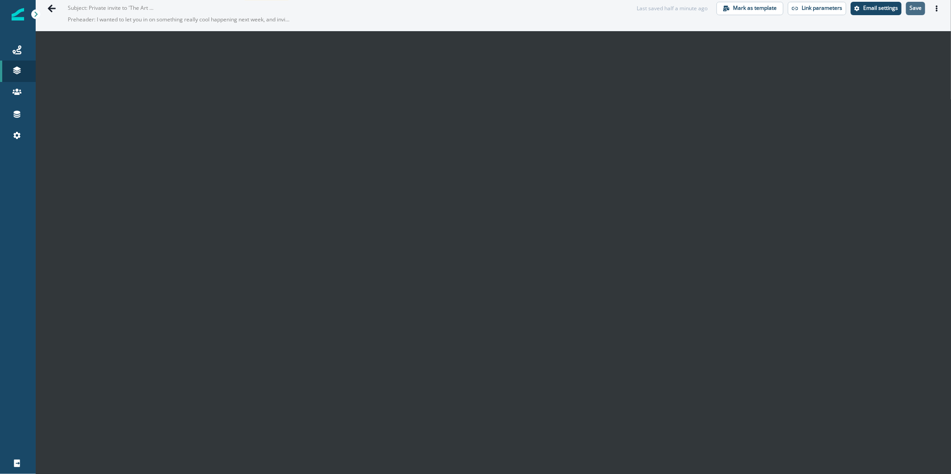
click at [910, 9] on p "Save" at bounding box center [916, 8] width 12 height 6
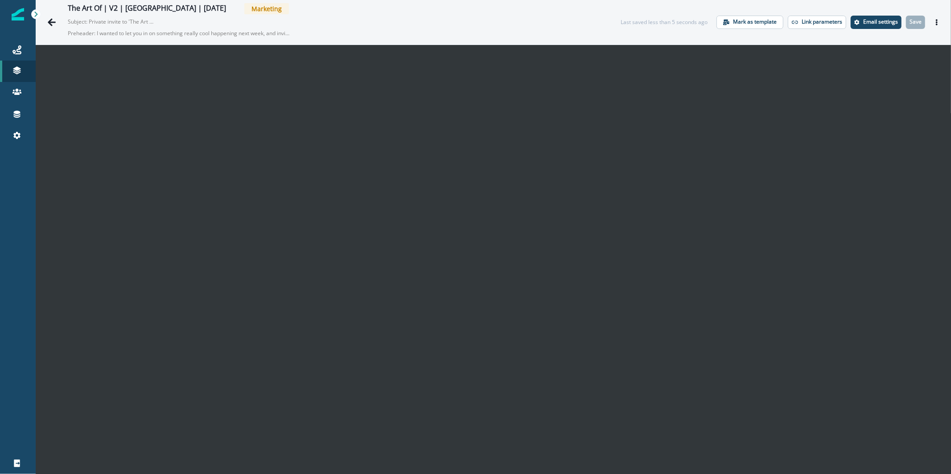
scroll to position [0, 0]
click at [20, 55] on div "Journeys" at bounding box center [18, 50] width 29 height 11
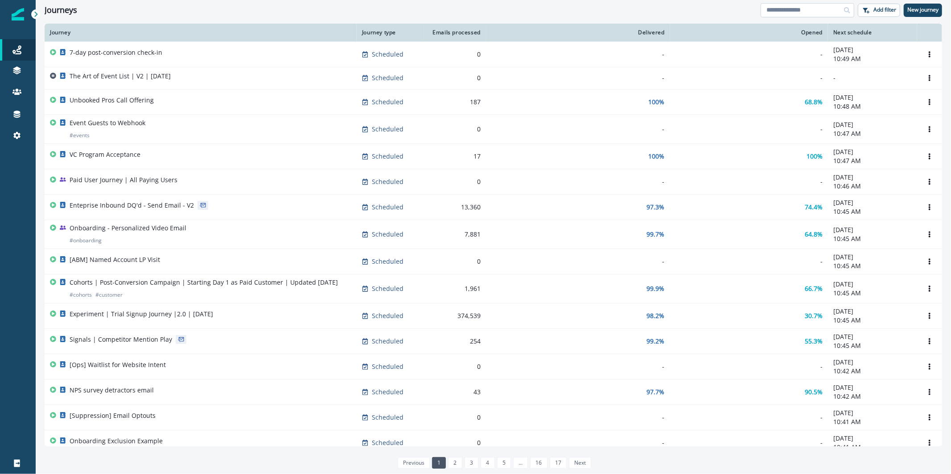
click at [819, 12] on input at bounding box center [808, 10] width 94 height 14
type input "**********"
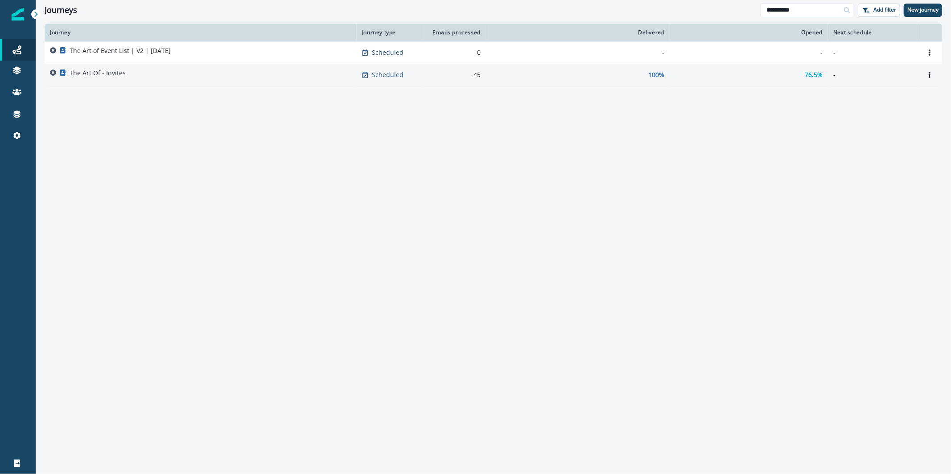
click at [158, 79] on div "The Art Of - Invites" at bounding box center [200, 75] width 301 height 12
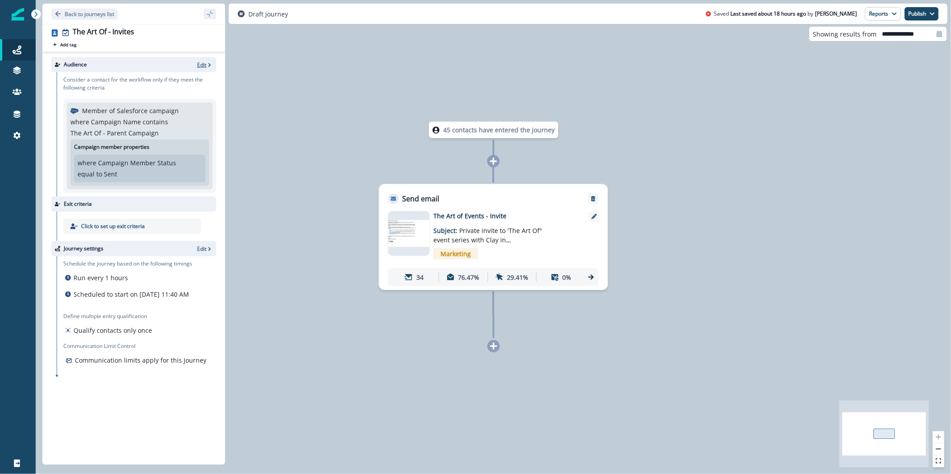
click at [197, 64] on p "Edit" at bounding box center [201, 65] width 9 height 8
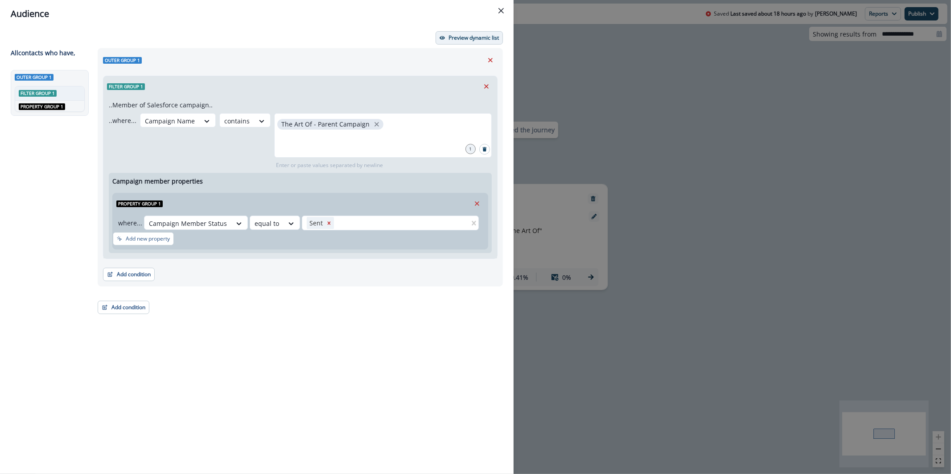
click at [457, 37] on p "Preview dynamic list" at bounding box center [474, 38] width 50 height 6
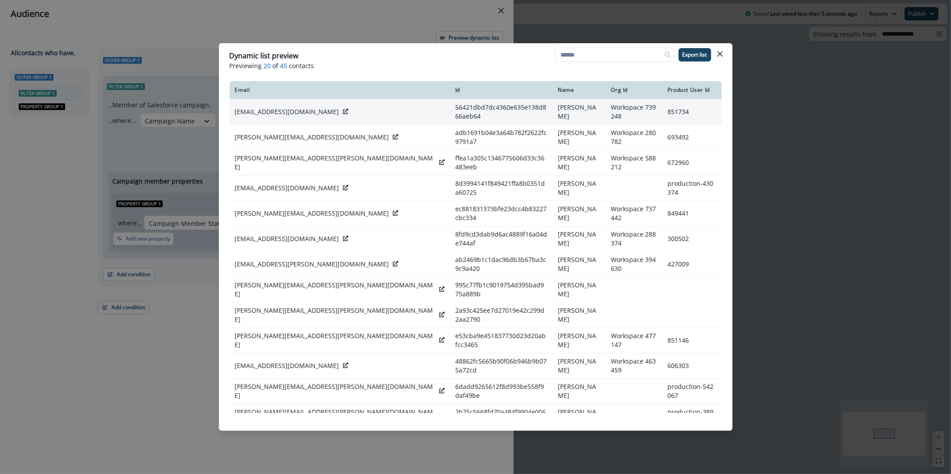
click at [309, 110] on div "kcurtis@makenotion.com" at bounding box center [340, 111] width 210 height 9
click at [309, 109] on div "kcurtis@makenotion.com" at bounding box center [340, 111] width 210 height 9
copy div "kcurtis@makenotion.com"
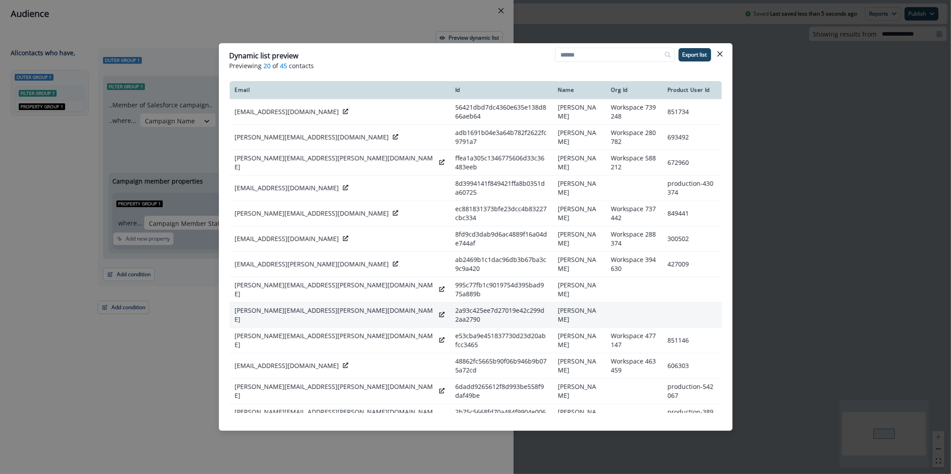
click at [306, 306] on p "glenna.cherrie@illumio.com" at bounding box center [335, 315] width 201 height 18
copy div "glenna.cherrie@illumio.com"
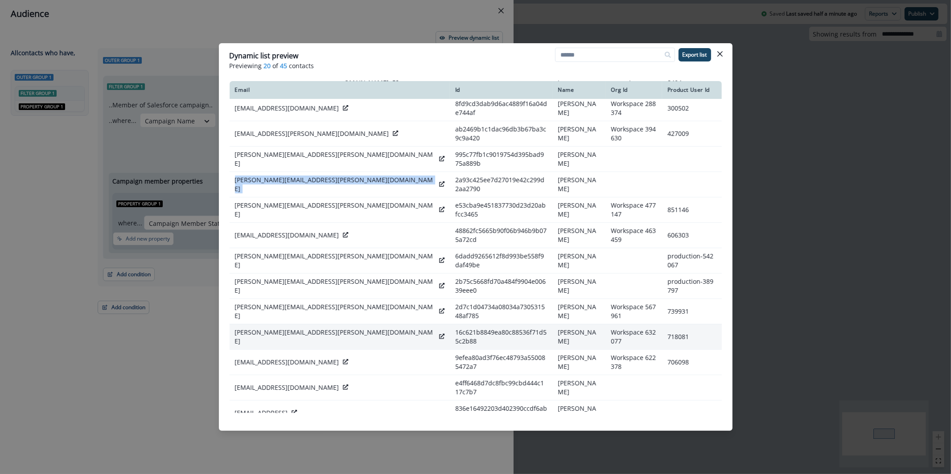
scroll to position [131, 0]
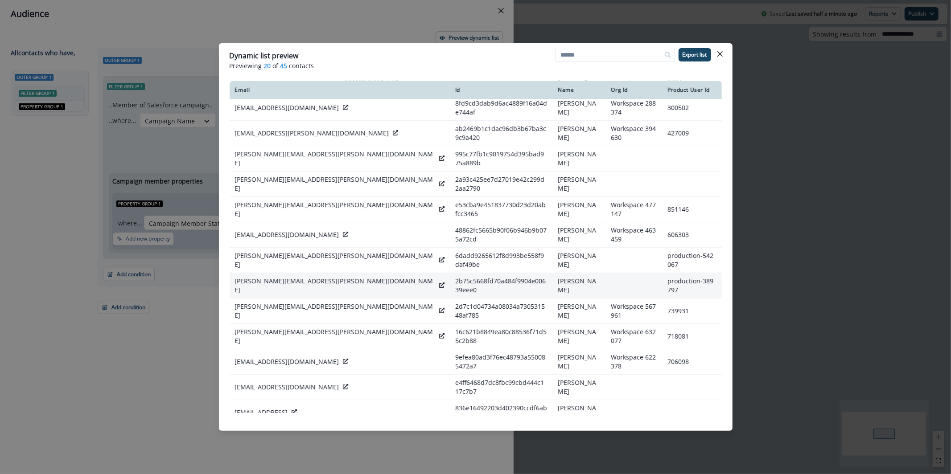
click at [276, 277] on p "payton.kelley@faire.com" at bounding box center [335, 286] width 201 height 18
copy div "payton.kelley@faire.com"
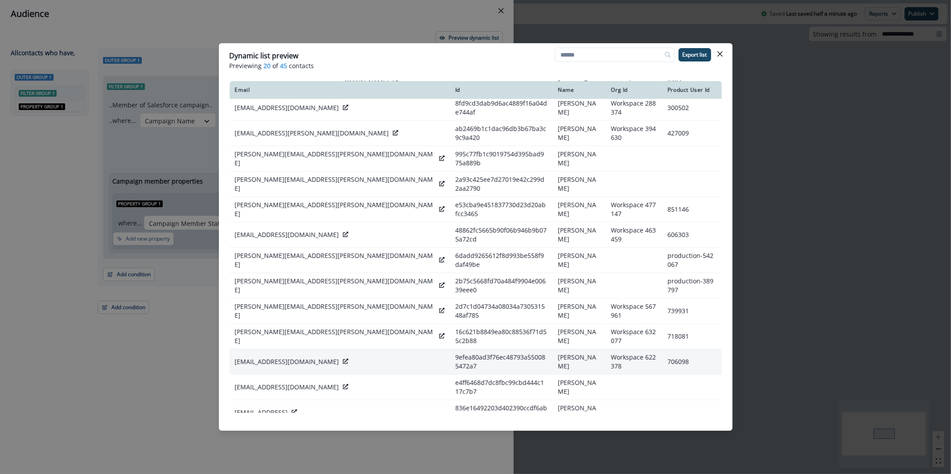
click at [290, 358] on p "anurag_thakur@intuit.com" at bounding box center [287, 362] width 104 height 9
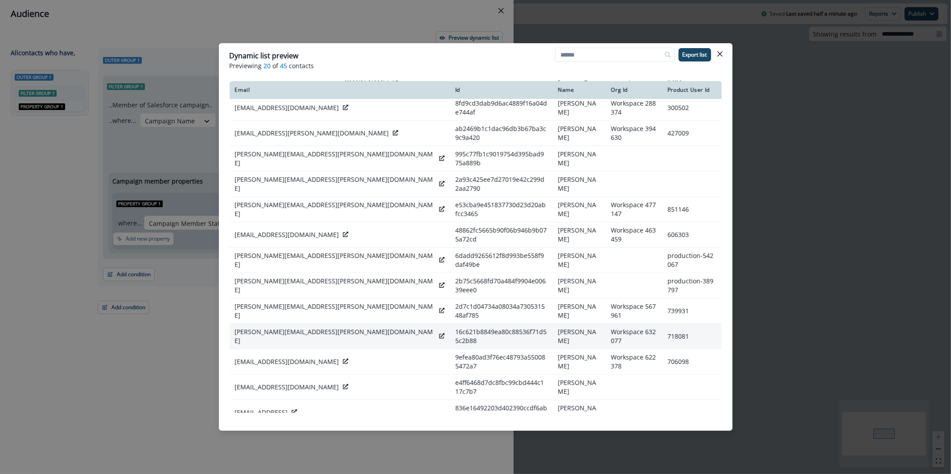
click at [279, 328] on p "joe.gomez@lvt.com" at bounding box center [335, 337] width 201 height 18
copy div "joe.gomez@lvt.com"
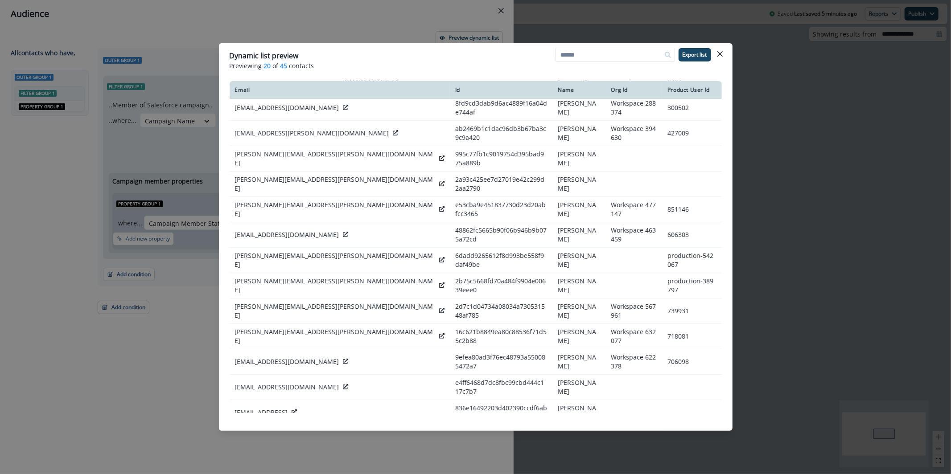
click at [382, 14] on div "Dynamic list preview Previewing 20 of 45 contacts Export list Email Id Name Org…" at bounding box center [475, 237] width 951 height 474
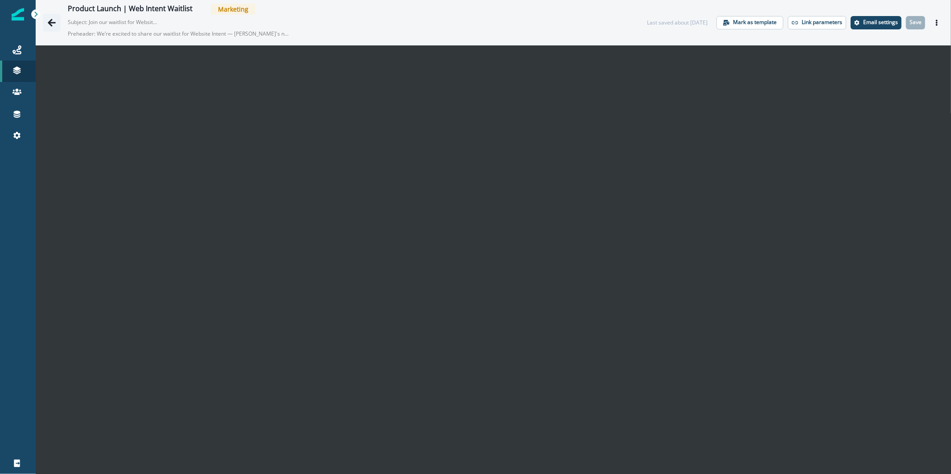
click at [45, 22] on button "Go back" at bounding box center [52, 23] width 18 height 18
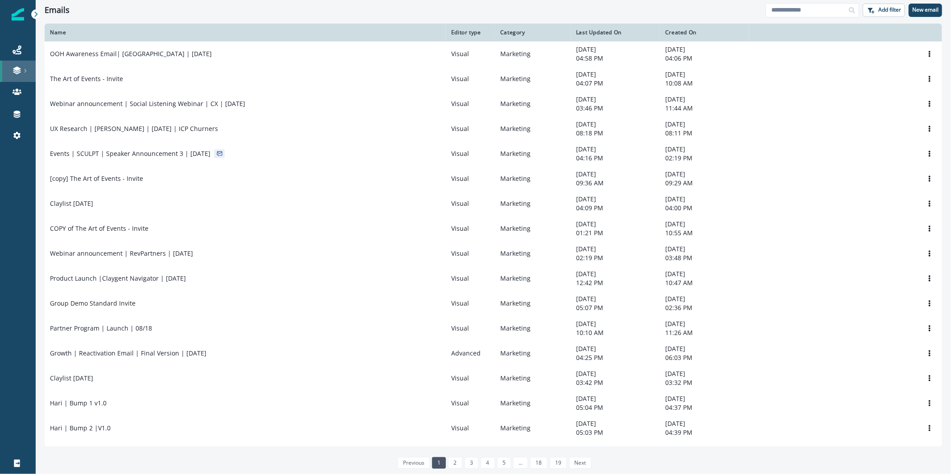
click at [9, 62] on link at bounding box center [18, 71] width 36 height 21
click at [22, 45] on div "Journeys" at bounding box center [18, 50] width 29 height 11
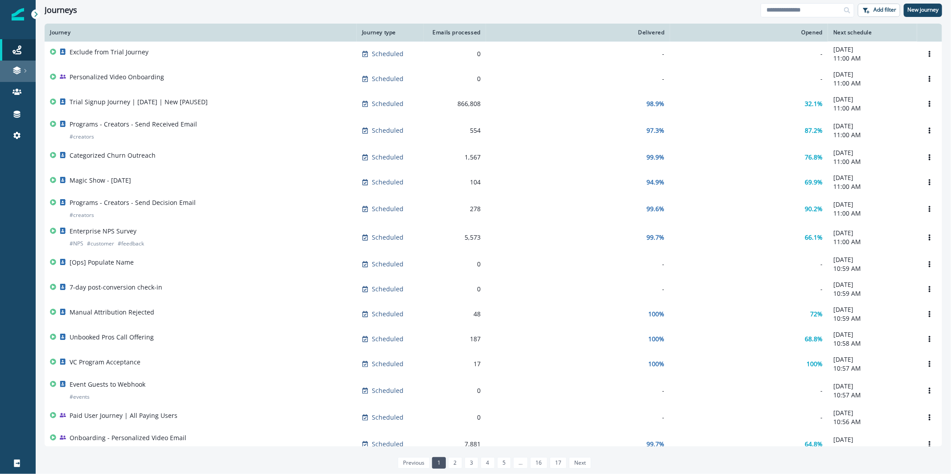
click at [24, 68] on div at bounding box center [18, 70] width 29 height 9
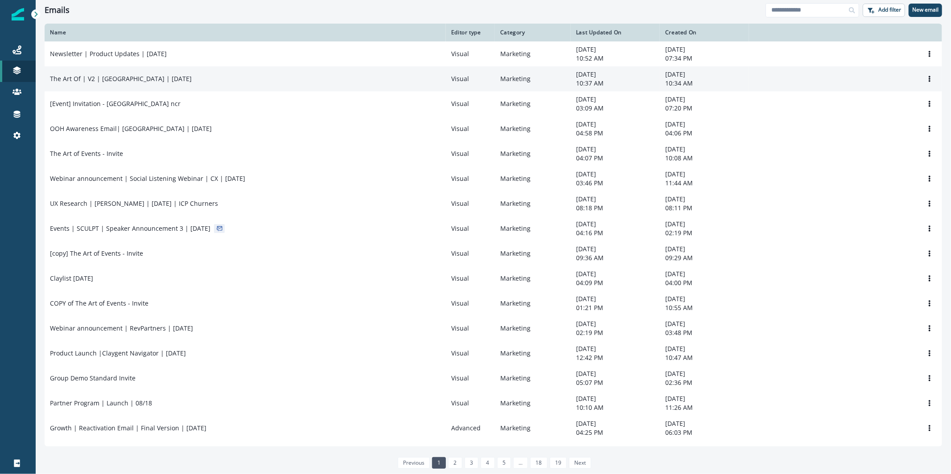
click at [121, 81] on p "The Art Of | V2 | [GEOGRAPHIC_DATA] | [DATE]" at bounding box center [121, 78] width 142 height 9
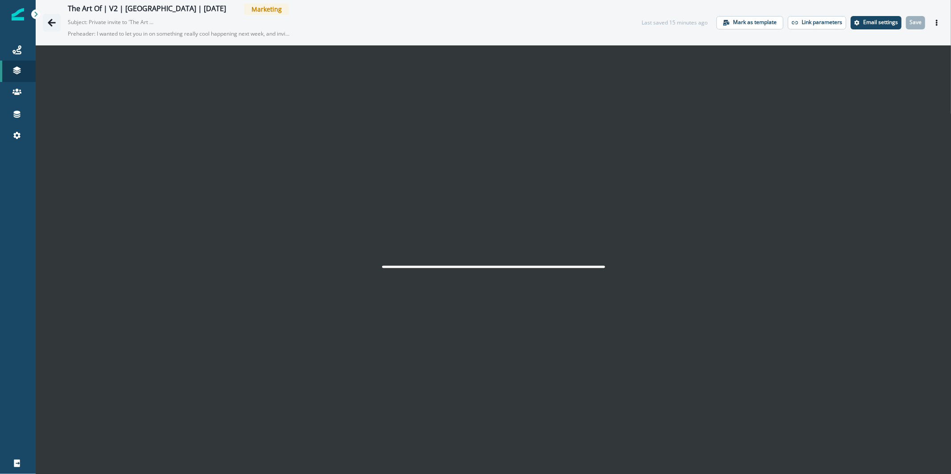
click at [47, 26] on icon "Go back" at bounding box center [51, 22] width 9 height 9
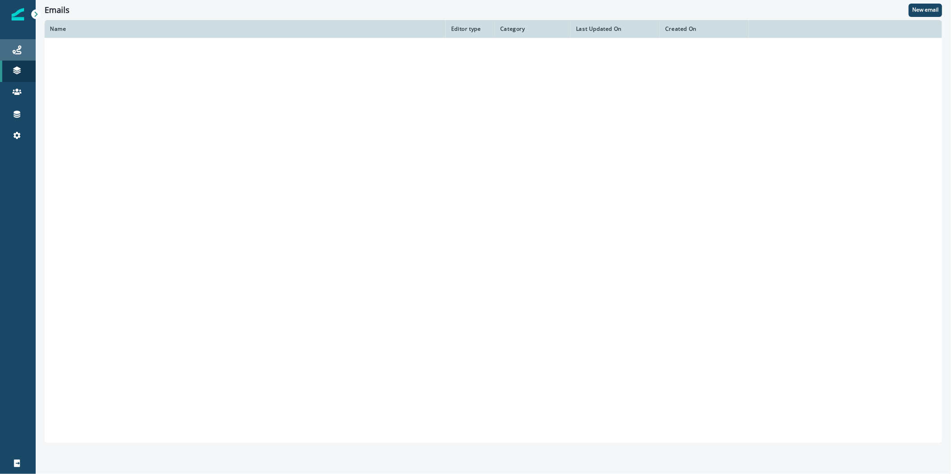
click at [24, 51] on div "Journeys" at bounding box center [18, 50] width 29 height 11
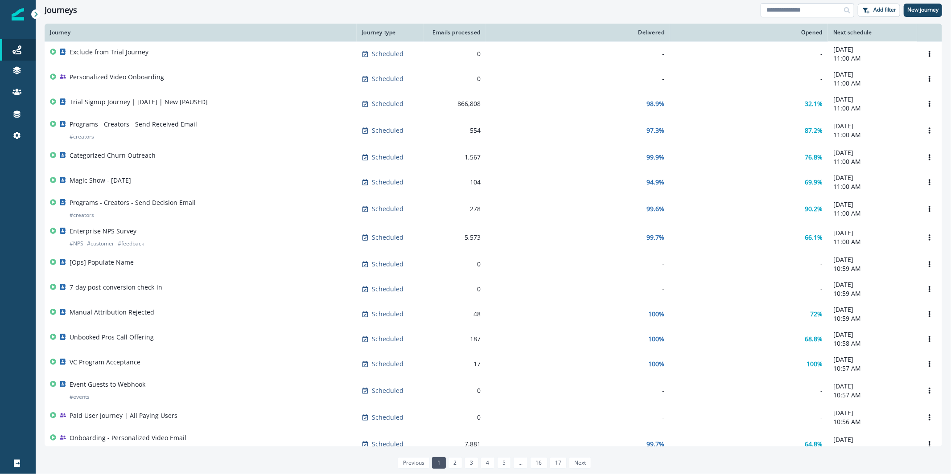
click at [792, 8] on input at bounding box center [808, 10] width 94 height 14
type input "******"
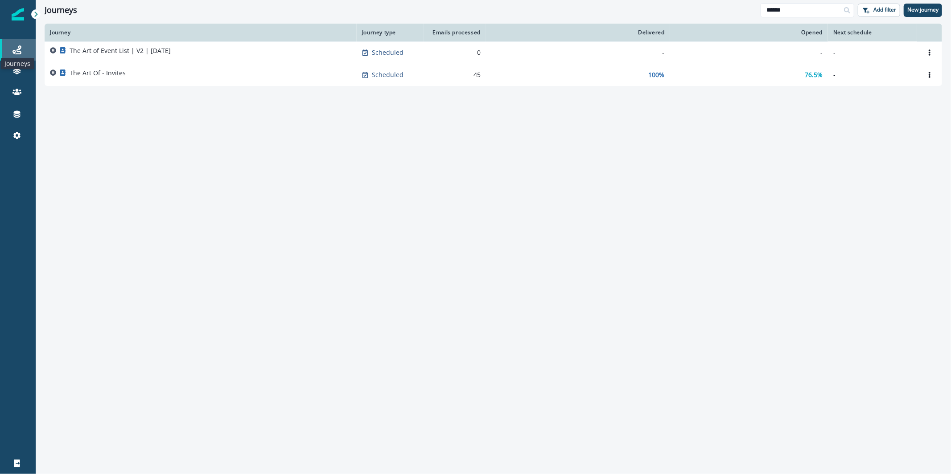
click at [21, 49] on icon at bounding box center [16, 49] width 9 height 9
